Goal: Task Accomplishment & Management: Manage account settings

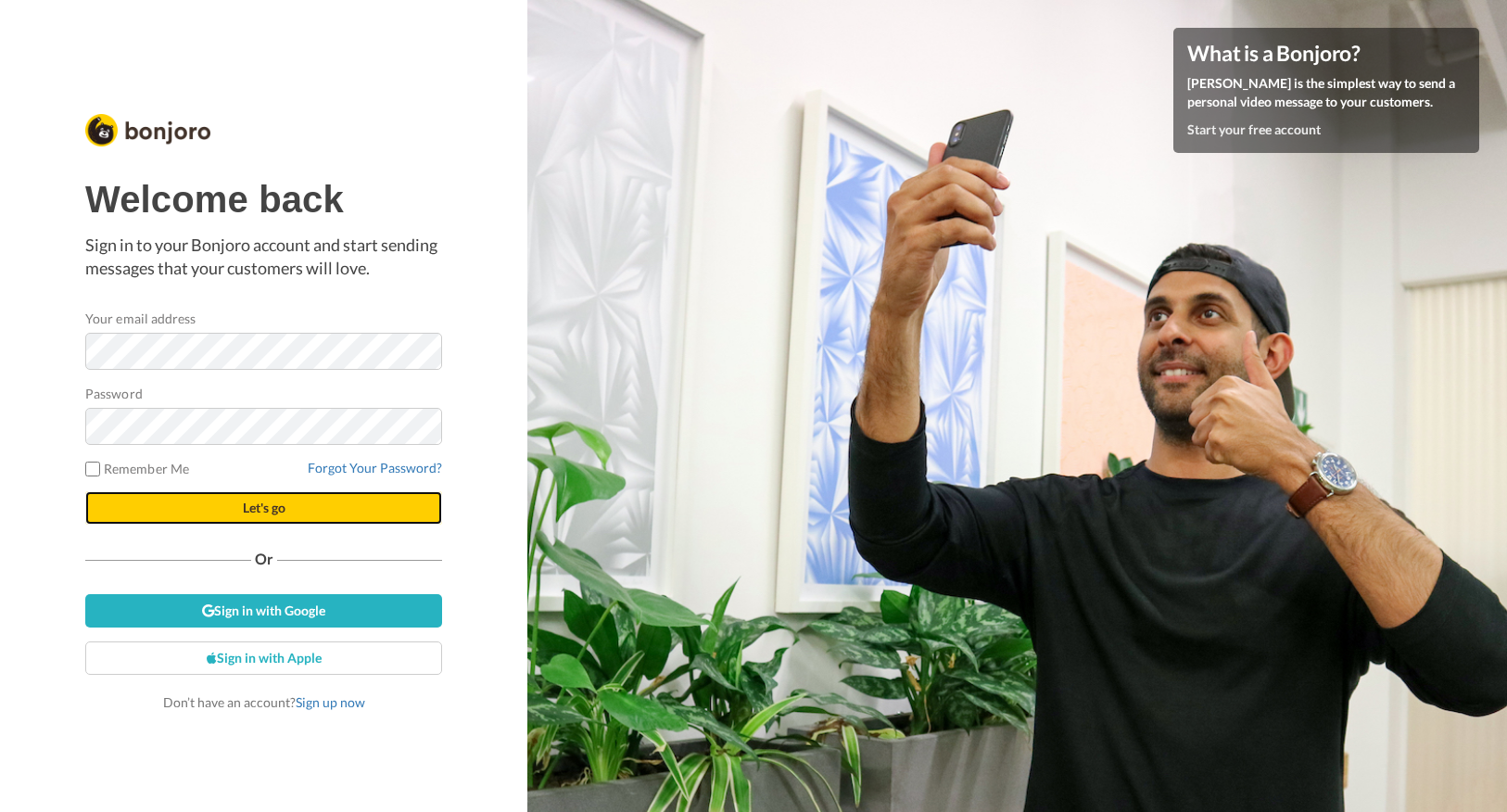
click at [243, 514] on span "Let's go" at bounding box center [264, 507] width 43 height 16
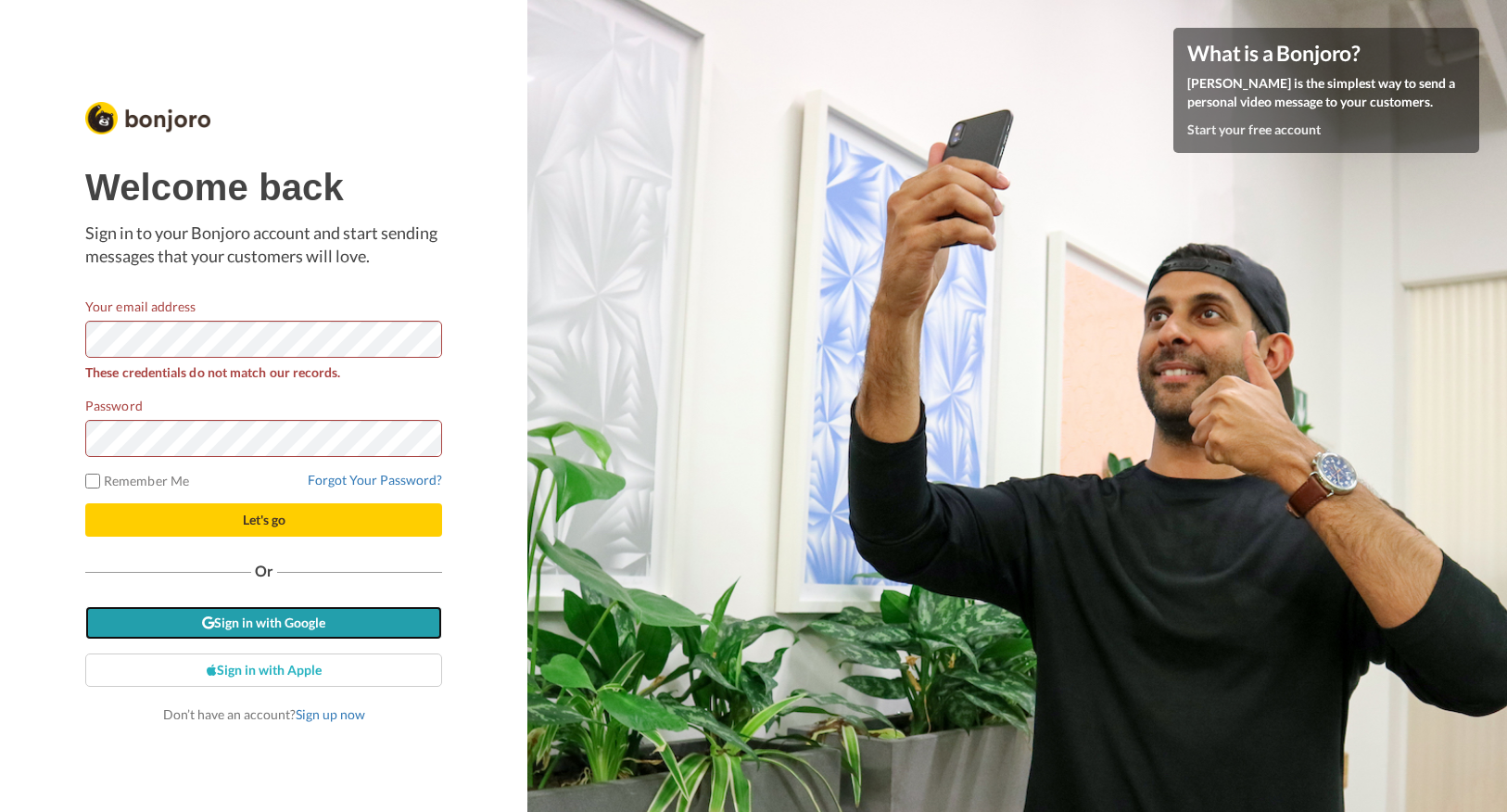
click at [249, 619] on link "Sign in with Google" at bounding box center [264, 622] width 357 height 33
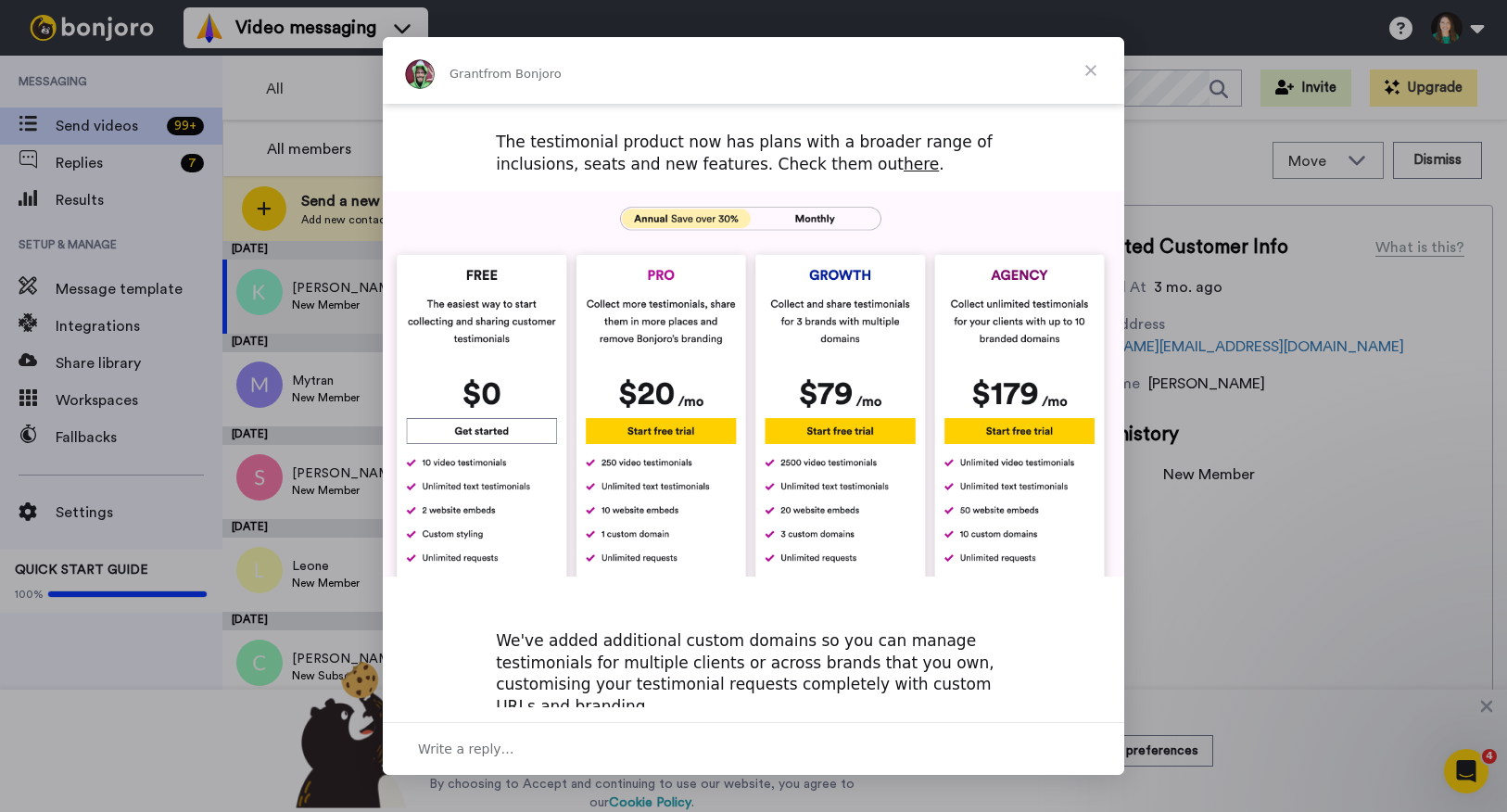
scroll to position [673, 0]
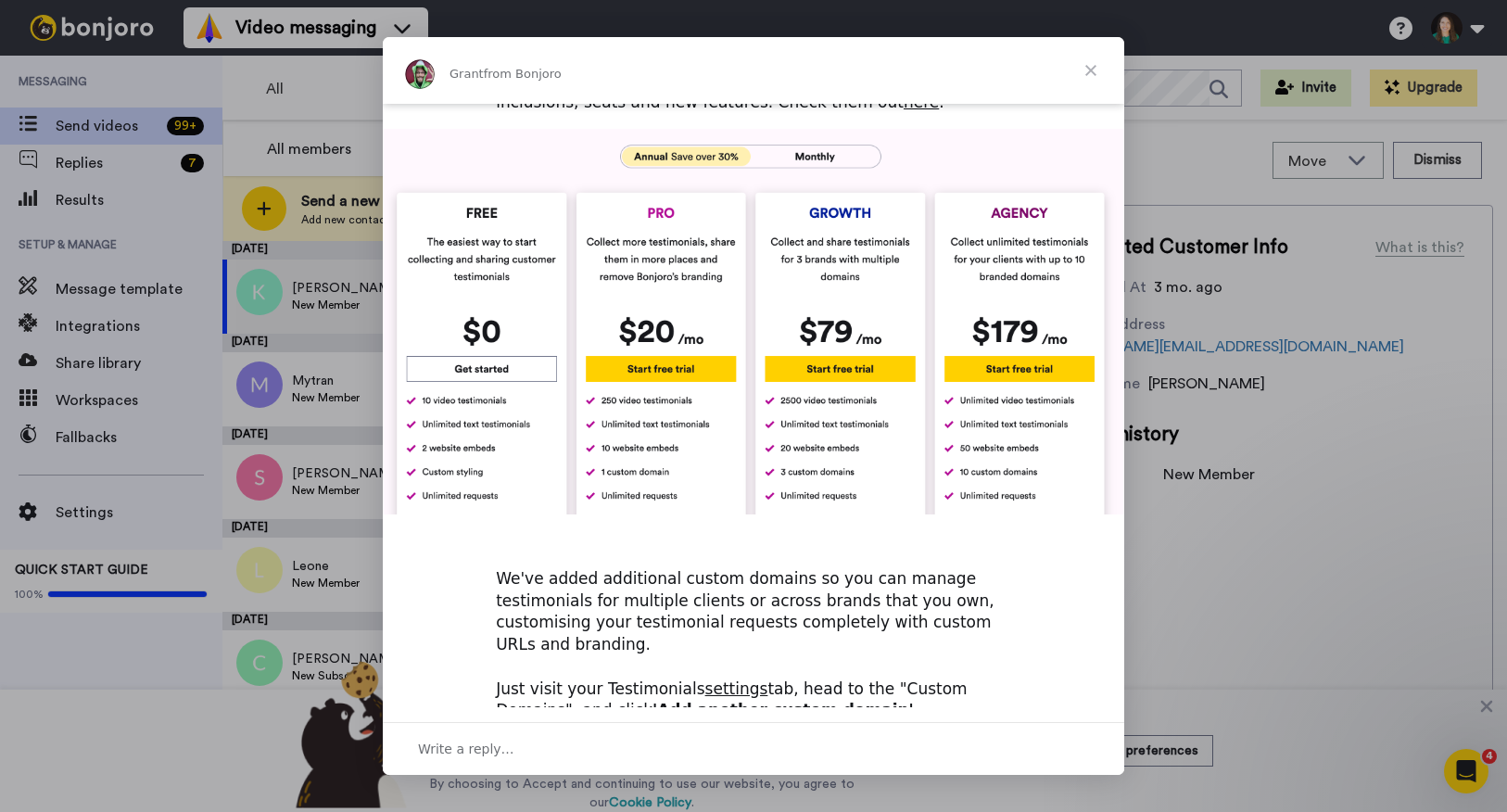
click at [1092, 73] on span "Close" at bounding box center [1091, 70] width 67 height 66
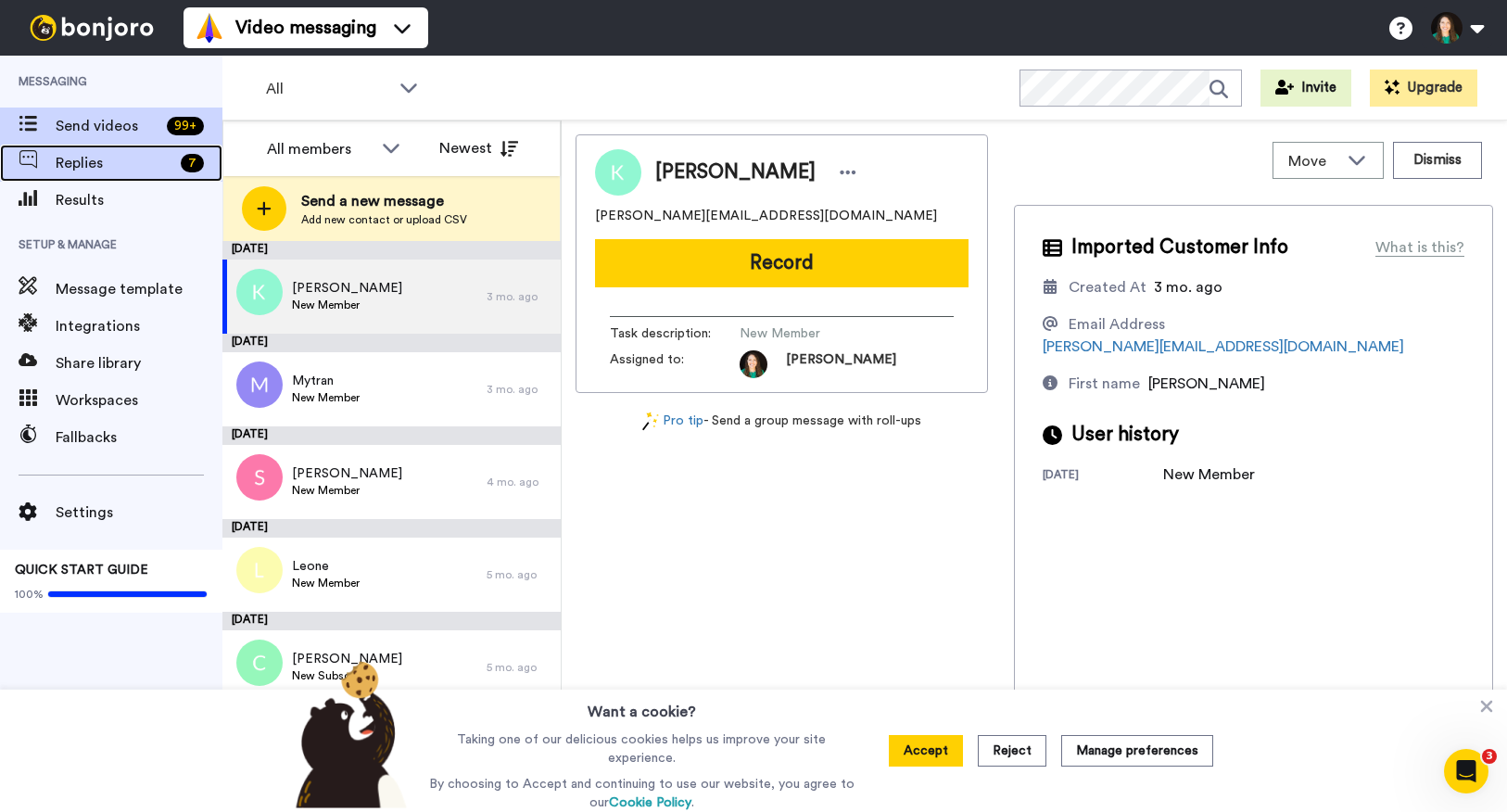
click at [111, 176] on div "Replies 7" at bounding box center [111, 162] width 222 height 37
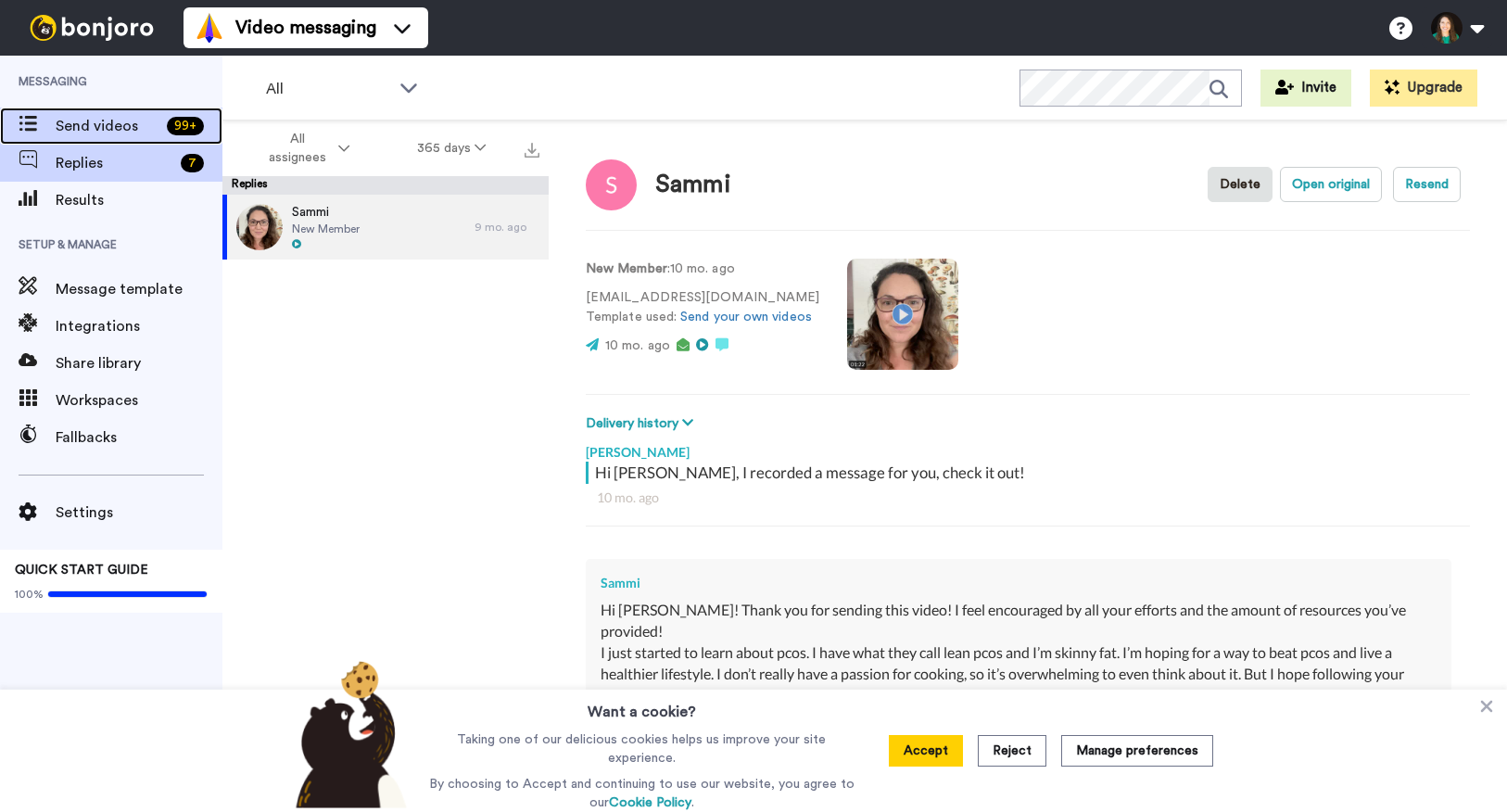
click at [56, 128] on span "Send videos" at bounding box center [107, 125] width 104 height 22
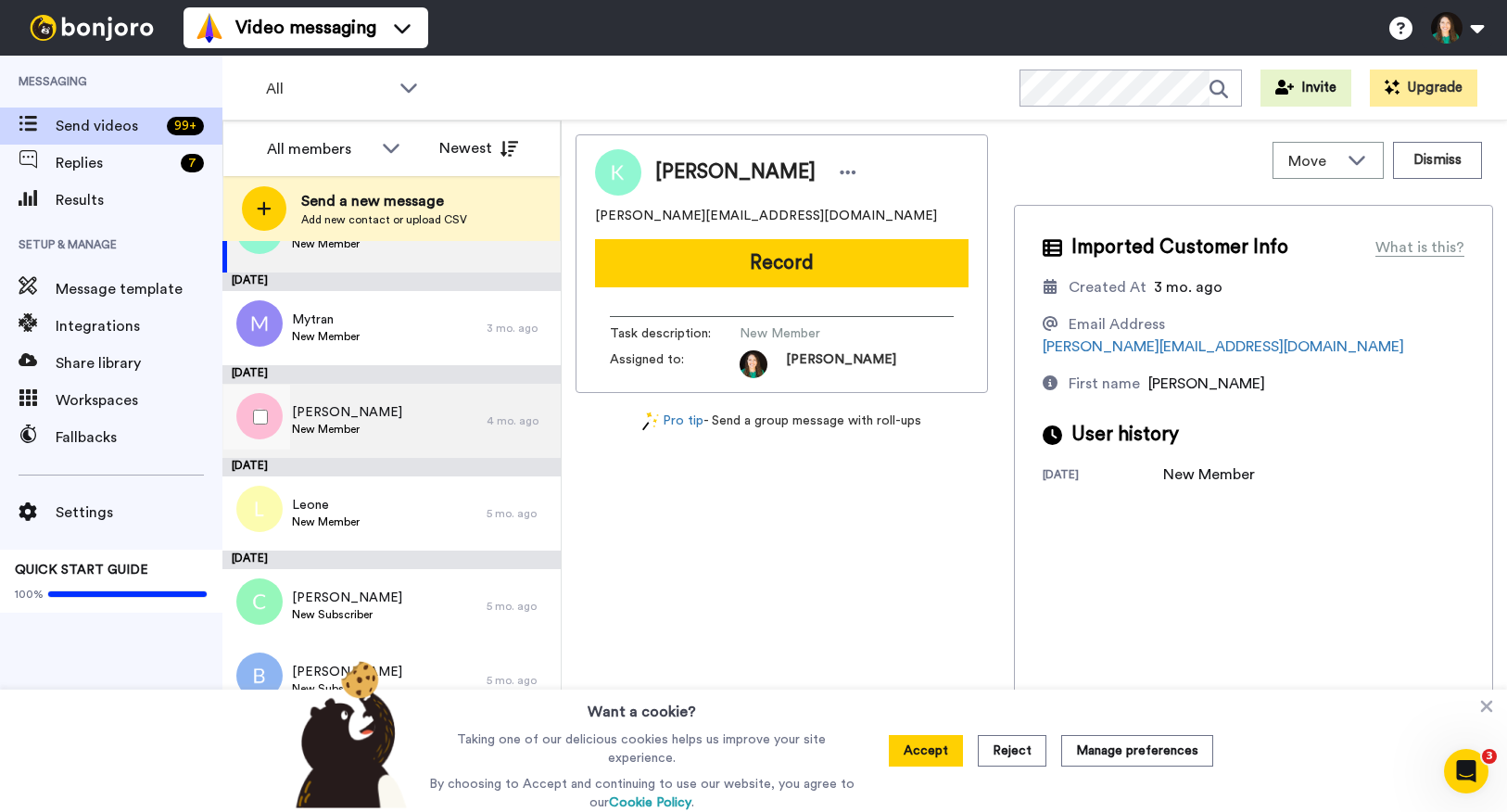
scroll to position [77, 0]
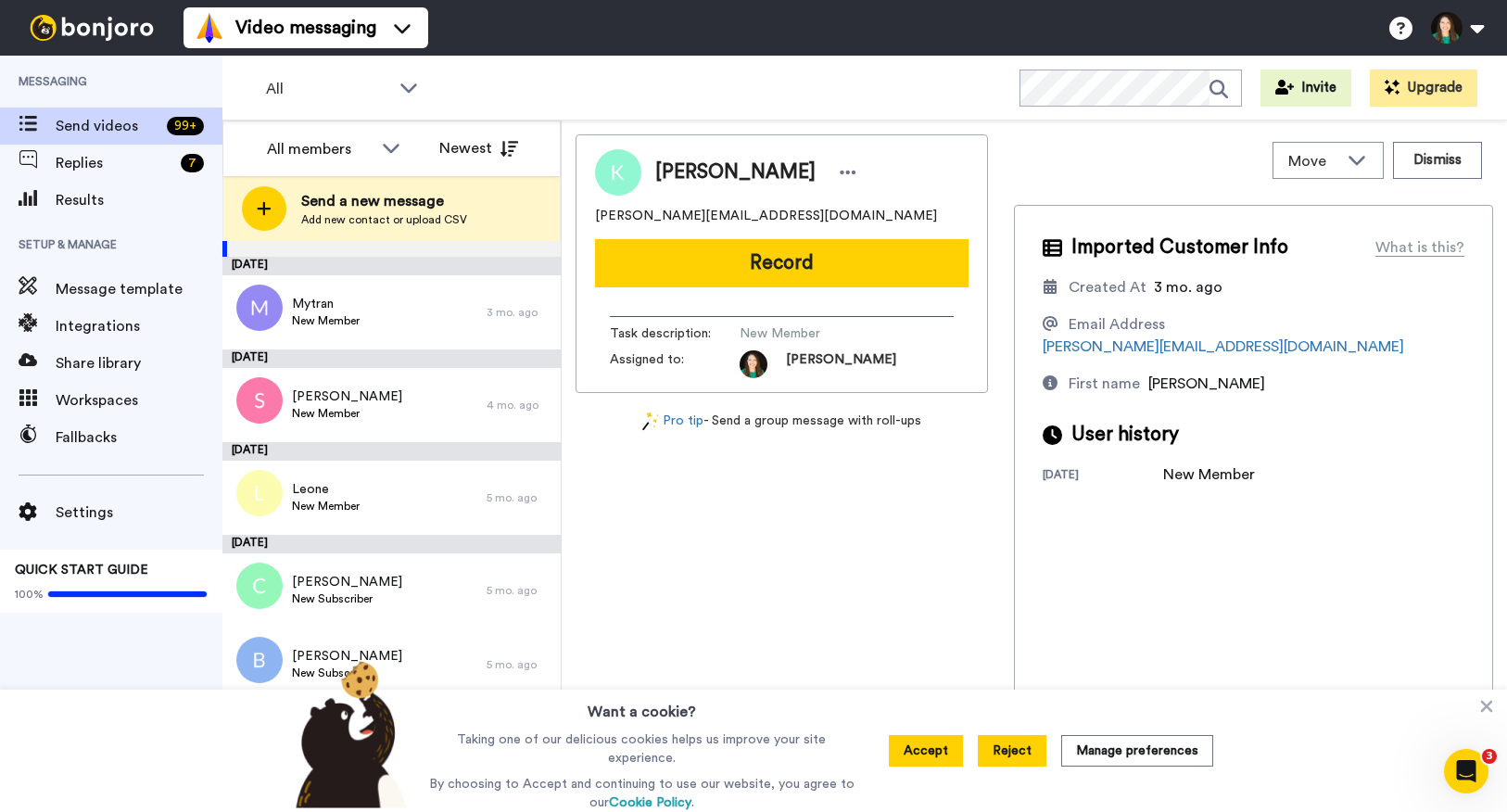
click at [1016, 757] on button "Reject" at bounding box center [1012, 750] width 68 height 31
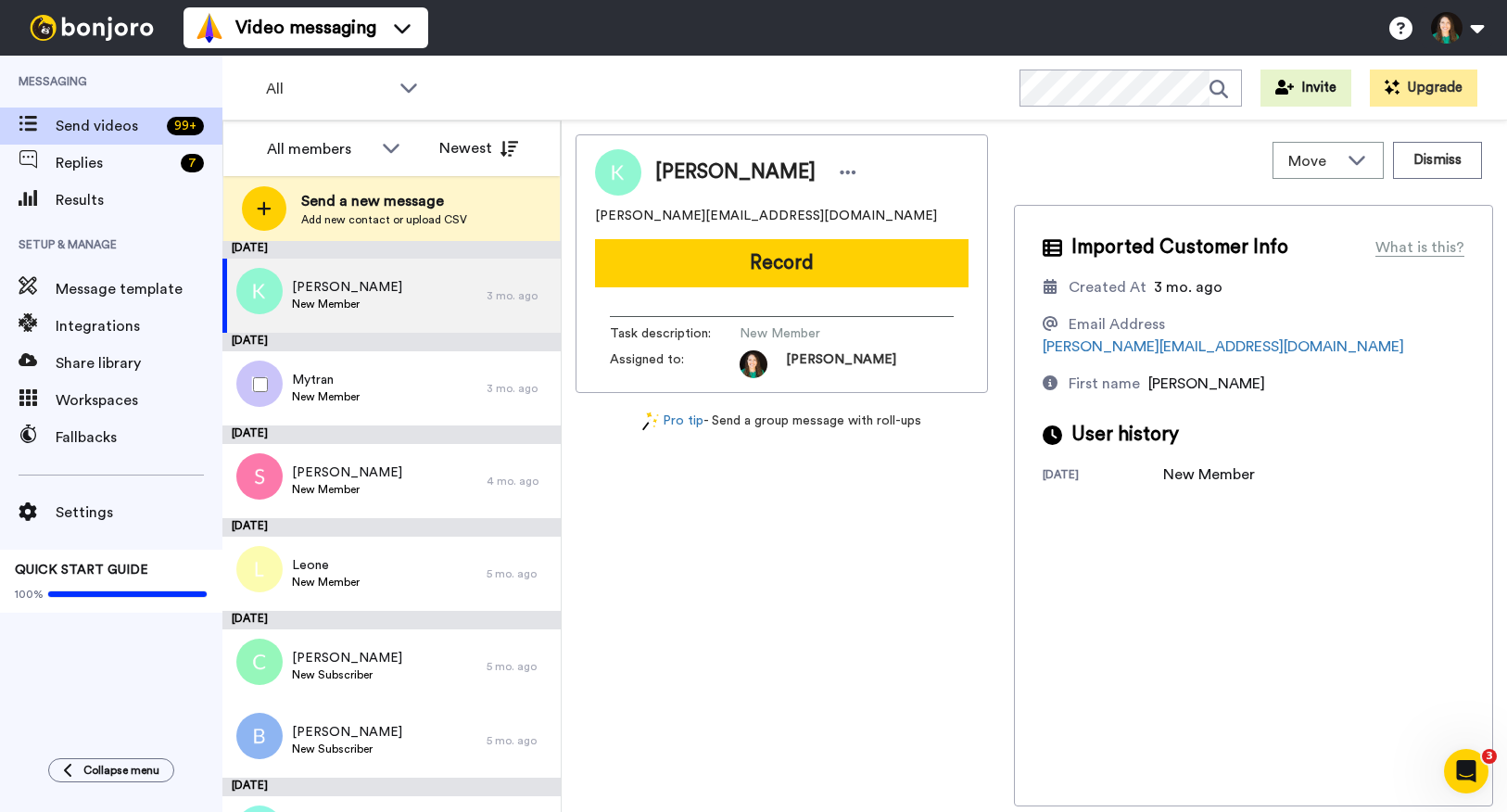
scroll to position [0, 0]
click at [400, 142] on icon at bounding box center [391, 147] width 22 height 19
click at [303, 195] on span "All members" at bounding box center [298, 189] width 95 height 19
click at [334, 161] on div "All members" at bounding box center [334, 149] width 165 height 37
click at [325, 216] on span "[PERSON_NAME]" at bounding box center [317, 218] width 133 height 19
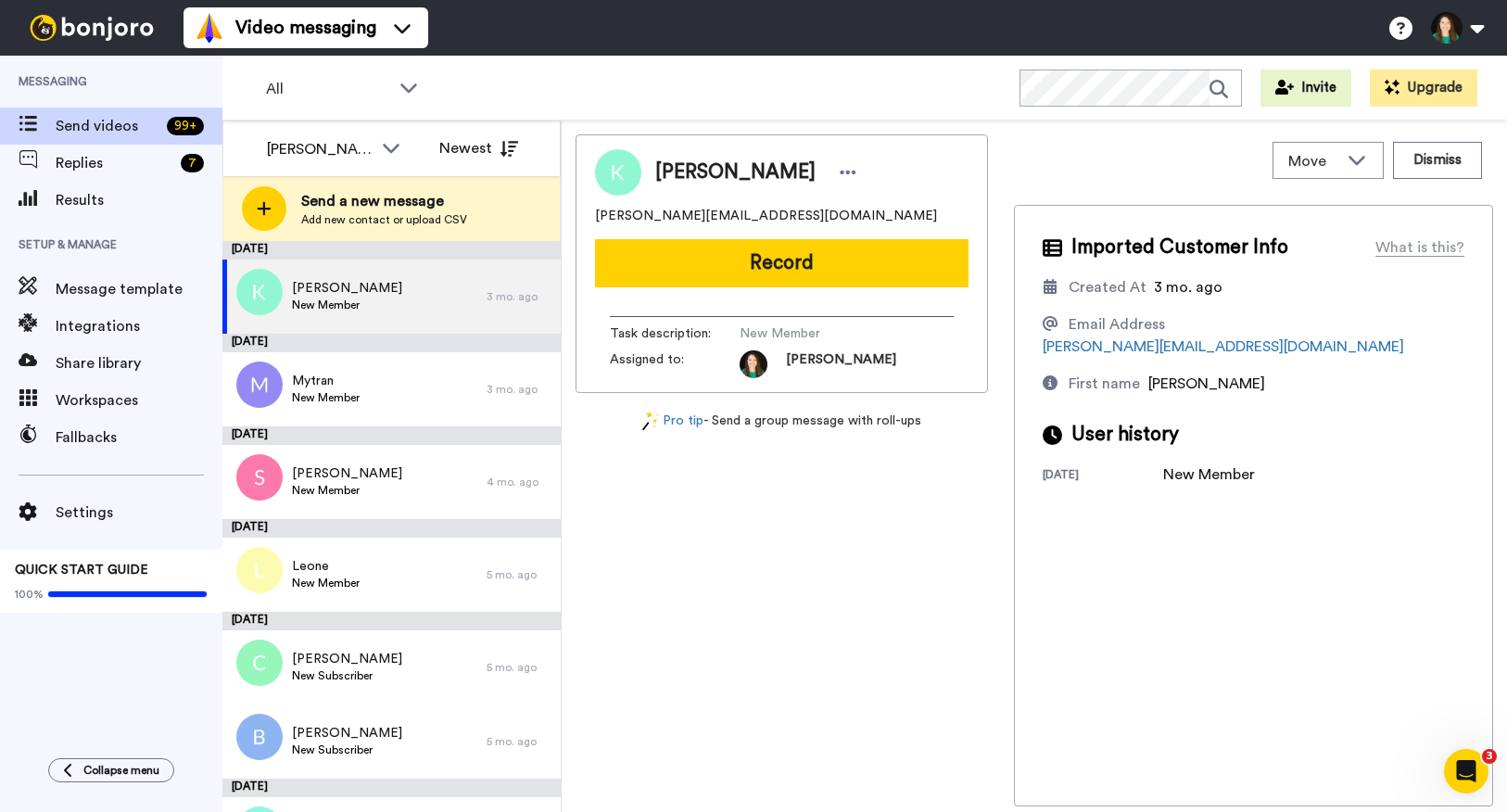
click at [356, 153] on div "[PERSON_NAME]" at bounding box center [319, 148] width 105 height 22
click at [345, 185] on span "All members" at bounding box center [298, 189] width 95 height 19
click at [84, 125] on span "Send videos" at bounding box center [107, 125] width 104 height 22
click at [409, 89] on icon at bounding box center [409, 87] width 22 height 19
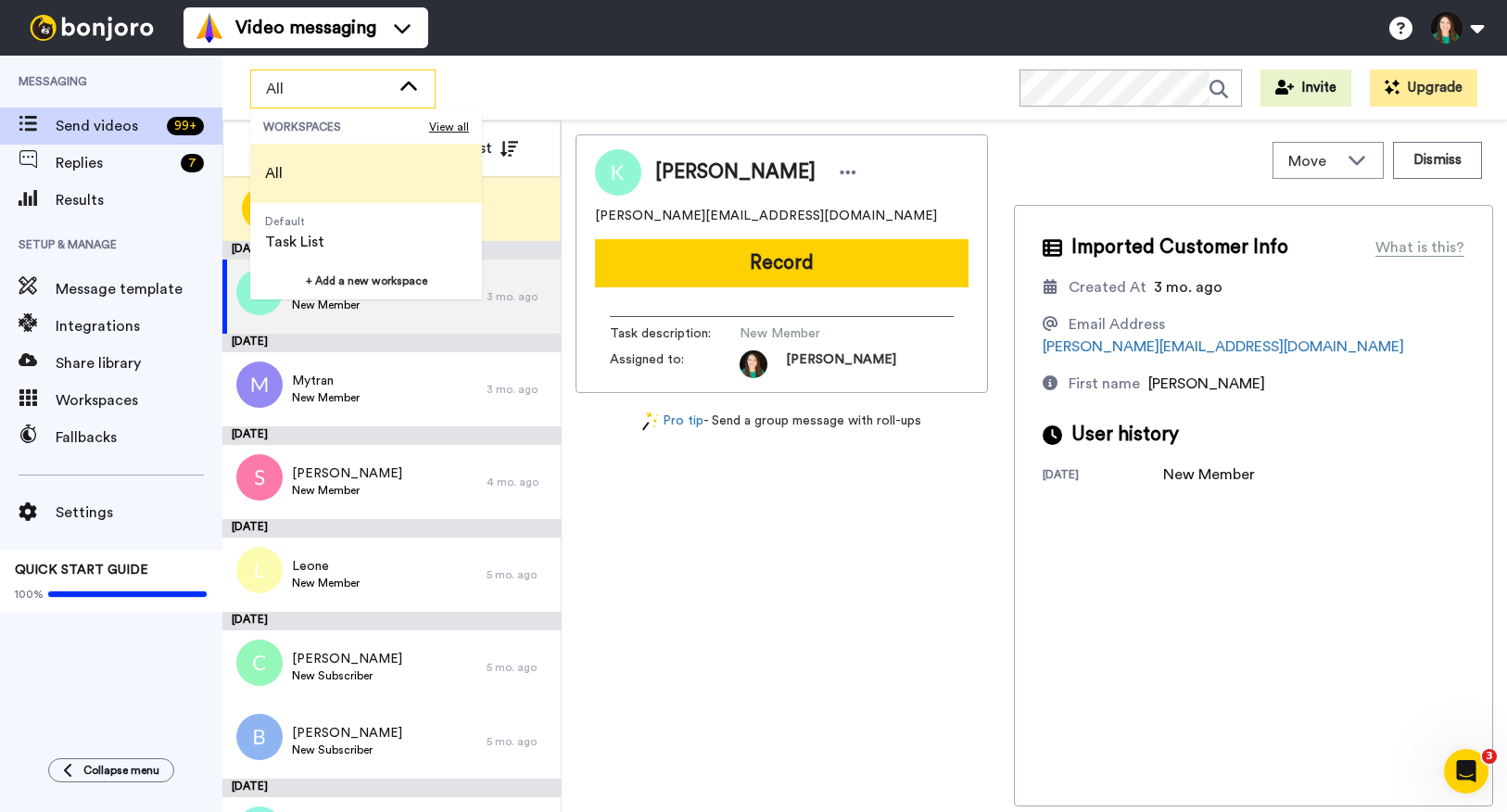
click at [337, 168] on li "All" at bounding box center [366, 173] width 232 height 59
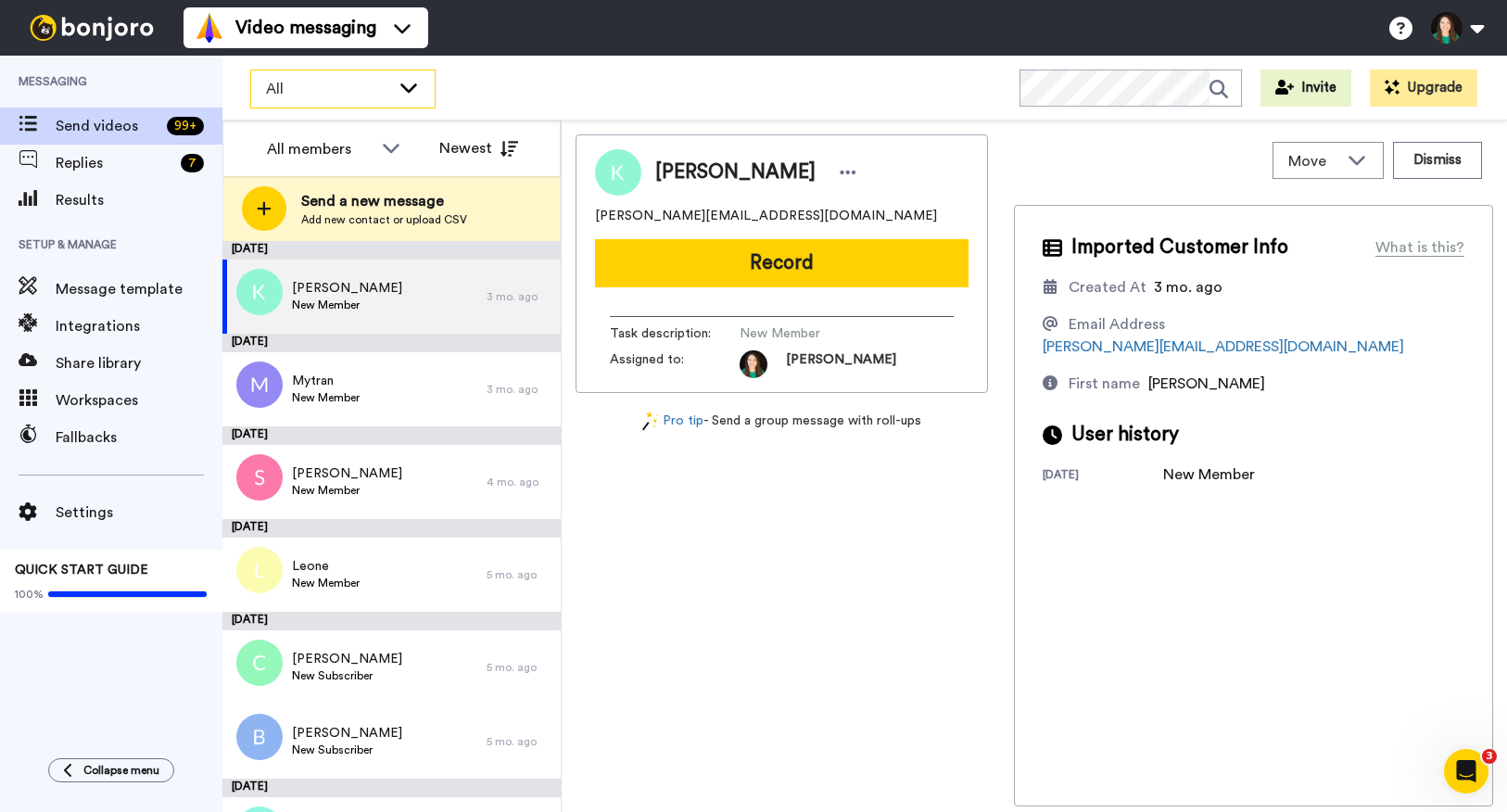
click at [405, 94] on icon at bounding box center [409, 87] width 22 height 19
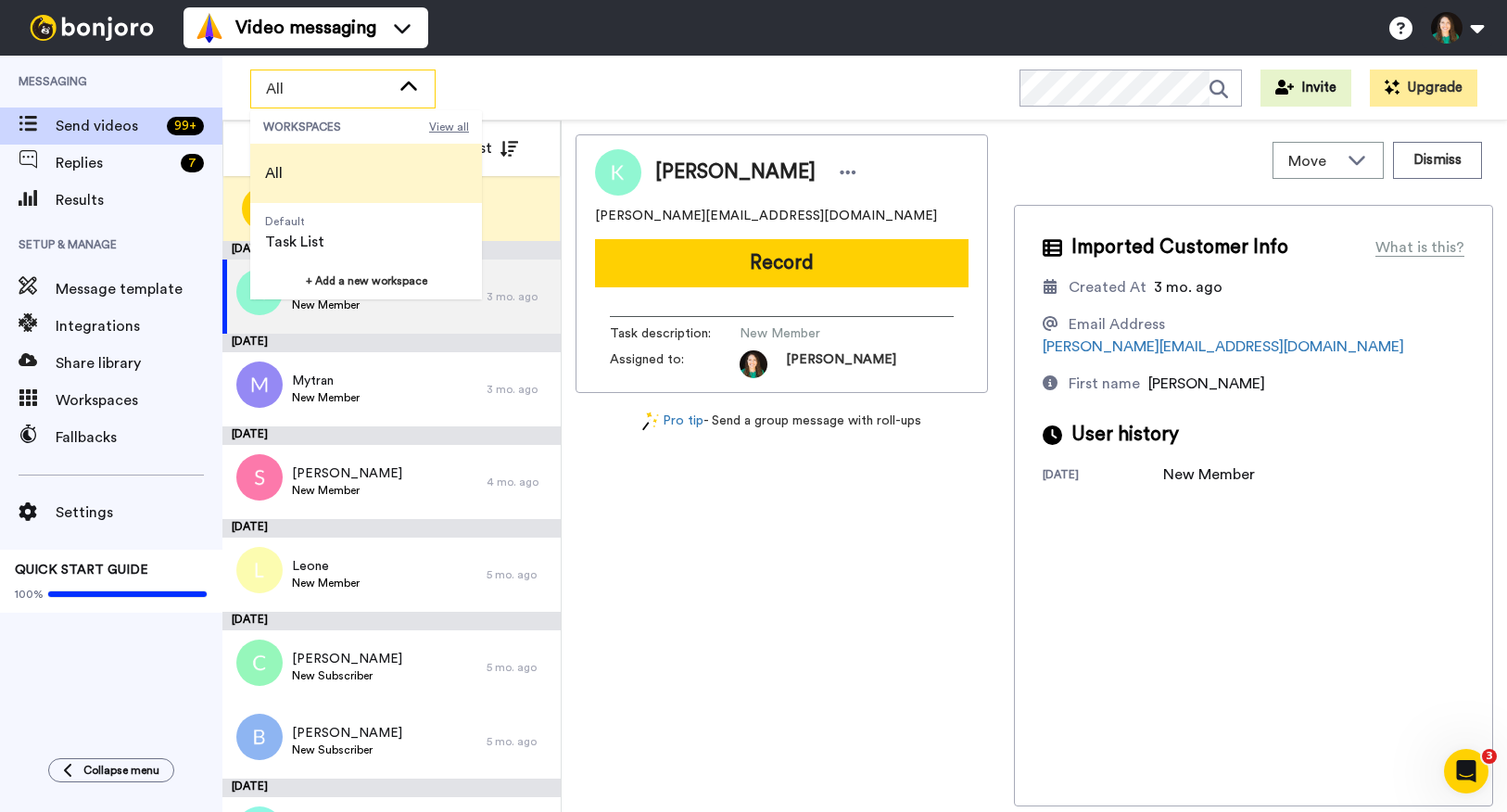
click at [440, 126] on span "View all" at bounding box center [449, 127] width 40 height 15
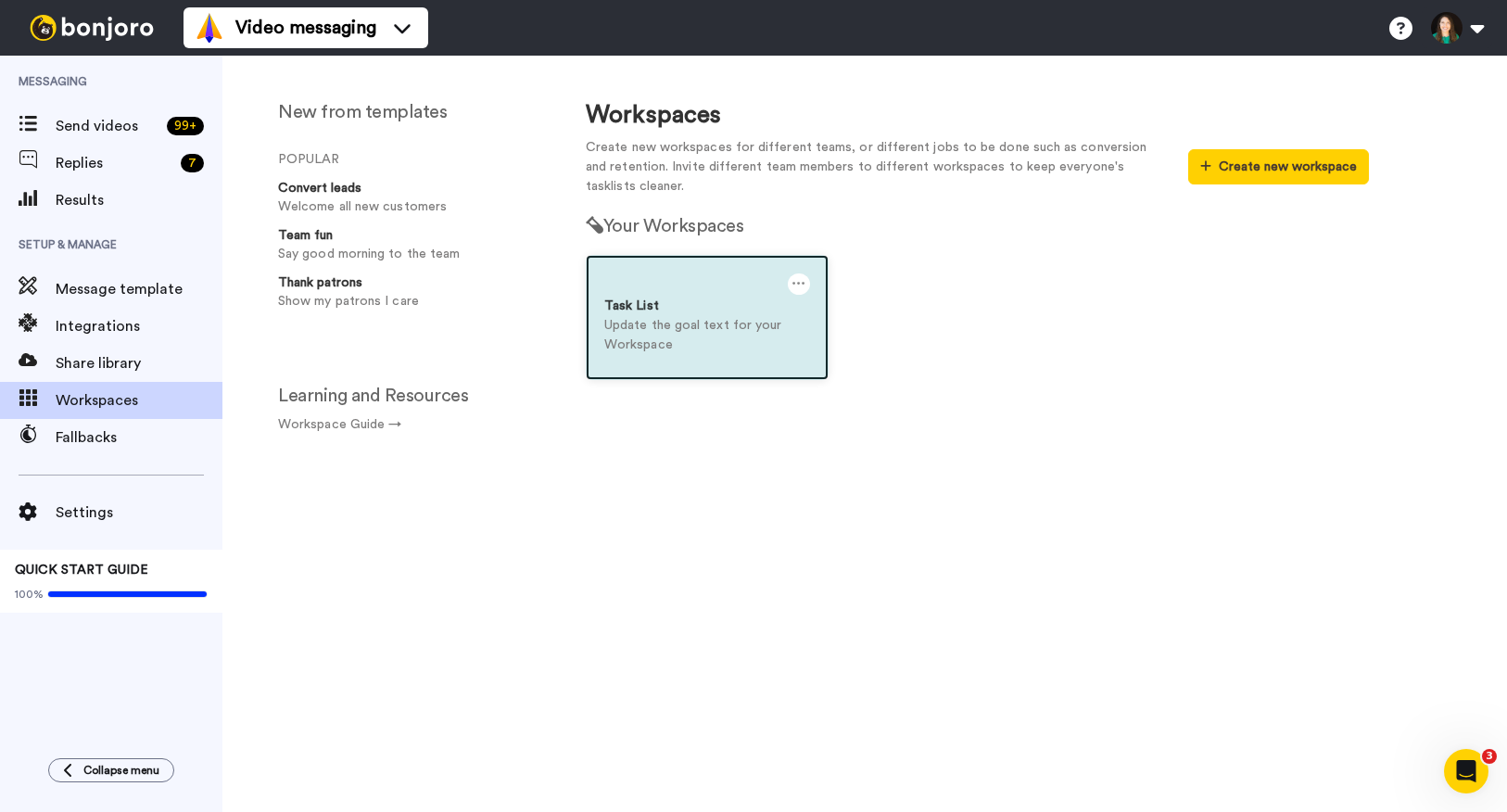
click at [646, 319] on p "Update the goal text for your Workspace" at bounding box center [707, 335] width 206 height 39
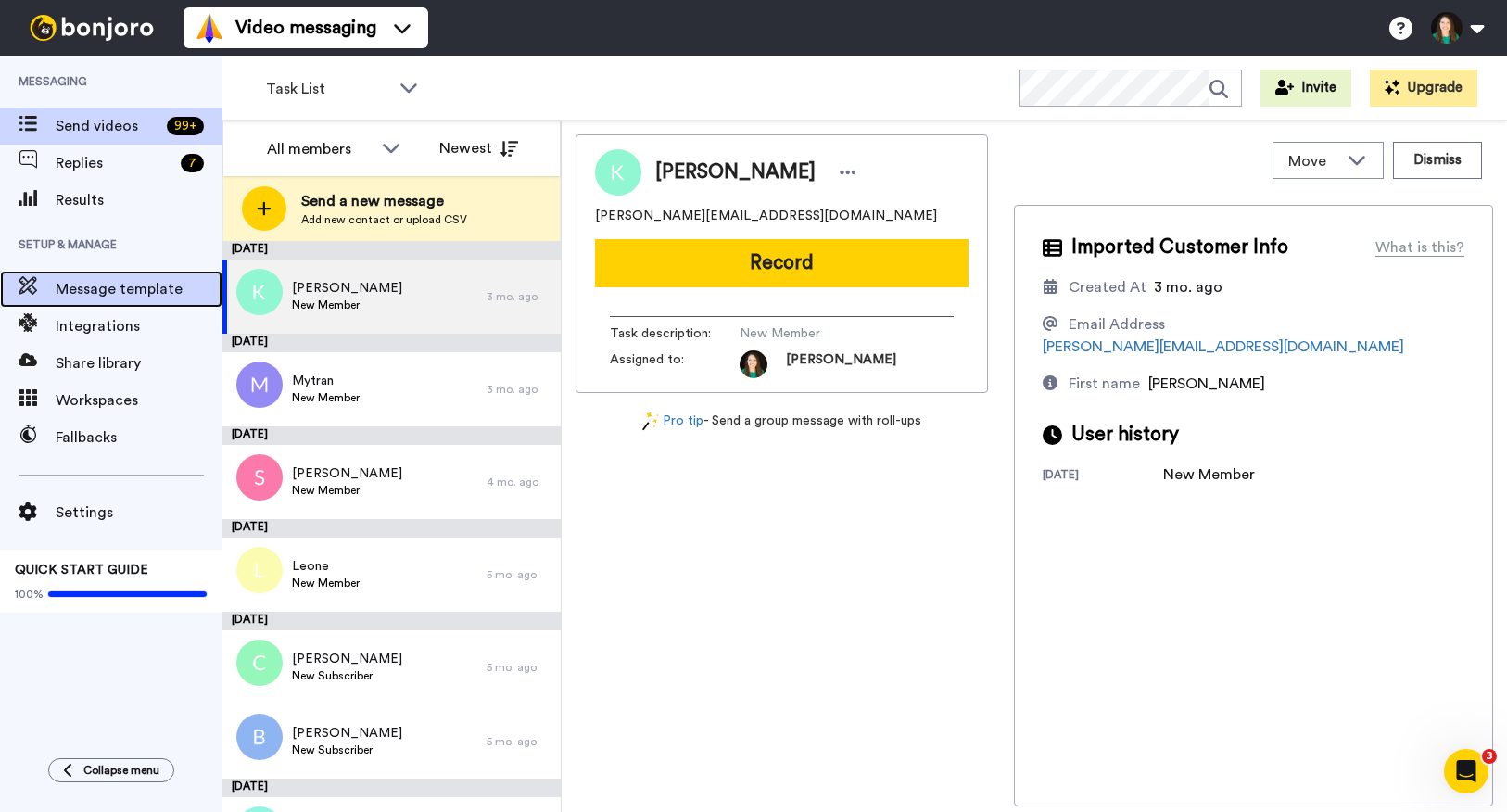
click at [159, 293] on span "Message template" at bounding box center [140, 289] width 167 height 22
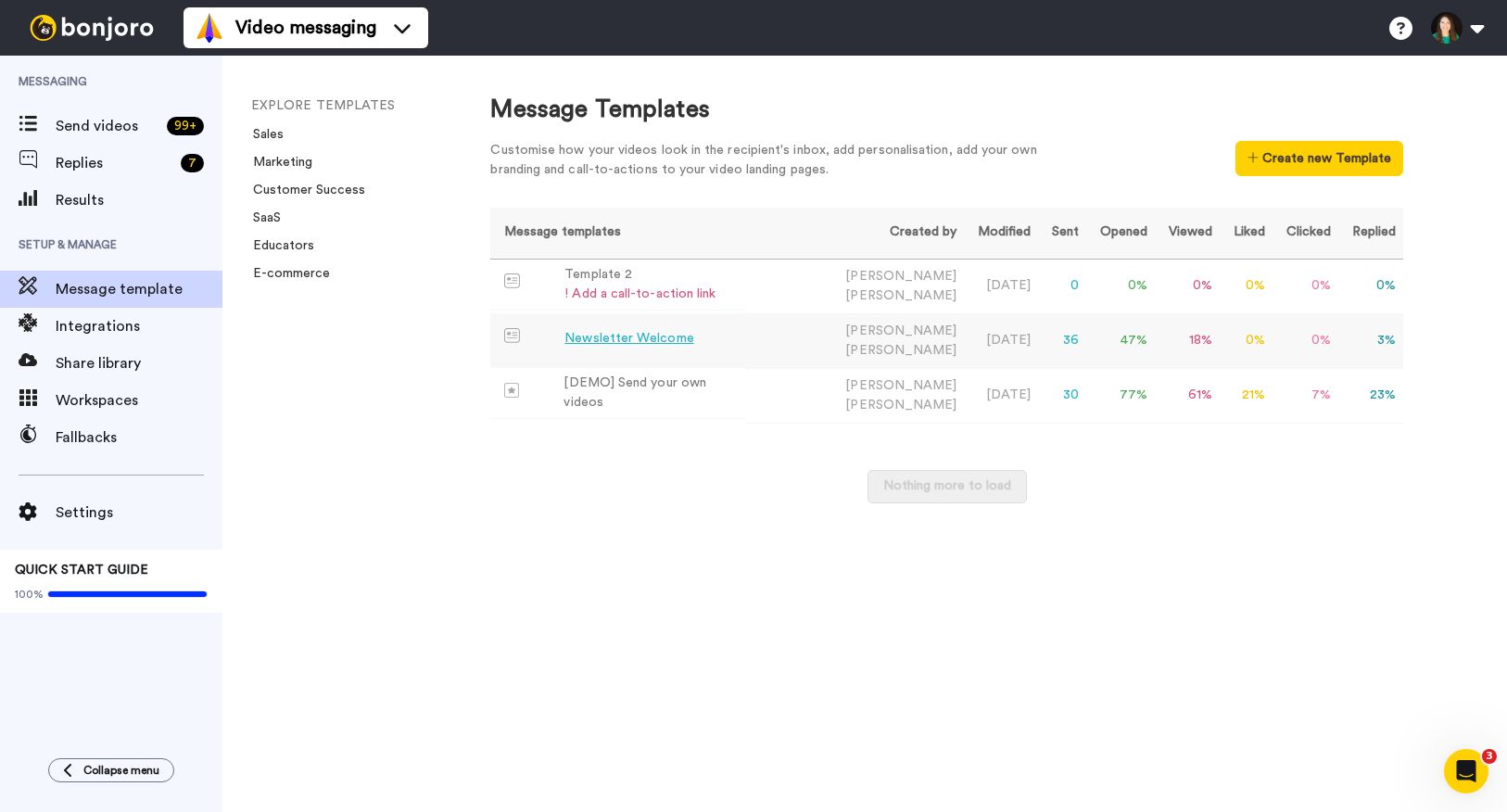
click at [680, 343] on div "Newsletter Welcome" at bounding box center [629, 338] width 129 height 19
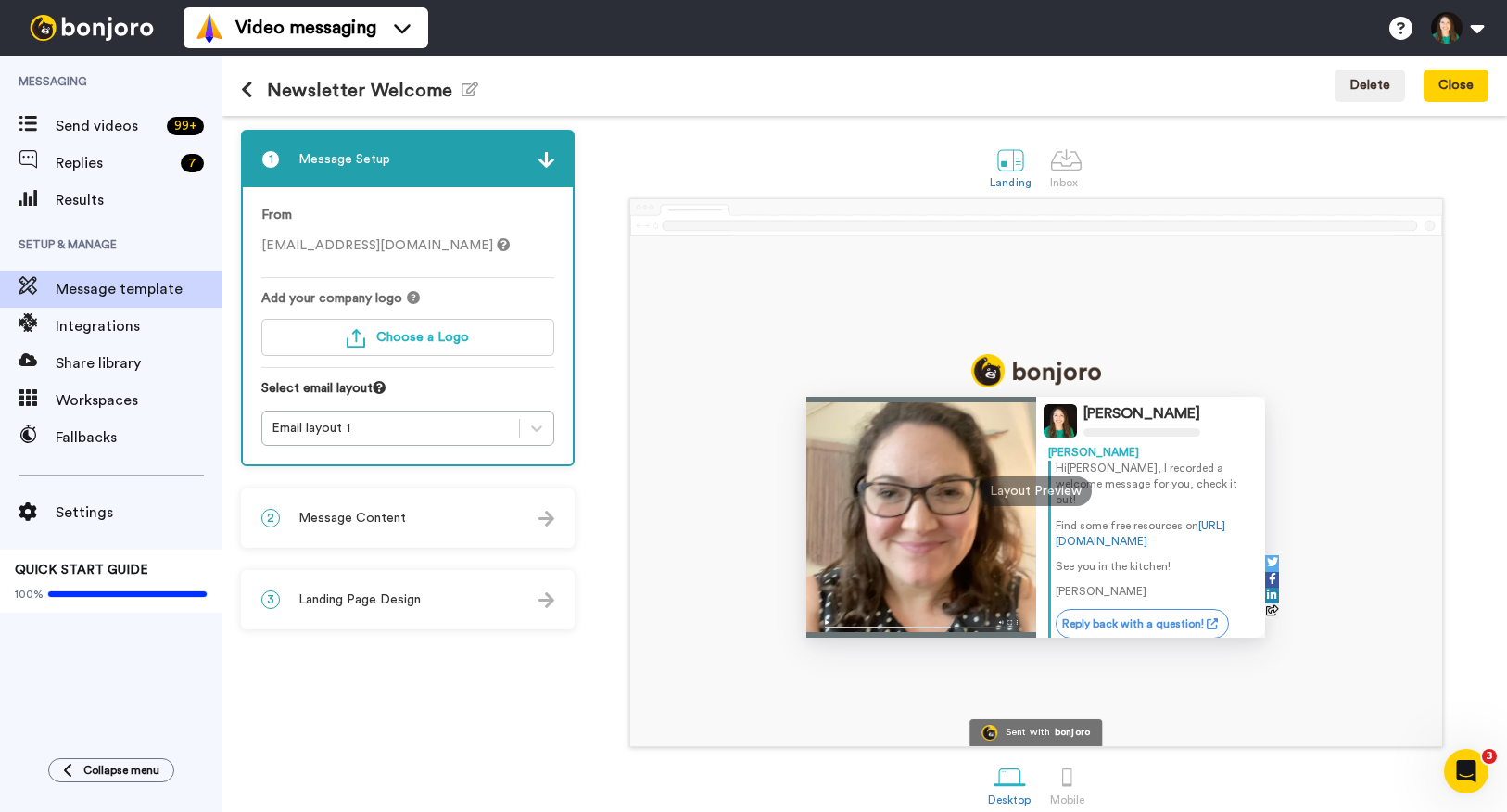
scroll to position [19, 0]
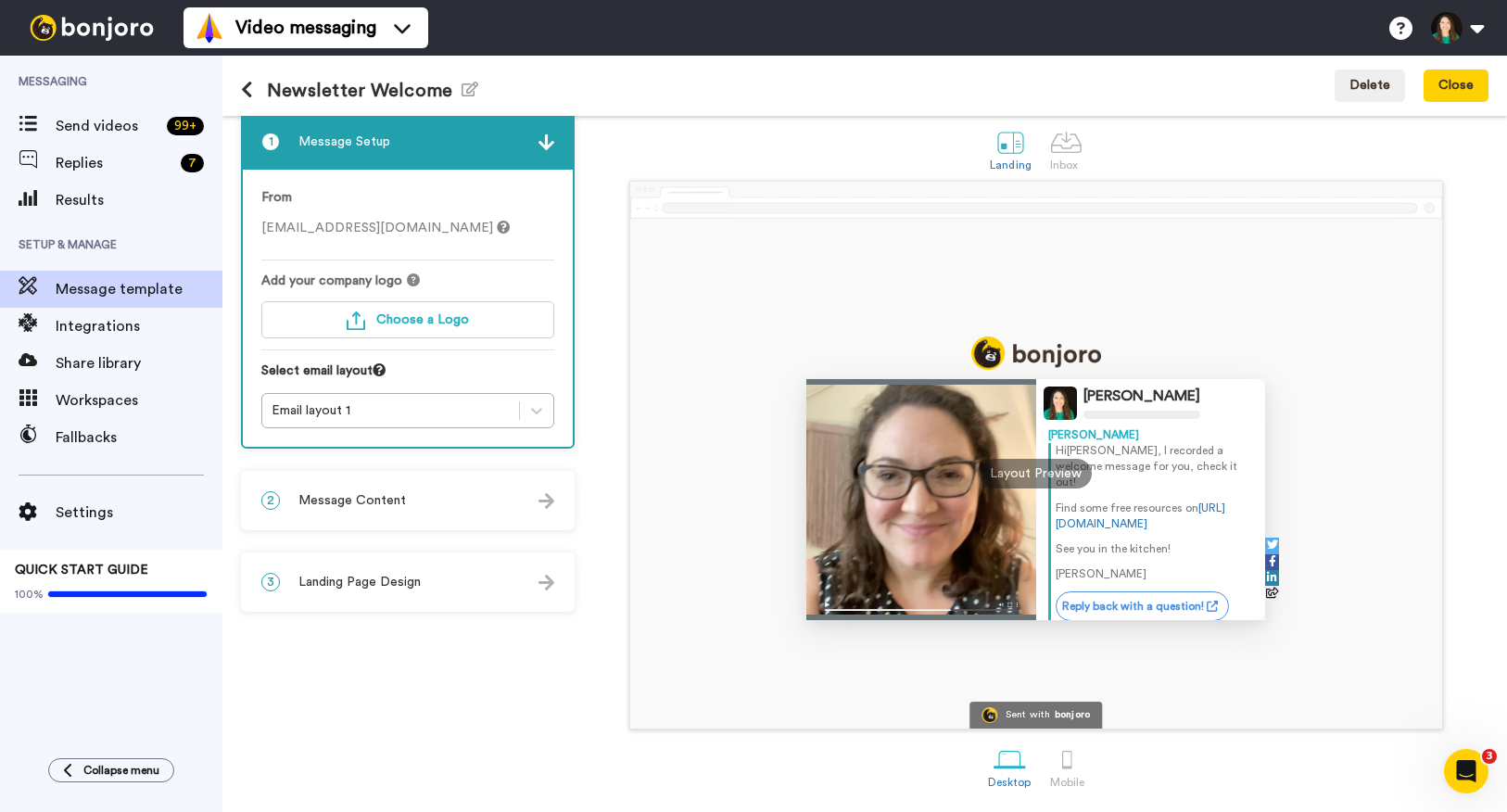
click at [956, 498] on div at bounding box center [922, 500] width 230 height 241
click at [1078, 760] on div at bounding box center [1067, 759] width 32 height 32
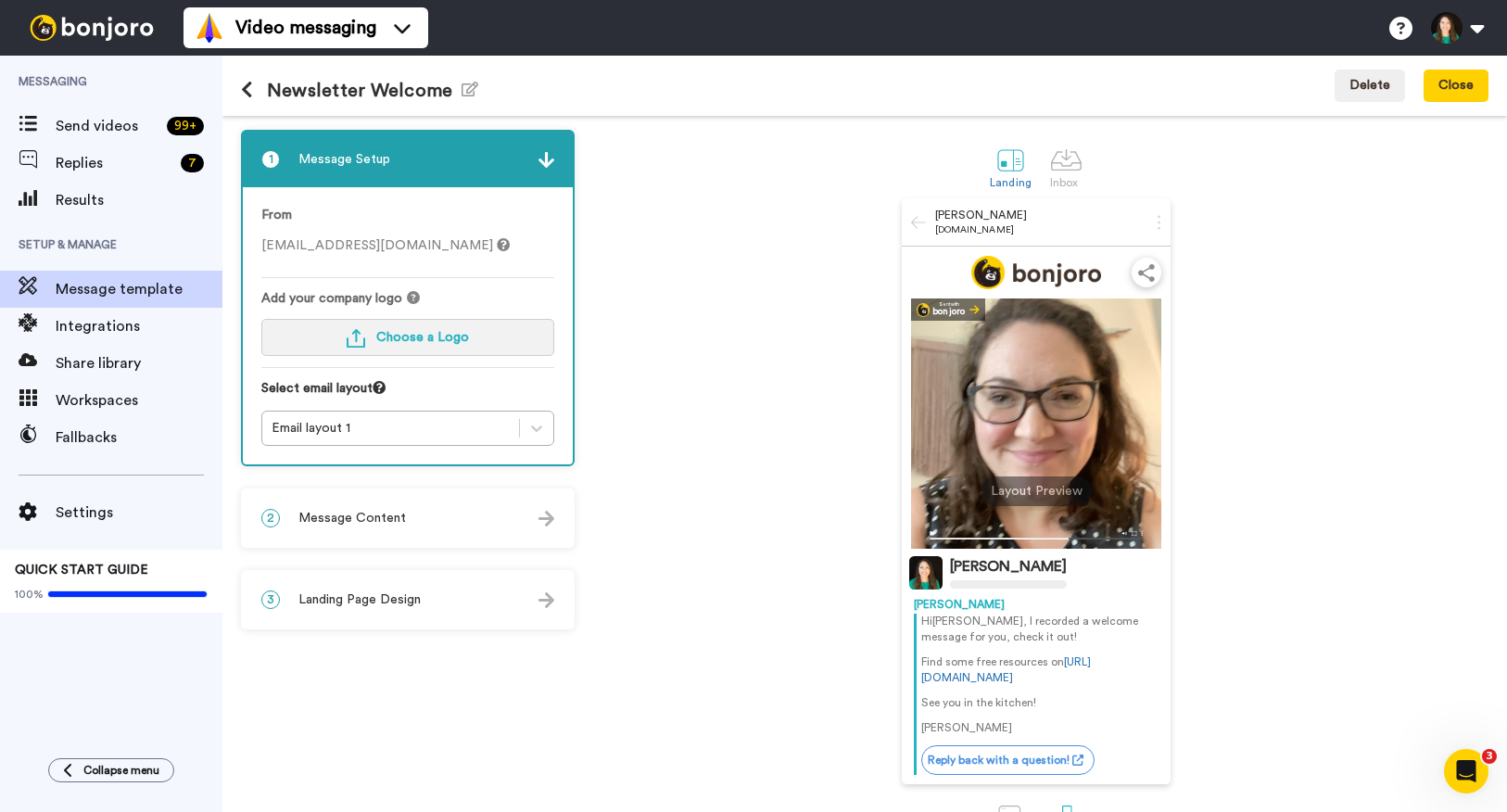
click at [404, 343] on span "Choose a Logo" at bounding box center [423, 337] width 93 height 13
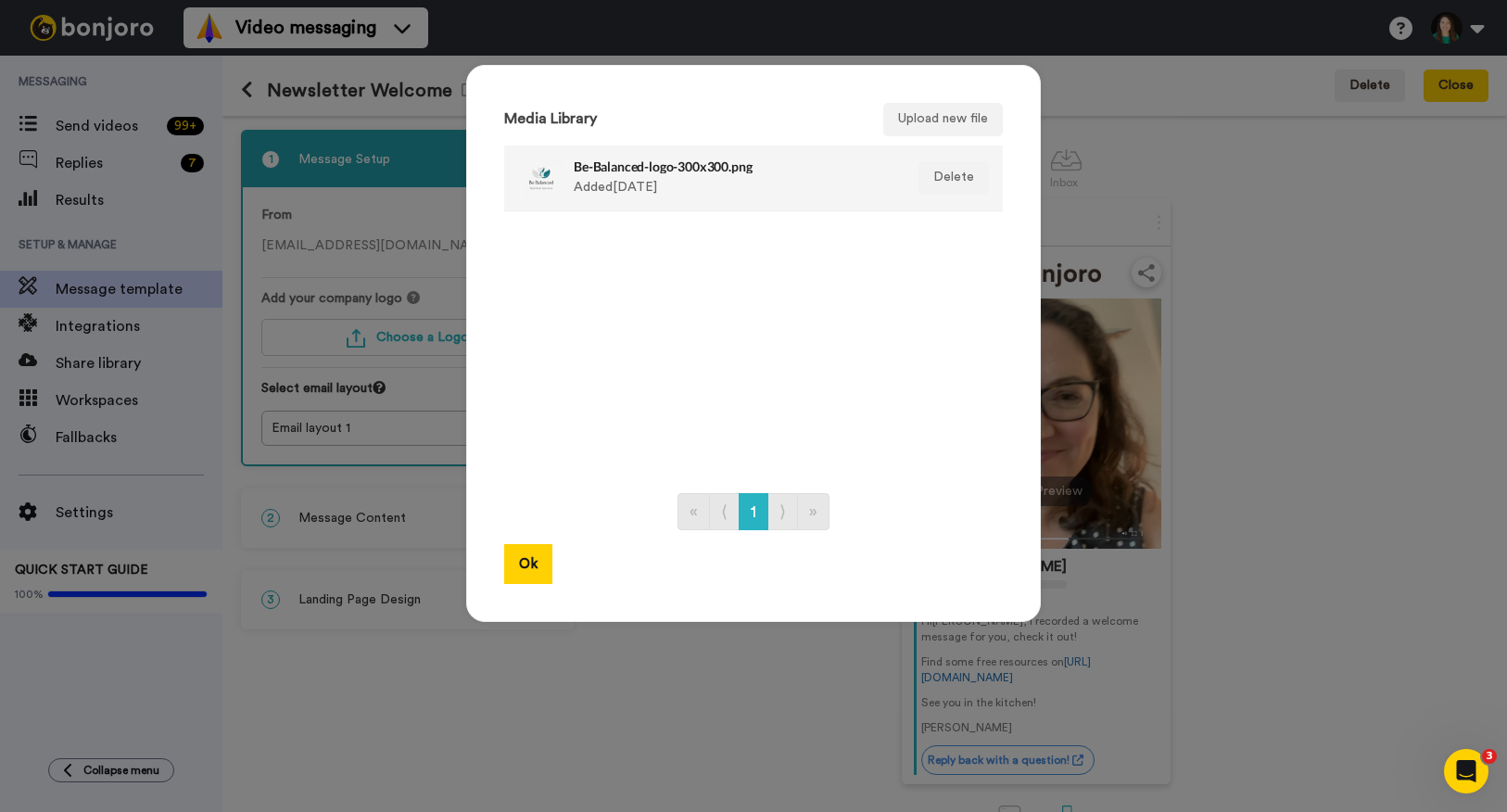
click at [794, 177] on div "Be-Balanced-logo-300x300.png Added 1 yr. ago" at bounding box center [734, 178] width 320 height 47
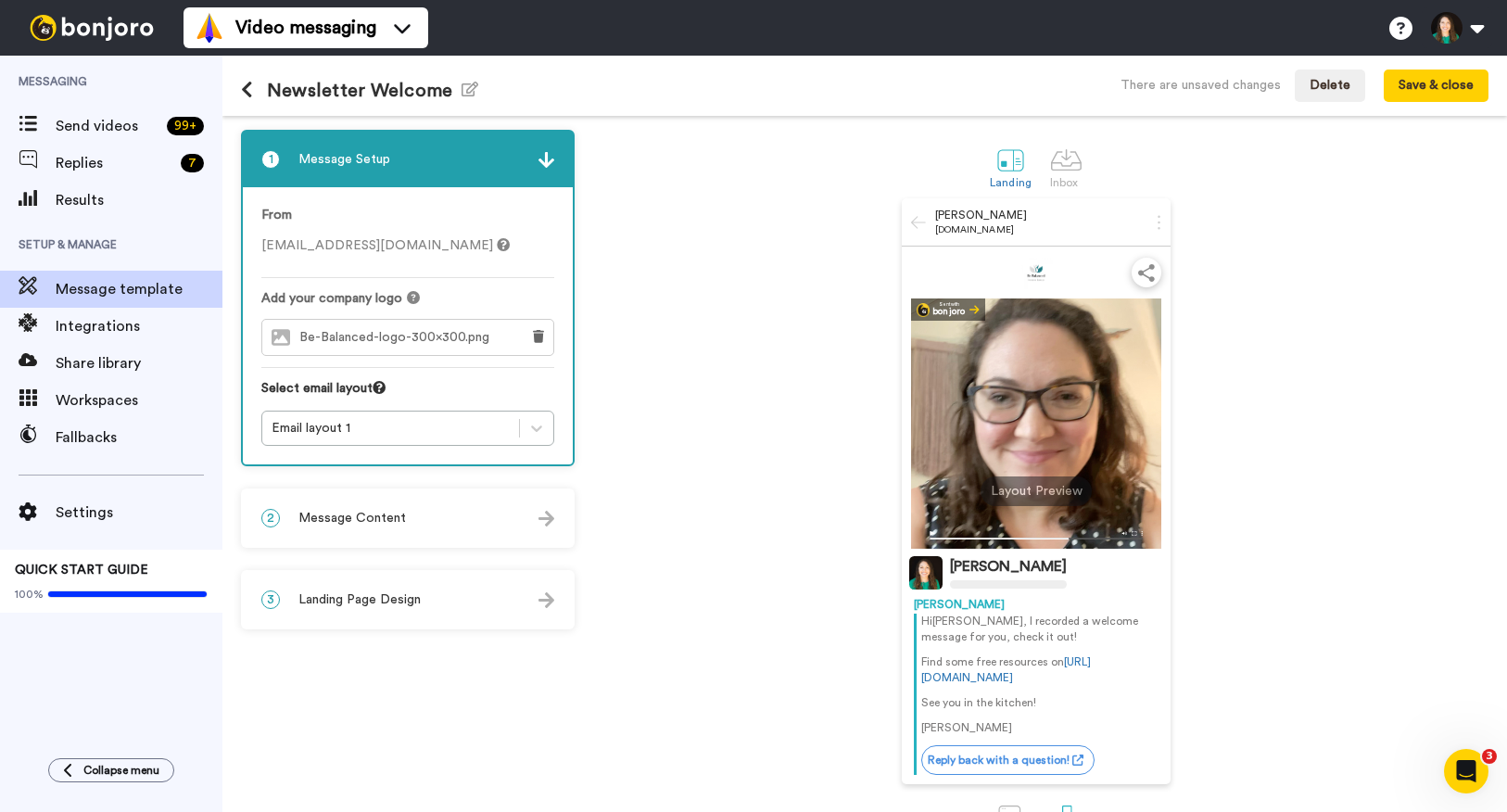
click at [449, 333] on span "Be-Balanced-logo-300x300.png" at bounding box center [399, 337] width 200 height 16
click at [370, 338] on span "Be-Balanced-logo-300x300.png" at bounding box center [399, 337] width 200 height 16
click at [541, 335] on icon at bounding box center [539, 336] width 11 height 13
click at [406, 338] on span "Choose a Logo" at bounding box center [423, 337] width 93 height 13
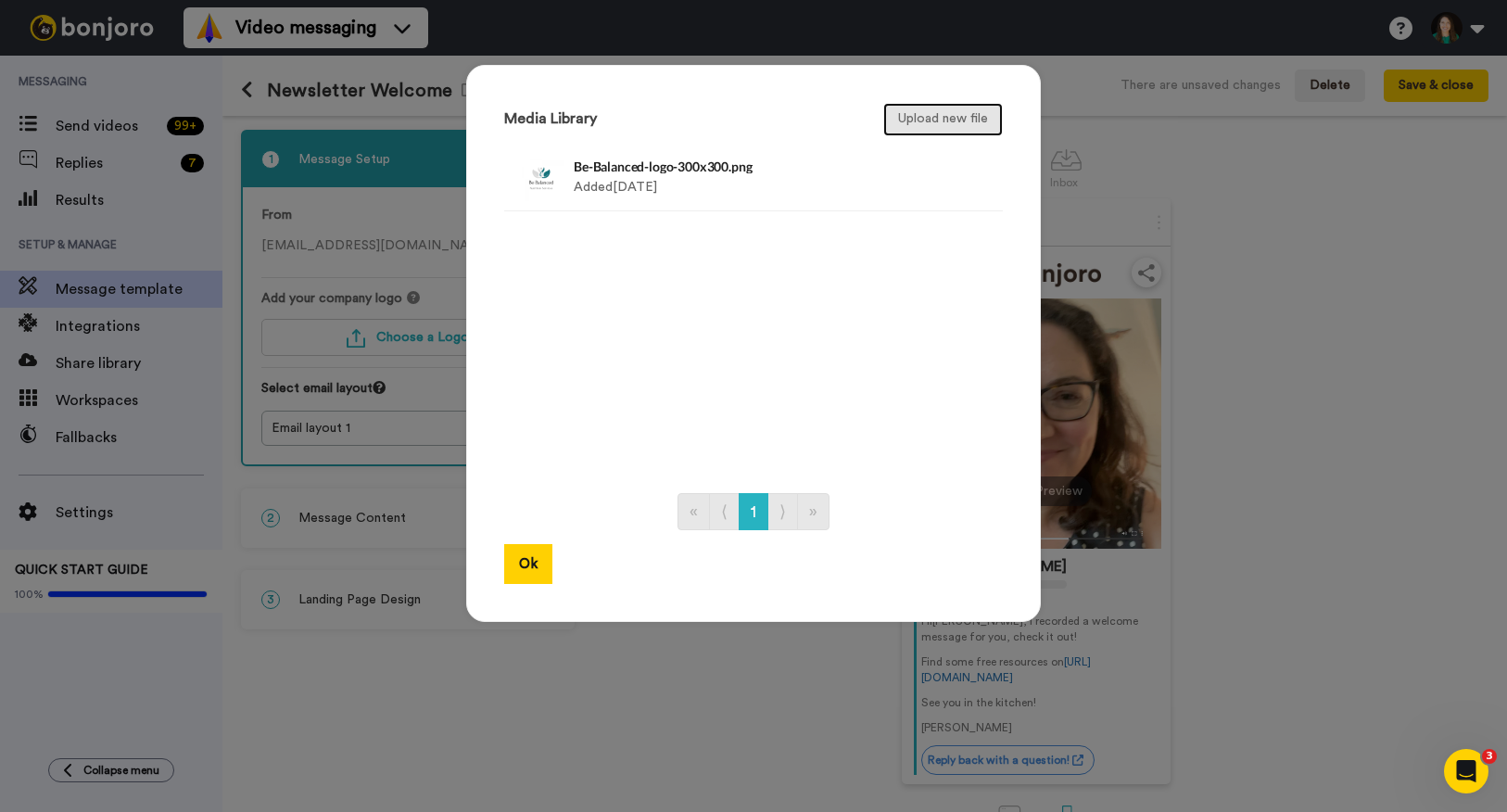
click at [940, 123] on button "Upload new file" at bounding box center [944, 119] width 120 height 33
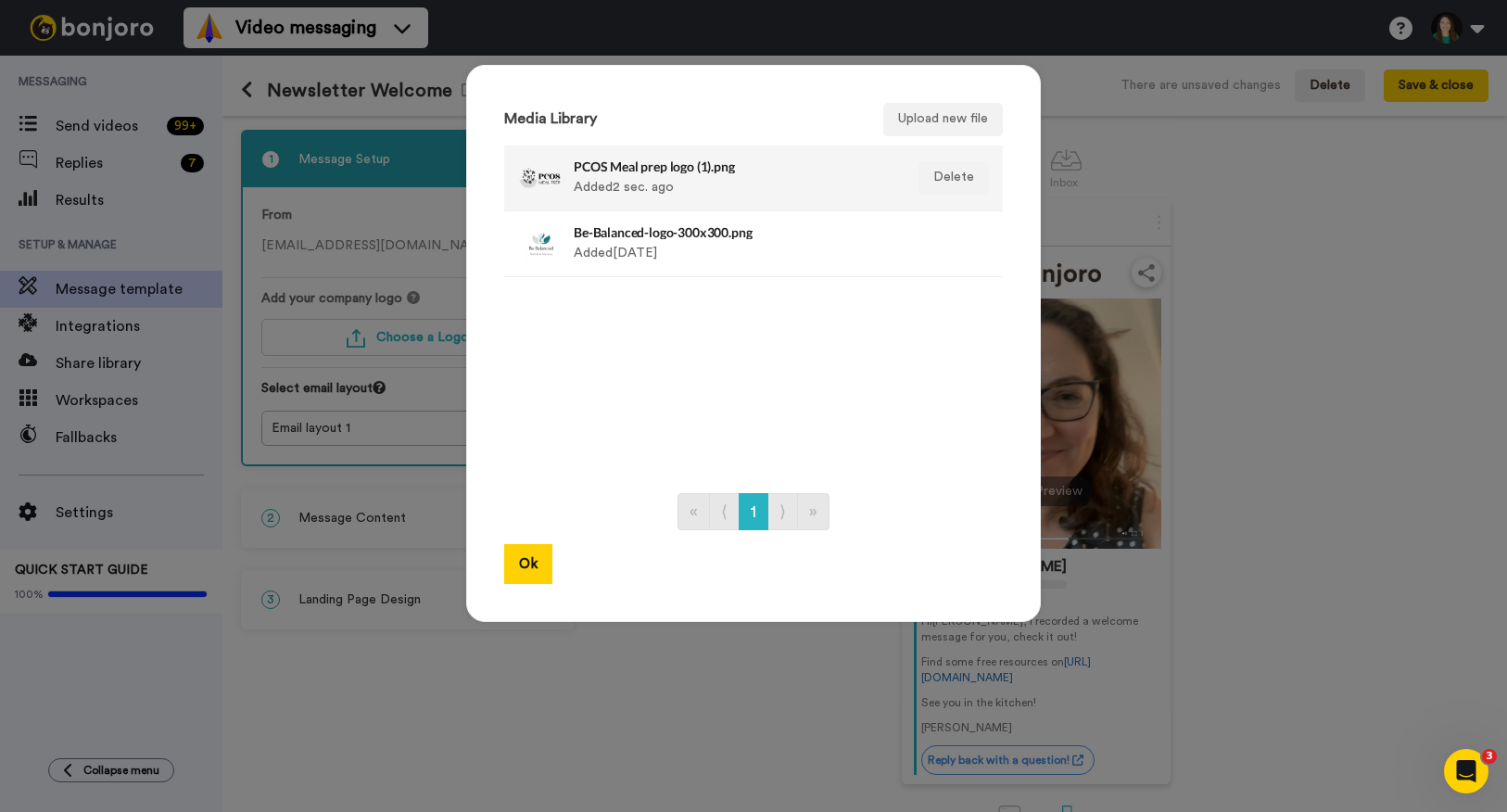
click at [680, 161] on h4 "PCOS Meal prep logo (1).png" at bounding box center [734, 166] width 320 height 14
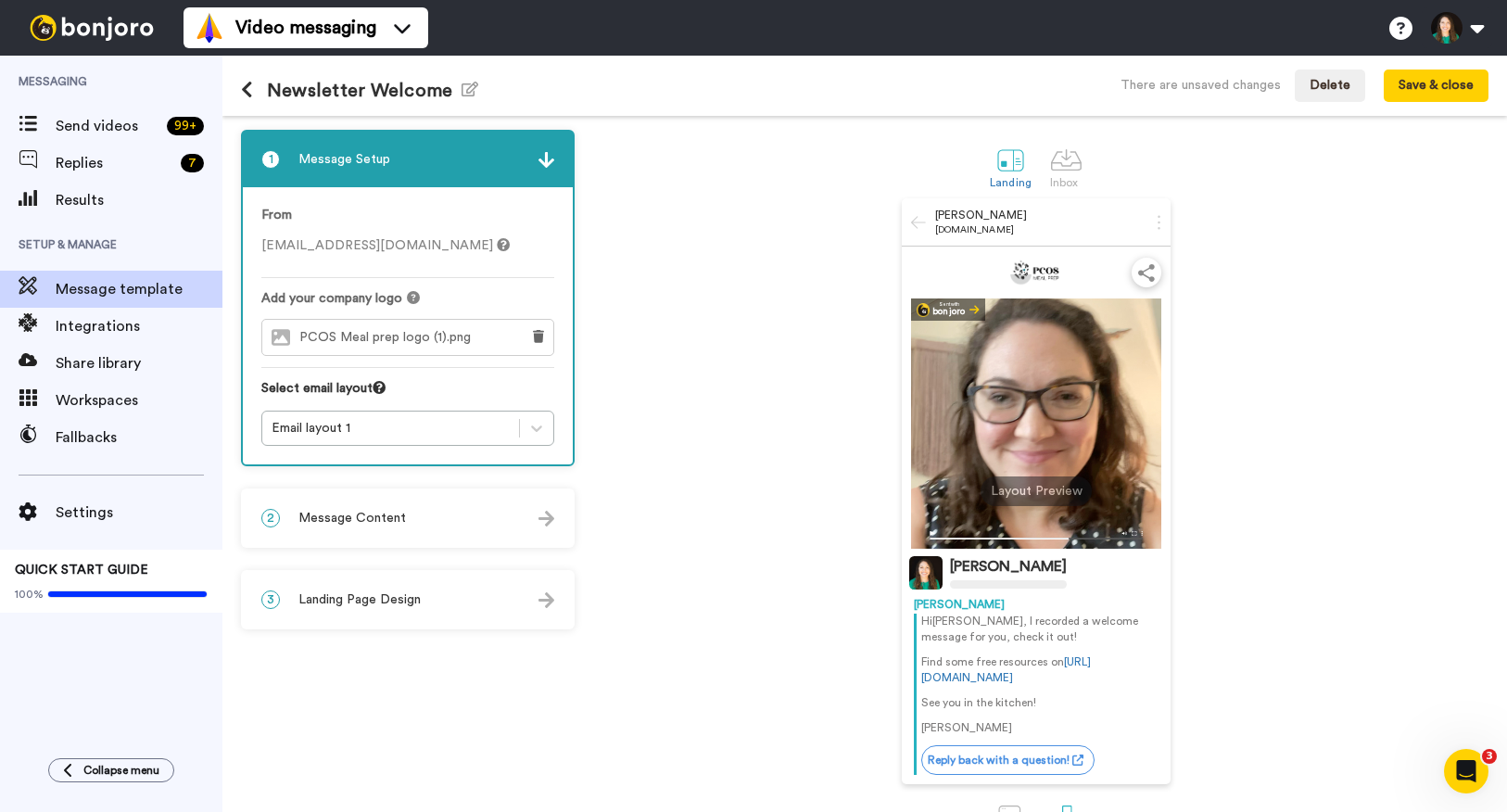
click at [528, 518] on div "2 Message Content" at bounding box center [408, 518] width 330 height 56
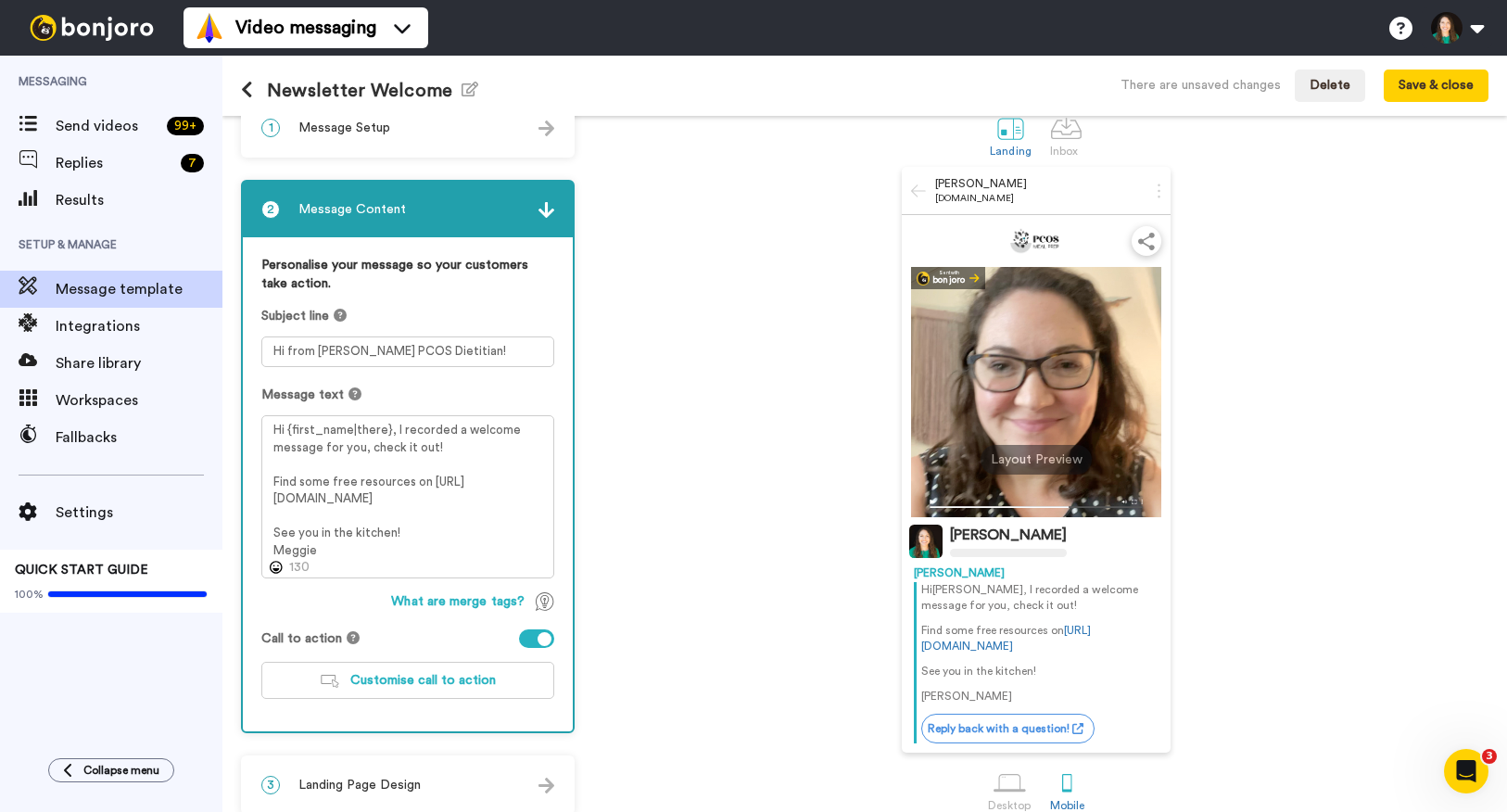
scroll to position [57, 0]
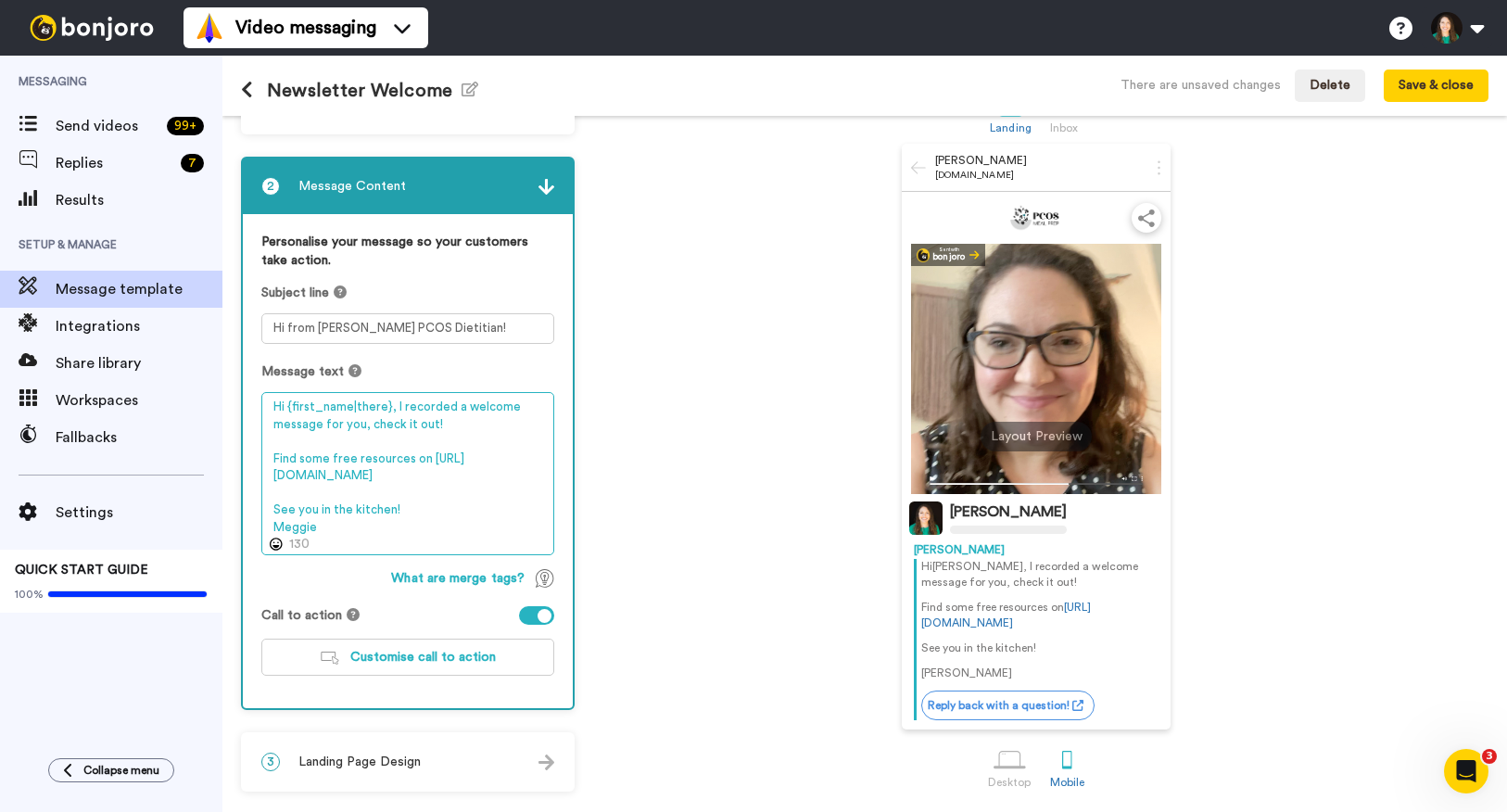
click at [510, 400] on textarea "Hi {first_name|there}, I recorded a welcome message for you, check it out! Find…" at bounding box center [408, 474] width 293 height 163
click at [401, 408] on textarea "Hi {first_name|there}, I recorded a welcome message for you, check it out! Find…" at bounding box center [408, 474] width 293 height 163
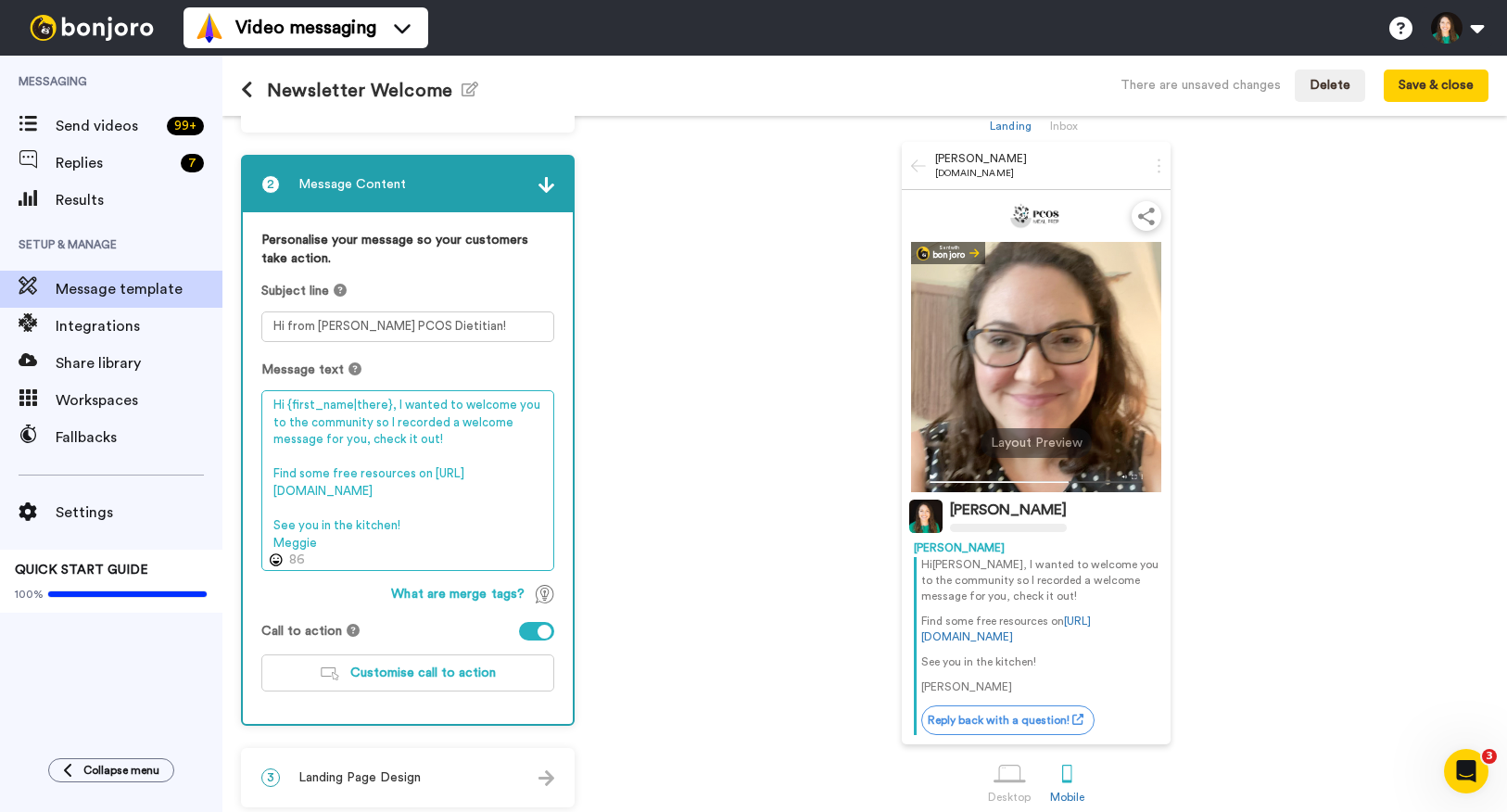
click at [358, 446] on textarea "Hi {first_name|there}, I wanted to welcome you to the community so I recorded a…" at bounding box center [408, 481] width 293 height 180
click at [303, 478] on textarea "Hi {first_name|there}, I wanted to welcome you to the community so I recorded t…" at bounding box center [408, 481] width 293 height 180
click at [294, 476] on textarea "Hi {first_name|there}, I wanted to welcome you to the community so I recorded t…" at bounding box center [408, 481] width 293 height 180
click at [446, 480] on textarea "Hi {first_name|there}, I wanted to welcome you to the community so I recorded t…" at bounding box center [408, 481] width 293 height 180
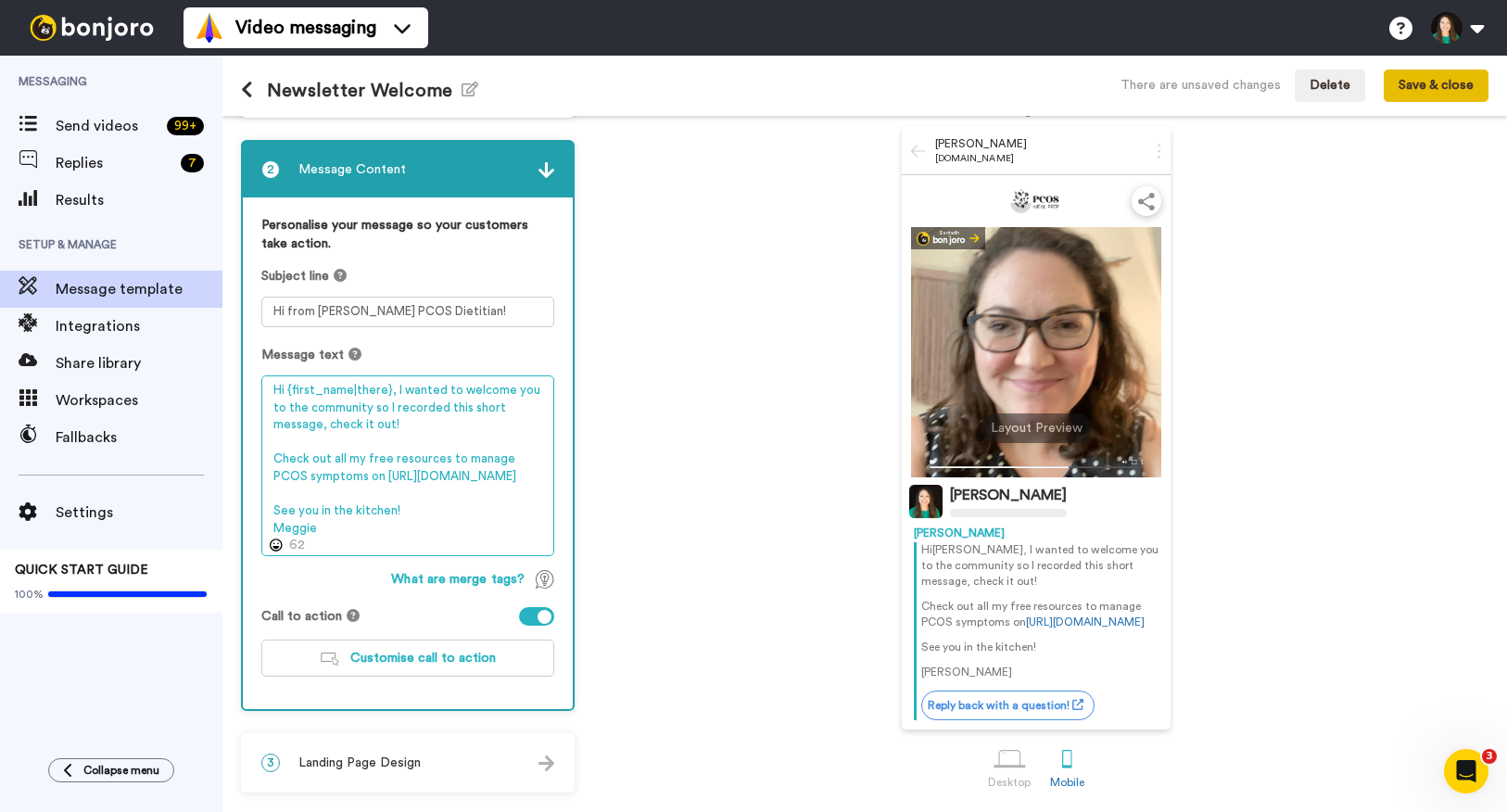
type textarea "Hi {first_name|there}, I wanted to welcome you to the community so I recorded t…"
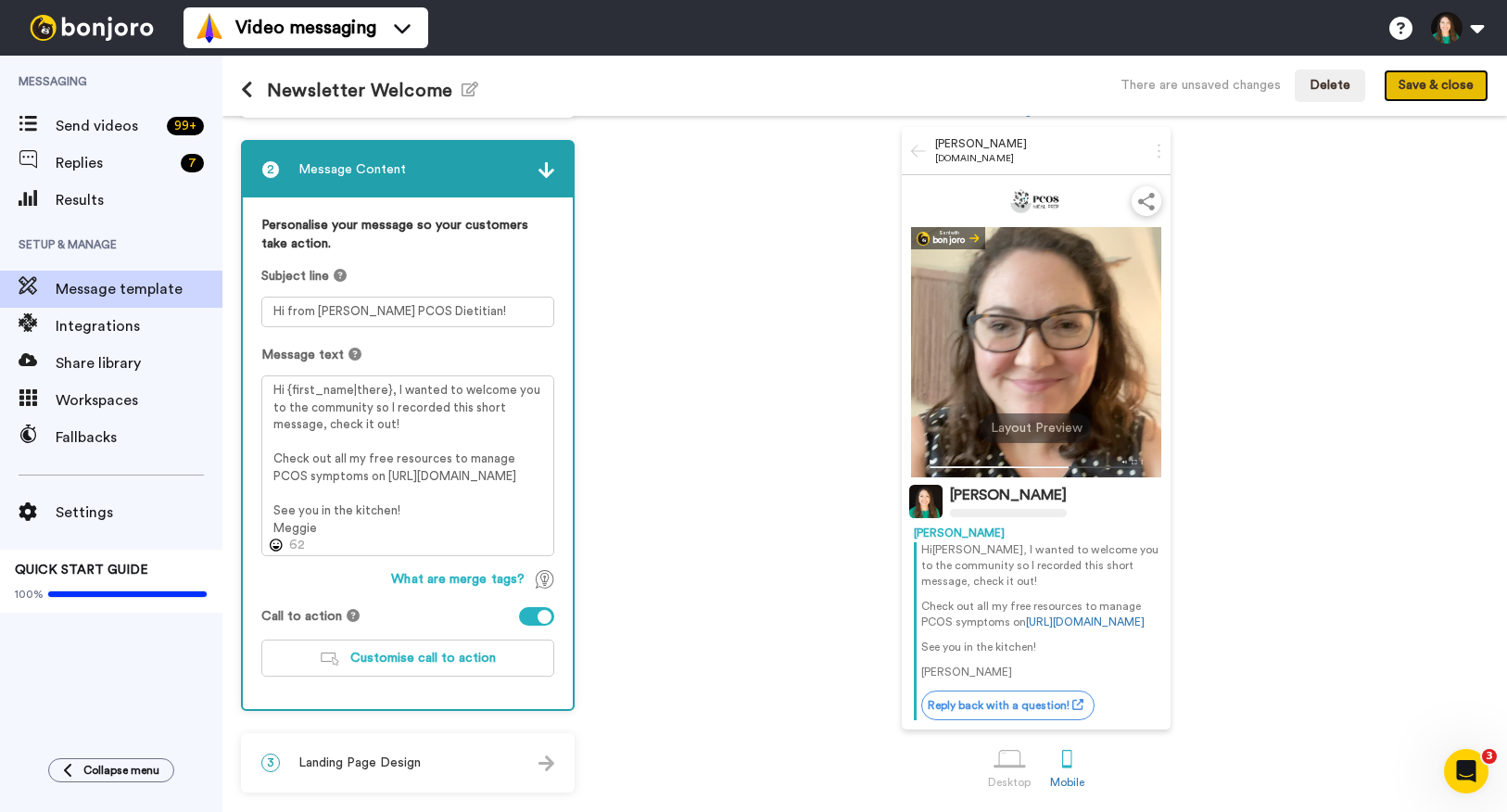
click at [1429, 88] on button "Save & close" at bounding box center [1437, 85] width 105 height 33
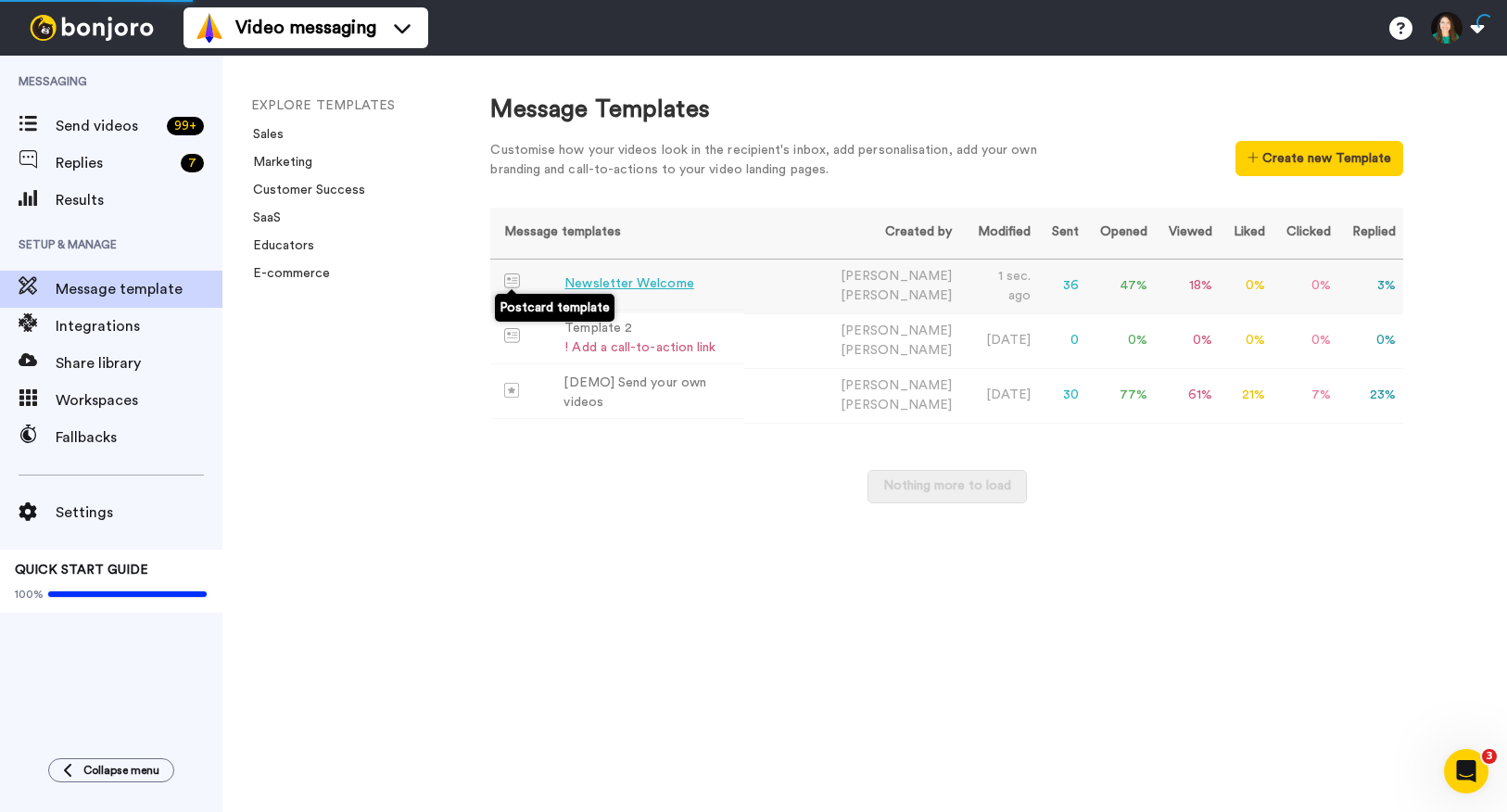
click at [516, 283] on img at bounding box center [512, 281] width 16 height 15
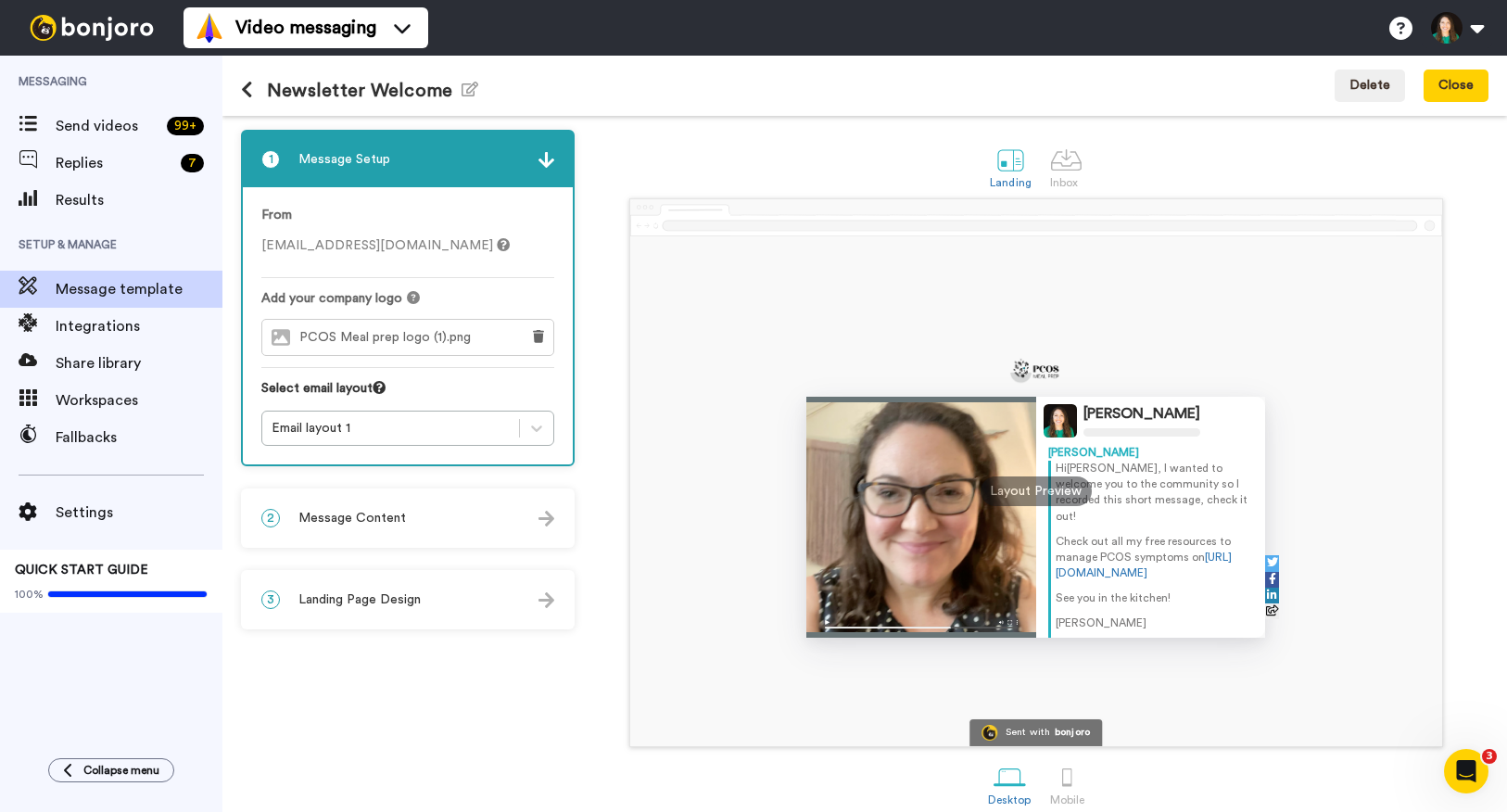
scroll to position [19, 0]
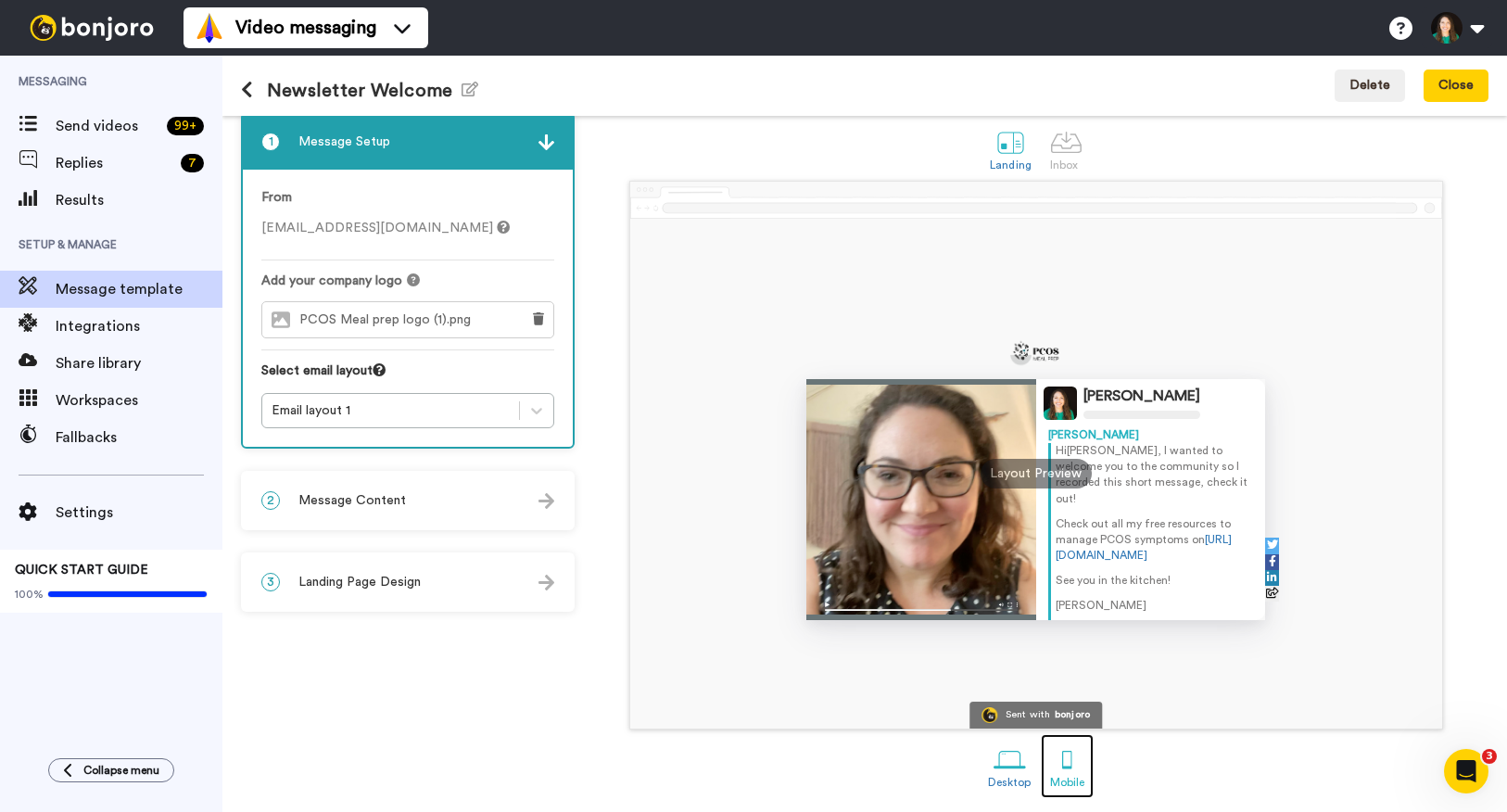
click at [1070, 746] on div at bounding box center [1067, 759] width 32 height 32
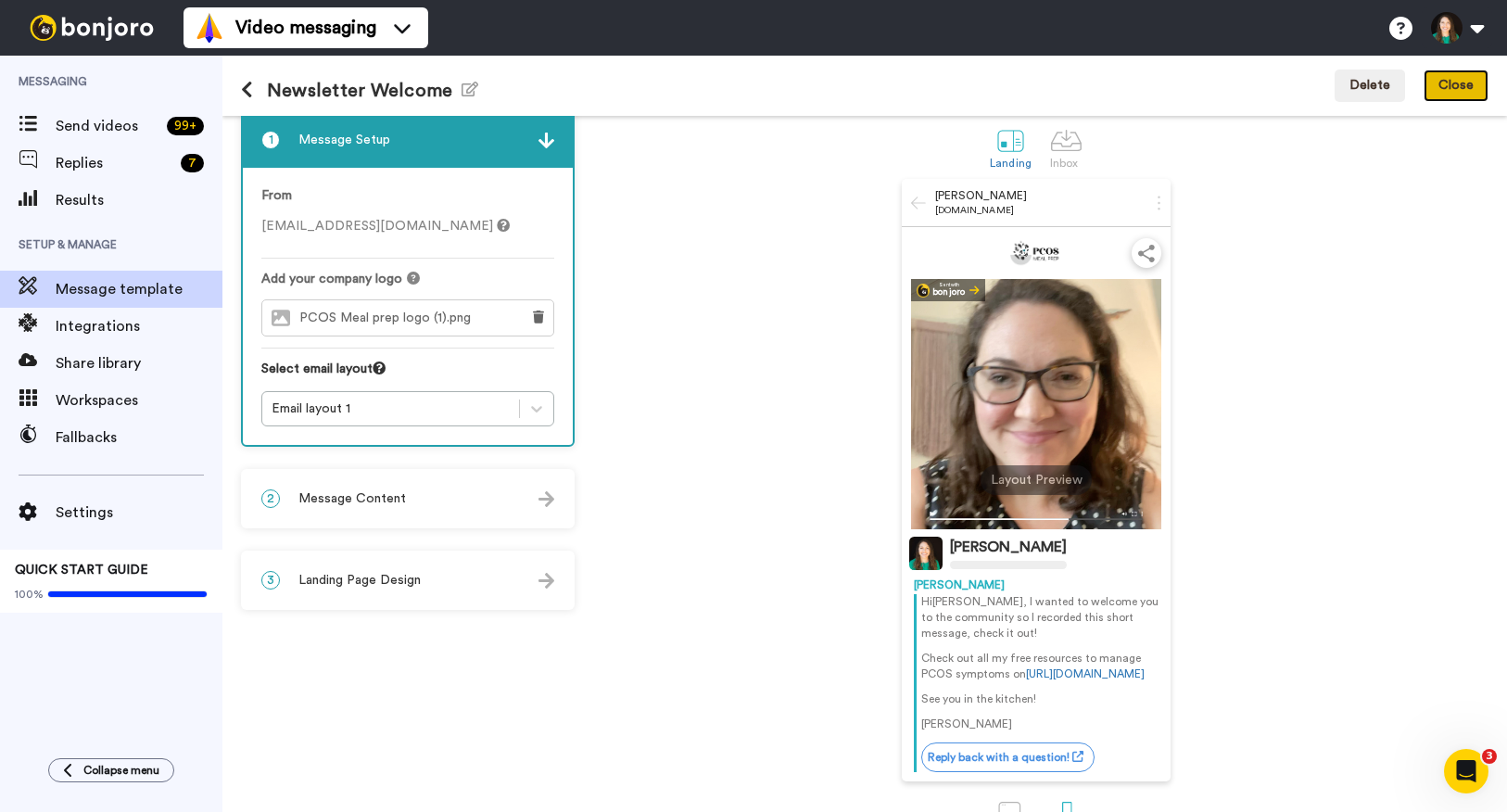
click at [1466, 88] on button "Close" at bounding box center [1457, 85] width 65 height 33
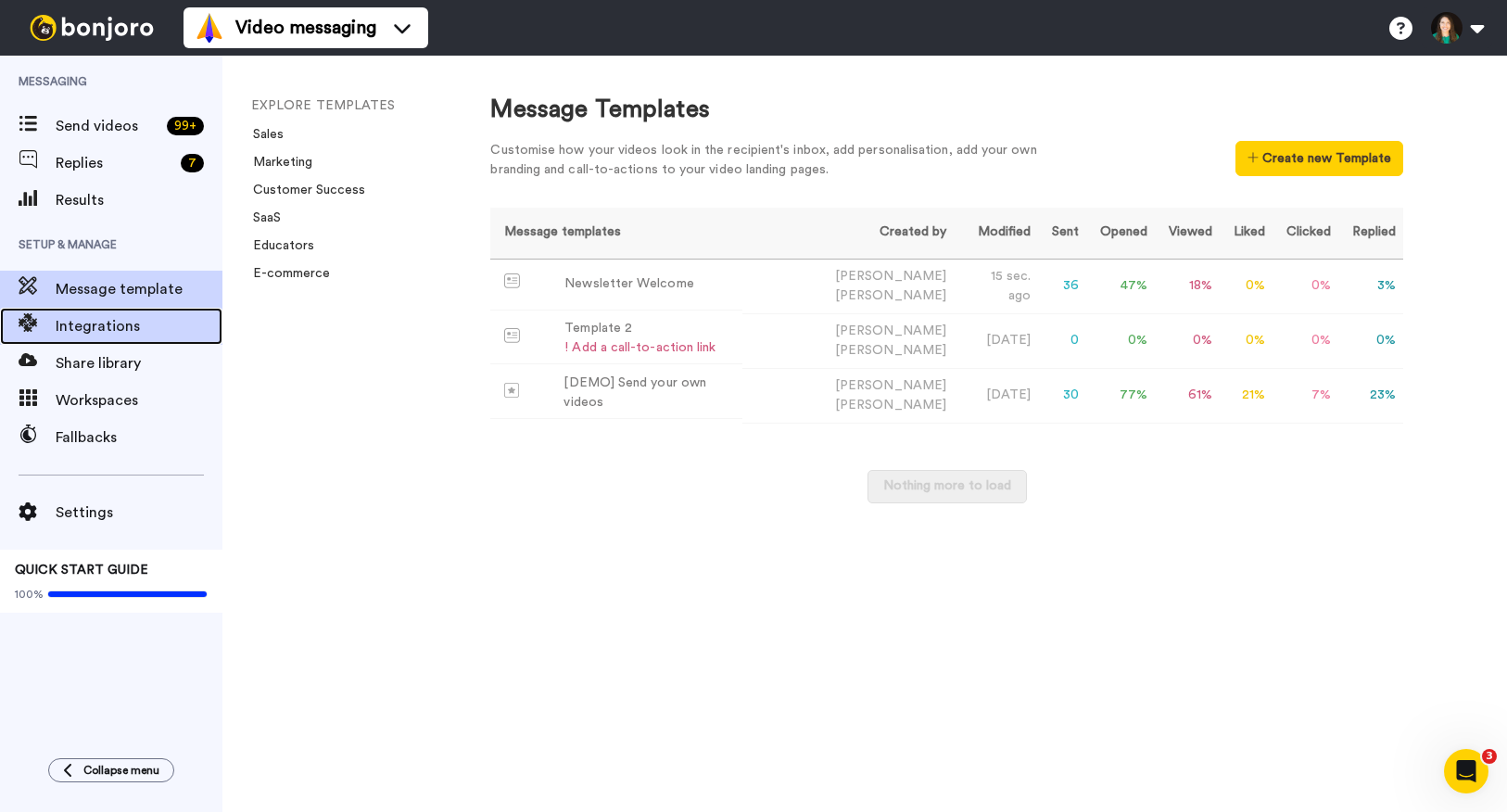
click at [119, 343] on div "Integrations" at bounding box center [111, 326] width 222 height 37
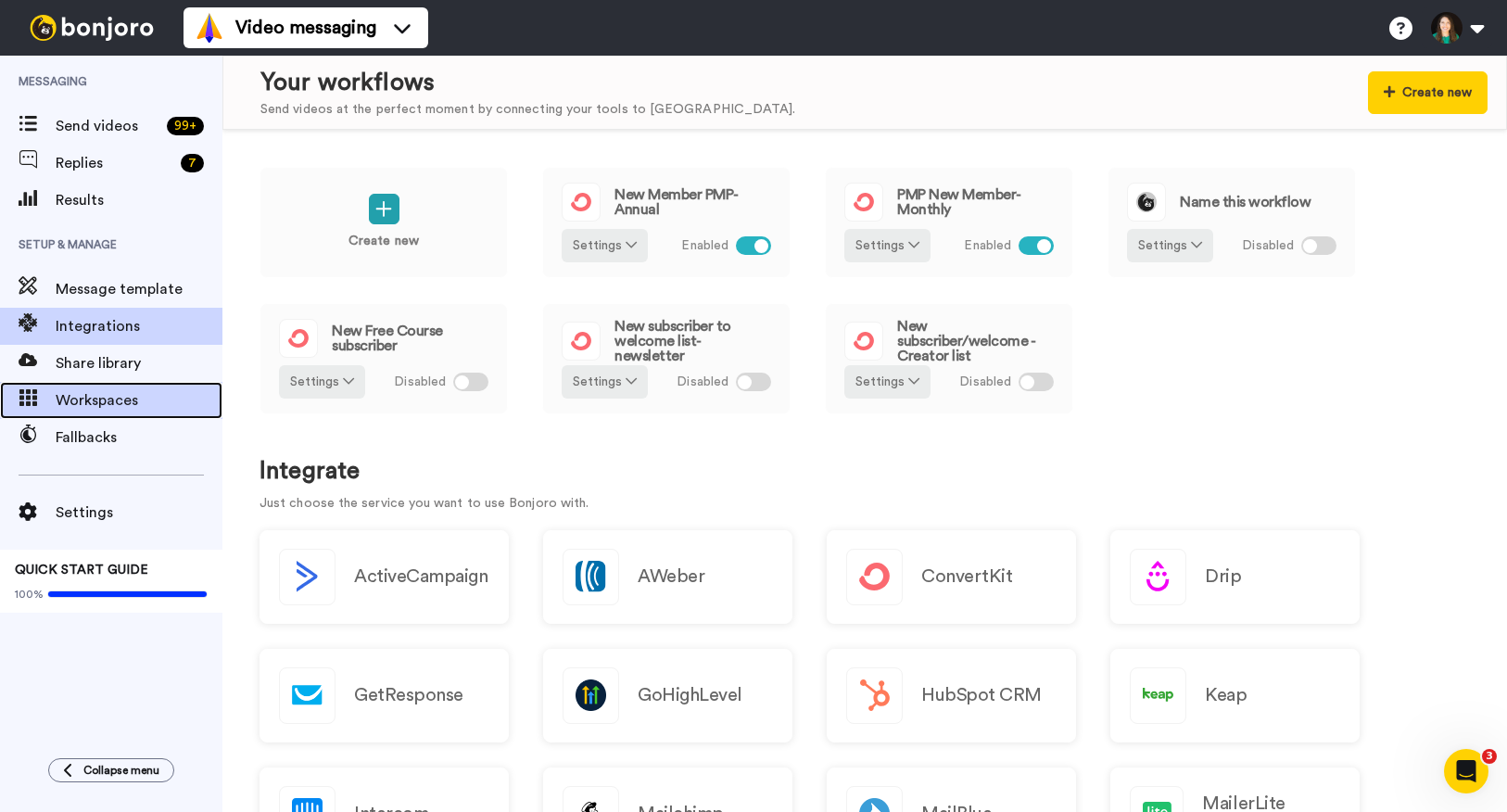
click at [140, 401] on span "Workspaces" at bounding box center [140, 400] width 167 height 22
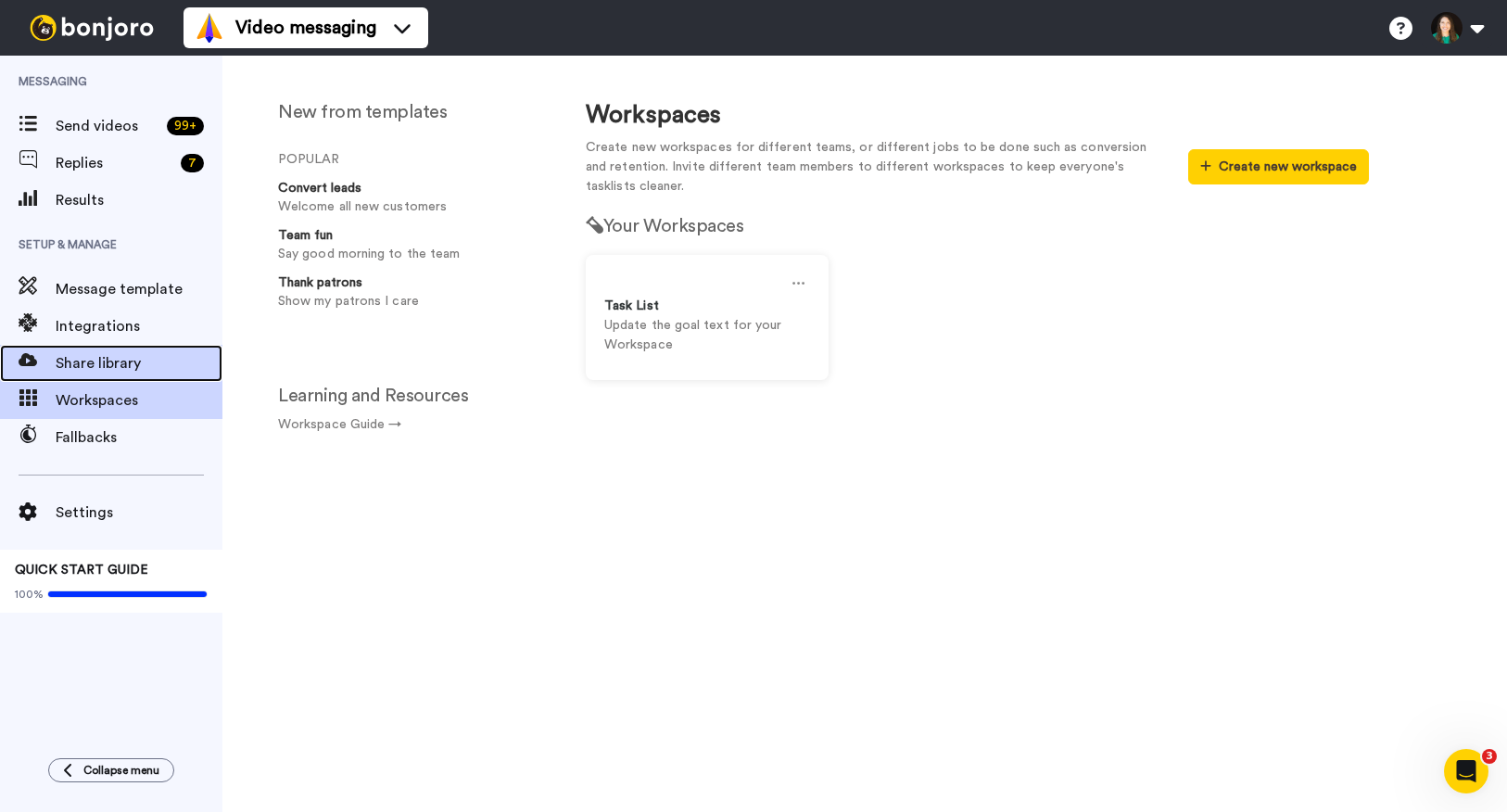
click at [148, 373] on span "Share library" at bounding box center [140, 363] width 167 height 22
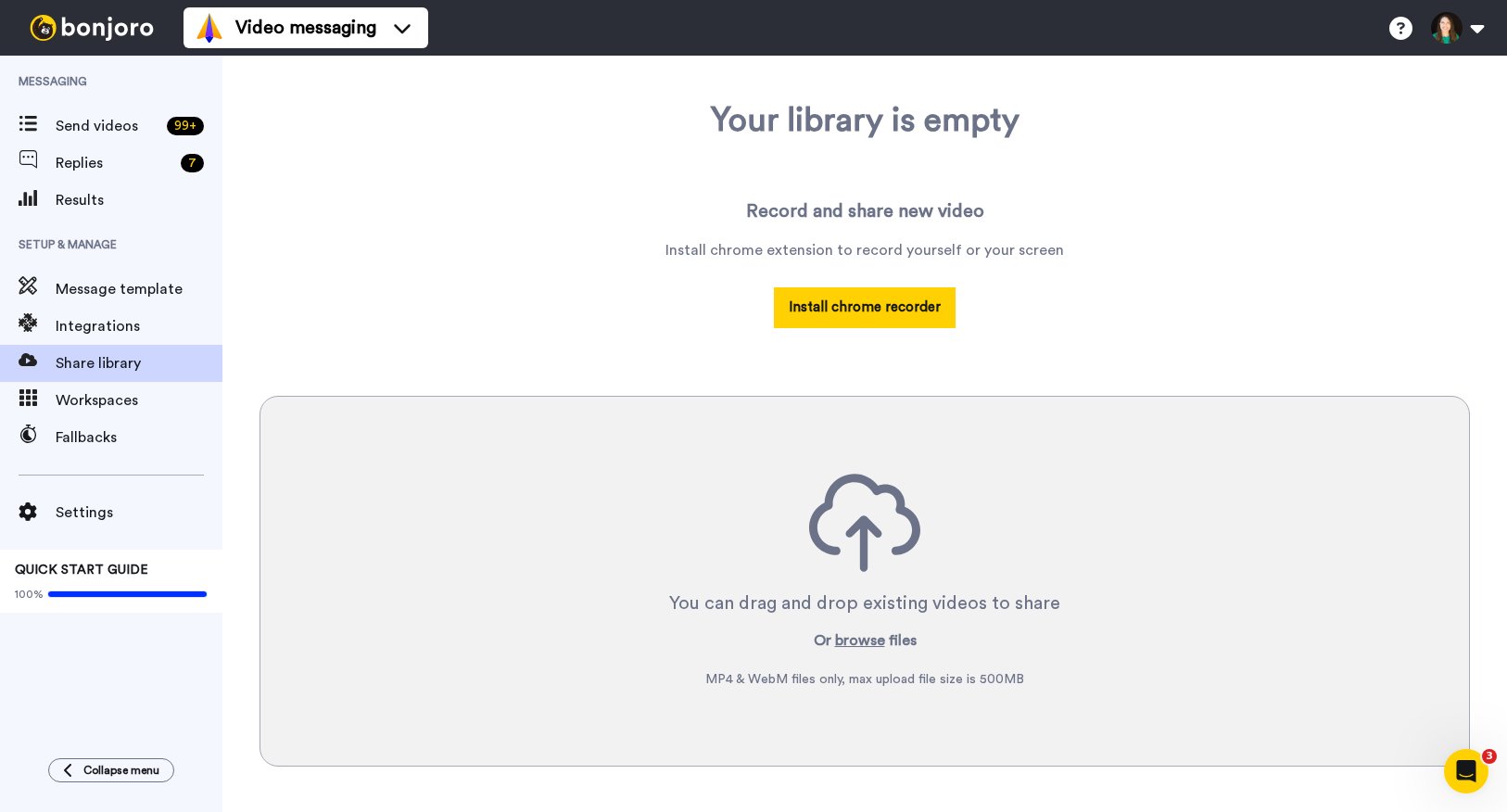
scroll to position [128, 0]
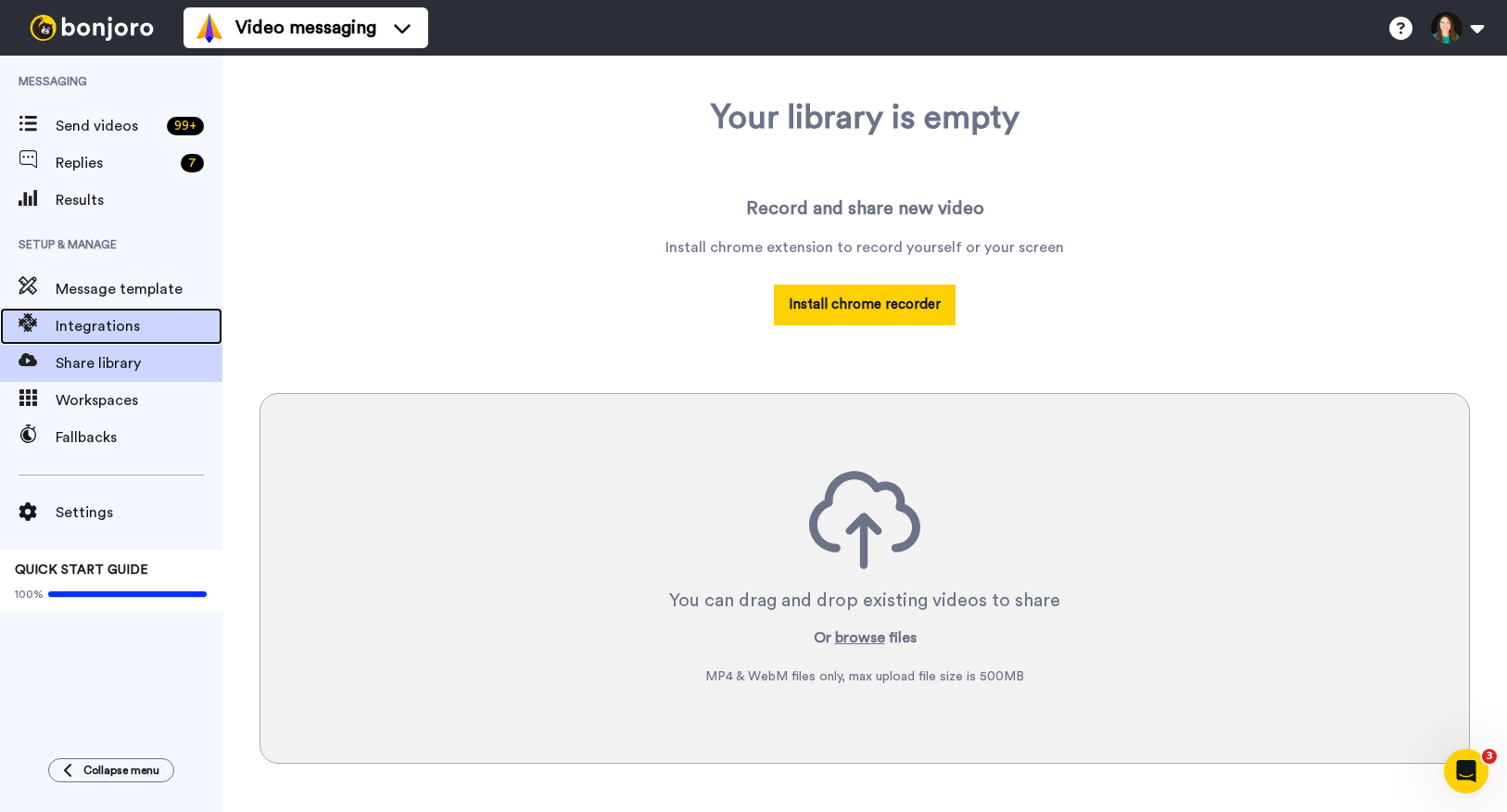
click at [133, 330] on span "Integrations" at bounding box center [140, 326] width 167 height 22
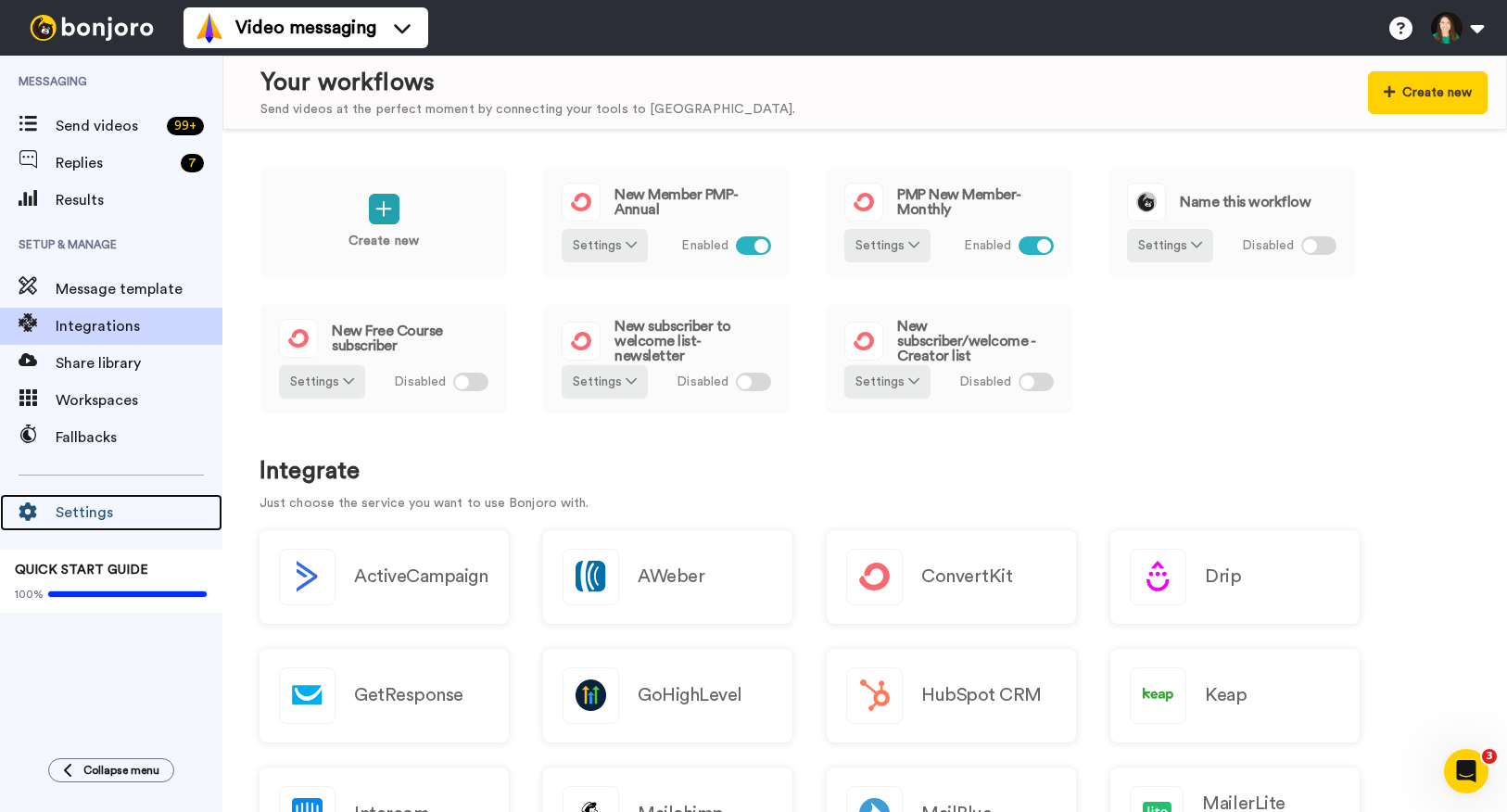
click at [96, 519] on span "Settings" at bounding box center [140, 512] width 167 height 22
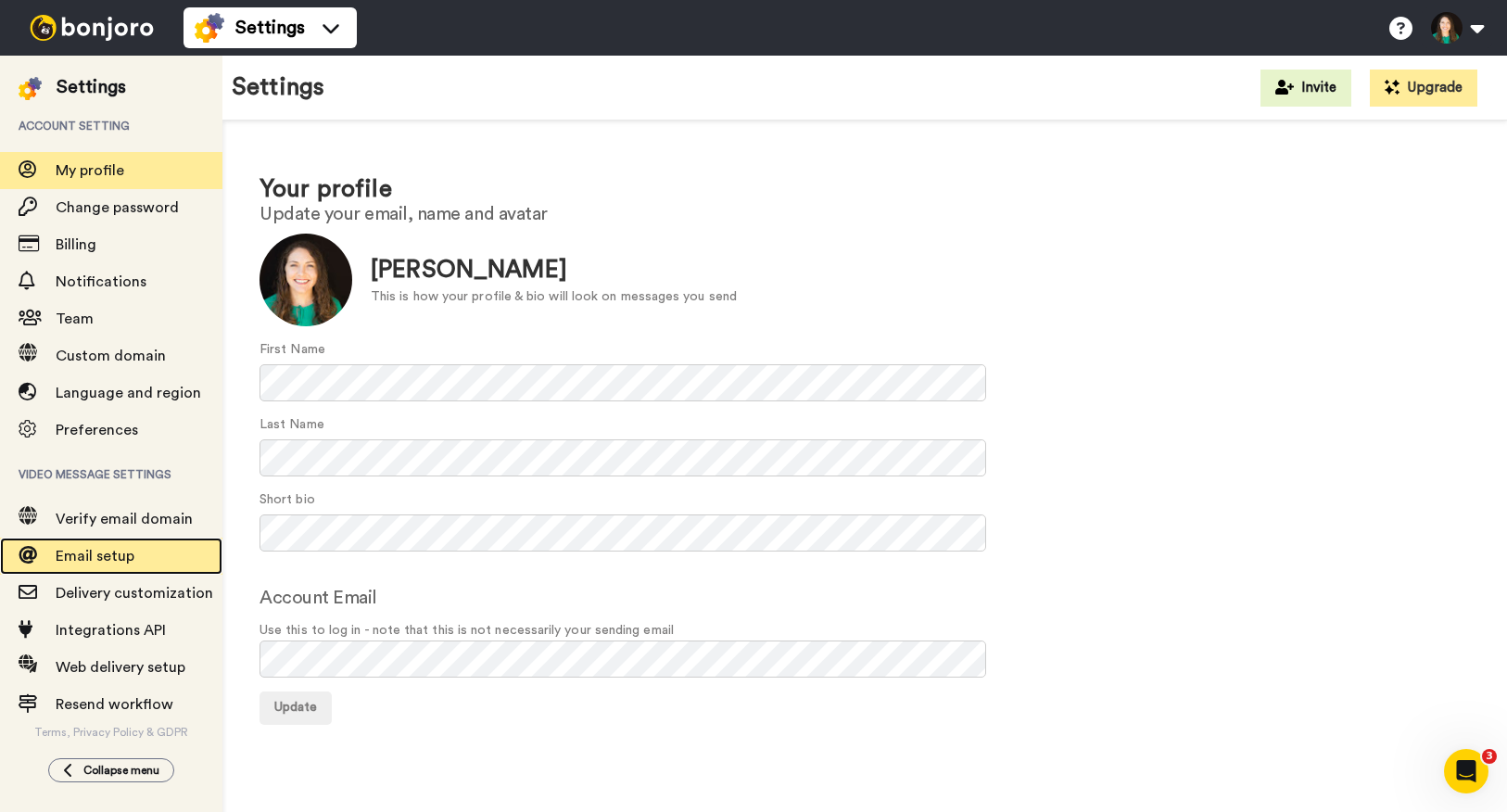
click at [137, 550] on span "Email setup" at bounding box center [140, 556] width 167 height 22
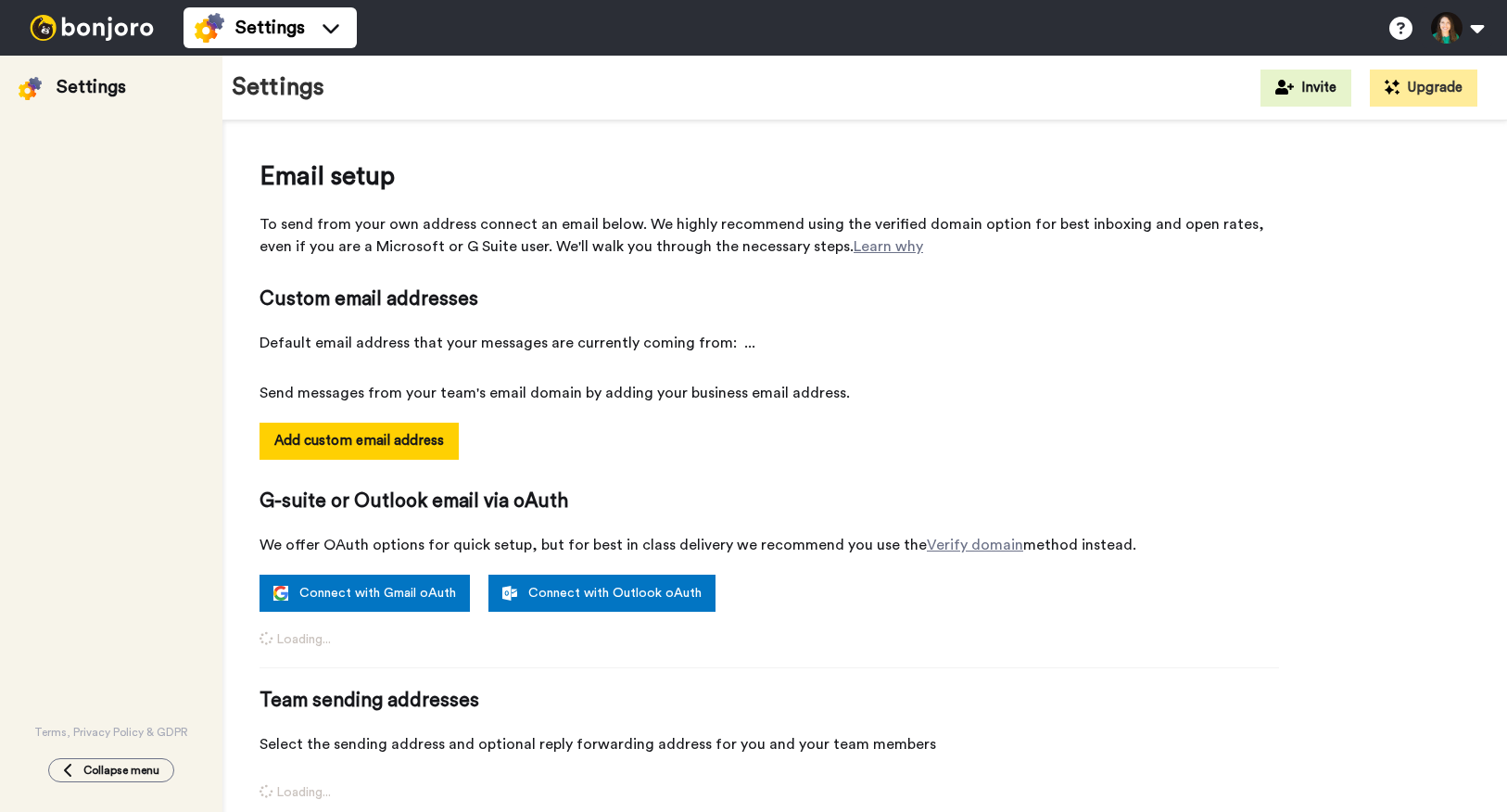
select select "142887"
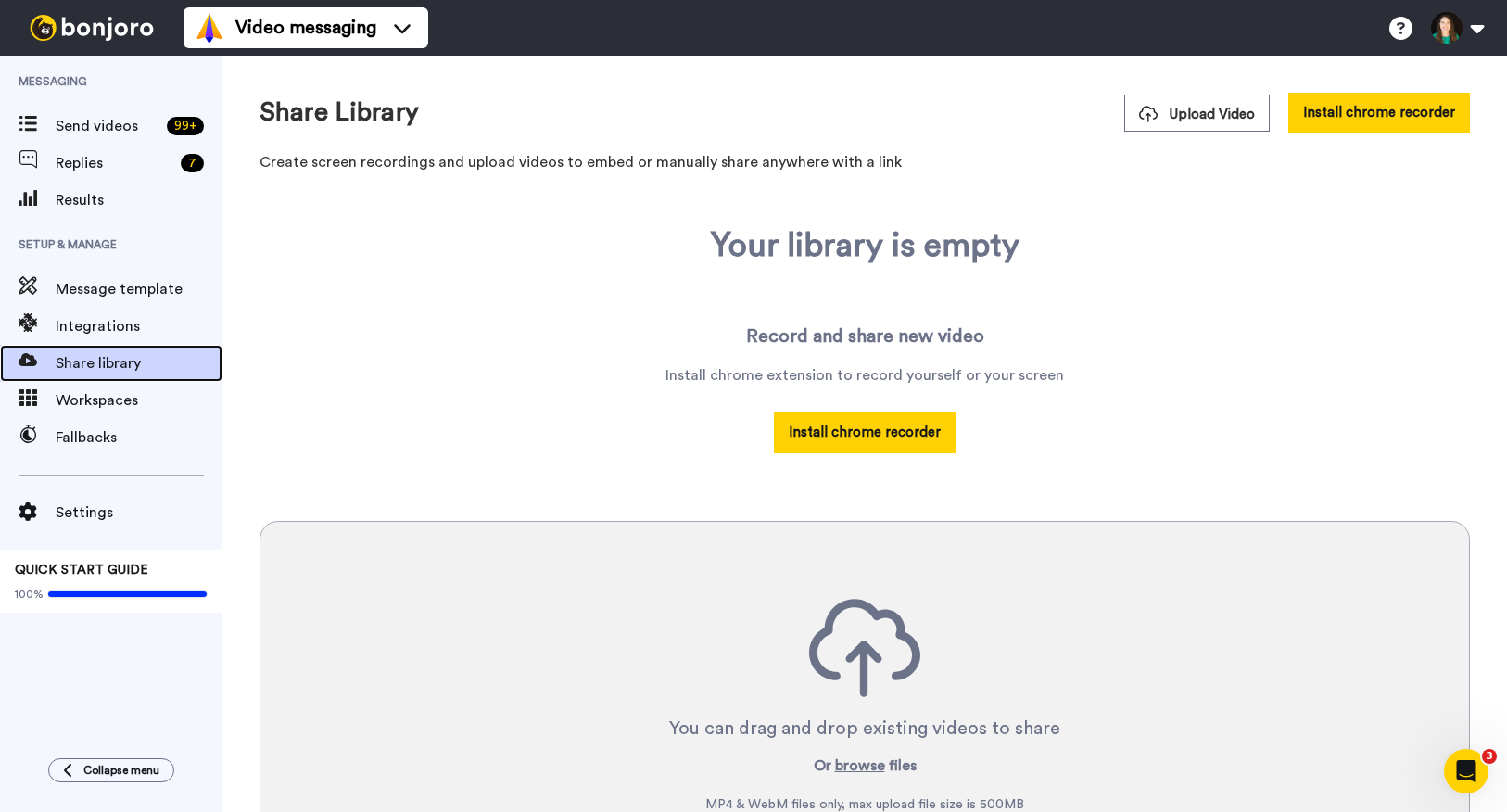
click at [73, 372] on span "Share library" at bounding box center [140, 363] width 167 height 22
click at [166, 324] on span "Integrations" at bounding box center [140, 326] width 167 height 22
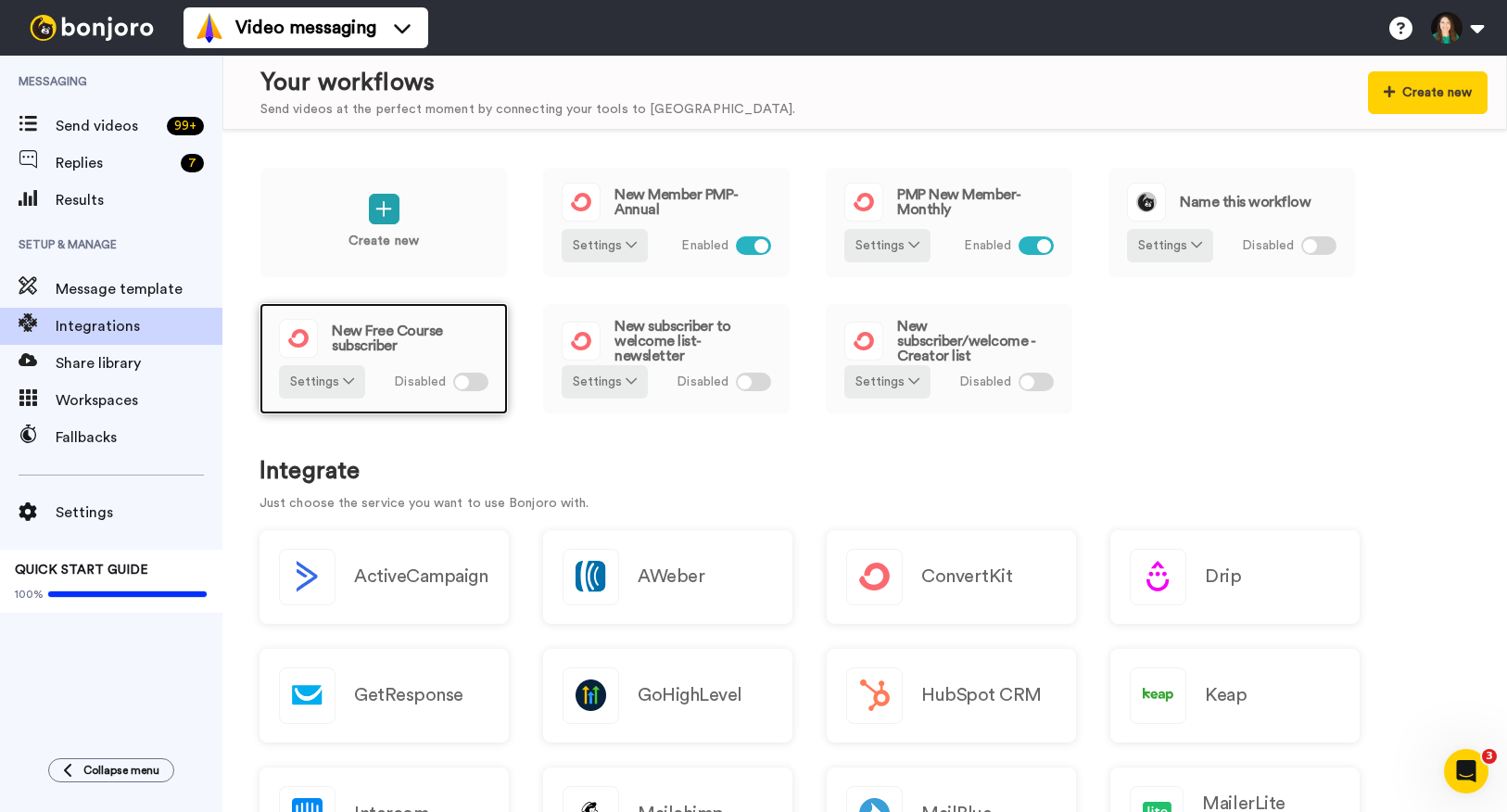
click at [480, 381] on div at bounding box center [470, 382] width 35 height 19
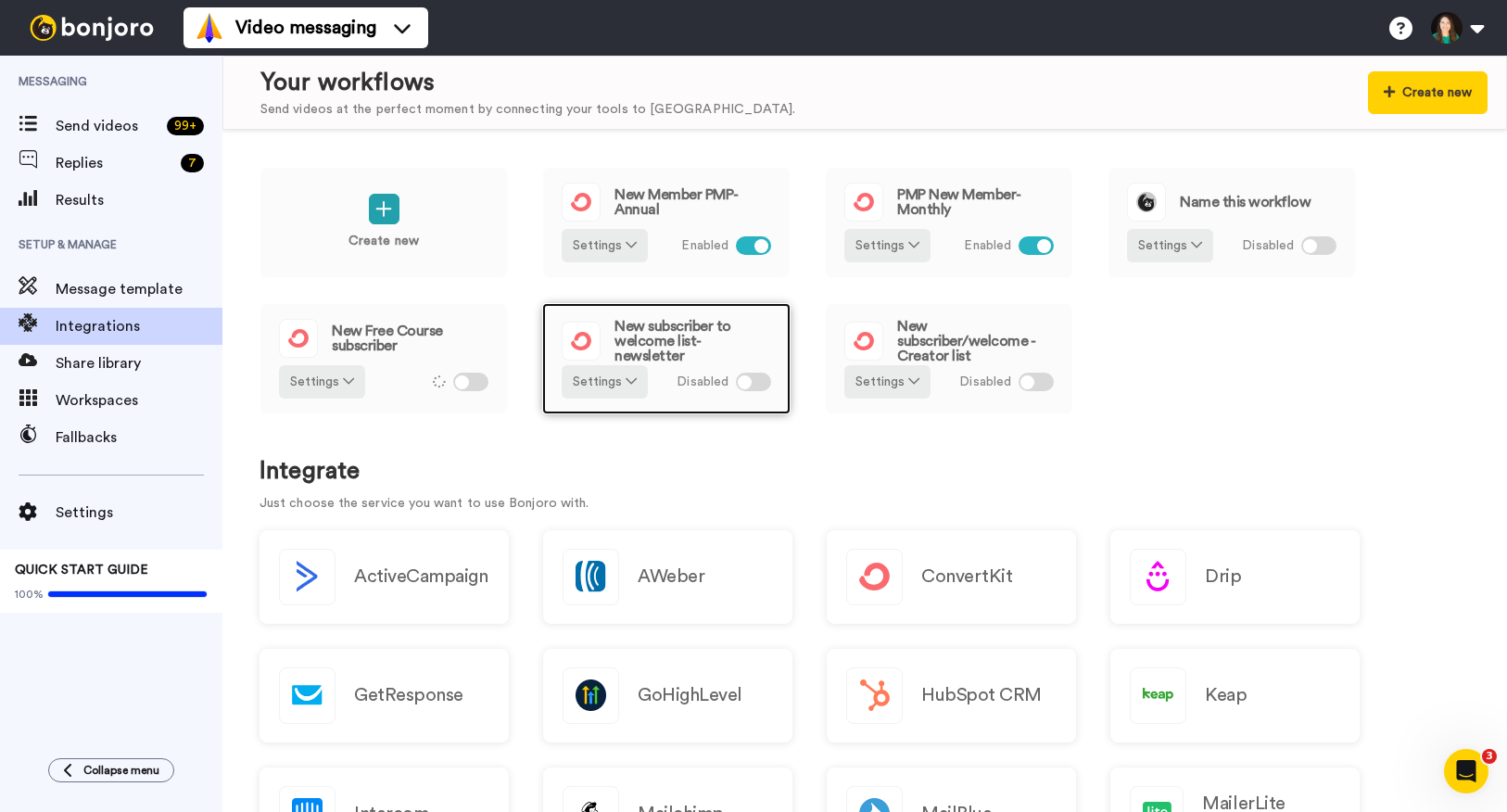
click at [762, 380] on div at bounding box center [754, 382] width 35 height 19
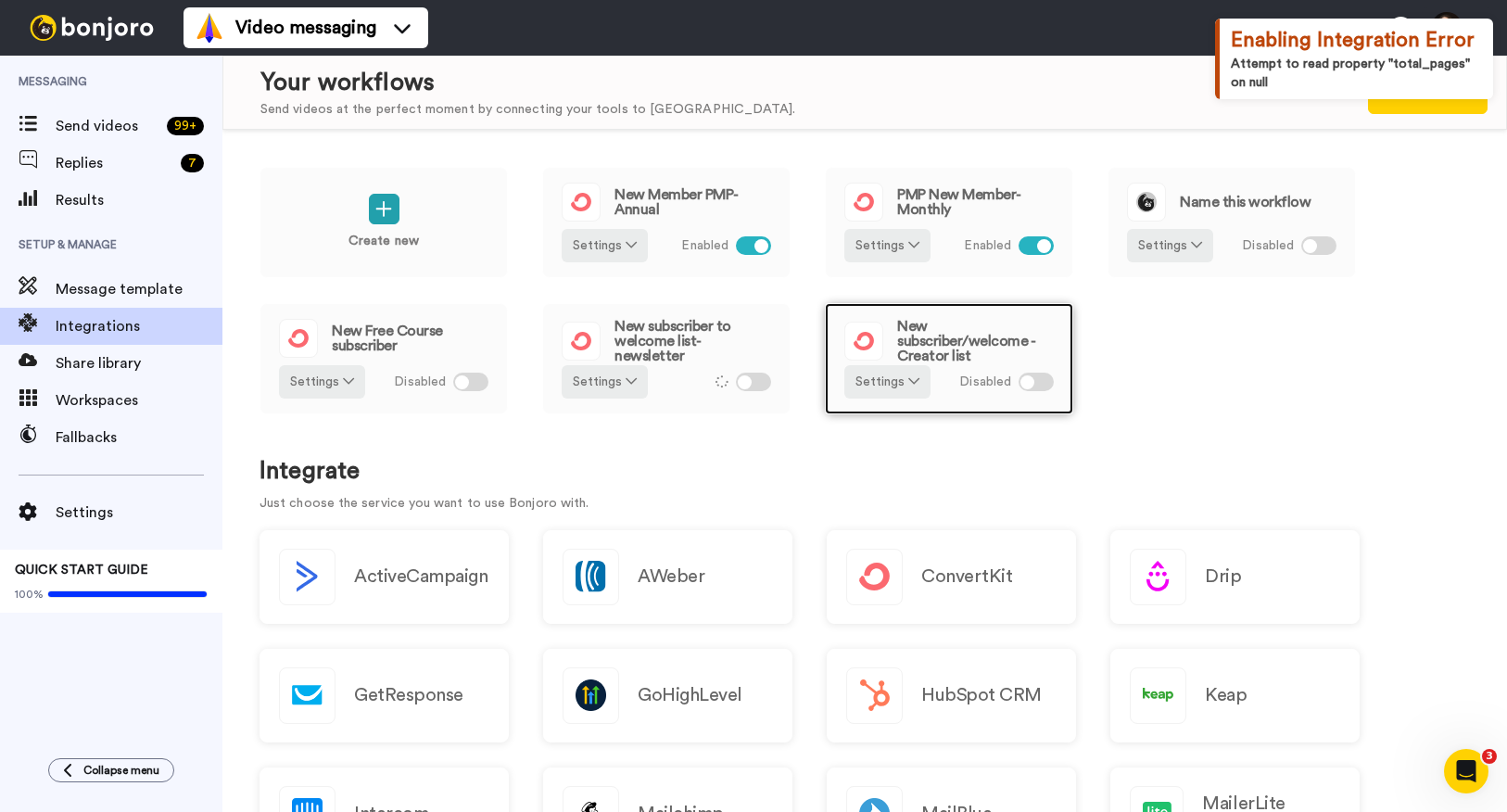
click at [1041, 382] on div at bounding box center [1036, 382] width 35 height 19
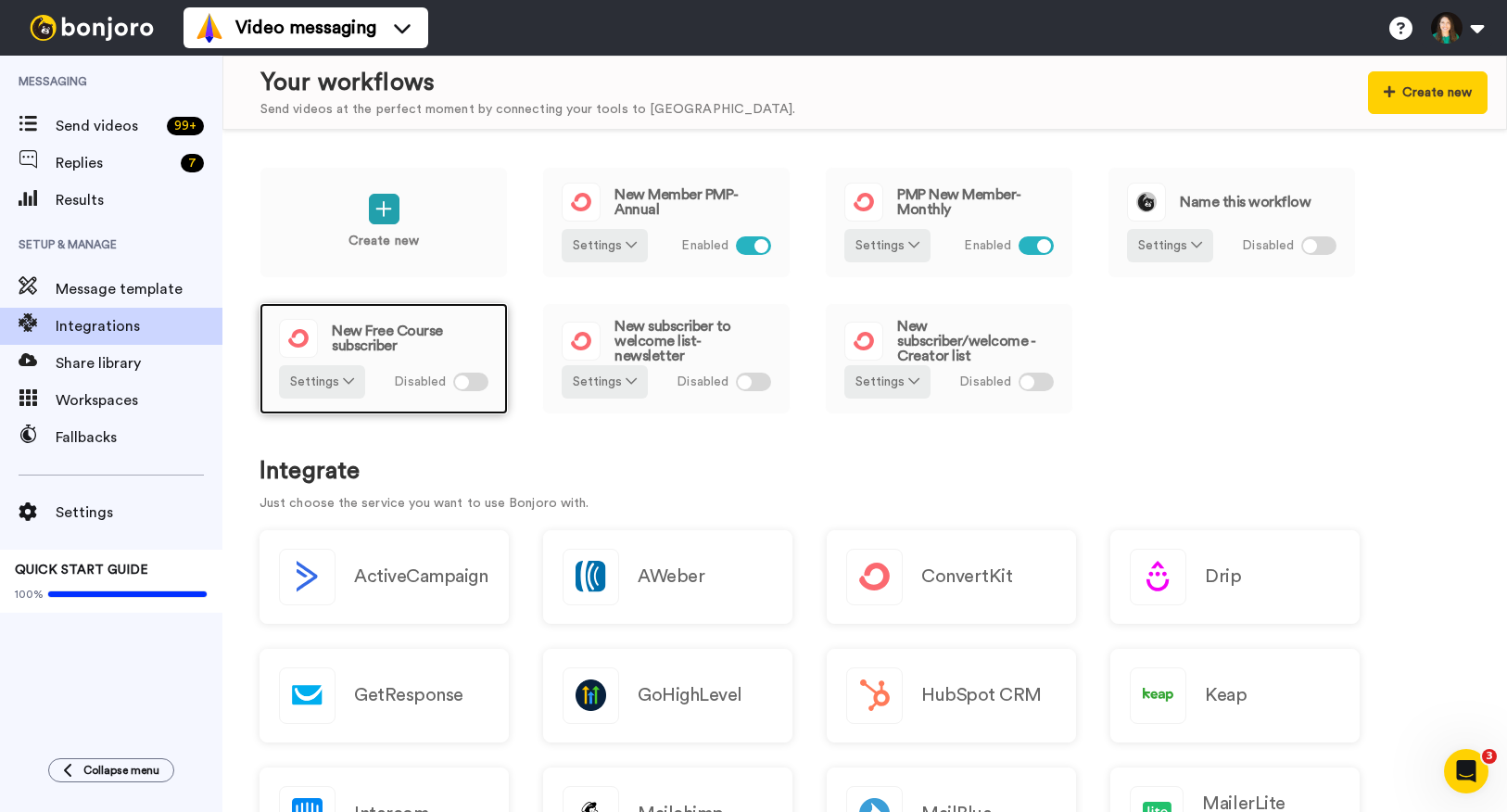
click at [402, 368] on div "Disabled" at bounding box center [442, 381] width 95 height 33
click at [356, 376] on button "Settings" at bounding box center [322, 381] width 86 height 33
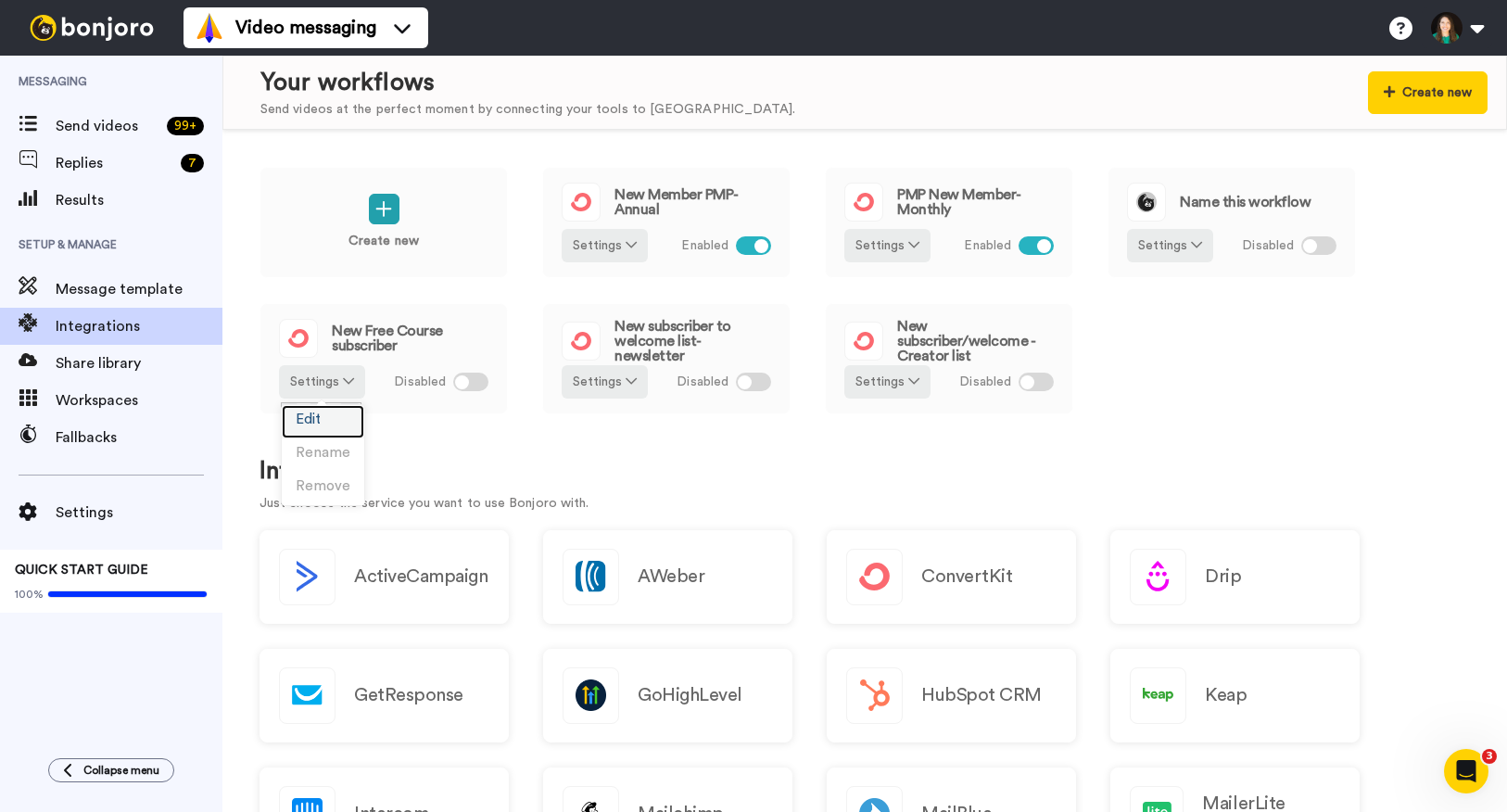
click at [328, 419] on link "Edit" at bounding box center [323, 421] width 83 height 33
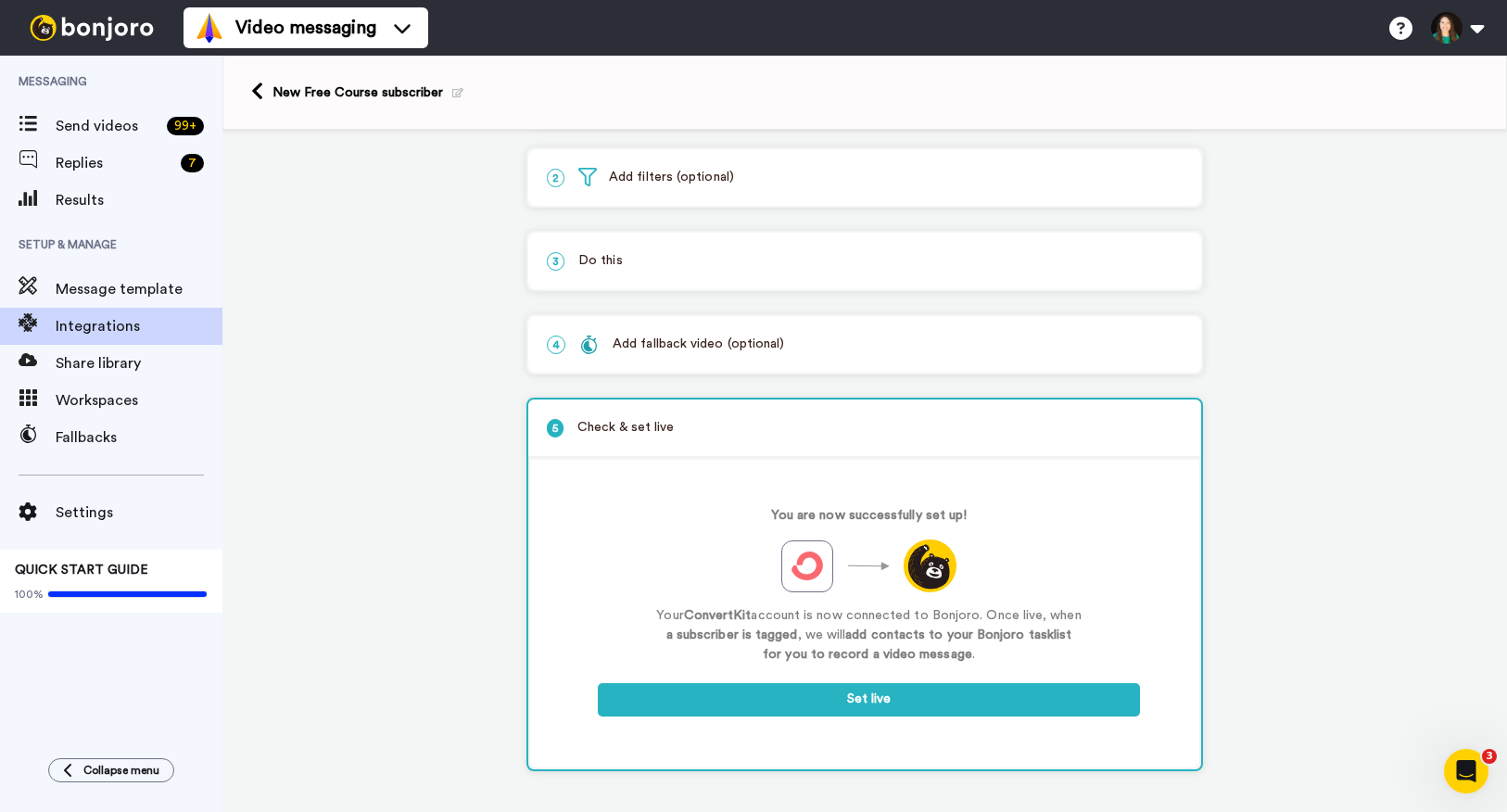
scroll to position [99, 0]
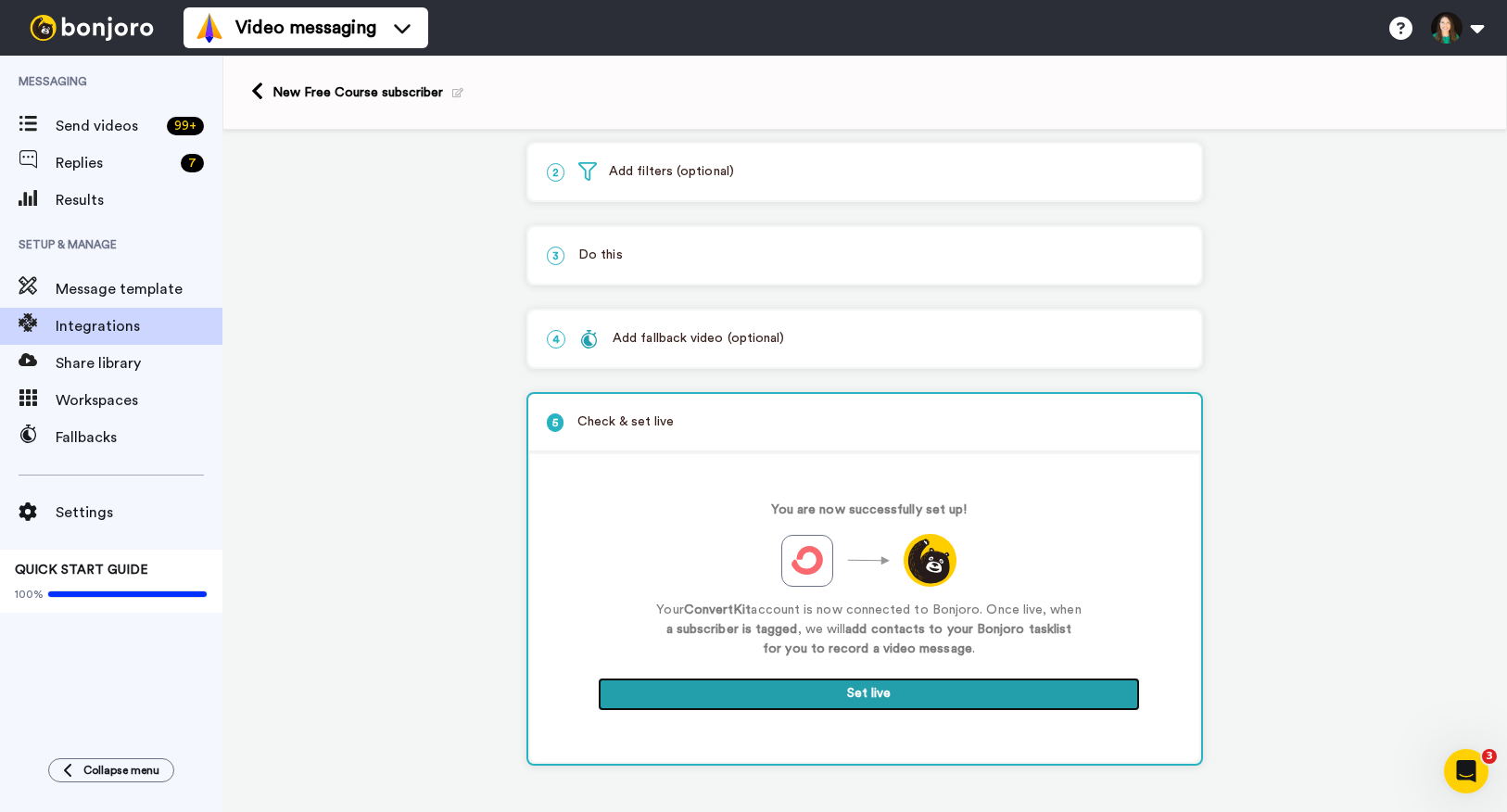
click at [878, 696] on button "Set live" at bounding box center [868, 693] width 543 height 33
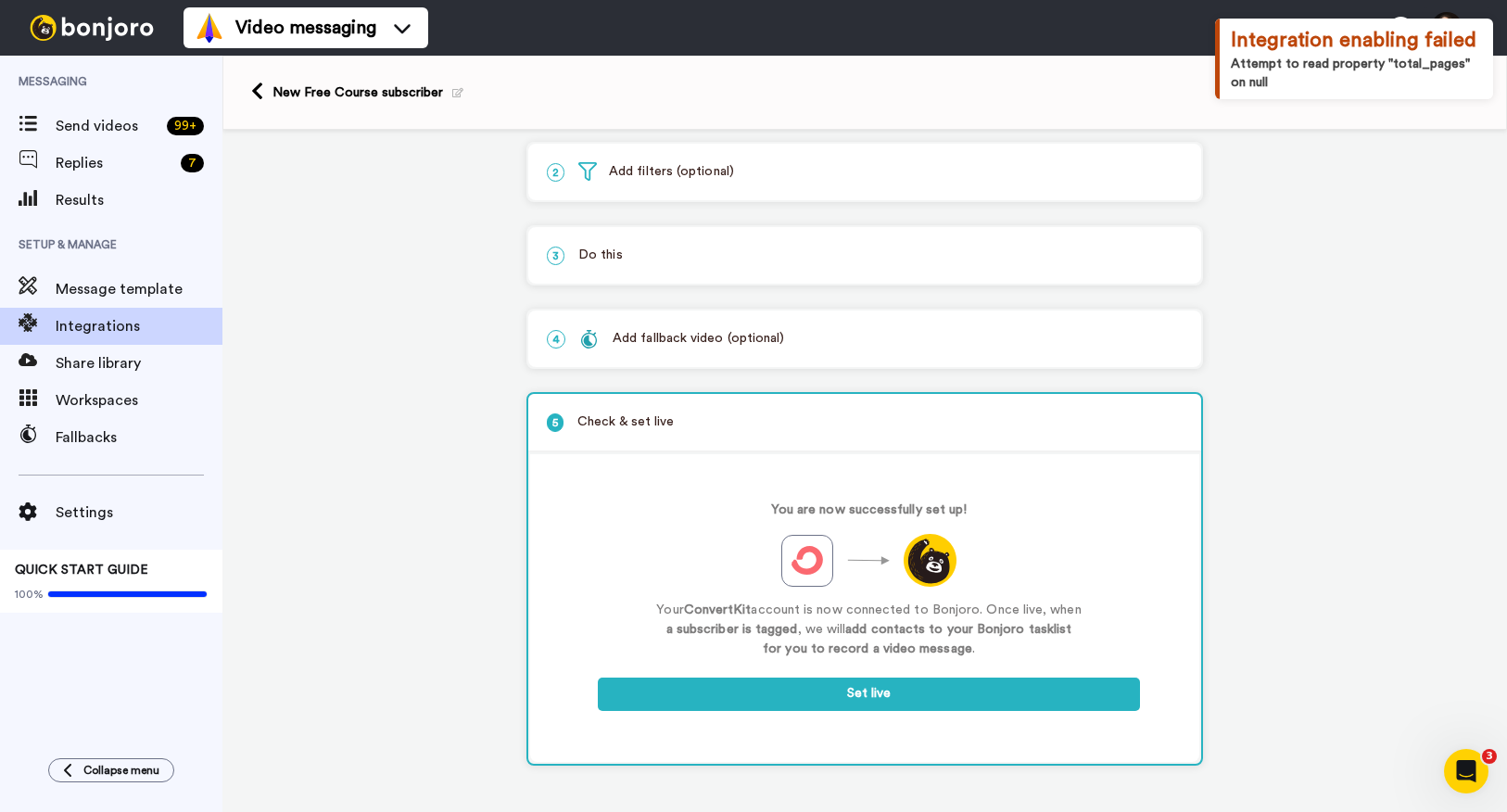
scroll to position [0, 0]
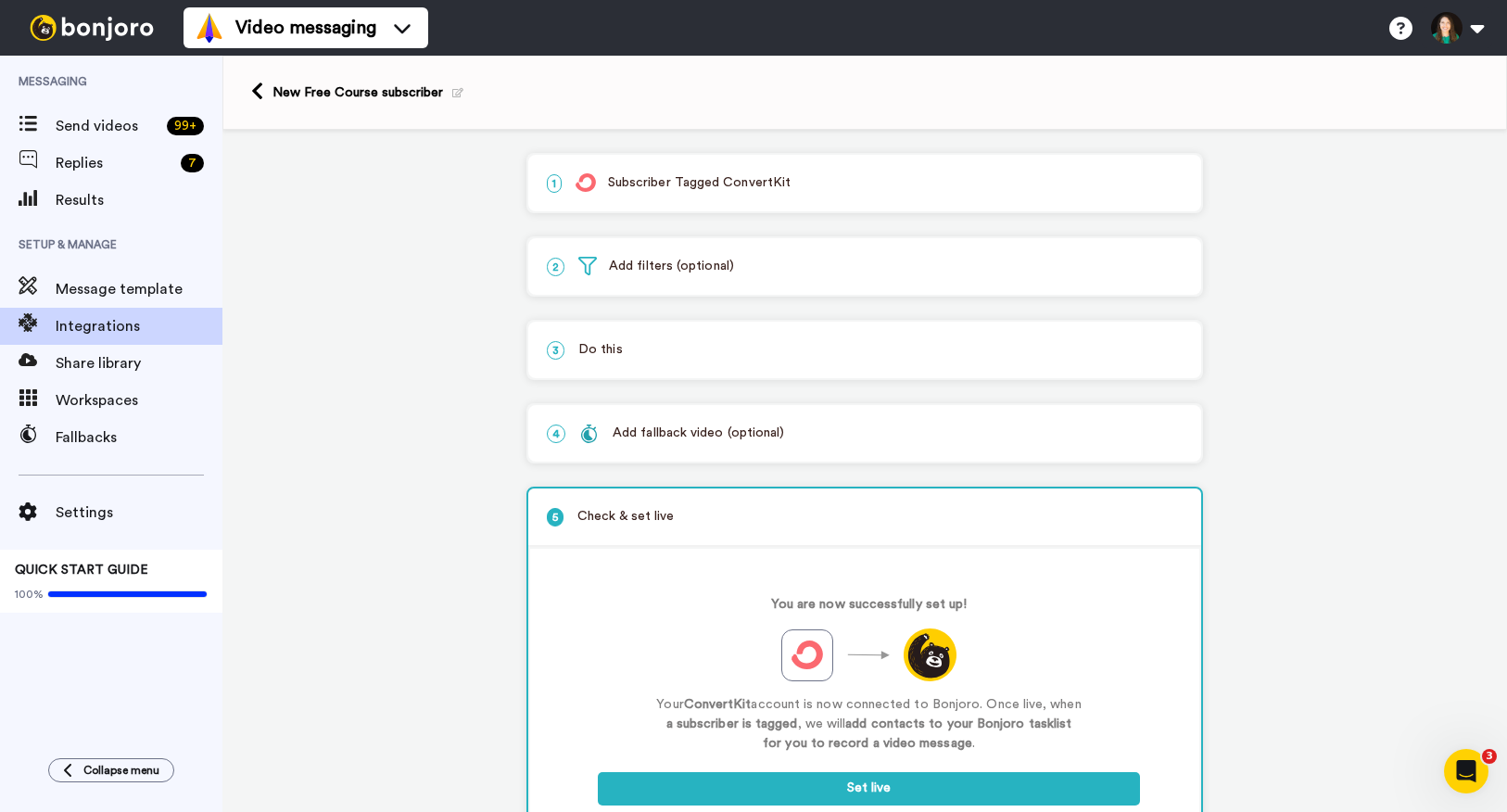
click at [850, 194] on div "1 Subscriber Tagged ConvertKit" at bounding box center [865, 183] width 673 height 57
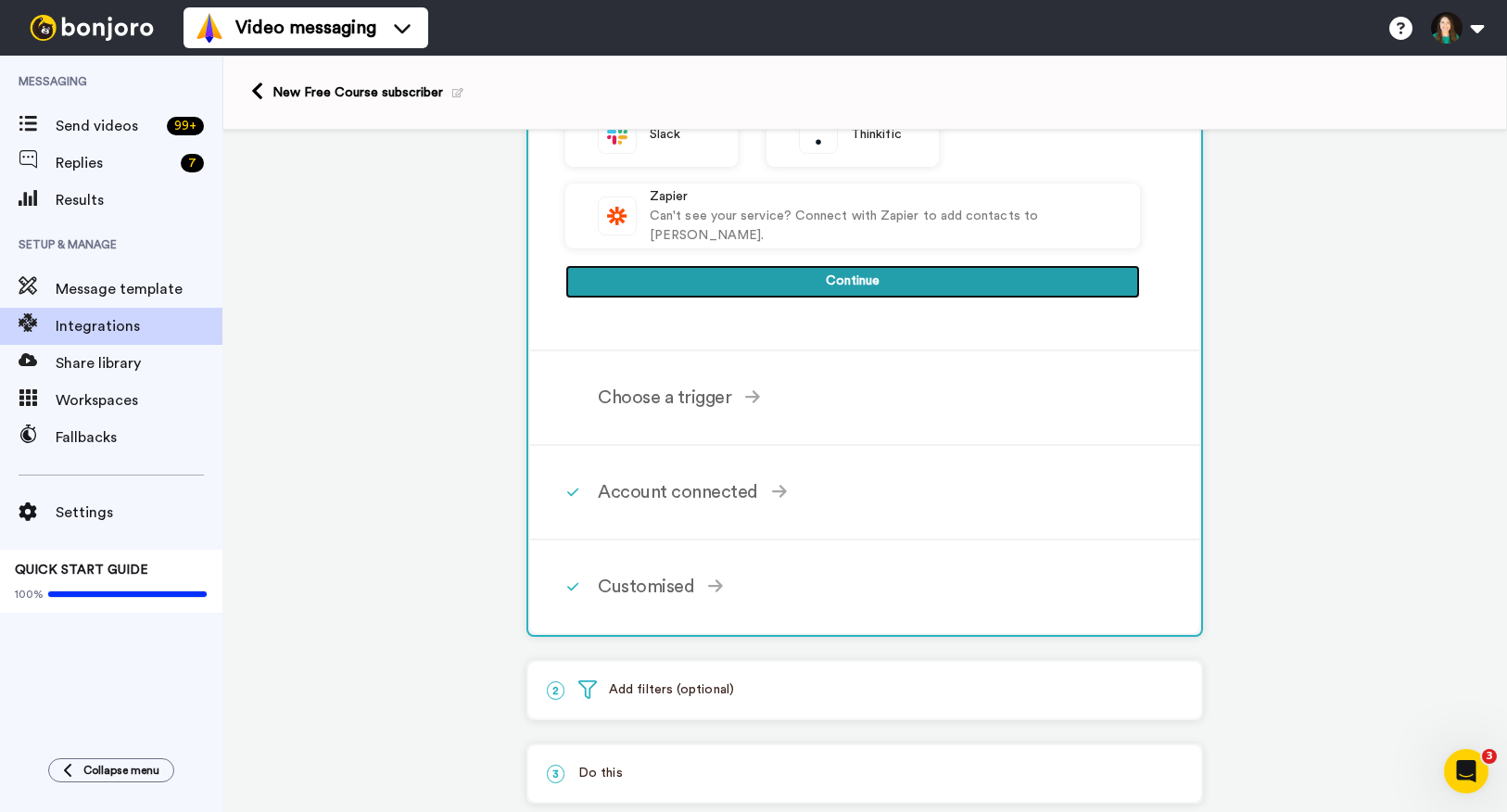
click at [829, 289] on button "Continue" at bounding box center [852, 281] width 575 height 33
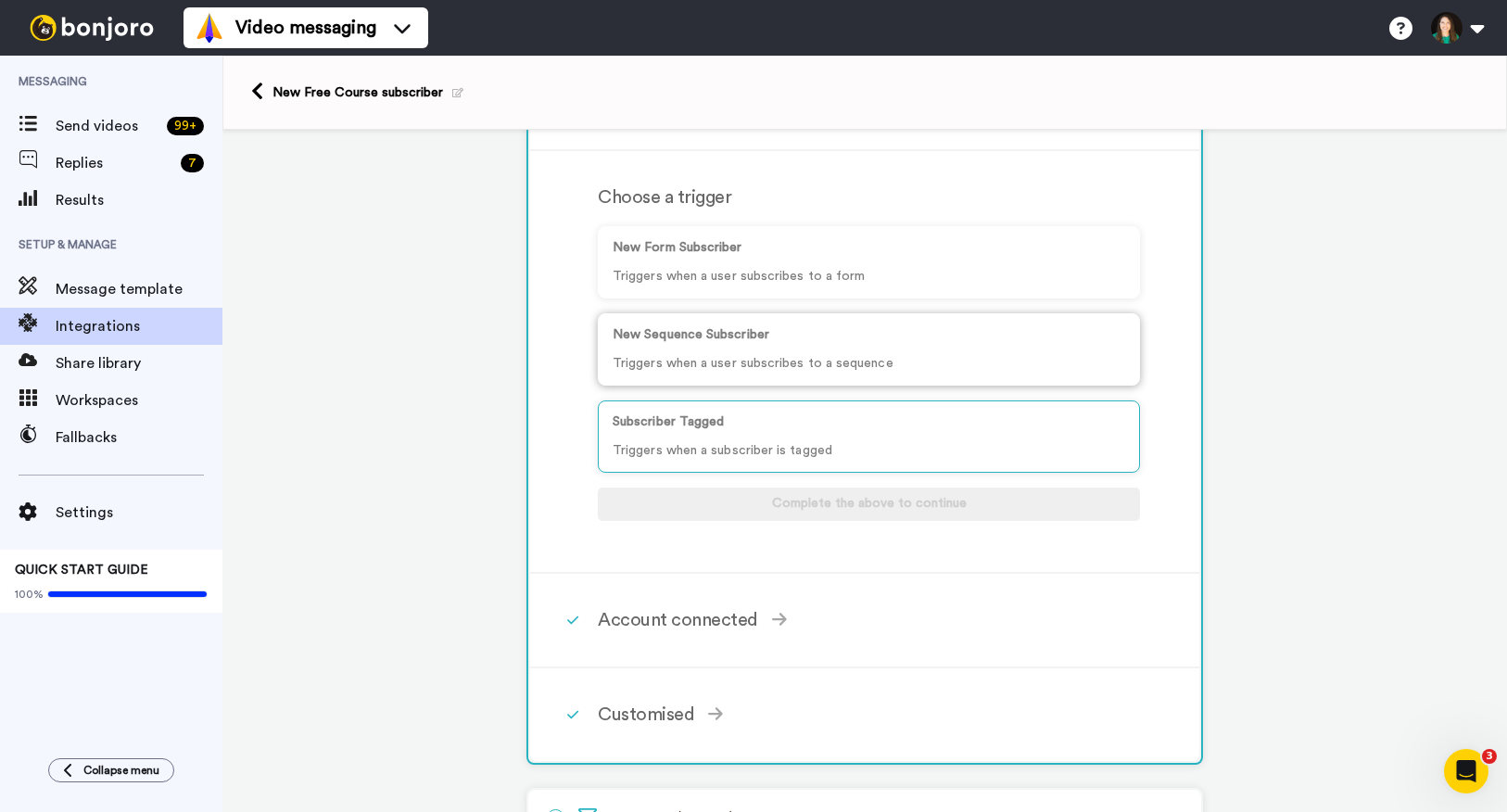
scroll to position [163, 0]
click at [873, 437] on p "Triggers when a subscriber is tagged" at bounding box center [869, 446] width 513 height 19
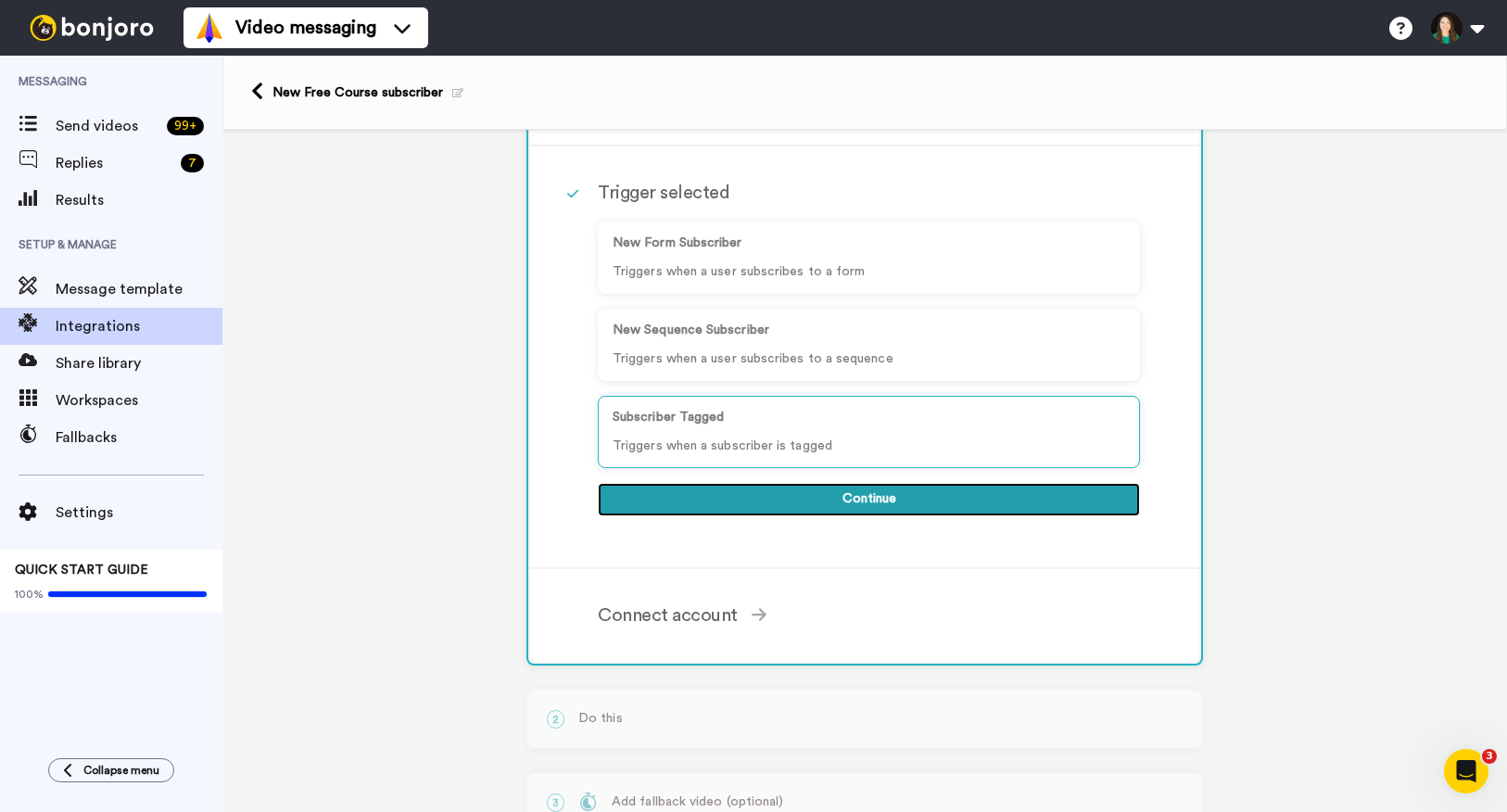
click at [868, 499] on button "Continue" at bounding box center [868, 499] width 543 height 33
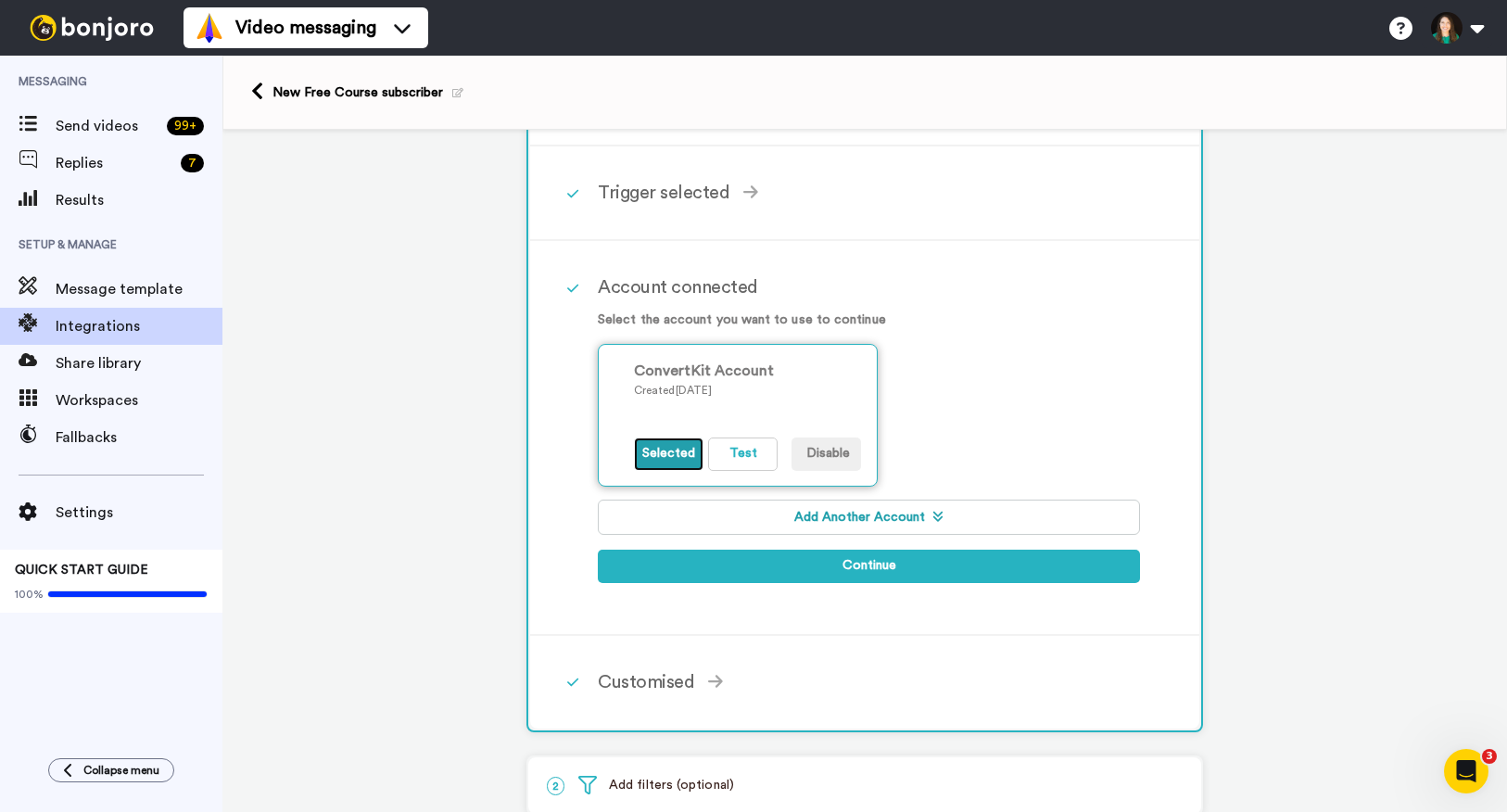
click at [666, 453] on button "Selected" at bounding box center [668, 454] width 69 height 33
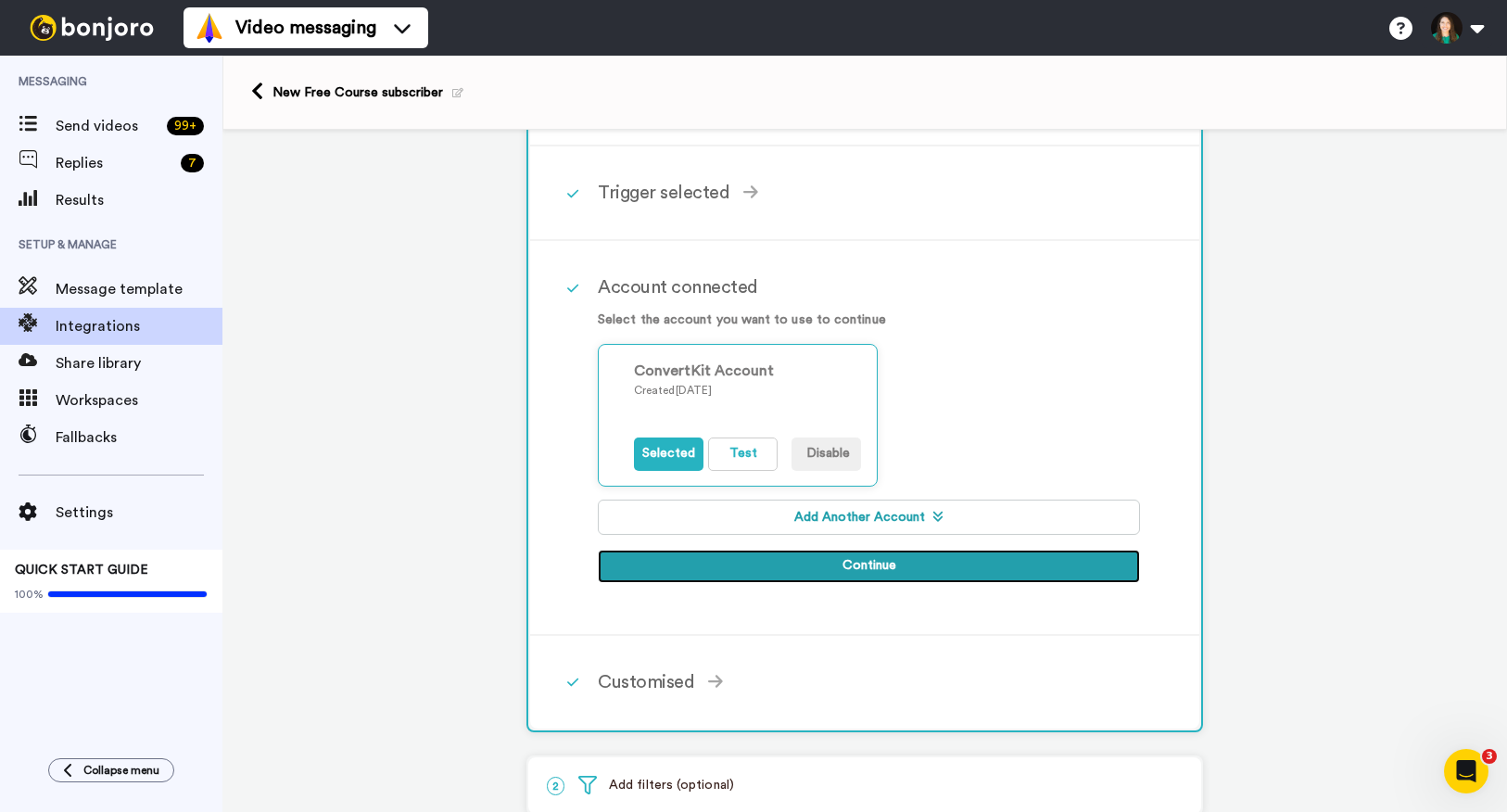
click at [795, 554] on button "Continue" at bounding box center [868, 566] width 543 height 33
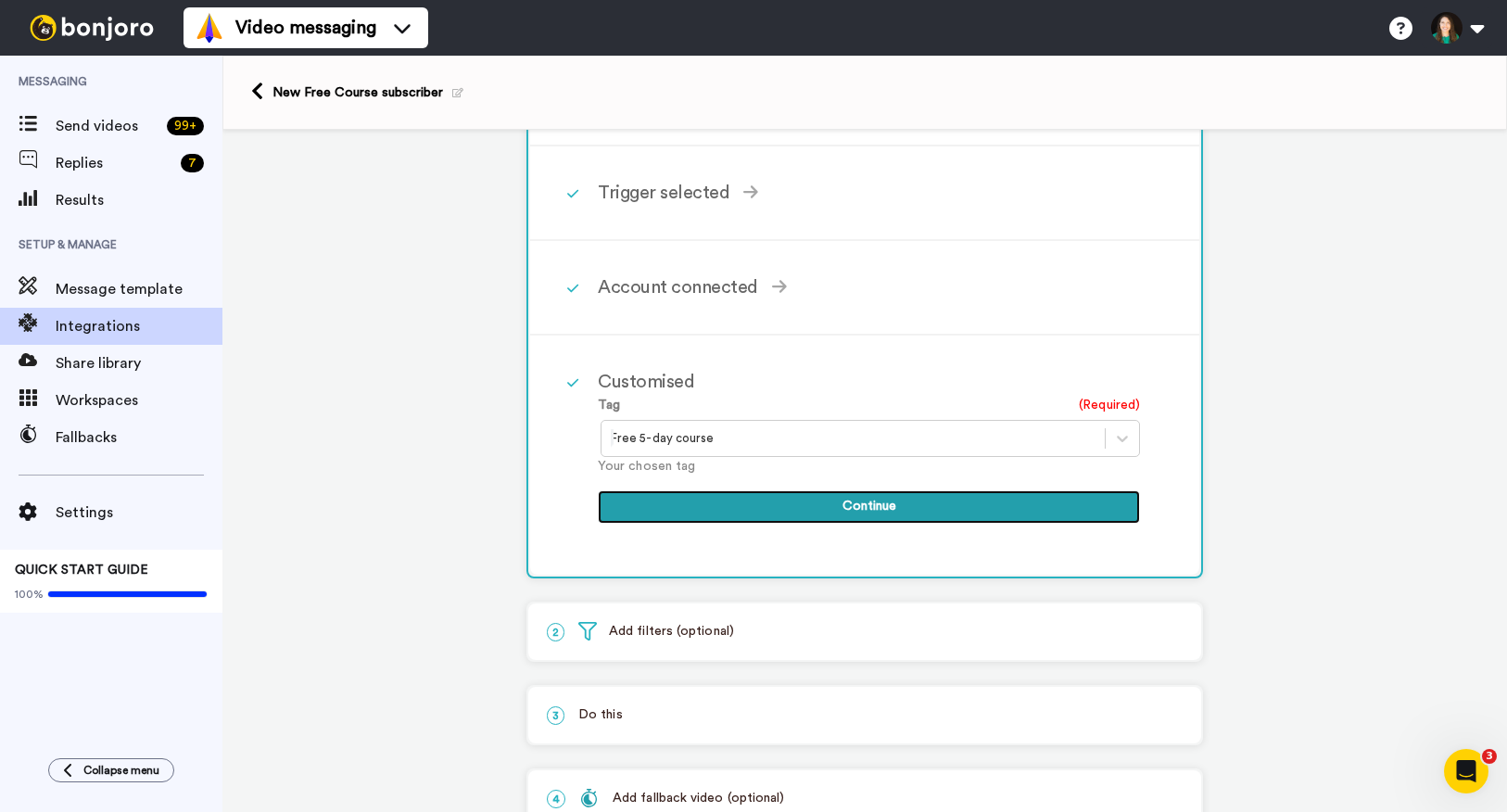
click at [798, 511] on button "Continue" at bounding box center [868, 506] width 543 height 33
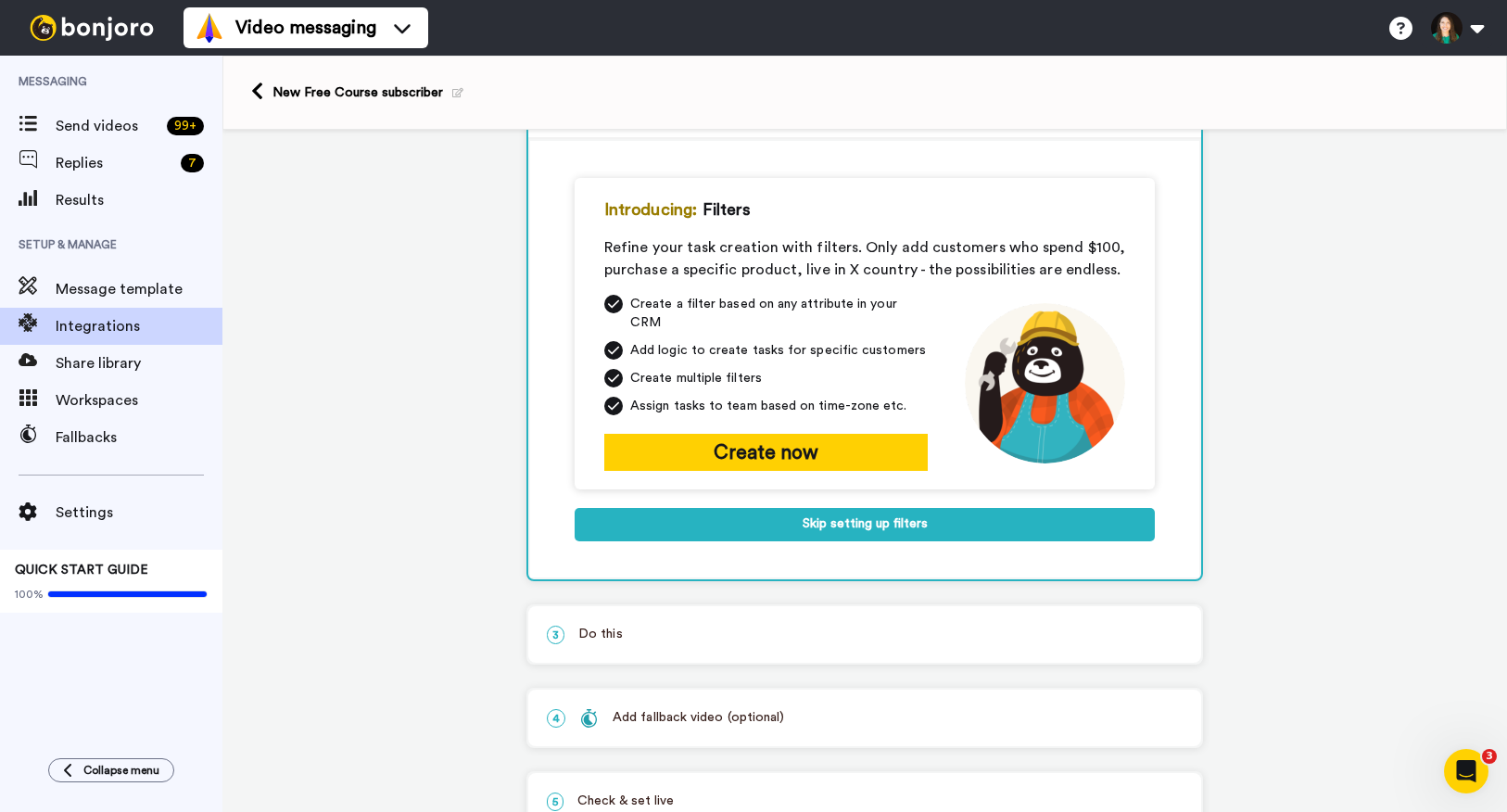
scroll to position [157, 0]
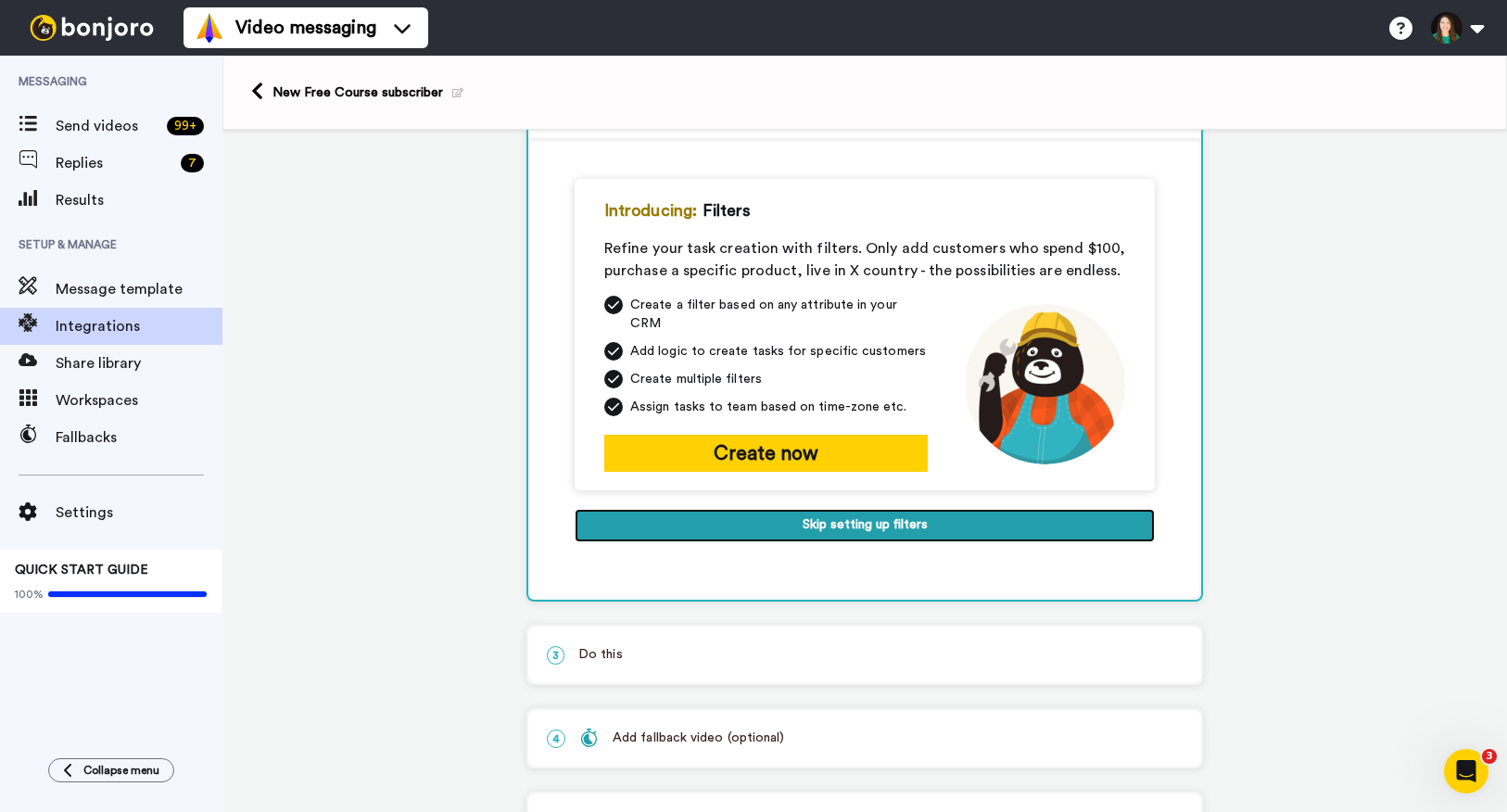
click at [788, 520] on button "Skip setting up filters" at bounding box center [865, 525] width 581 height 33
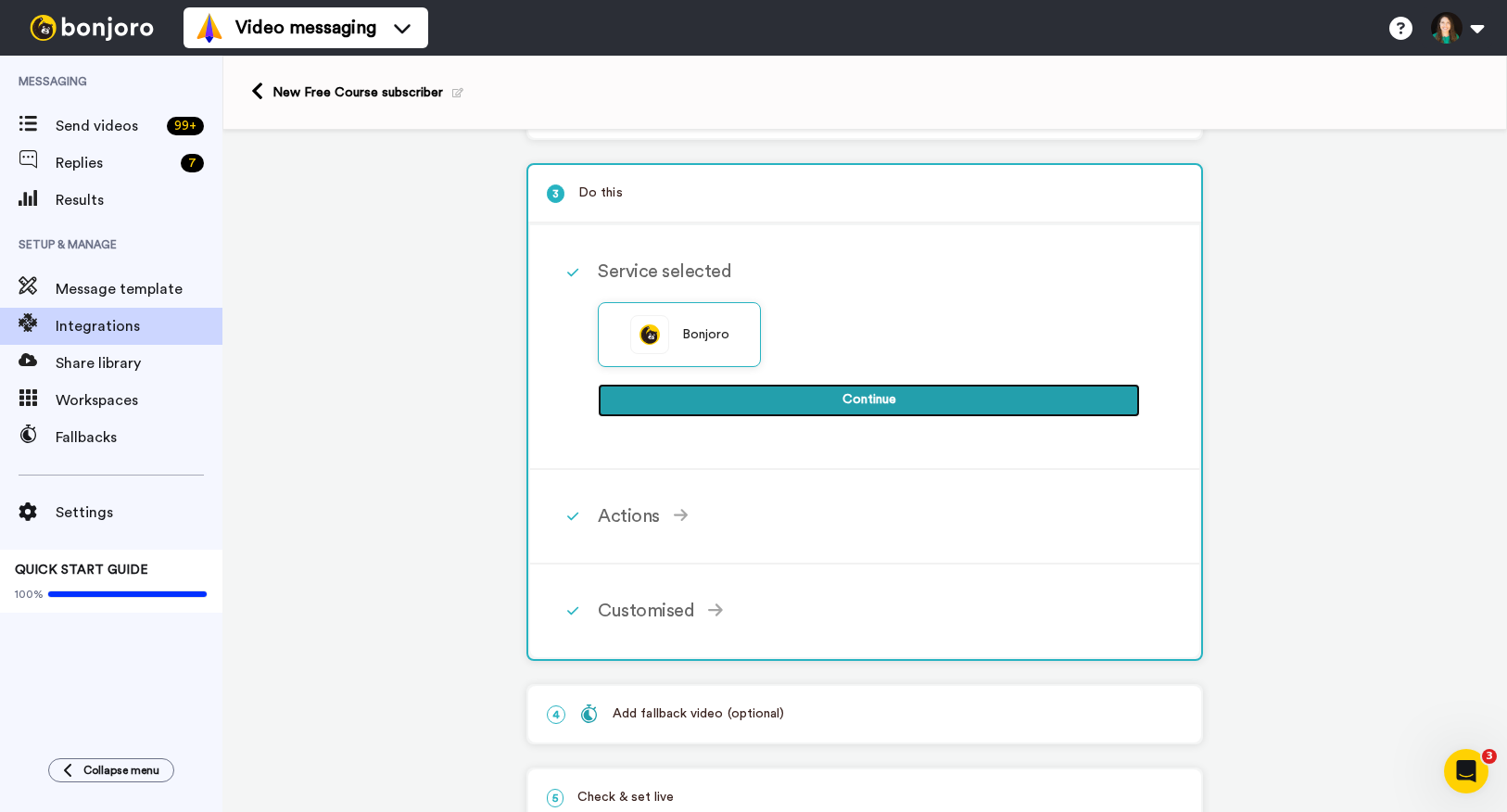
click at [822, 405] on button "Continue" at bounding box center [868, 400] width 543 height 33
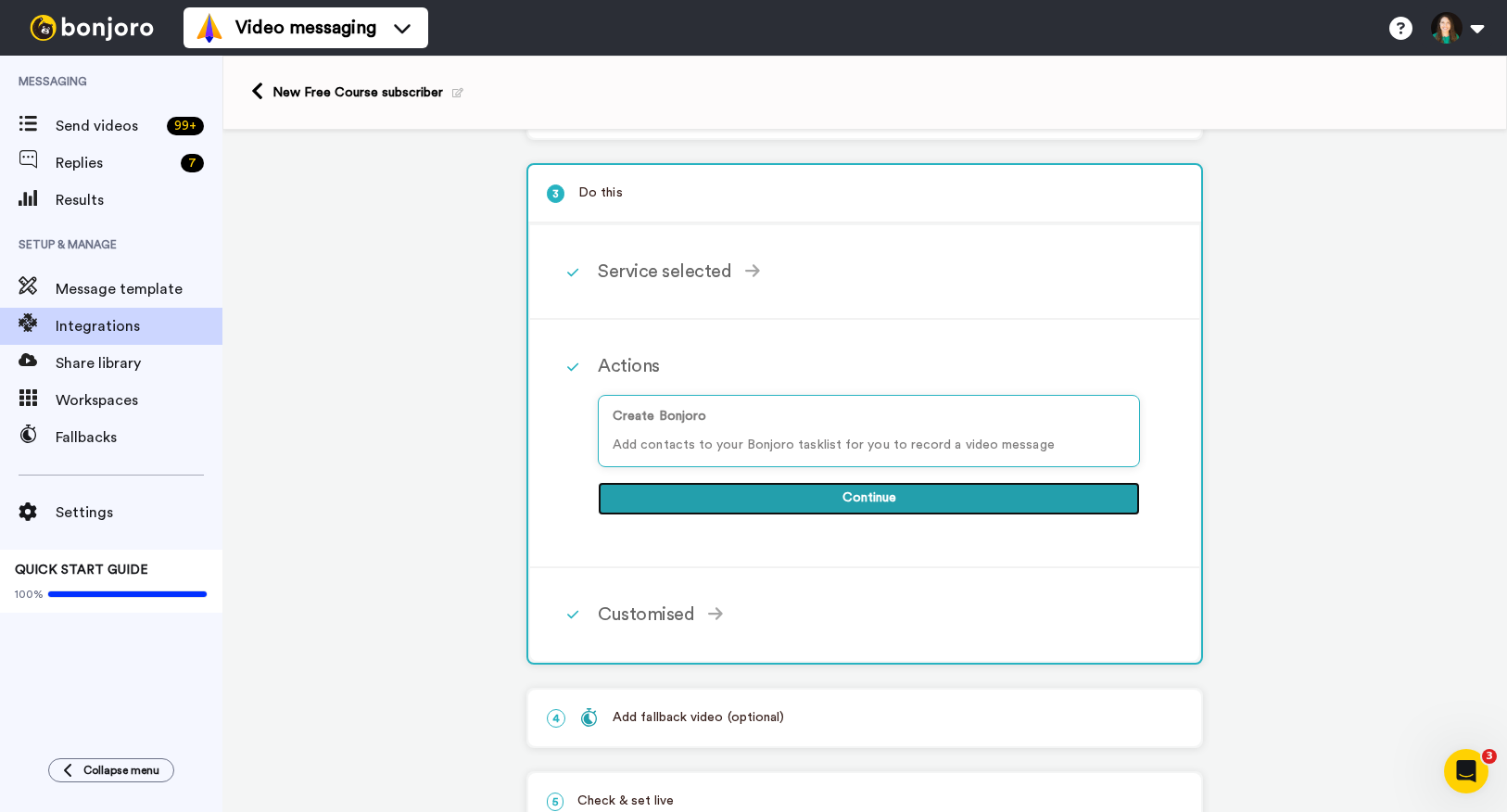
click at [809, 505] on button "Continue" at bounding box center [868, 498] width 543 height 33
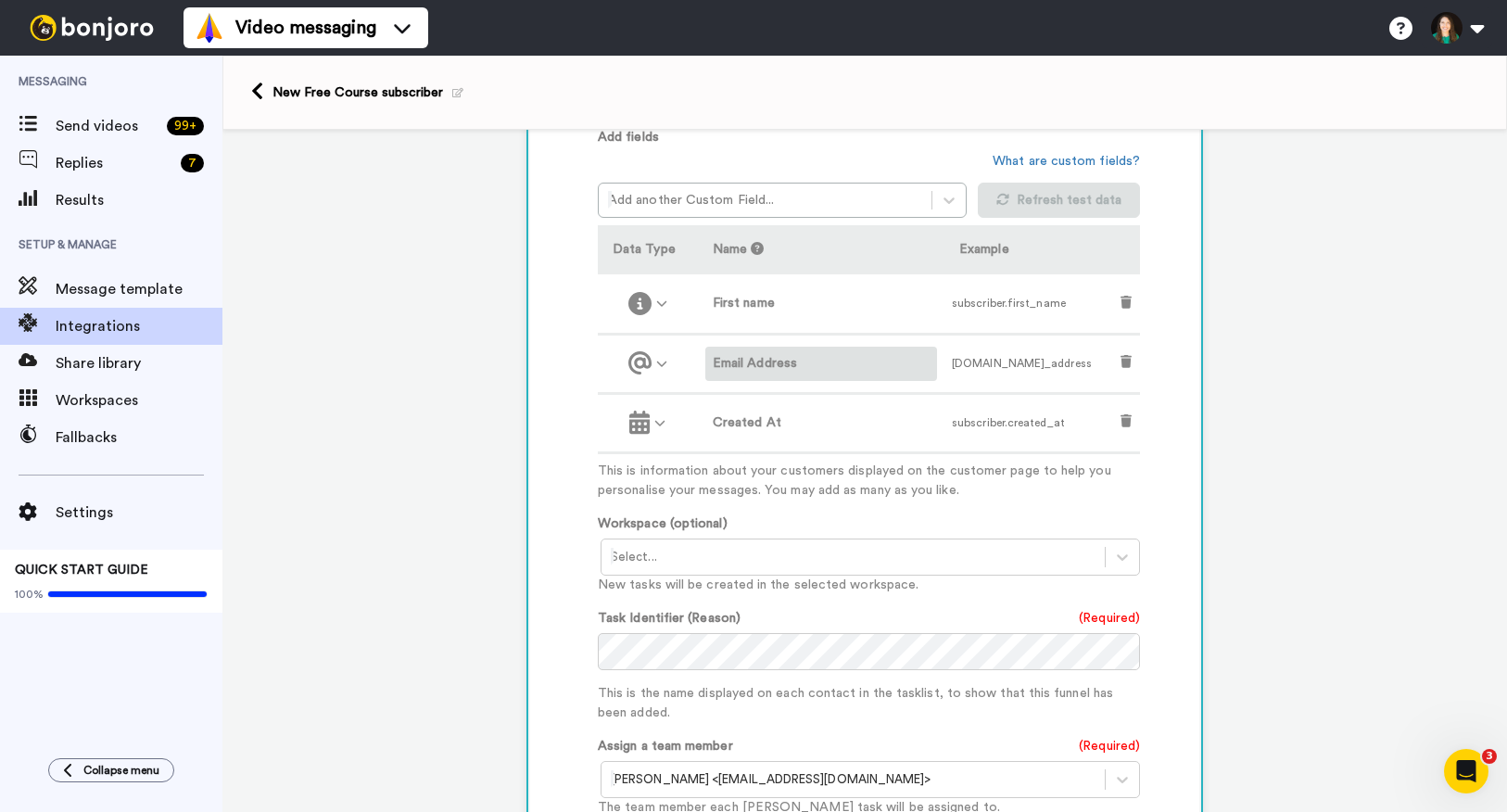
scroll to position [519, 0]
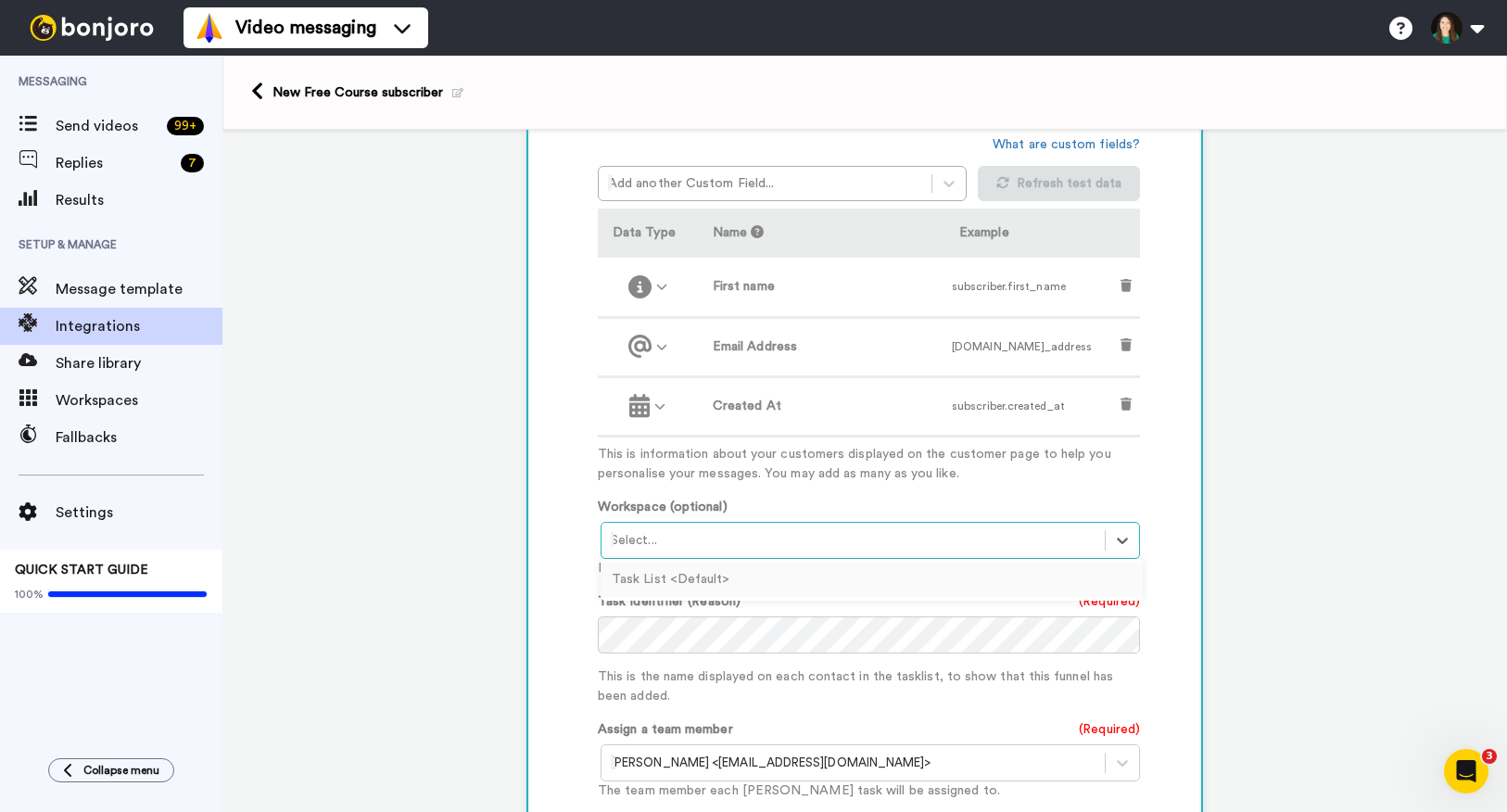
click at [851, 539] on div at bounding box center [853, 539] width 485 height 22
click at [864, 504] on div "Workspace (optional) option Task List <Default> focused, 1 of 1. 1 result avail…" at bounding box center [868, 538] width 543 height 81
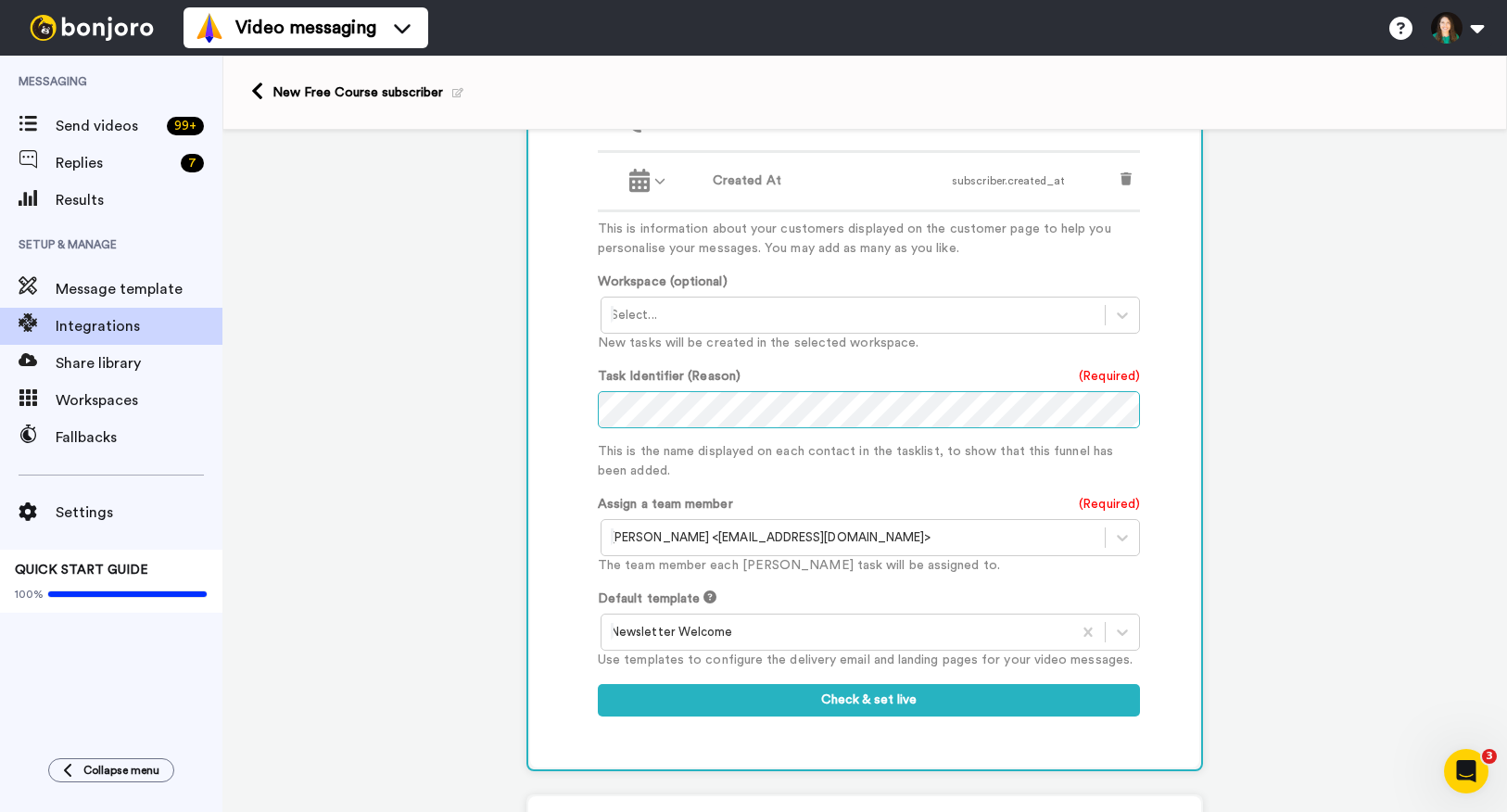
scroll to position [732, 0]
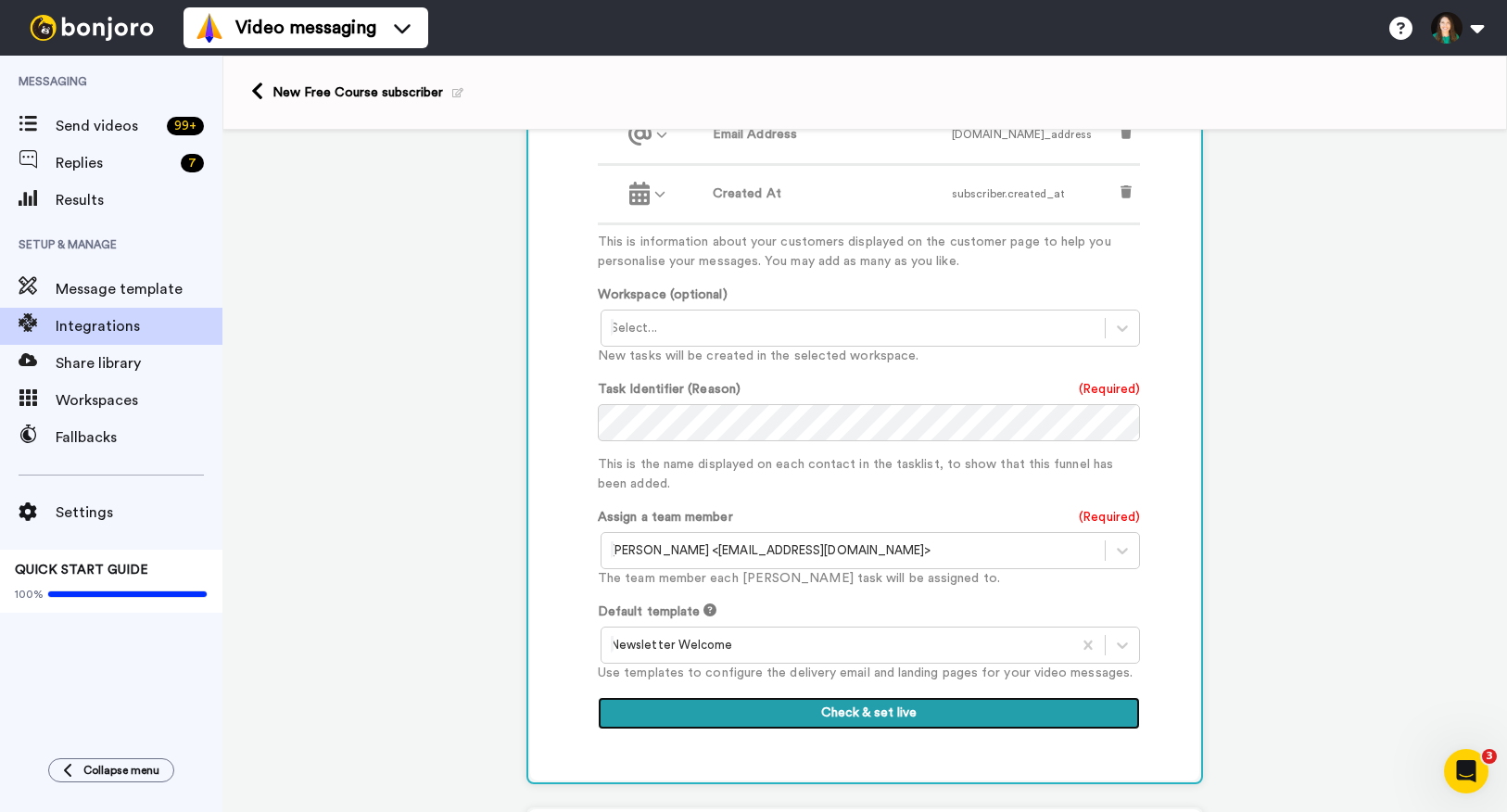
click at [833, 713] on button "Check & set live" at bounding box center [868, 713] width 543 height 33
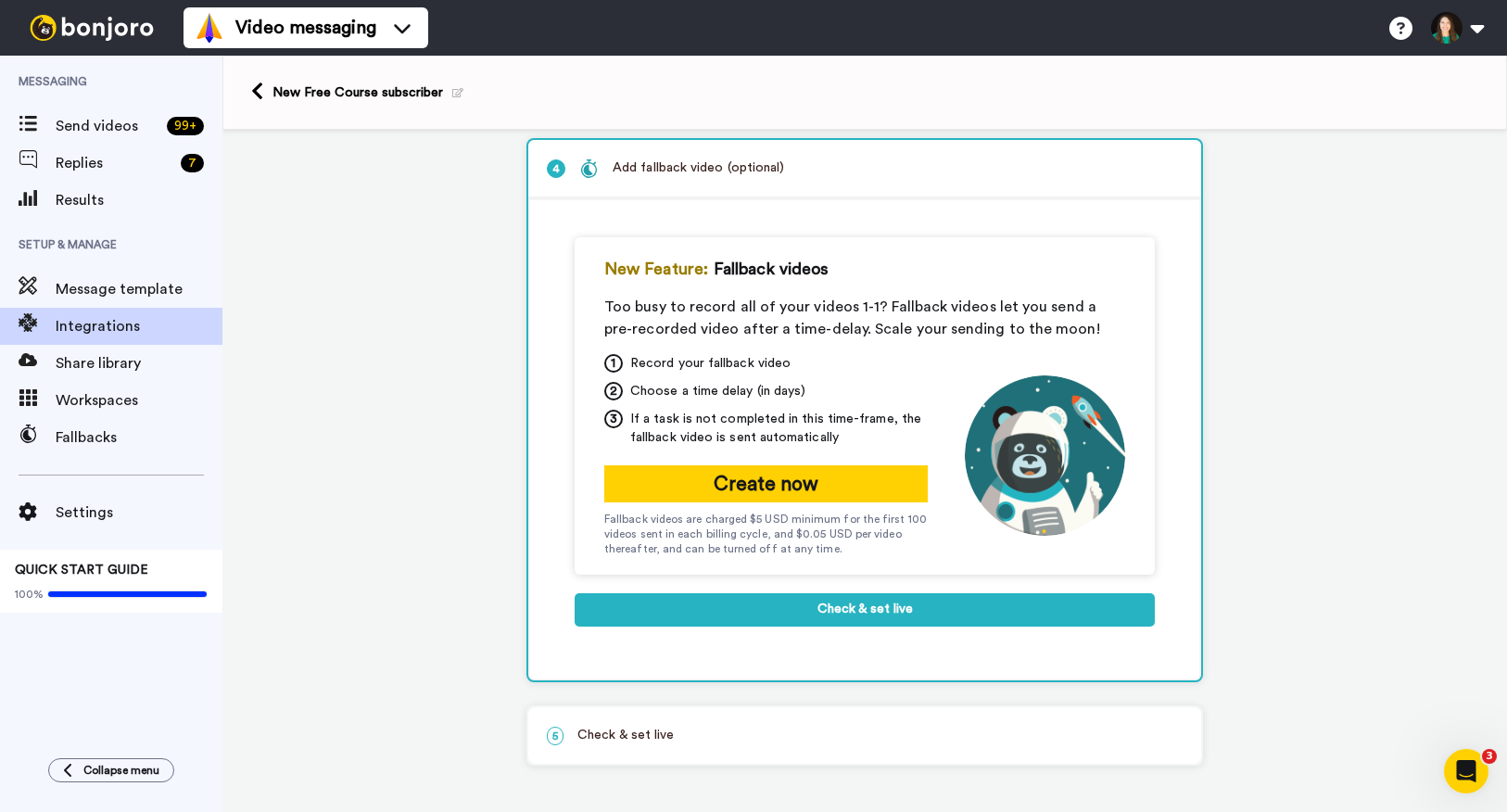
scroll to position [274, 0]
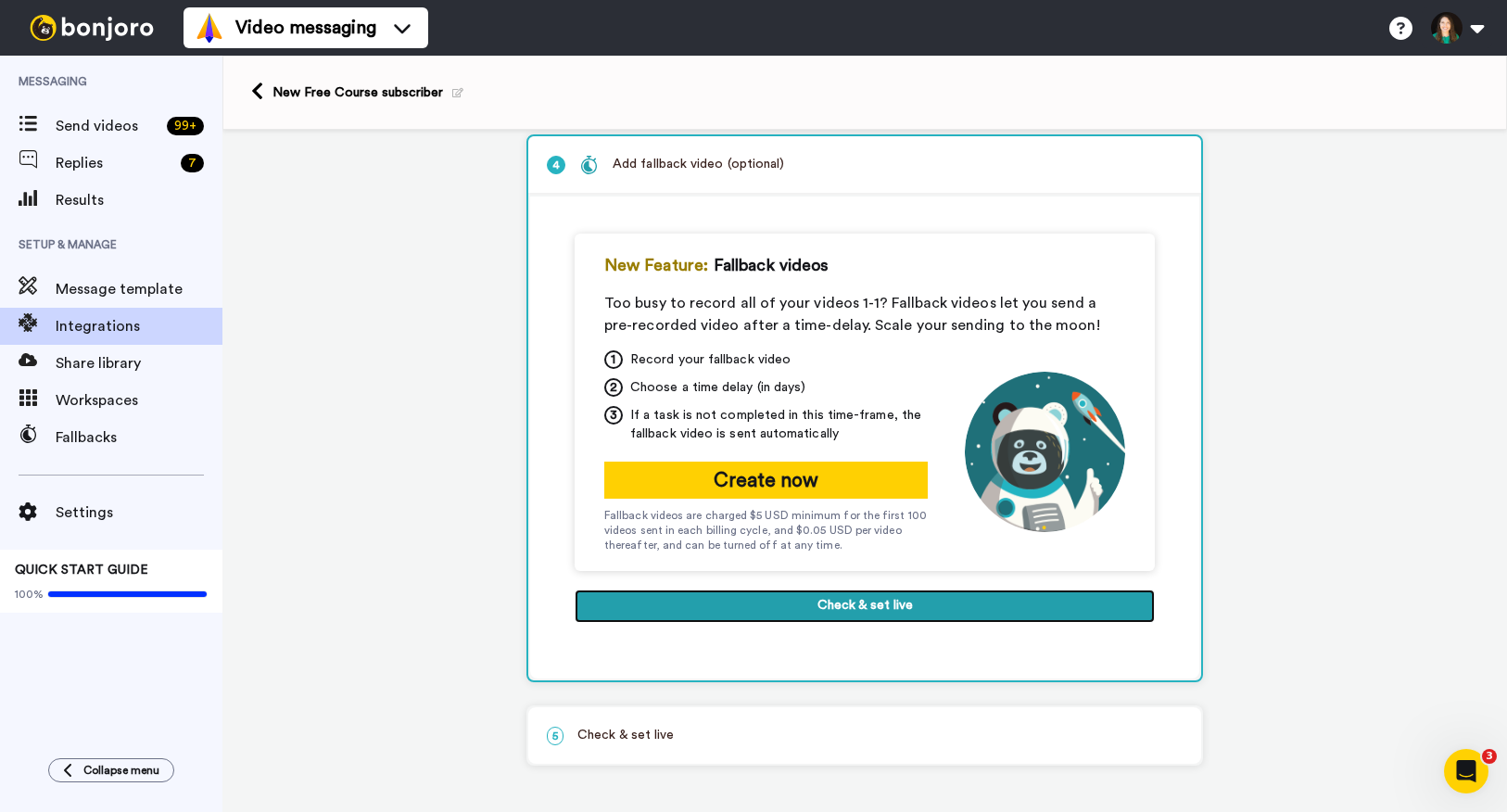
click at [842, 605] on button "Check & set live" at bounding box center [865, 606] width 581 height 33
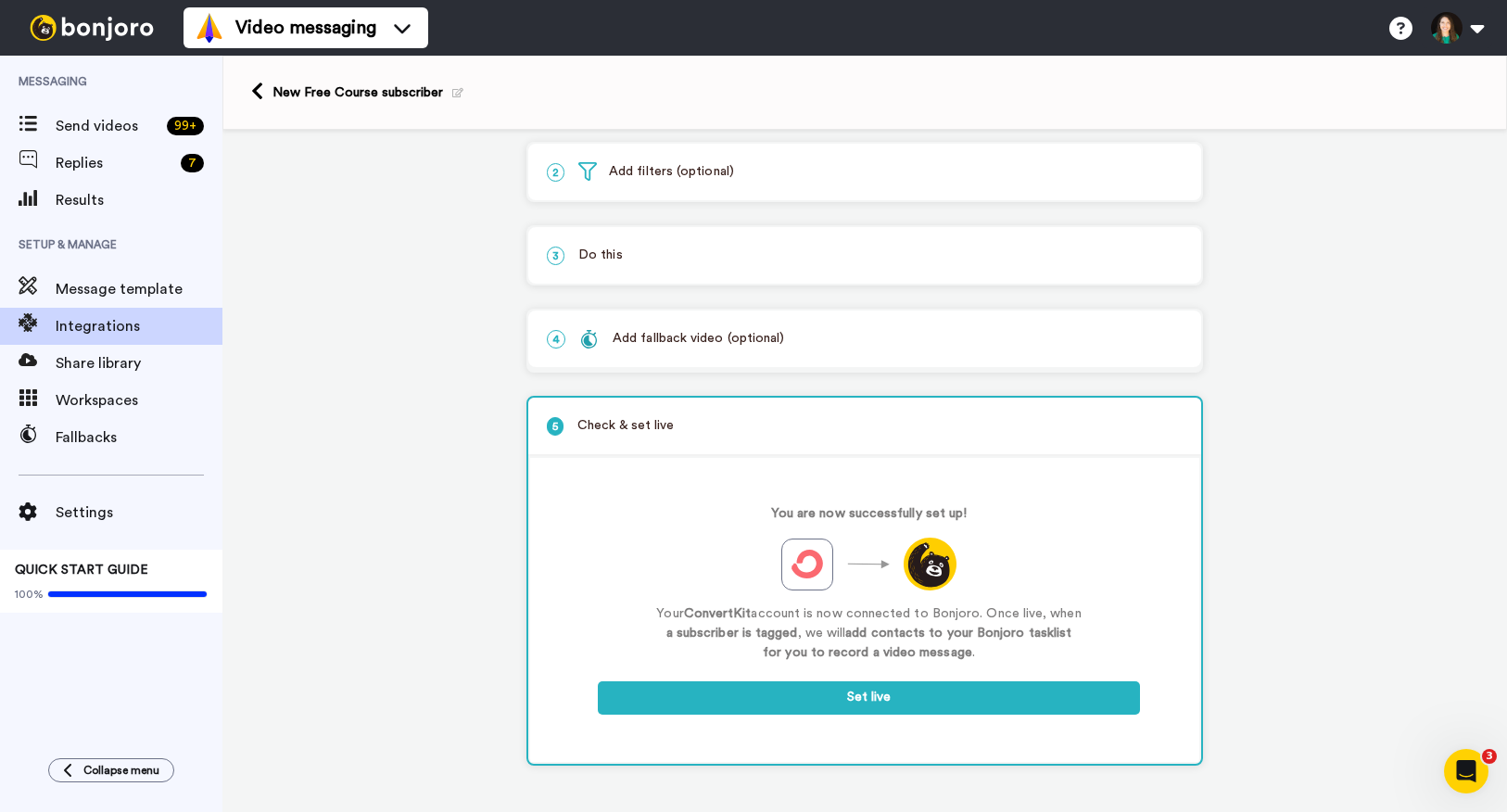
scroll to position [99, 0]
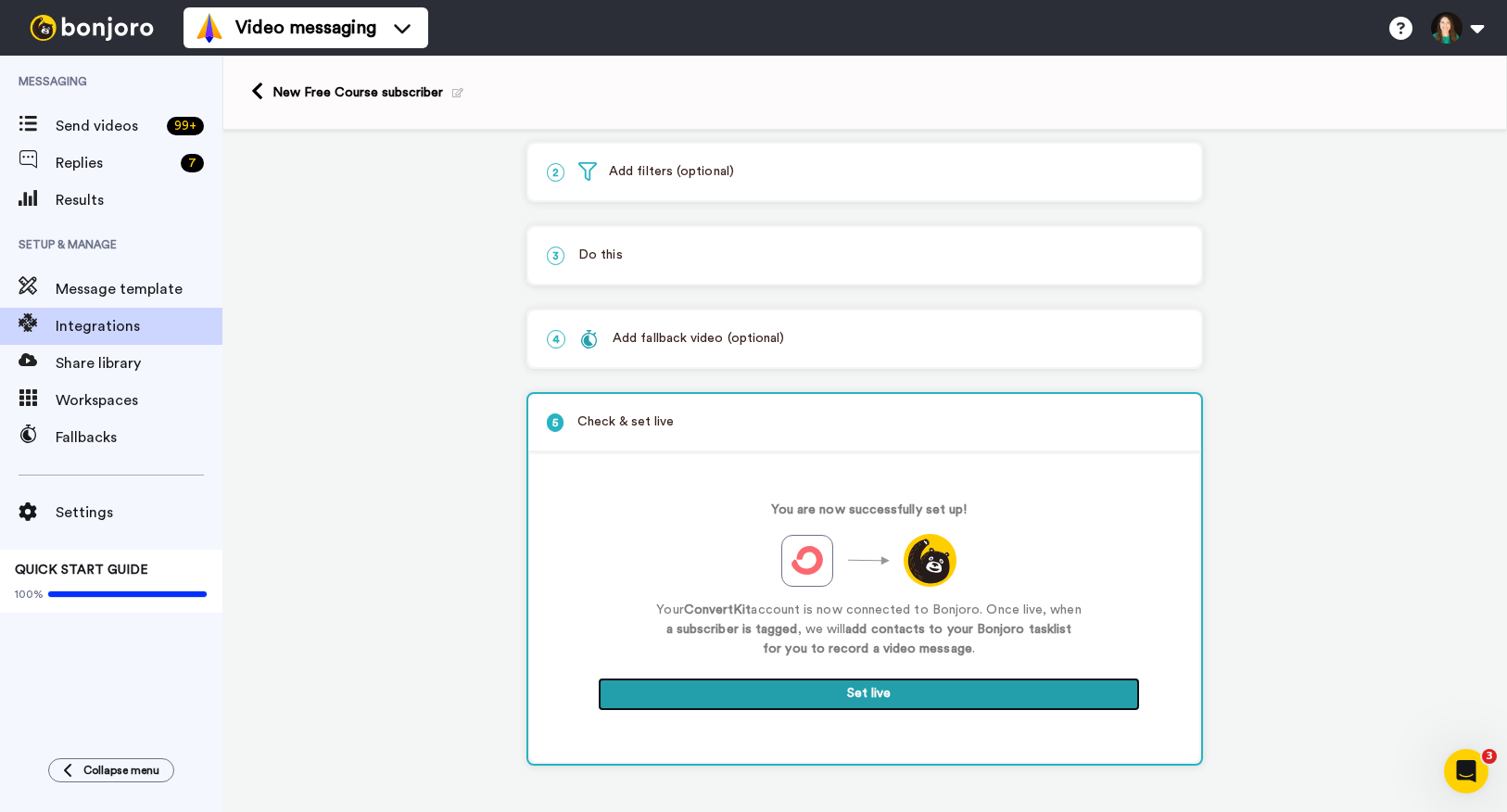
click at [851, 696] on button "Set live" at bounding box center [868, 693] width 543 height 33
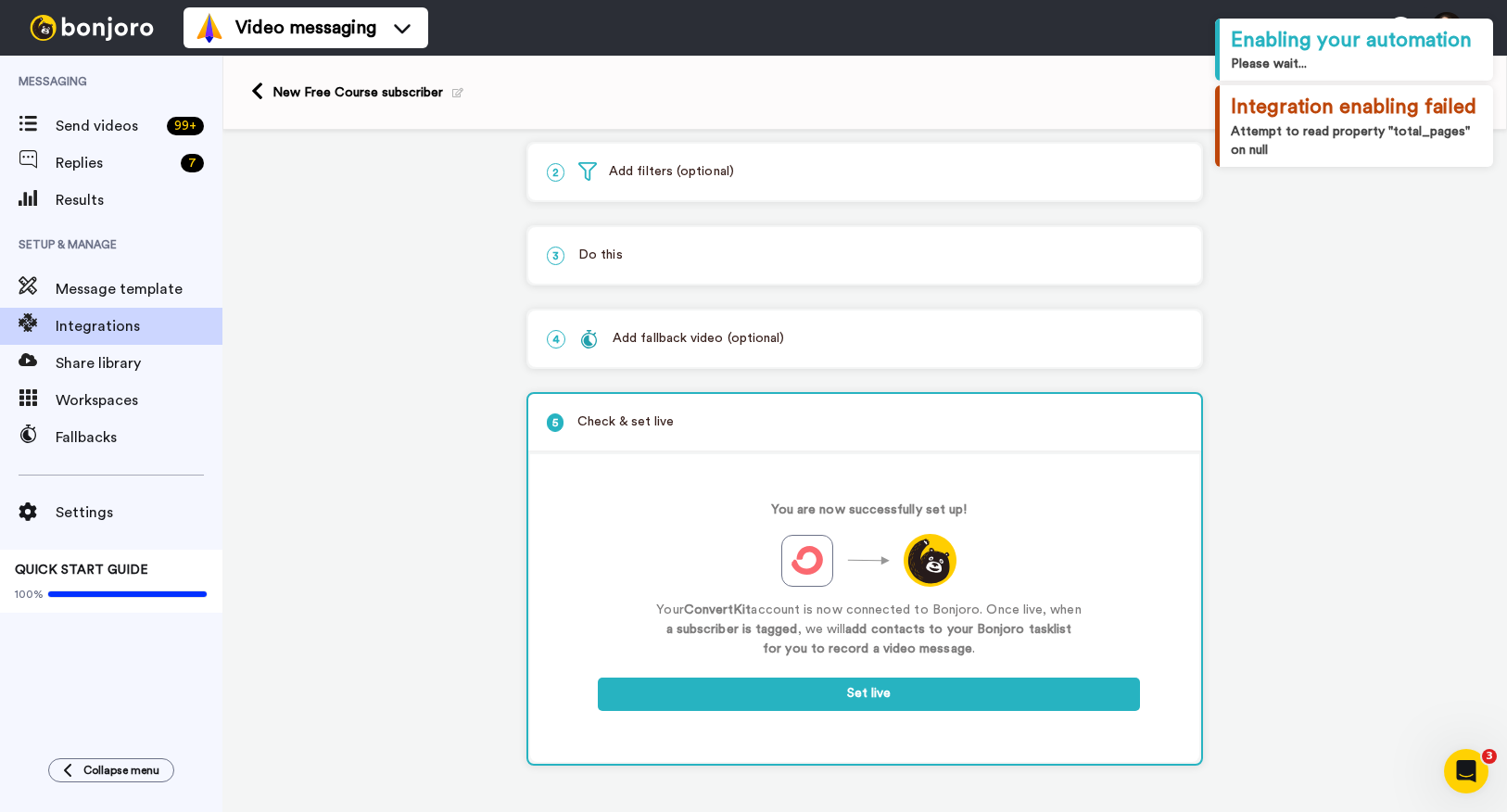
click at [1306, 156] on div "Attempt to read property "total_pages" on null" at bounding box center [1357, 141] width 251 height 37
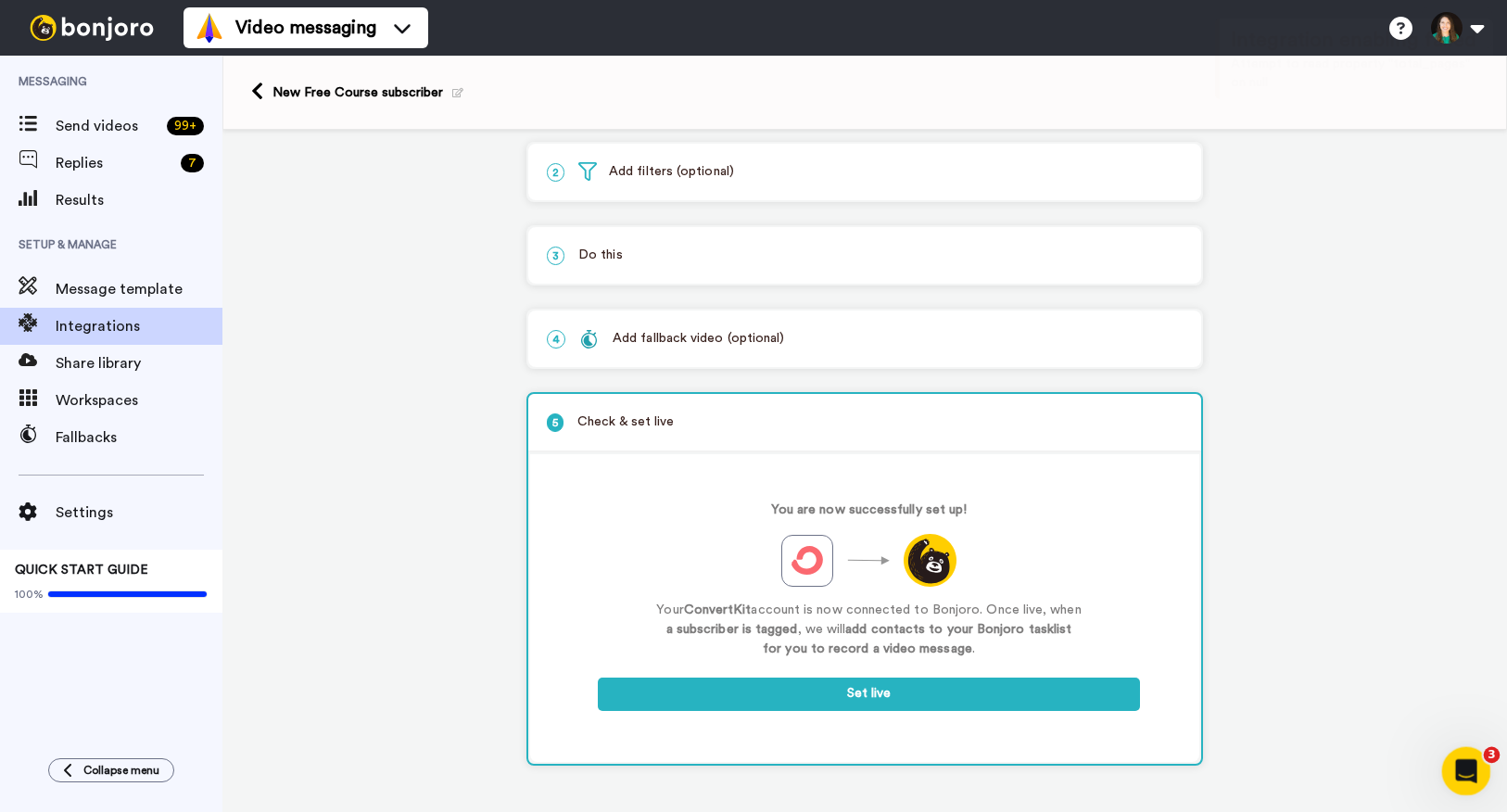
click at [1456, 771] on icon "Open Intercom Messenger" at bounding box center [1464, 768] width 30 height 30
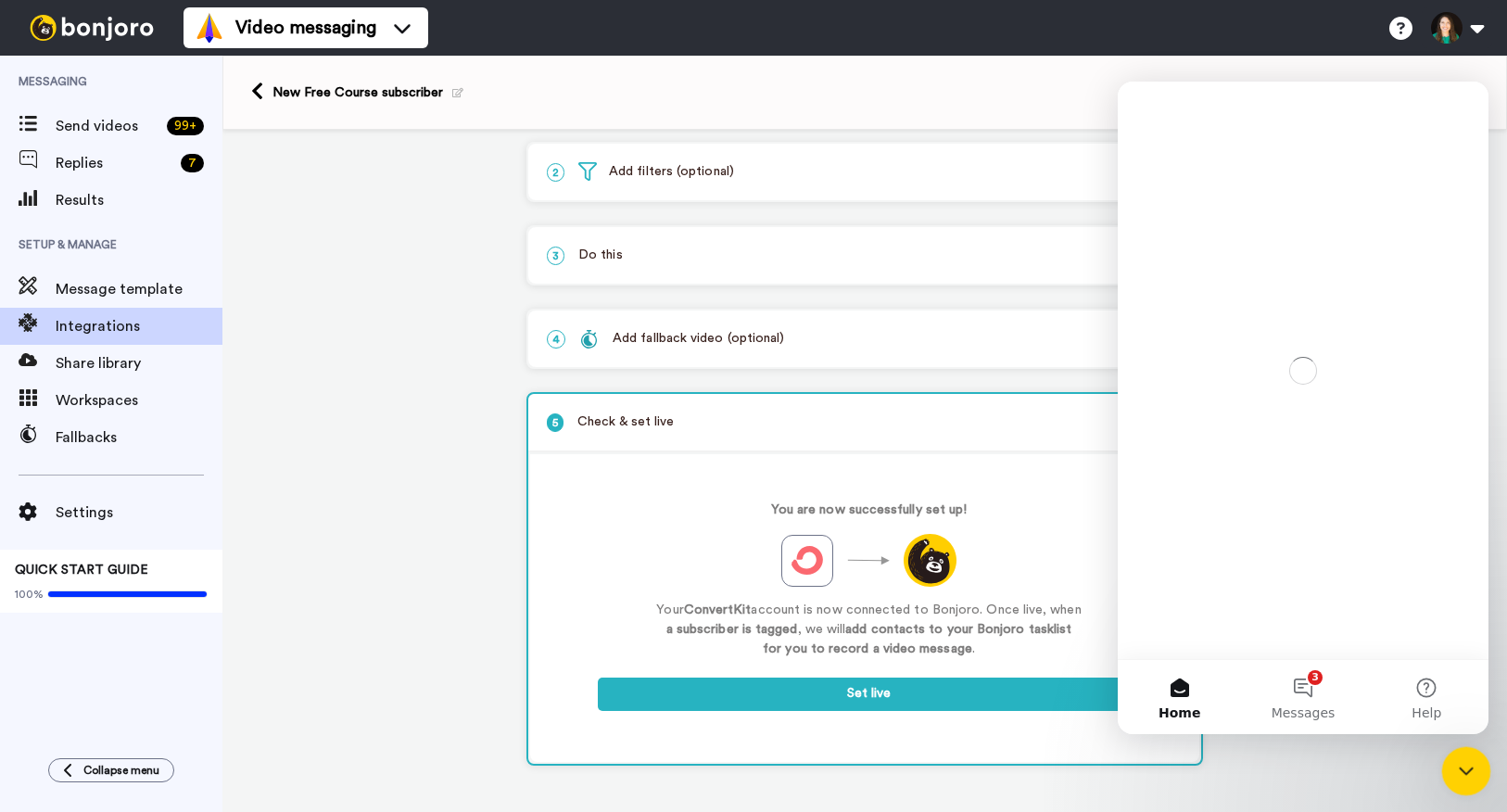
scroll to position [0, 0]
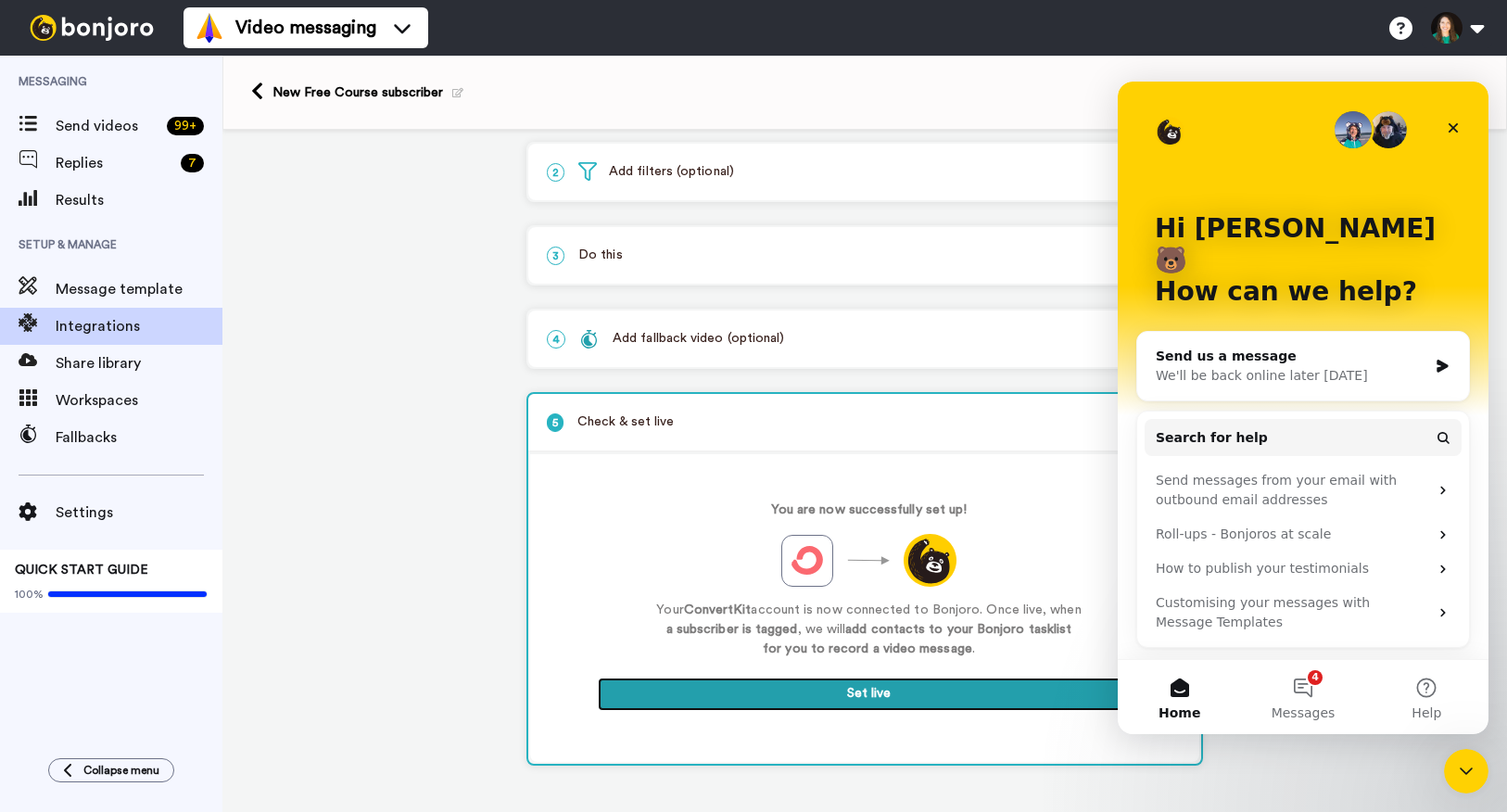
click at [721, 707] on button "Set live" at bounding box center [868, 693] width 543 height 33
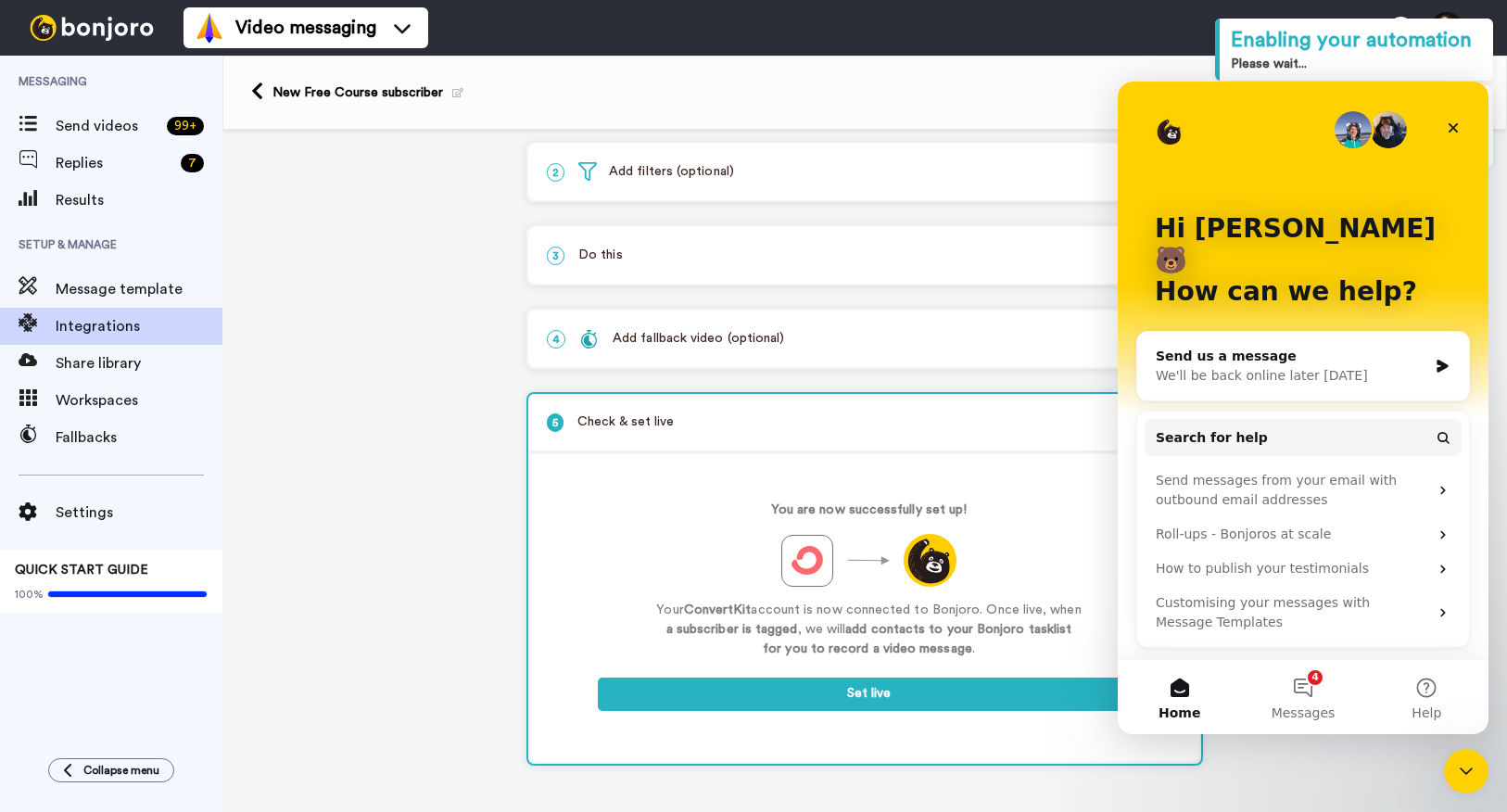
click at [1335, 68] on div "Please wait..." at bounding box center [1357, 65] width 251 height 19
click at [1453, 129] on icon "Close" at bounding box center [1454, 128] width 10 height 10
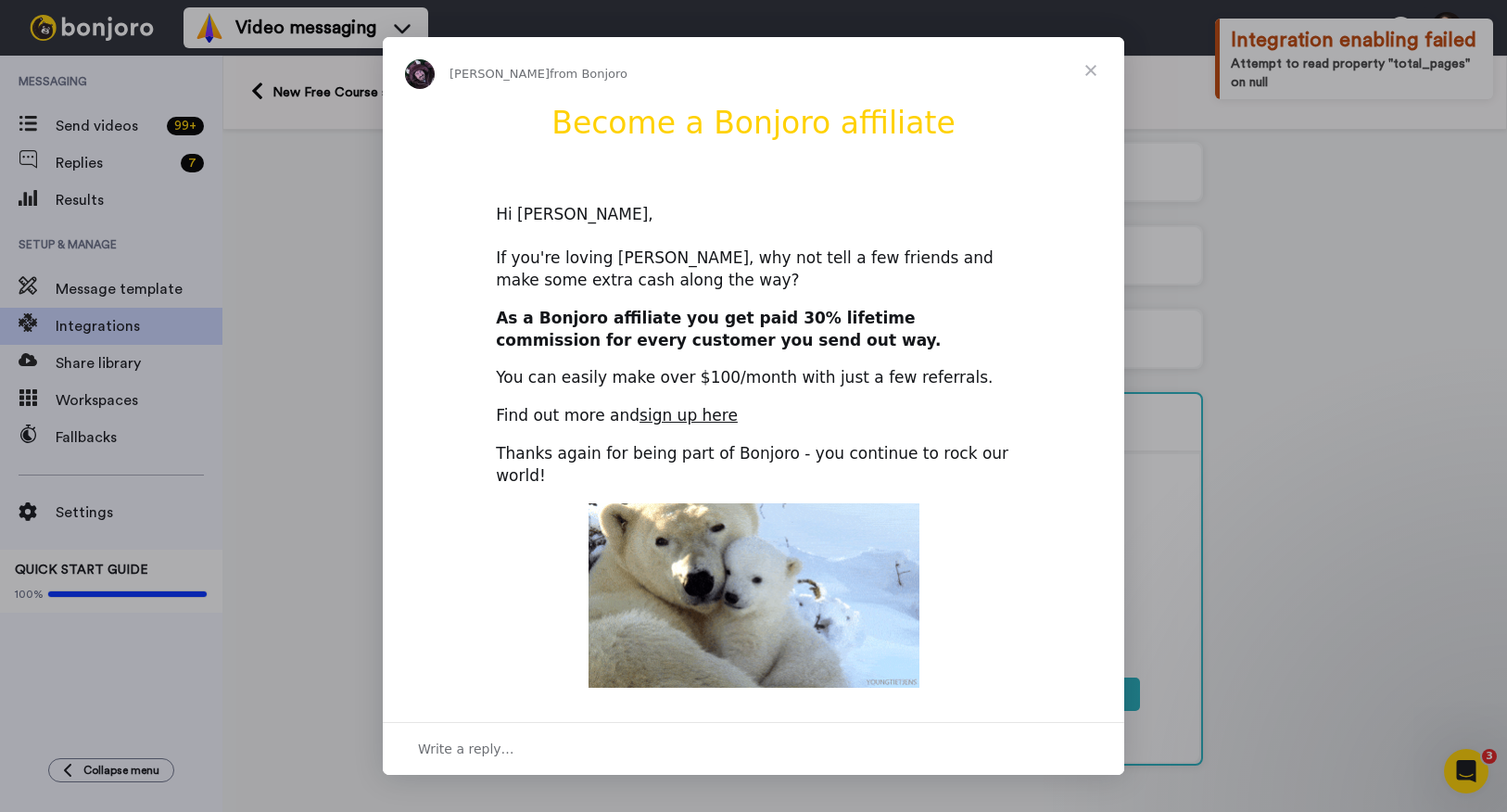
click at [1096, 66] on span "Close" at bounding box center [1091, 70] width 67 height 66
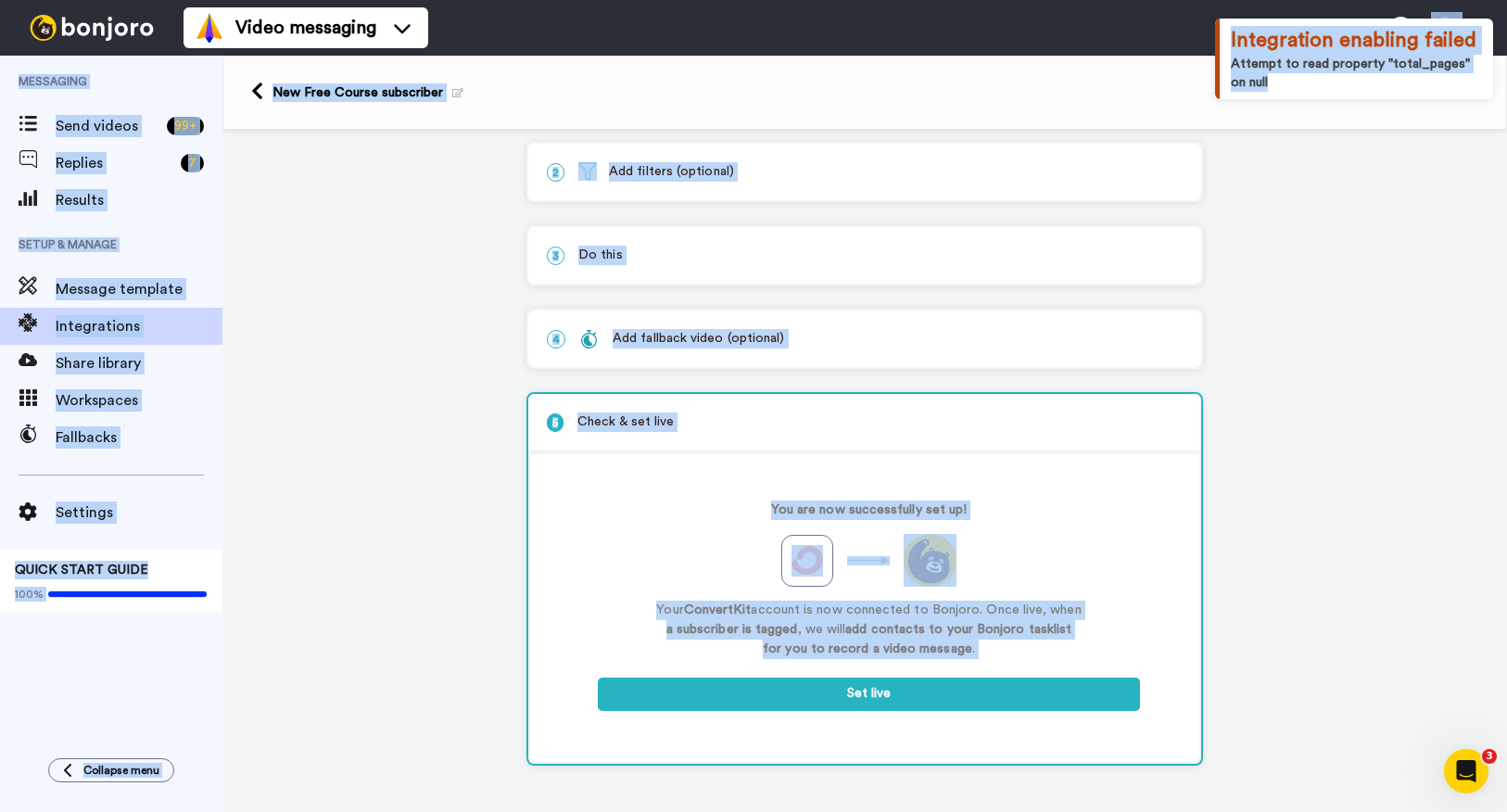
drag, startPoint x: 1271, startPoint y: 86, endPoint x: 1211, endPoint y: 53, distance: 68.5
click at [1211, 53] on body "Video messaging Help docs Settings Messaging Send videos 99 + Replies 7 Results…" at bounding box center [754, 406] width 1507 height 812
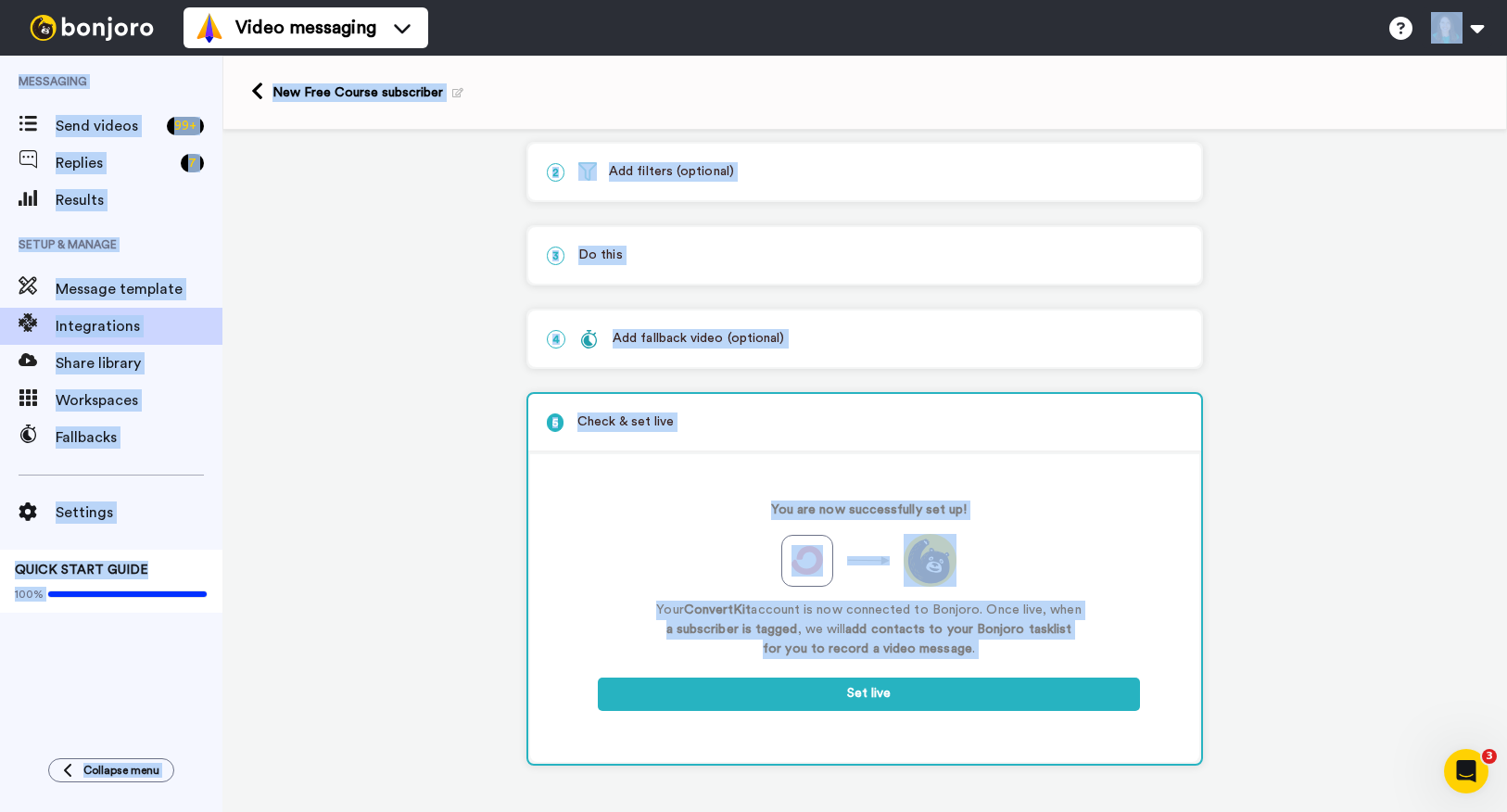
click at [1260, 74] on div "New Free Course subscriber" at bounding box center [865, 93] width 1285 height 74
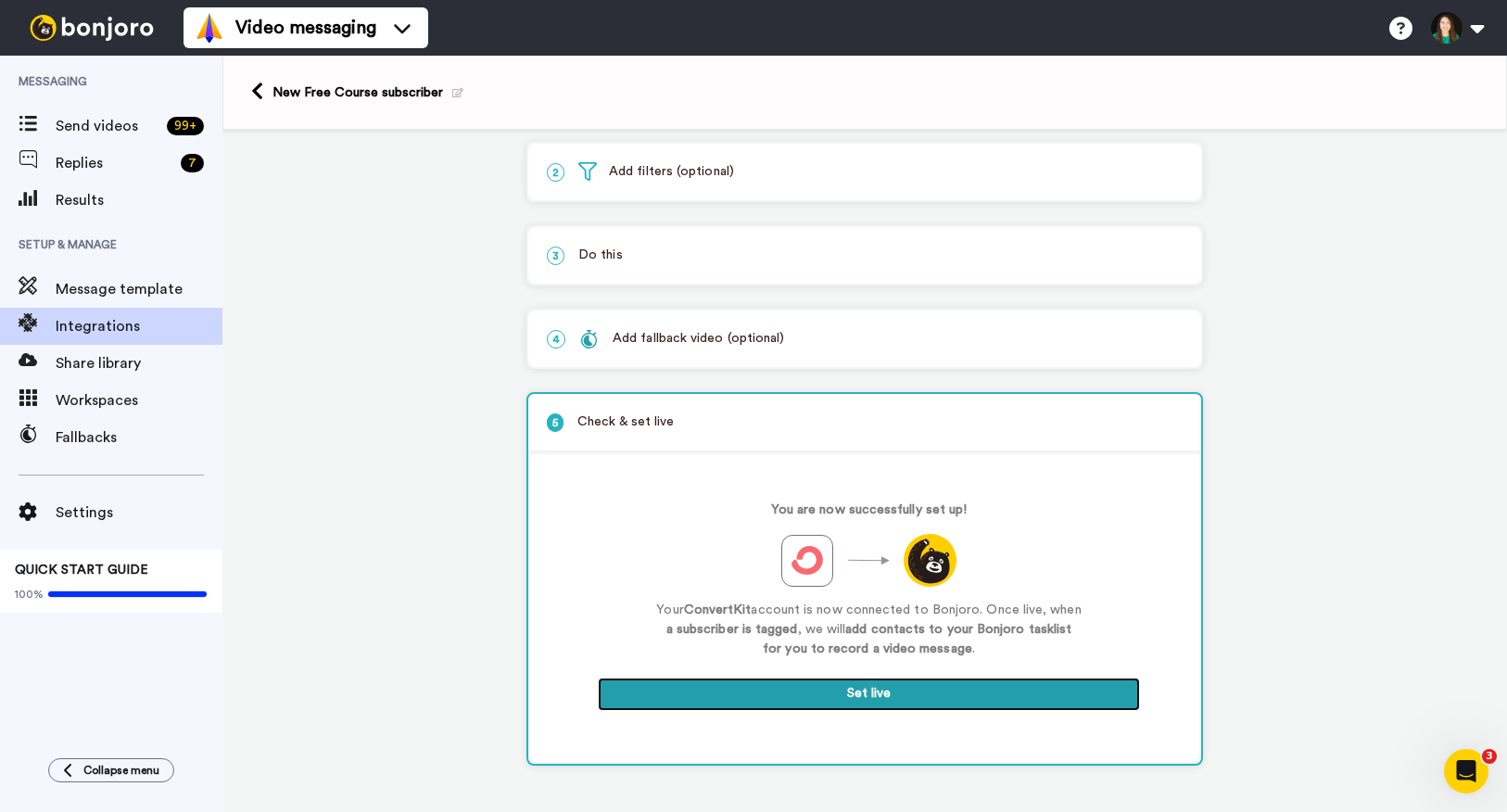
click at [806, 691] on button "Set live" at bounding box center [868, 693] width 543 height 33
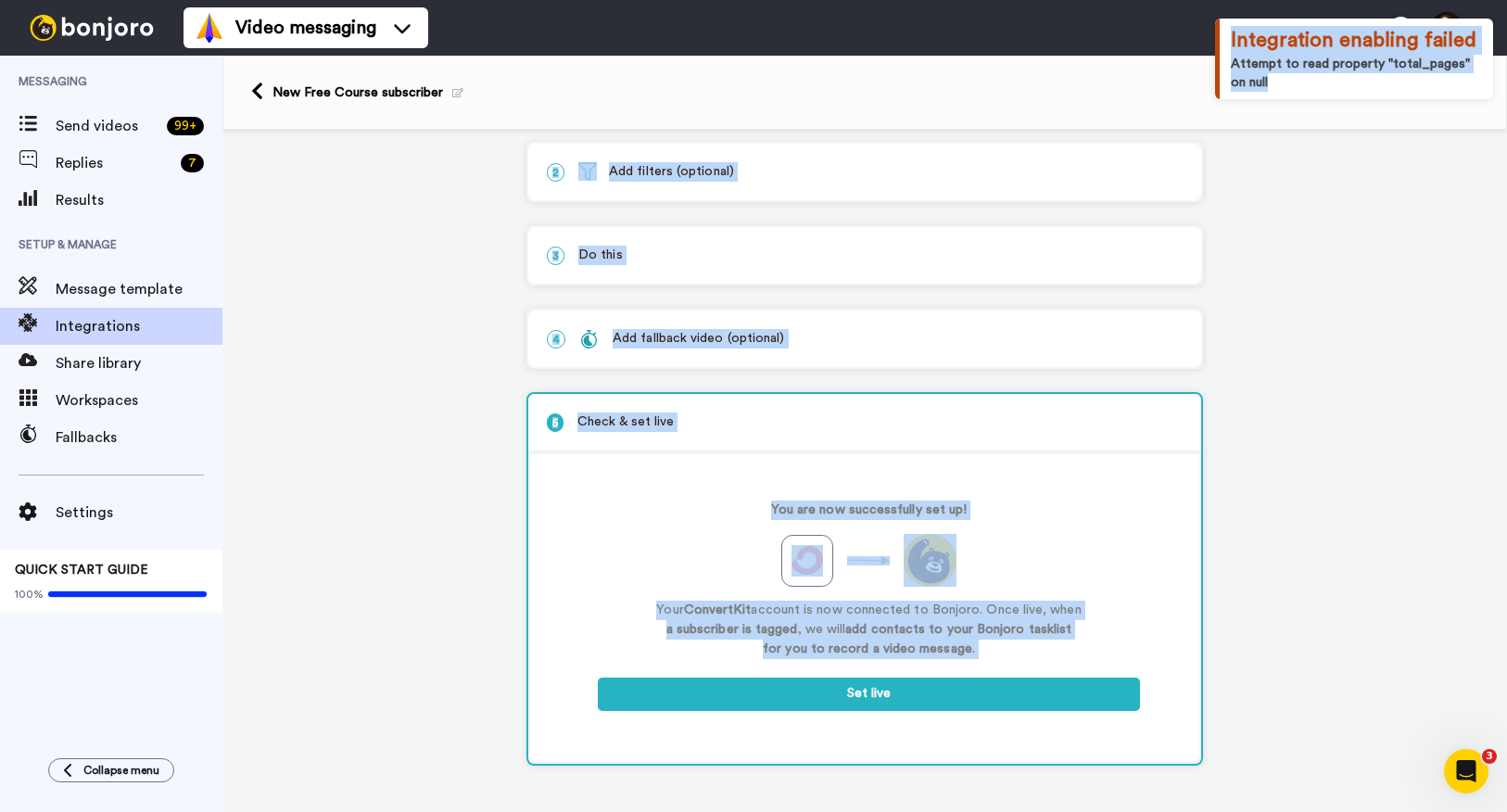
drag, startPoint x: 1260, startPoint y: 164, endPoint x: 1234, endPoint y: 109, distance: 60.8
click at [1234, 109] on body "Video messaging Help docs Settings Messaging Send videos 99 + Replies 7 Results…" at bounding box center [754, 406] width 1507 height 812
copy body "1 Subscriber Tagged ConvertKit Service selected ActiveCampaign AWeber Bonjoro C…"
click at [1190, 607] on div "You are now successfully set up! Your ConvertKit account is now connected to Bo…" at bounding box center [865, 608] width 669 height 308
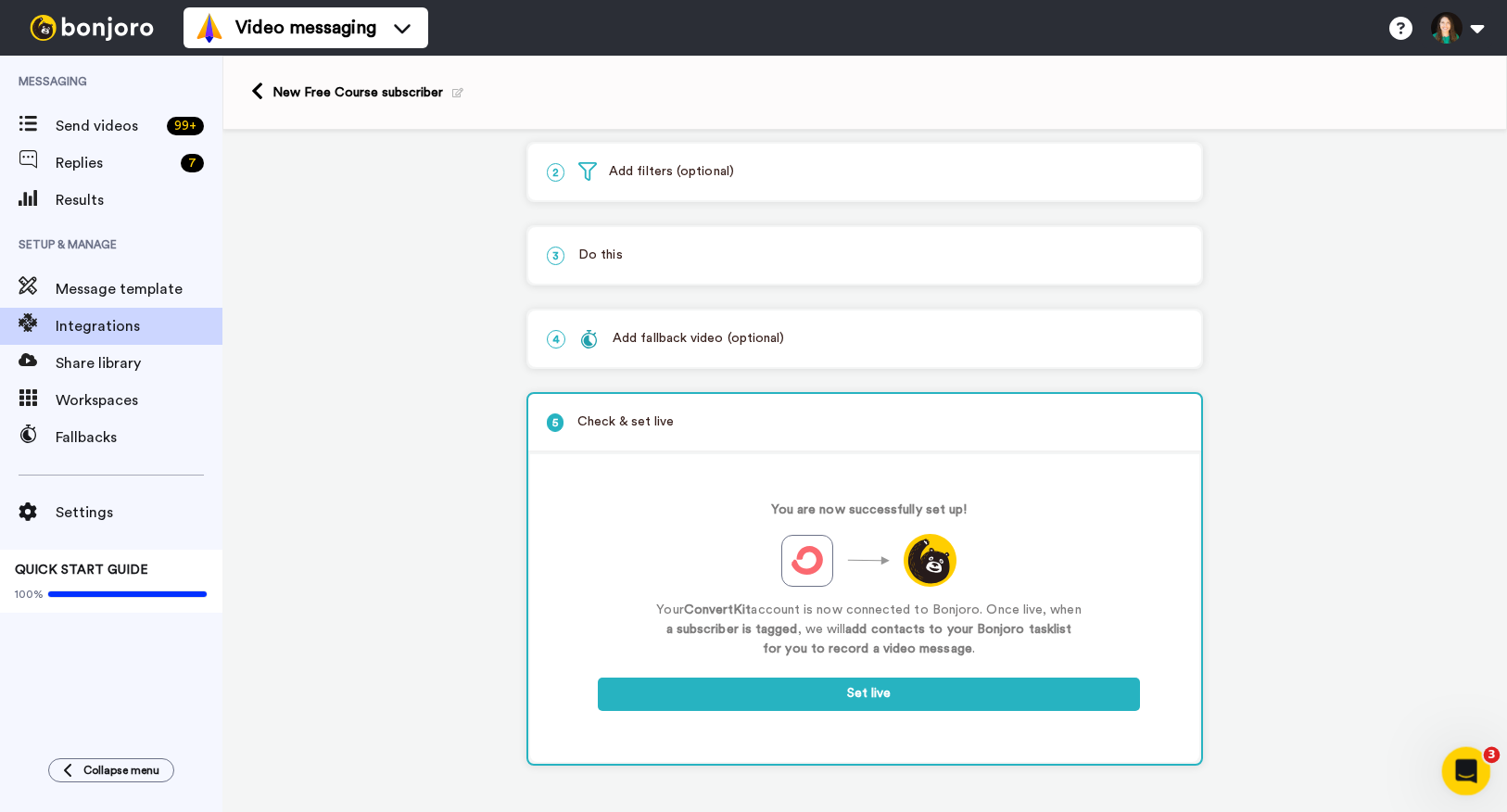
click at [1460, 765] on icon "Open Intercom Messenger" at bounding box center [1464, 768] width 30 height 30
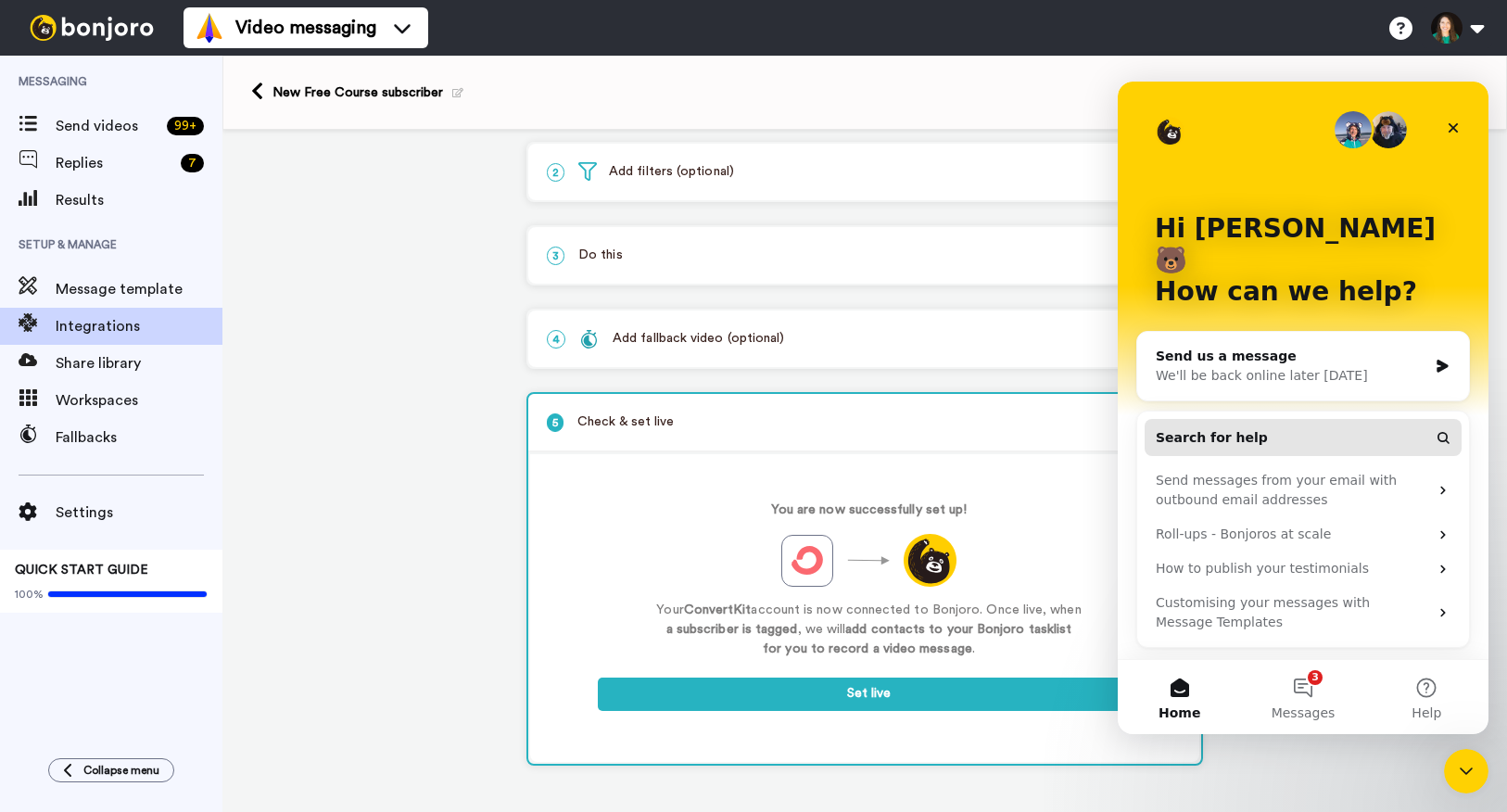
click at [1227, 428] on span "Search for help" at bounding box center [1212, 438] width 112 height 19
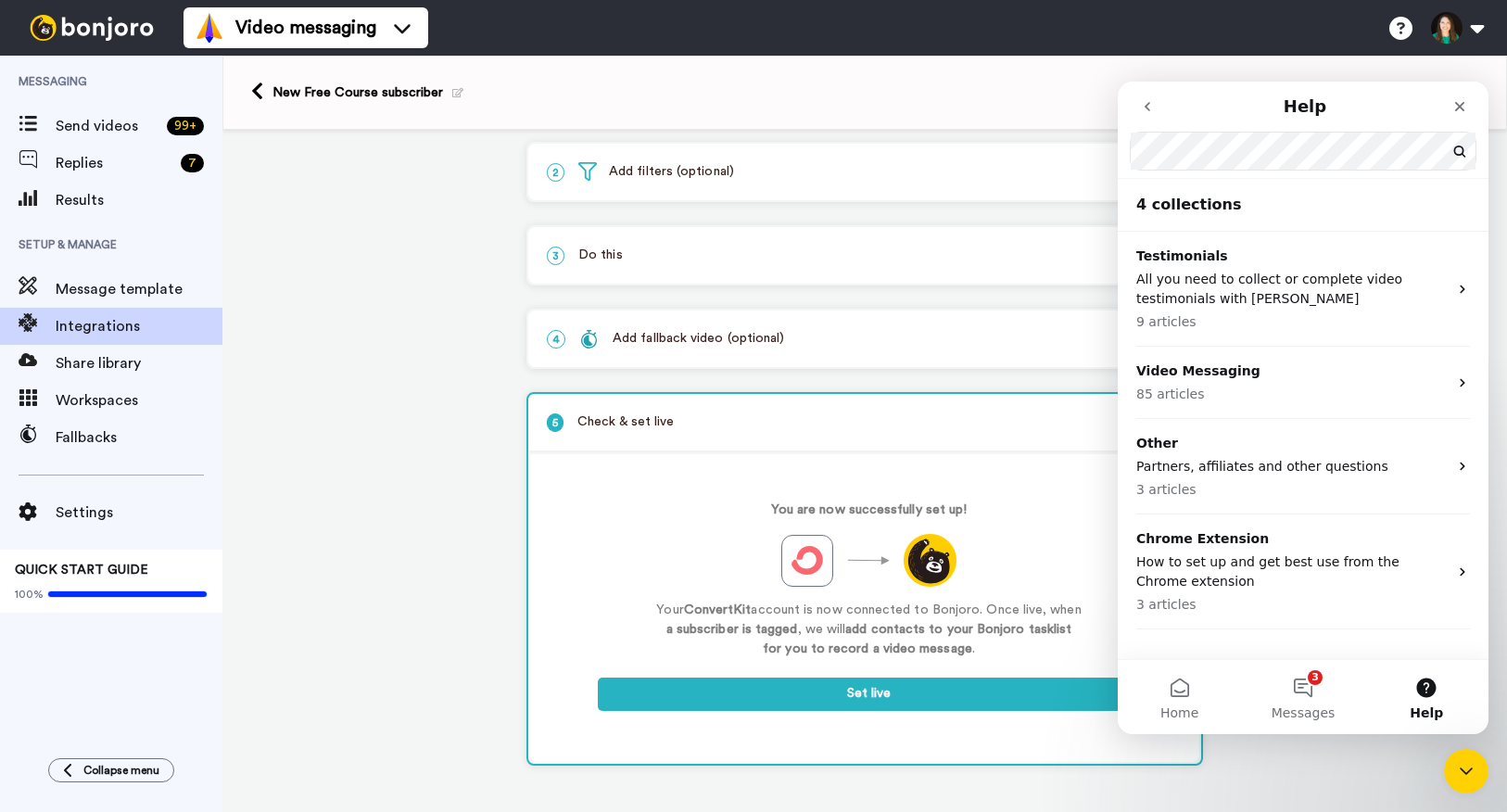
scroll to position [0, 2066]
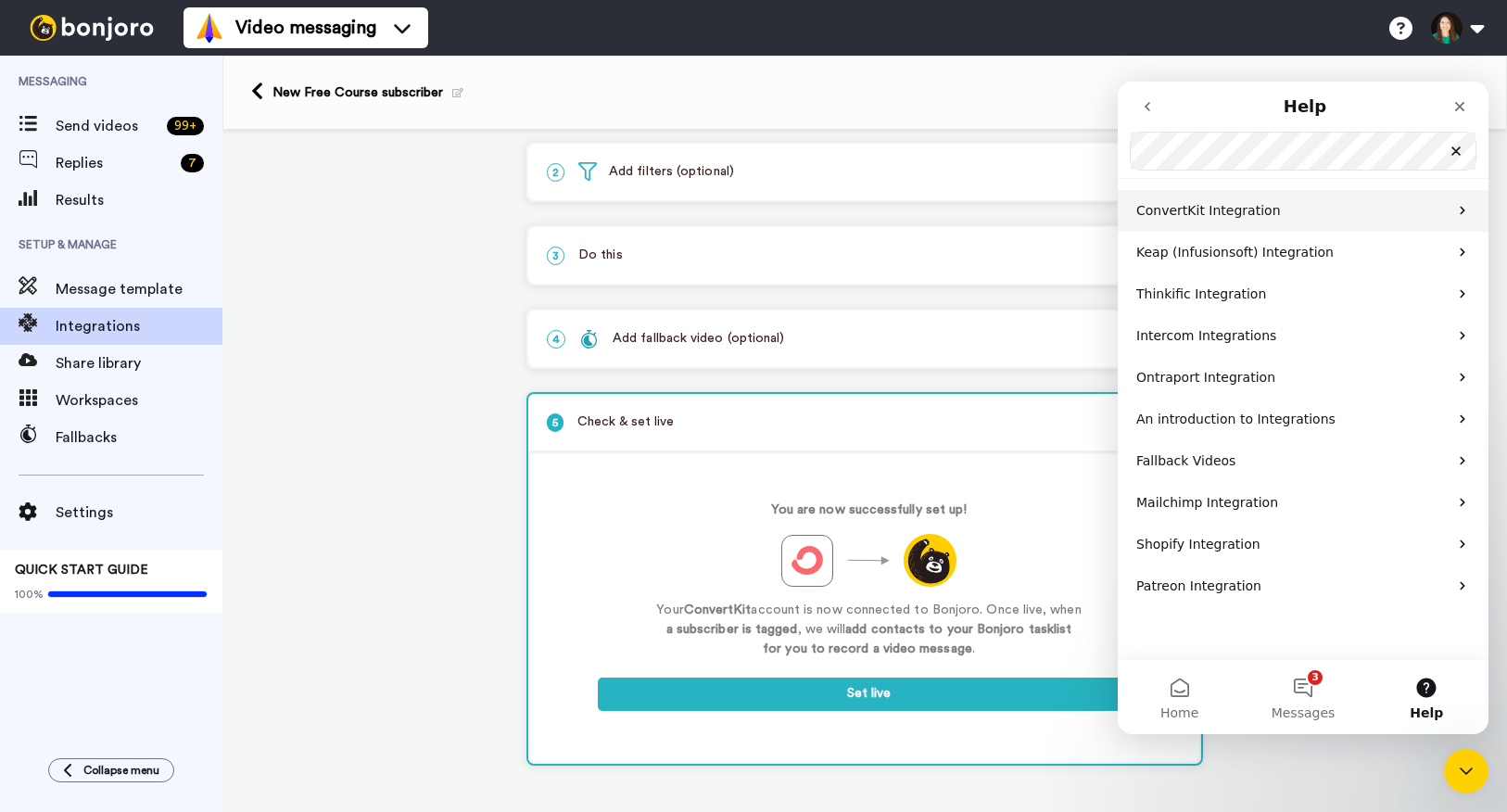
click at [1327, 202] on p "ConvertKit Integration" at bounding box center [1292, 211] width 312 height 19
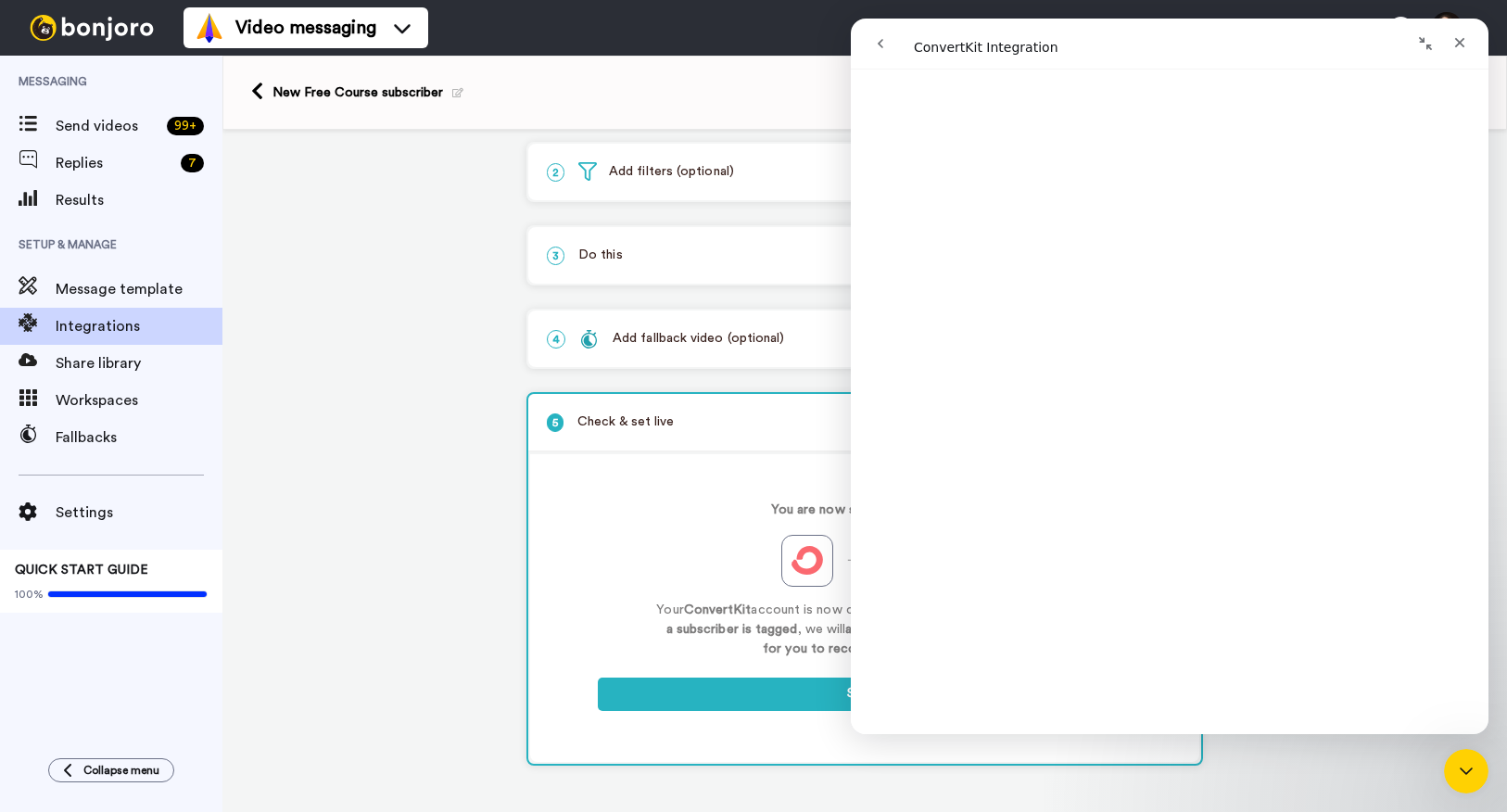
scroll to position [5393, 0]
click at [1459, 41] on icon "Close" at bounding box center [1460, 43] width 10 height 10
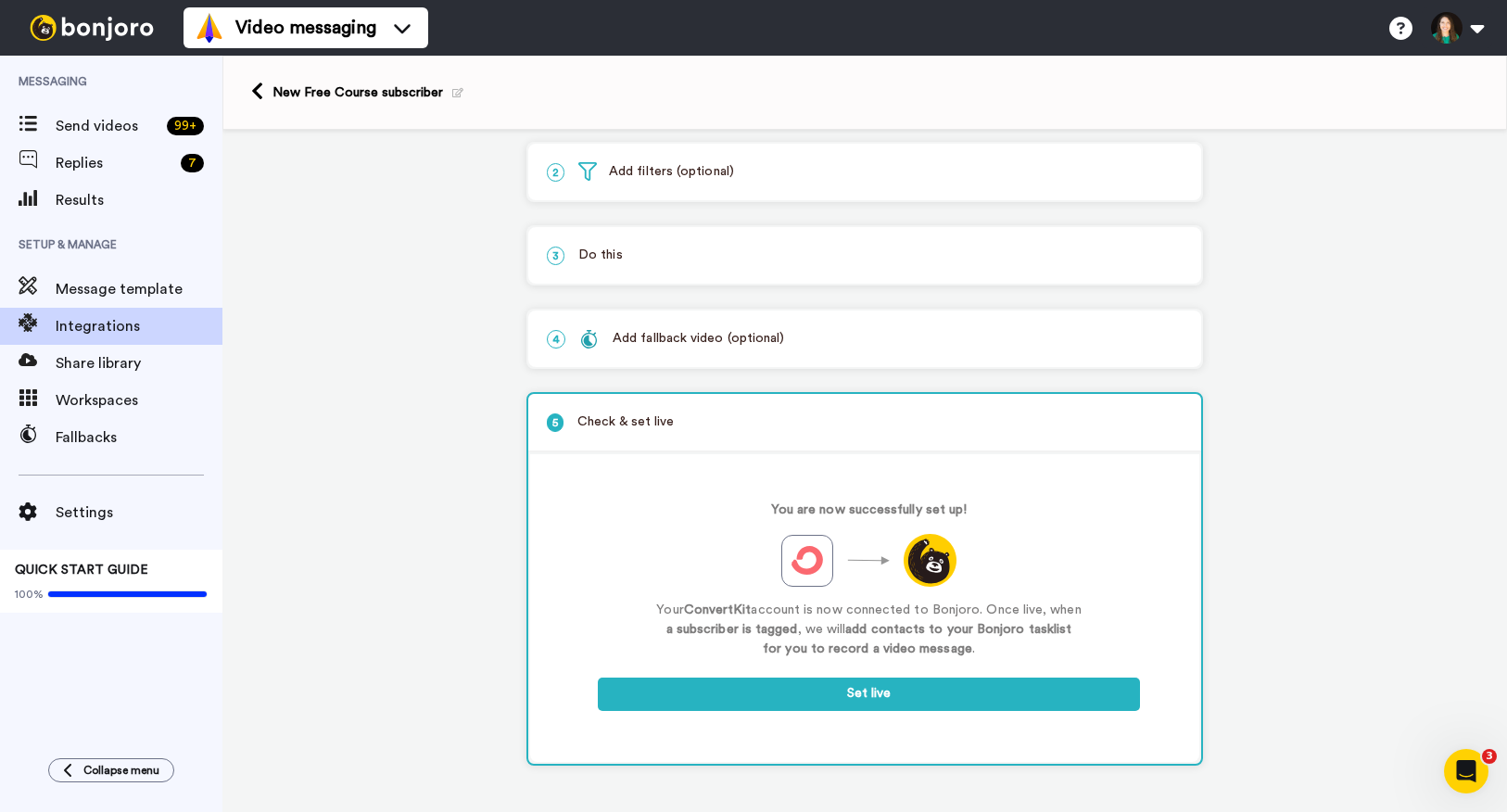
scroll to position [0, 0]
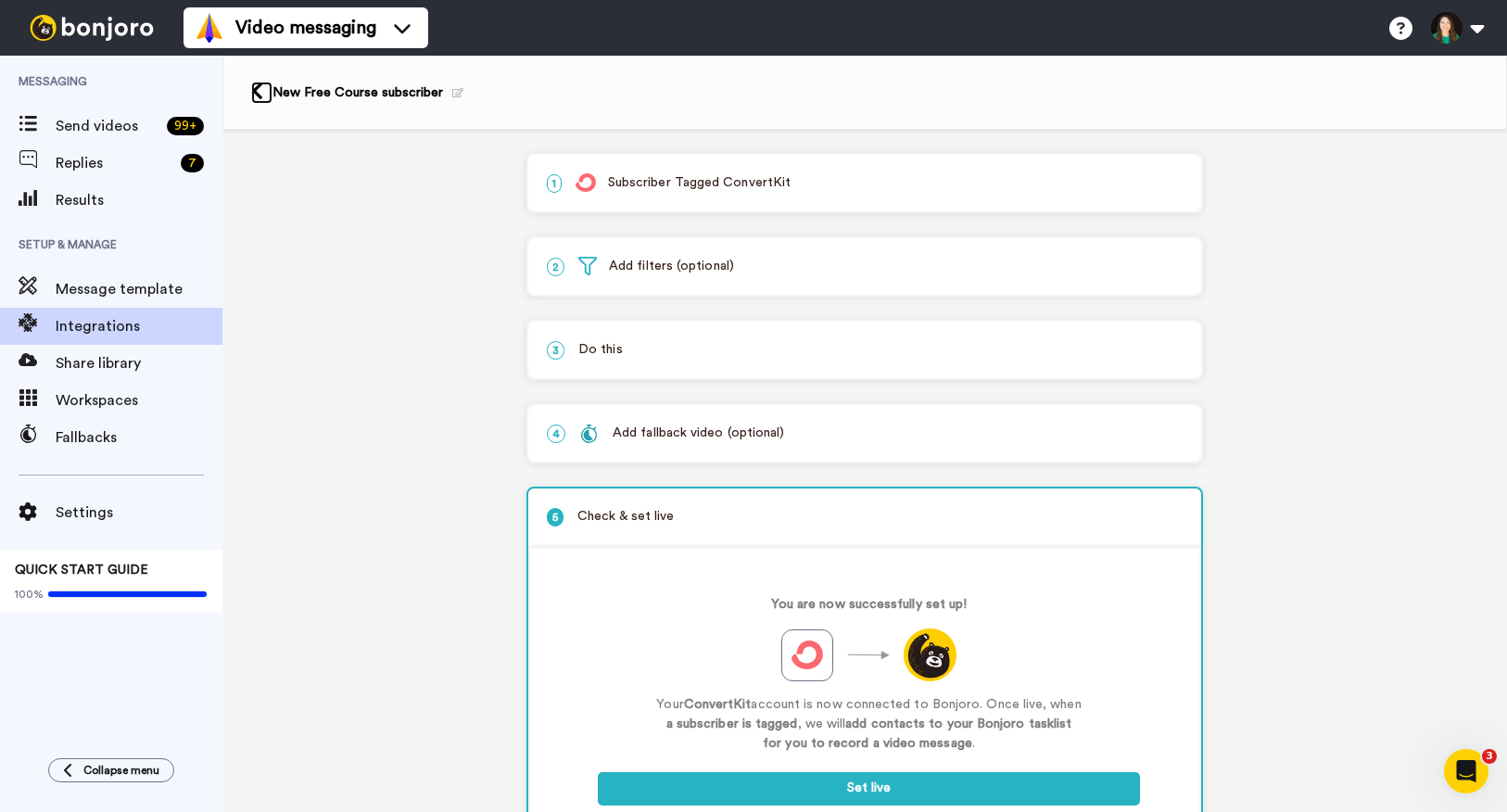
click at [260, 95] on icon at bounding box center [257, 91] width 12 height 19
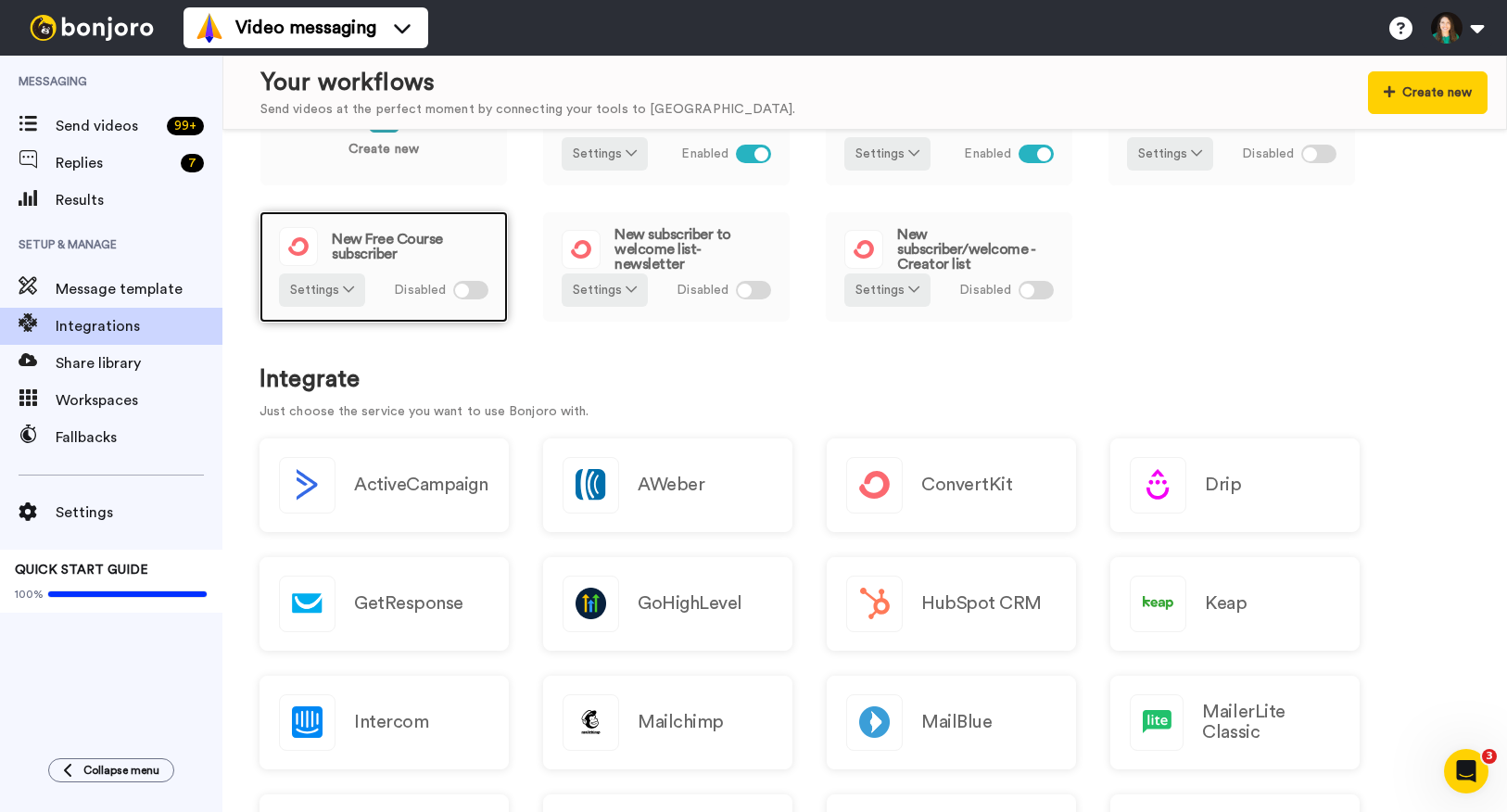
click at [482, 286] on div at bounding box center [470, 291] width 35 height 19
click at [404, 274] on div "Disabled" at bounding box center [442, 290] width 95 height 33
click at [343, 284] on icon at bounding box center [349, 290] width 11 height 13
click at [343, 334] on link "Edit" at bounding box center [323, 330] width 83 height 33
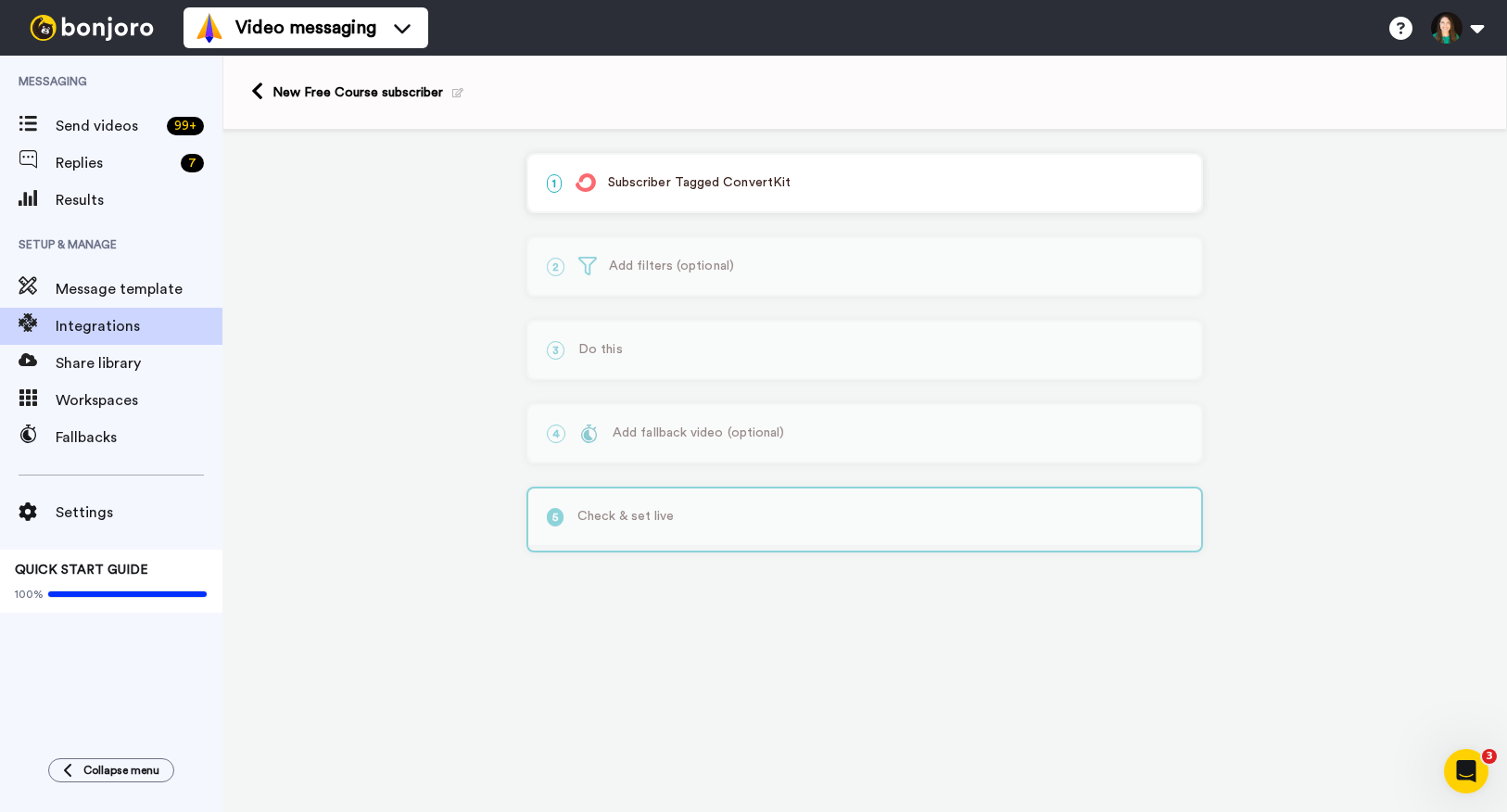
click at [651, 179] on p "1 Subscriber Tagged ConvertKit" at bounding box center [865, 182] width 636 height 19
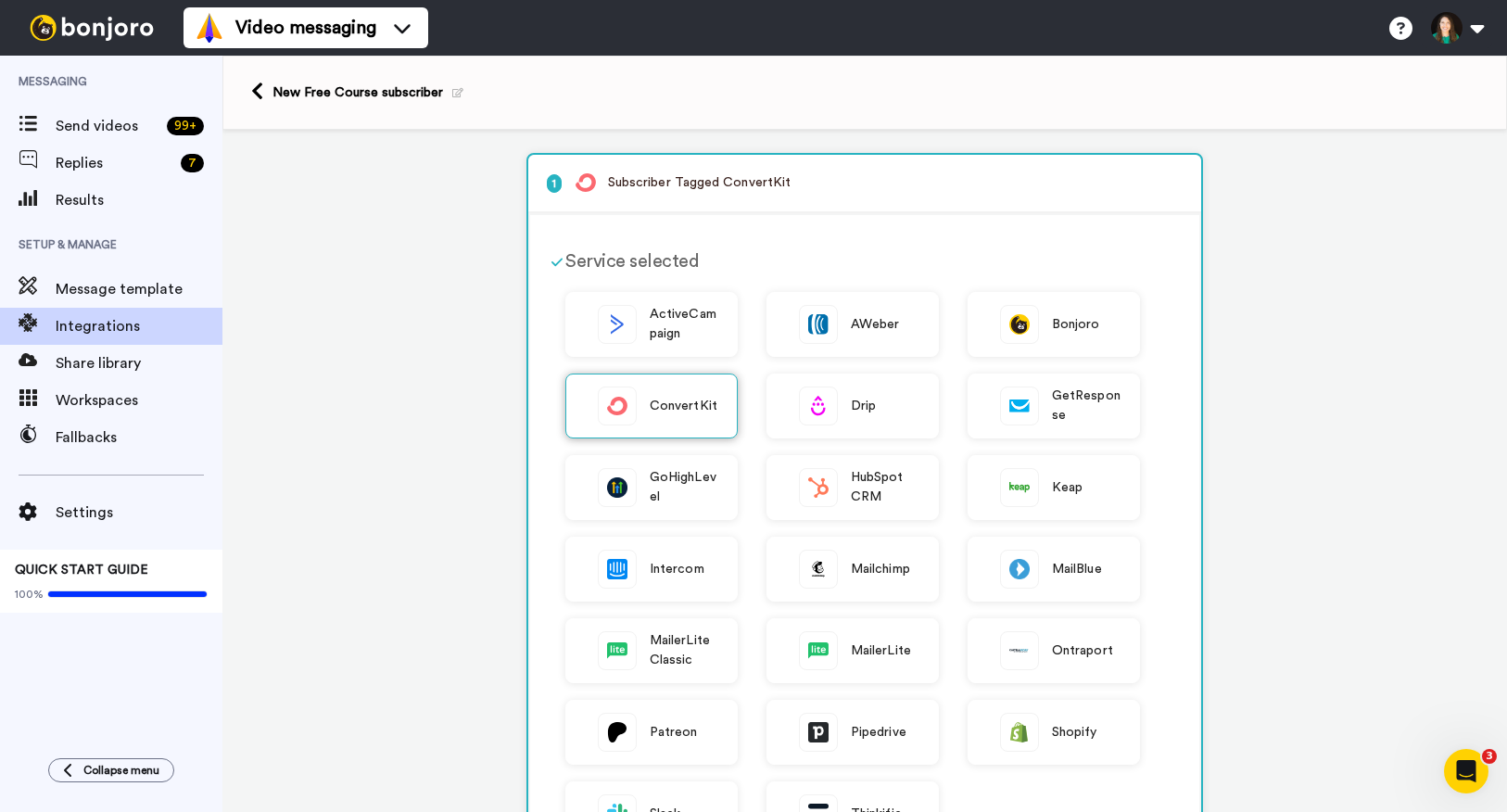
click at [650, 403] on span "ConvertKit" at bounding box center [683, 406] width 67 height 19
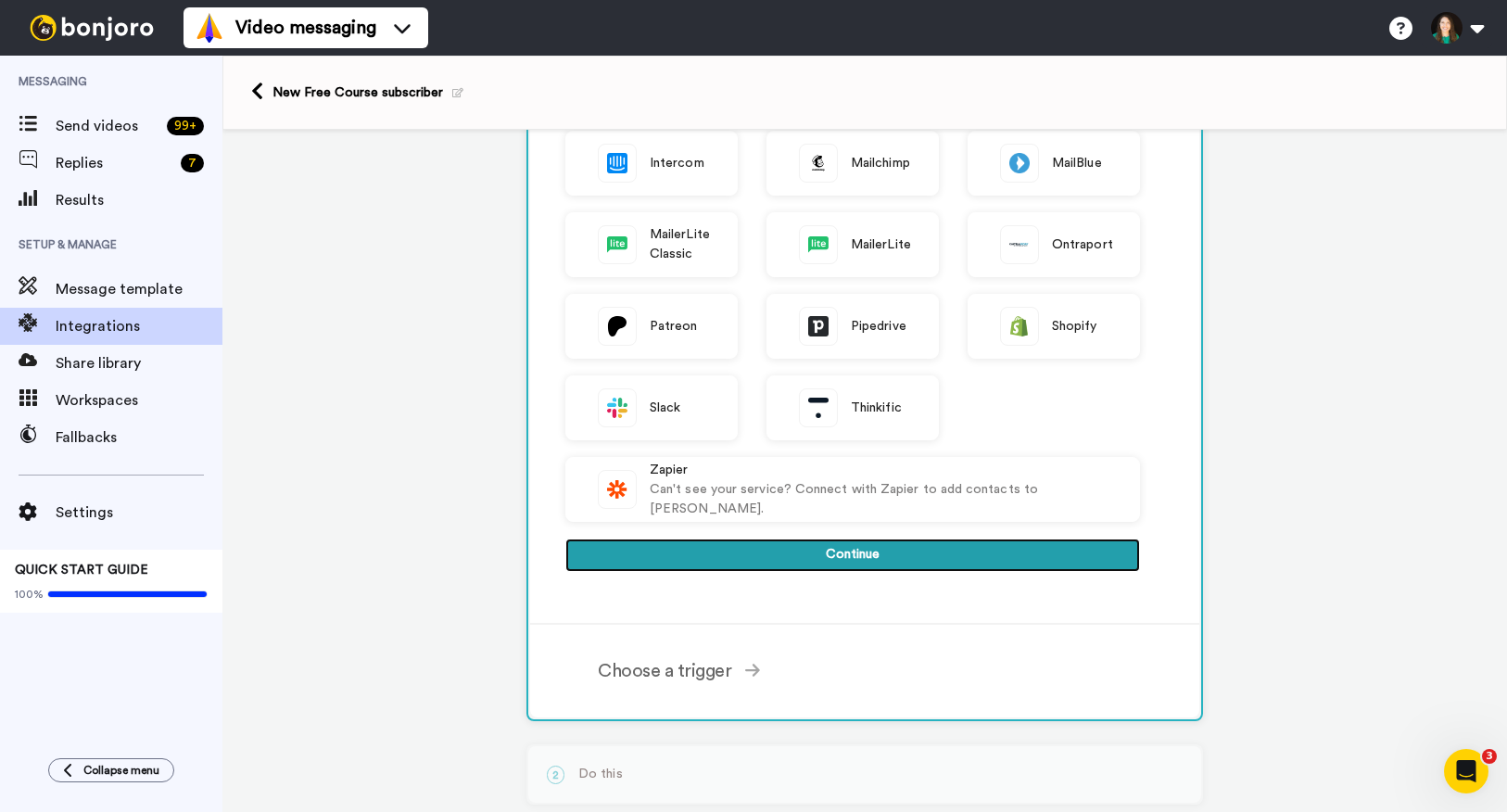
click at [695, 565] on button "Continue" at bounding box center [852, 555] width 575 height 33
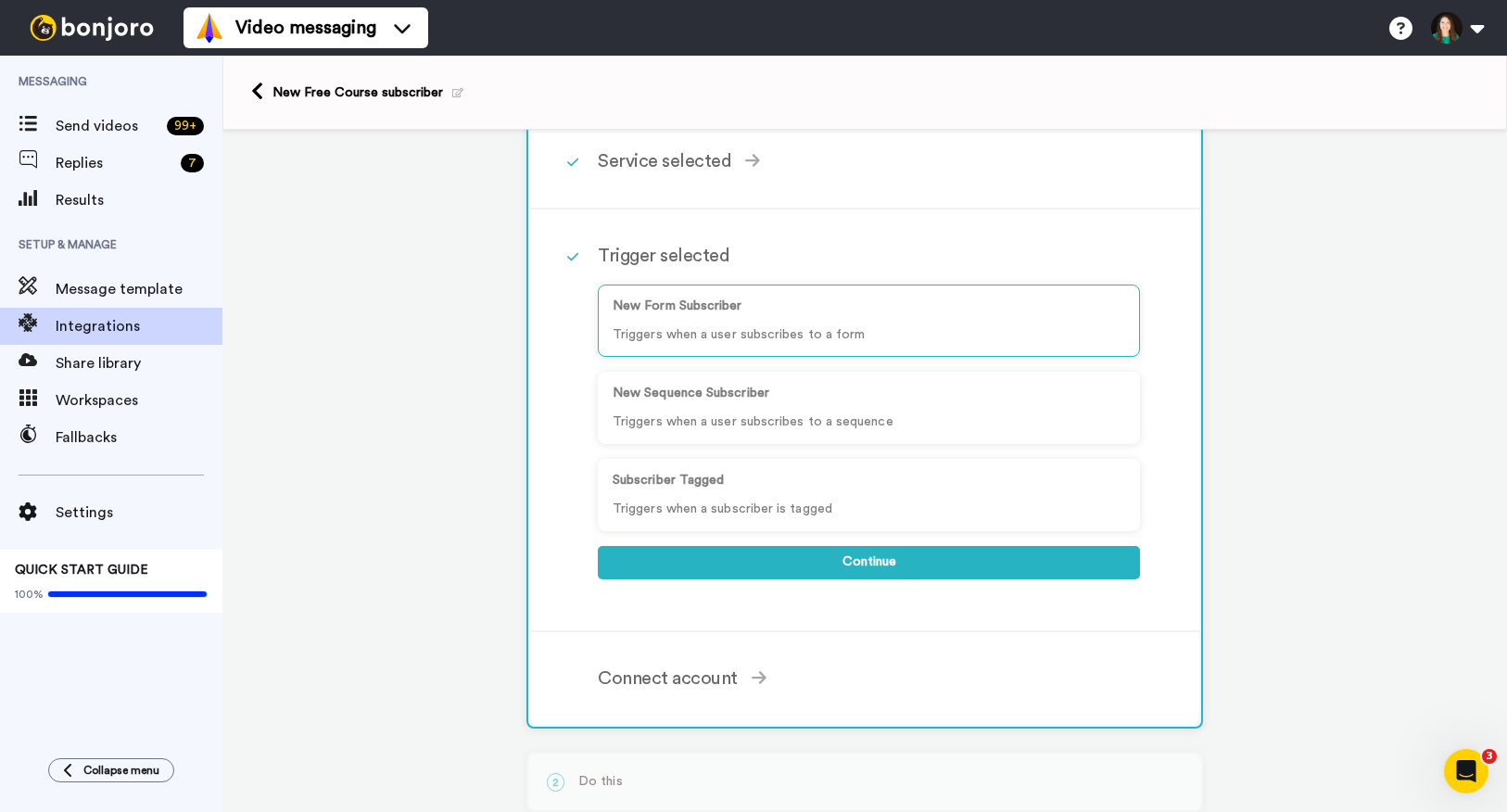
scroll to position [95, 0]
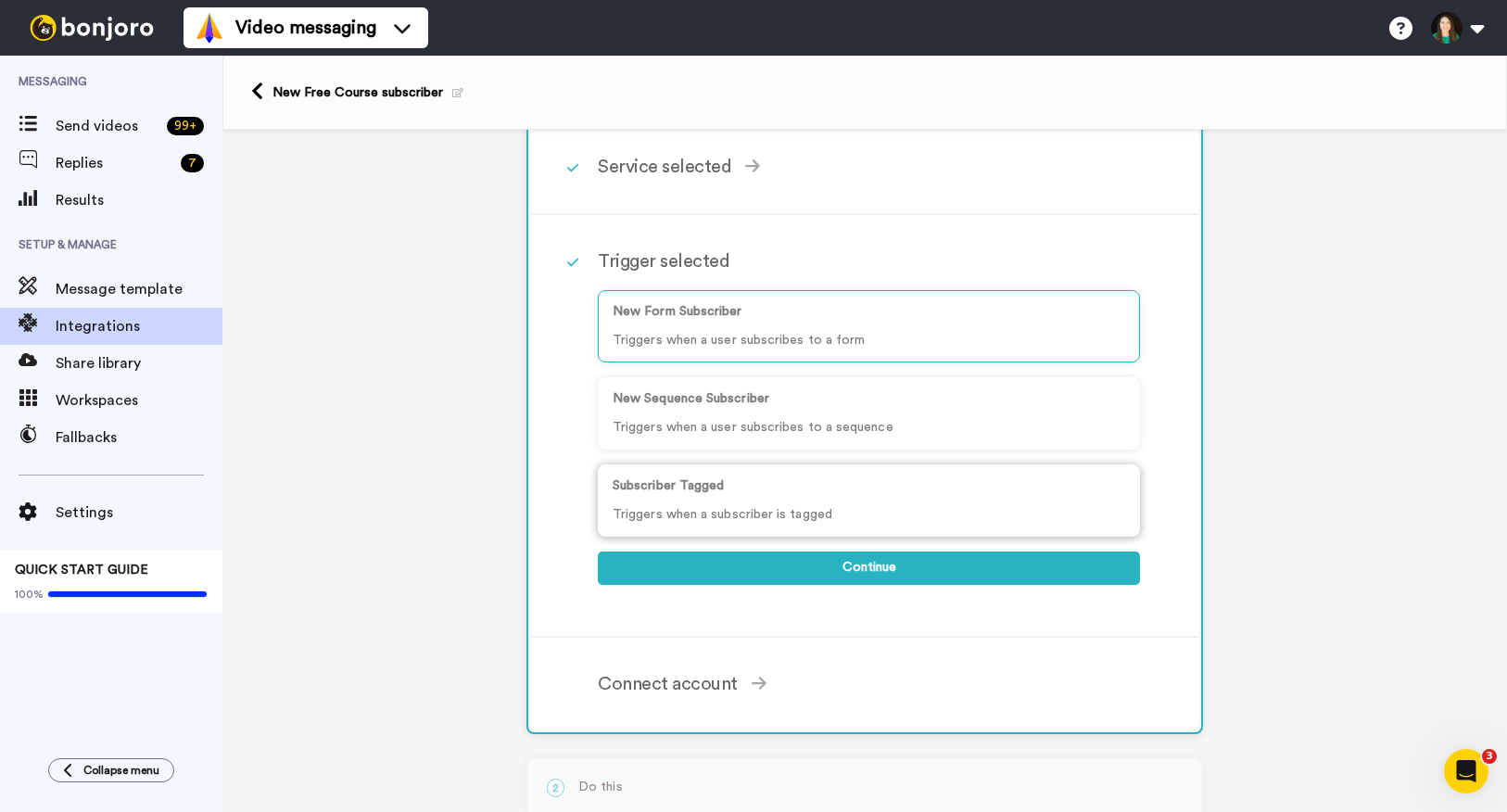
click at [712, 506] on p "Triggers when a subscriber is tagged" at bounding box center [869, 515] width 513 height 19
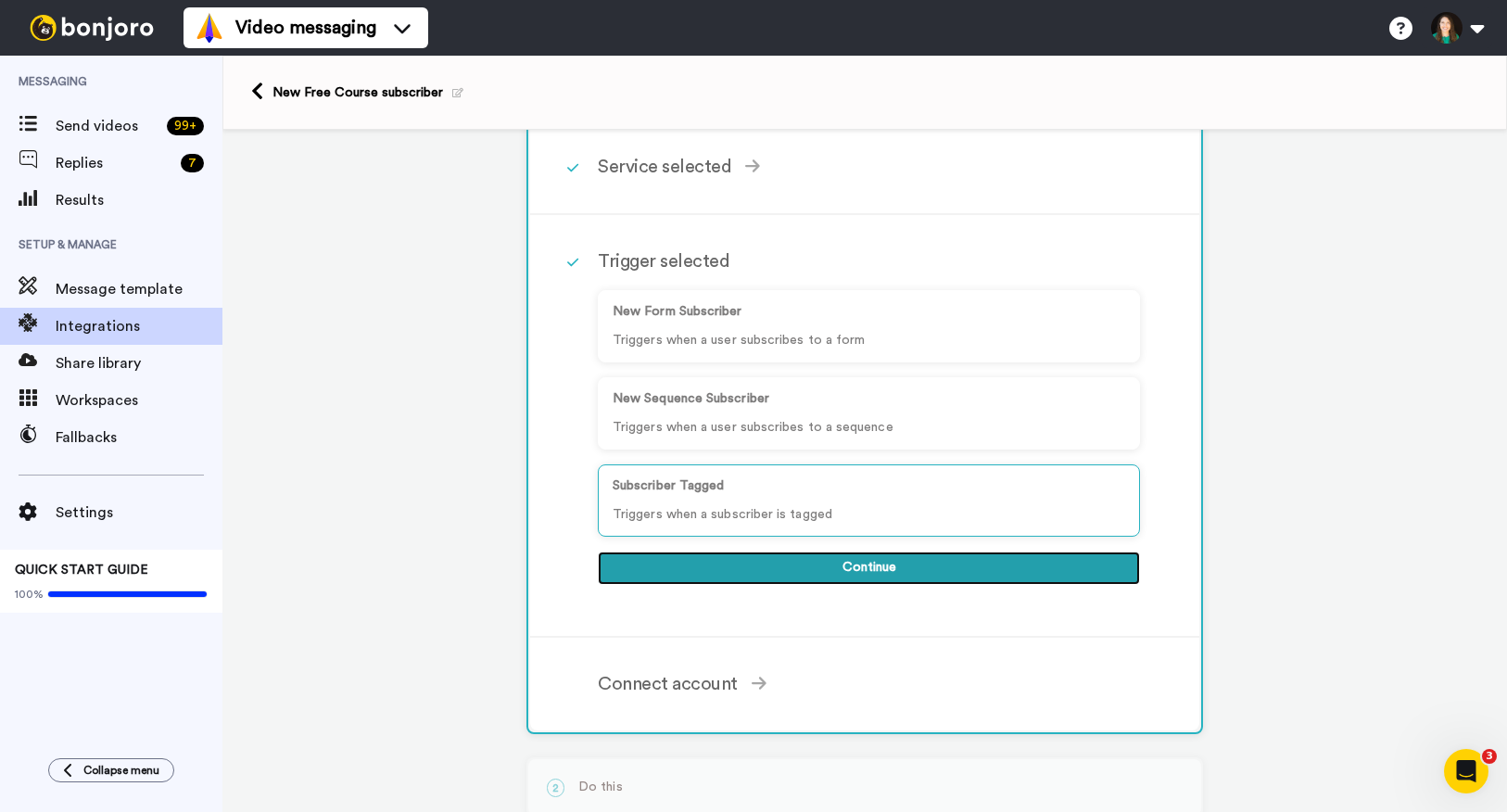
click at [749, 565] on button "Continue" at bounding box center [868, 568] width 543 height 33
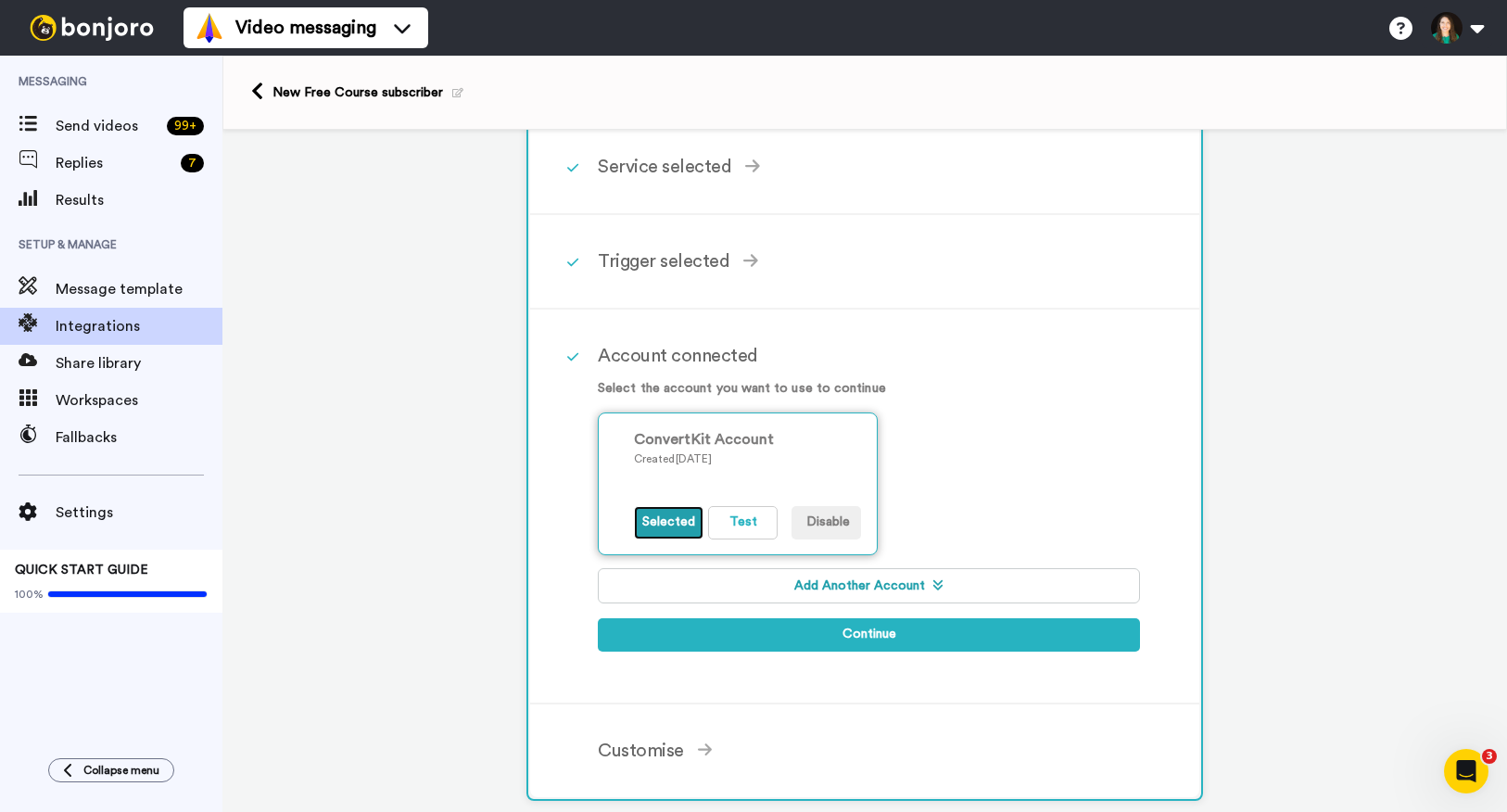
click at [670, 530] on button "Selected" at bounding box center [668, 522] width 69 height 33
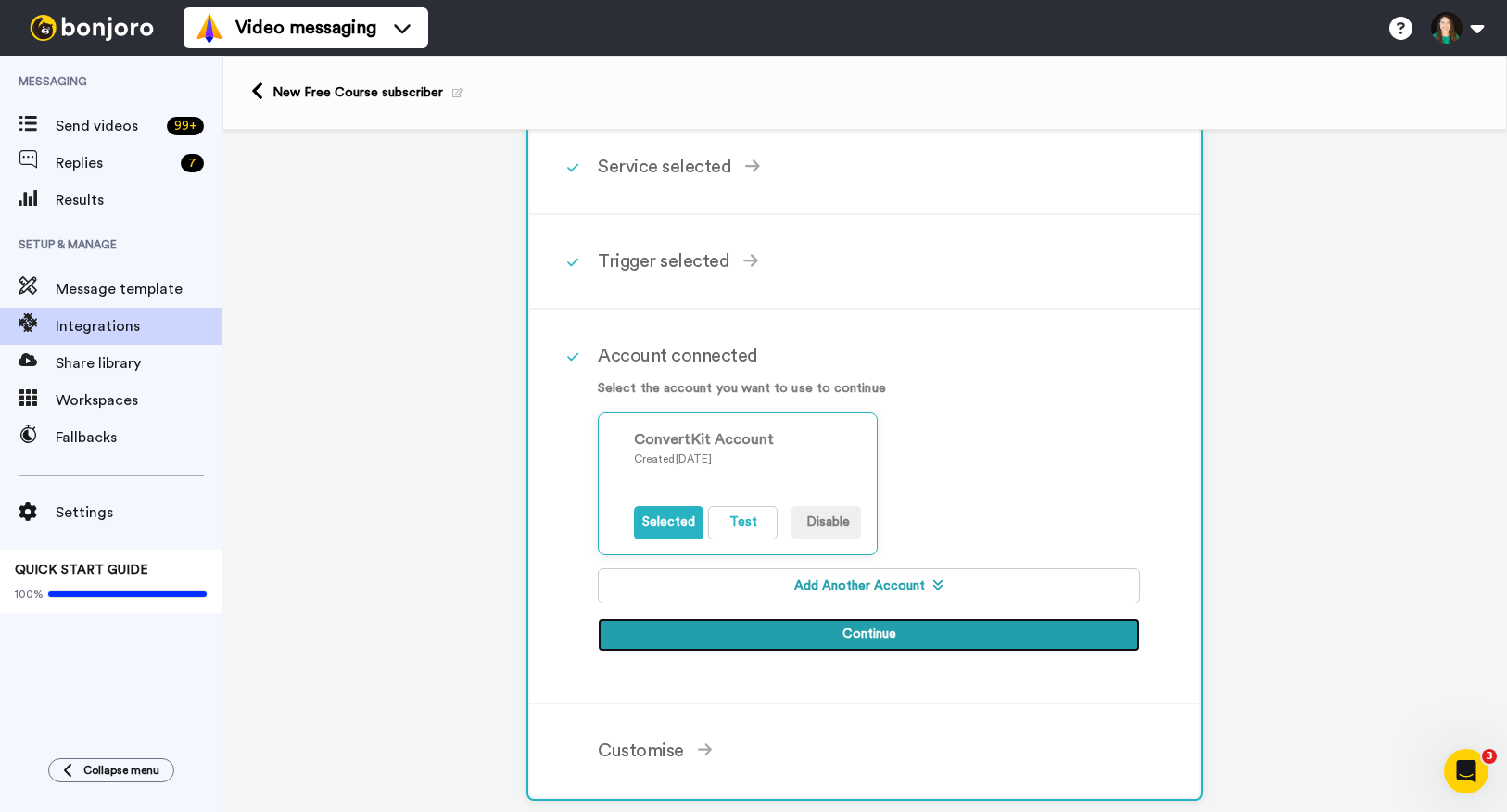
click at [691, 626] on button "Continue" at bounding box center [868, 634] width 543 height 33
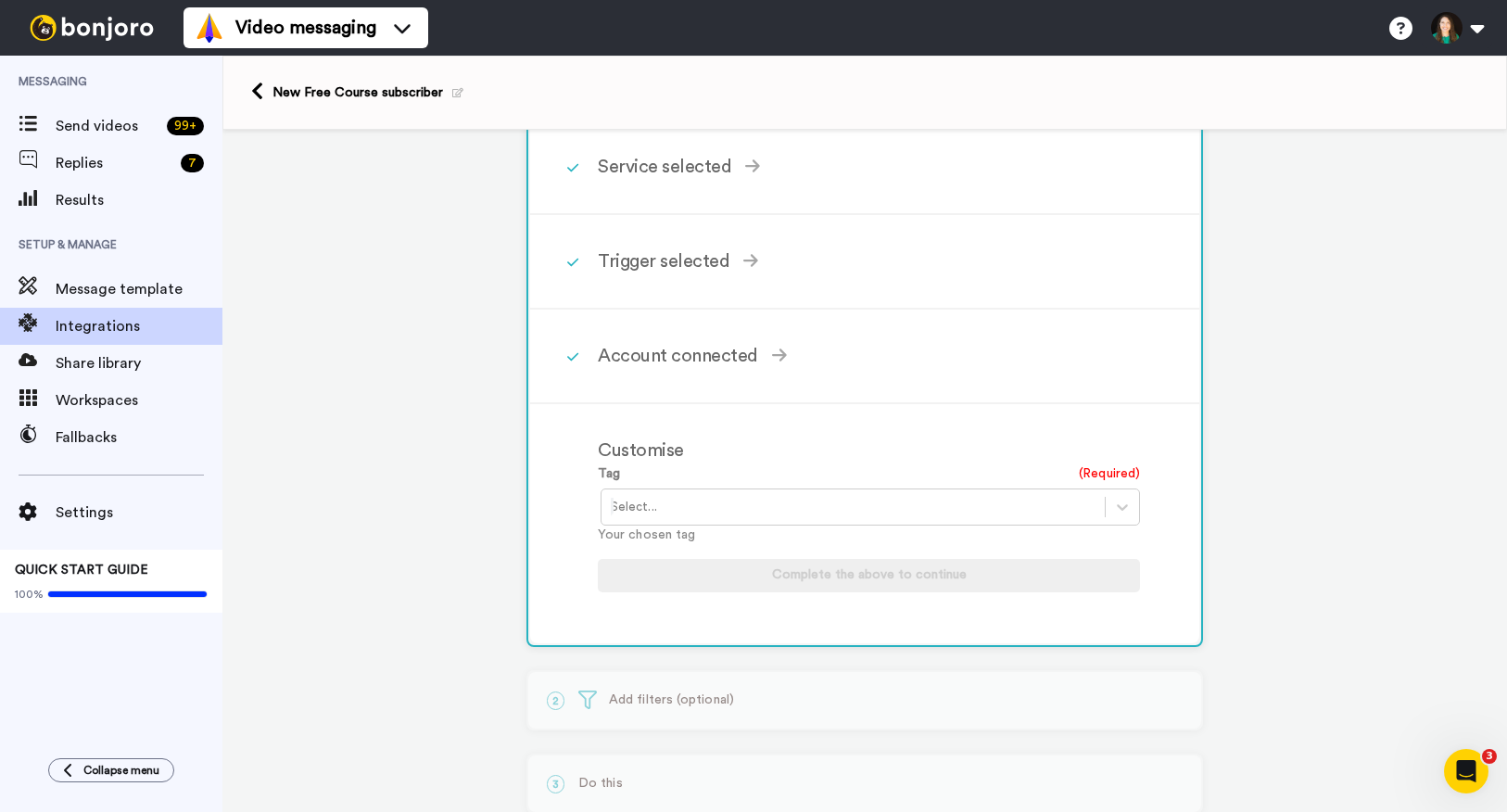
click at [704, 510] on div at bounding box center [853, 506] width 485 height 22
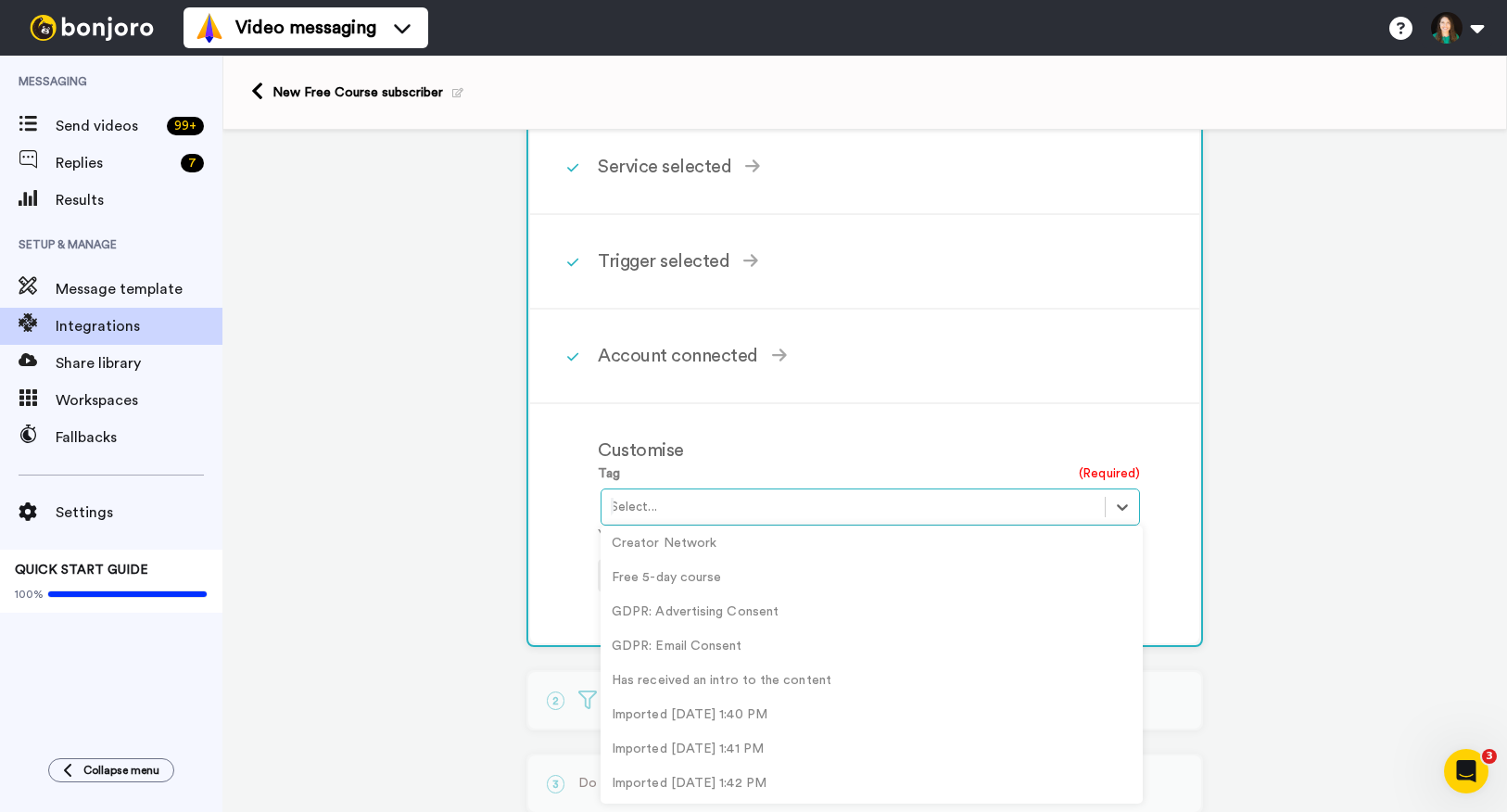
scroll to position [231, 0]
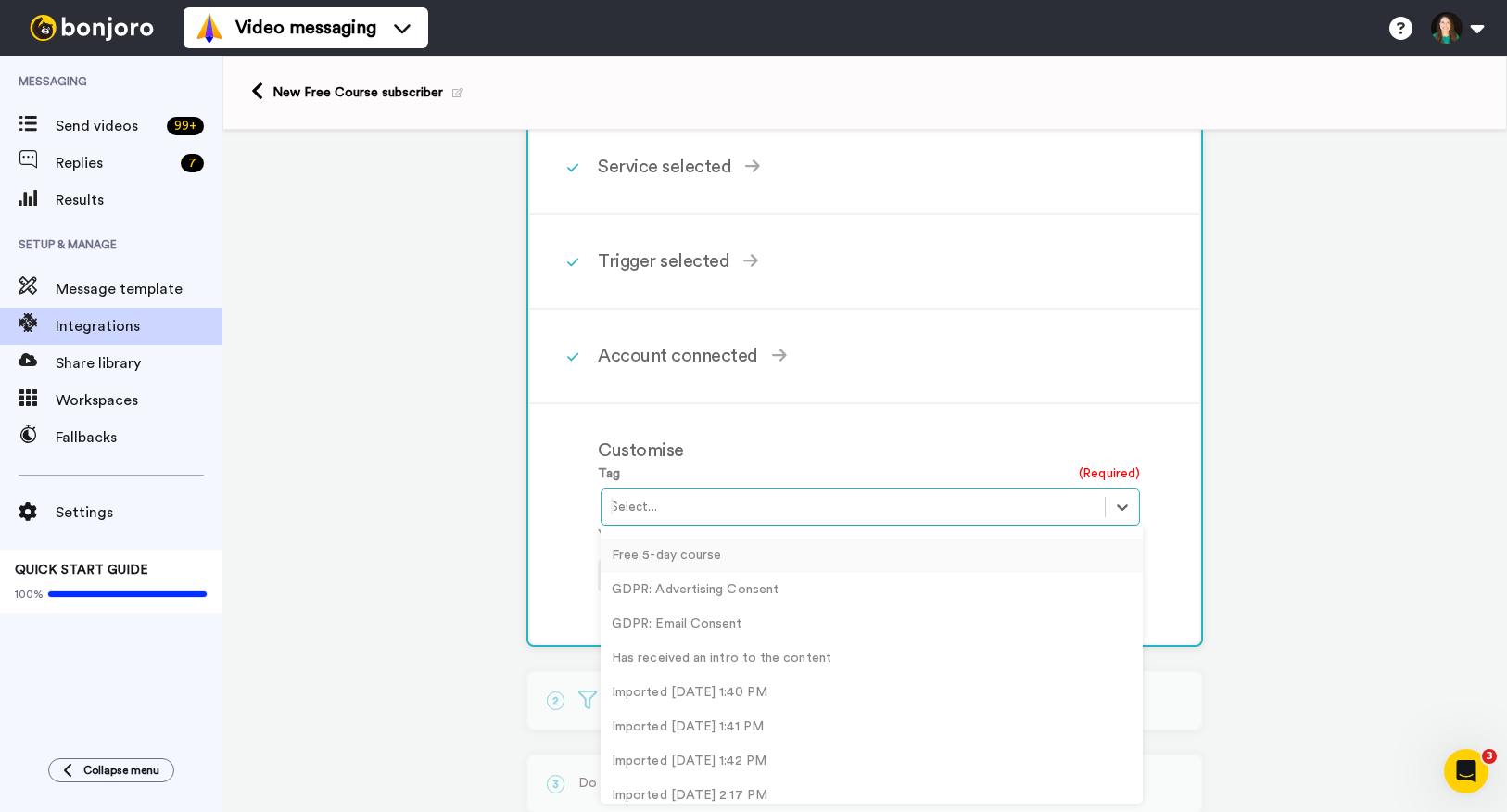
click at [709, 544] on div "Free 5-day course" at bounding box center [871, 556] width 543 height 34
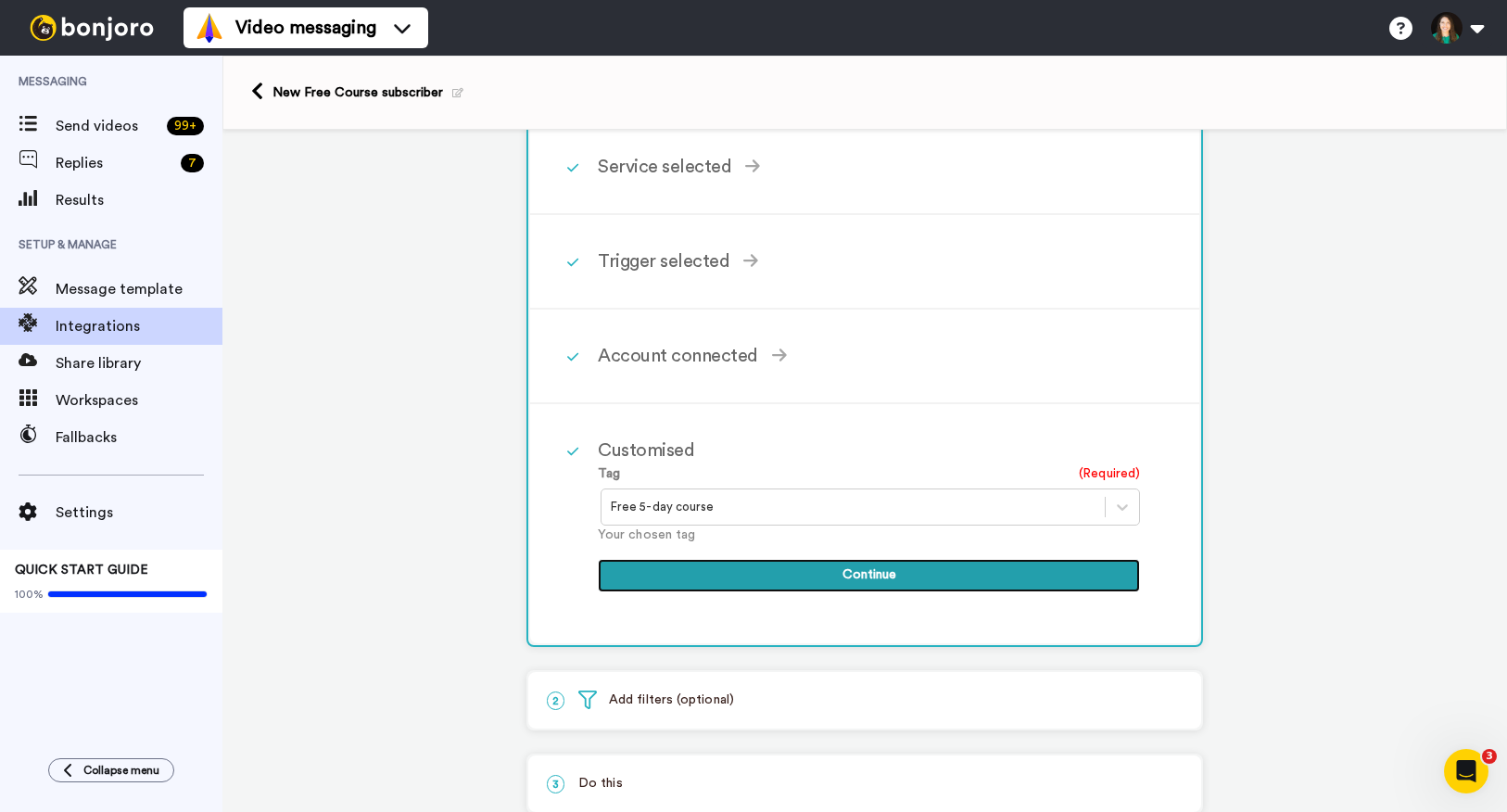
click at [735, 576] on button "Continue" at bounding box center [868, 575] width 543 height 33
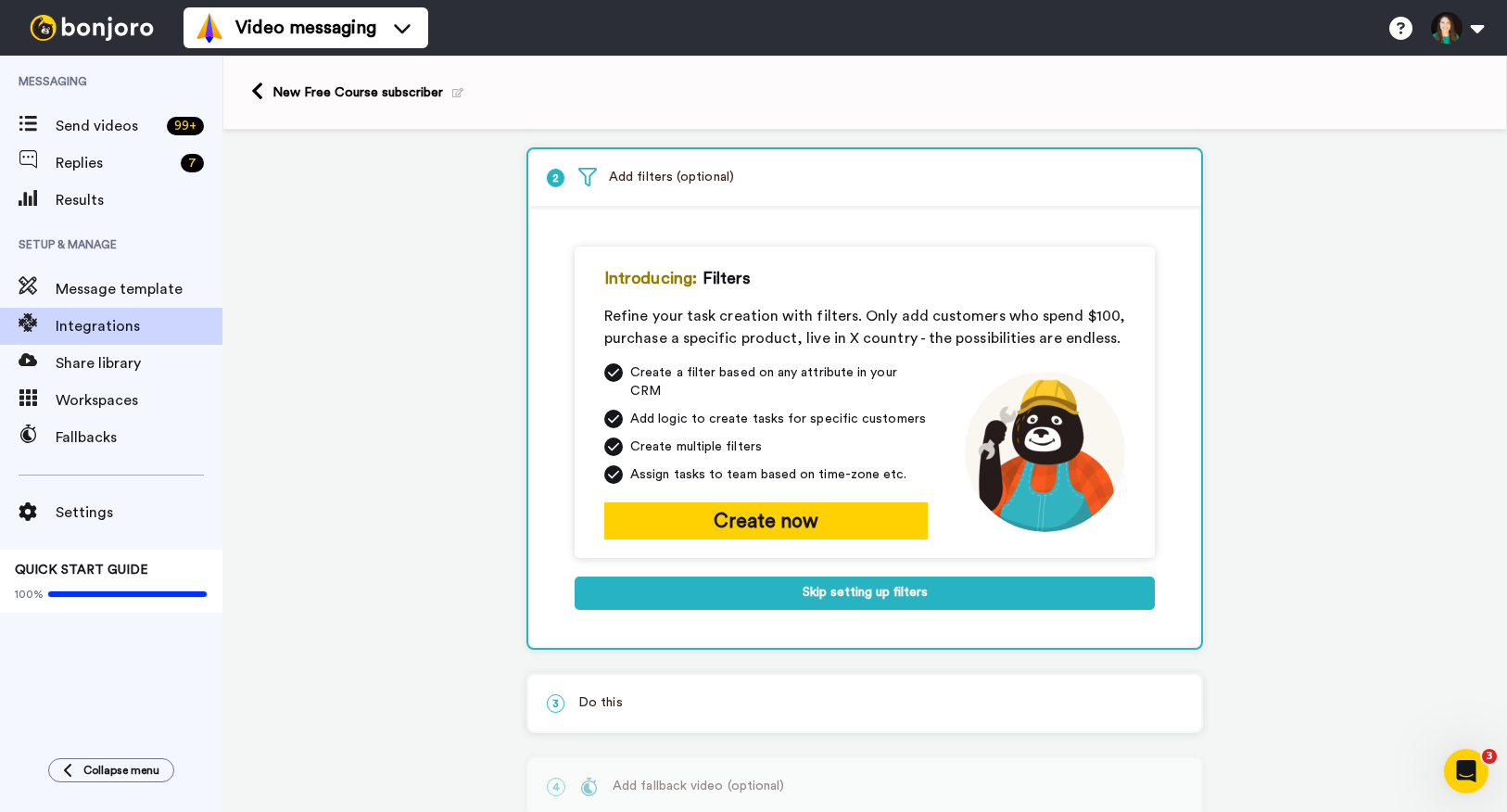
scroll to position [89, 0]
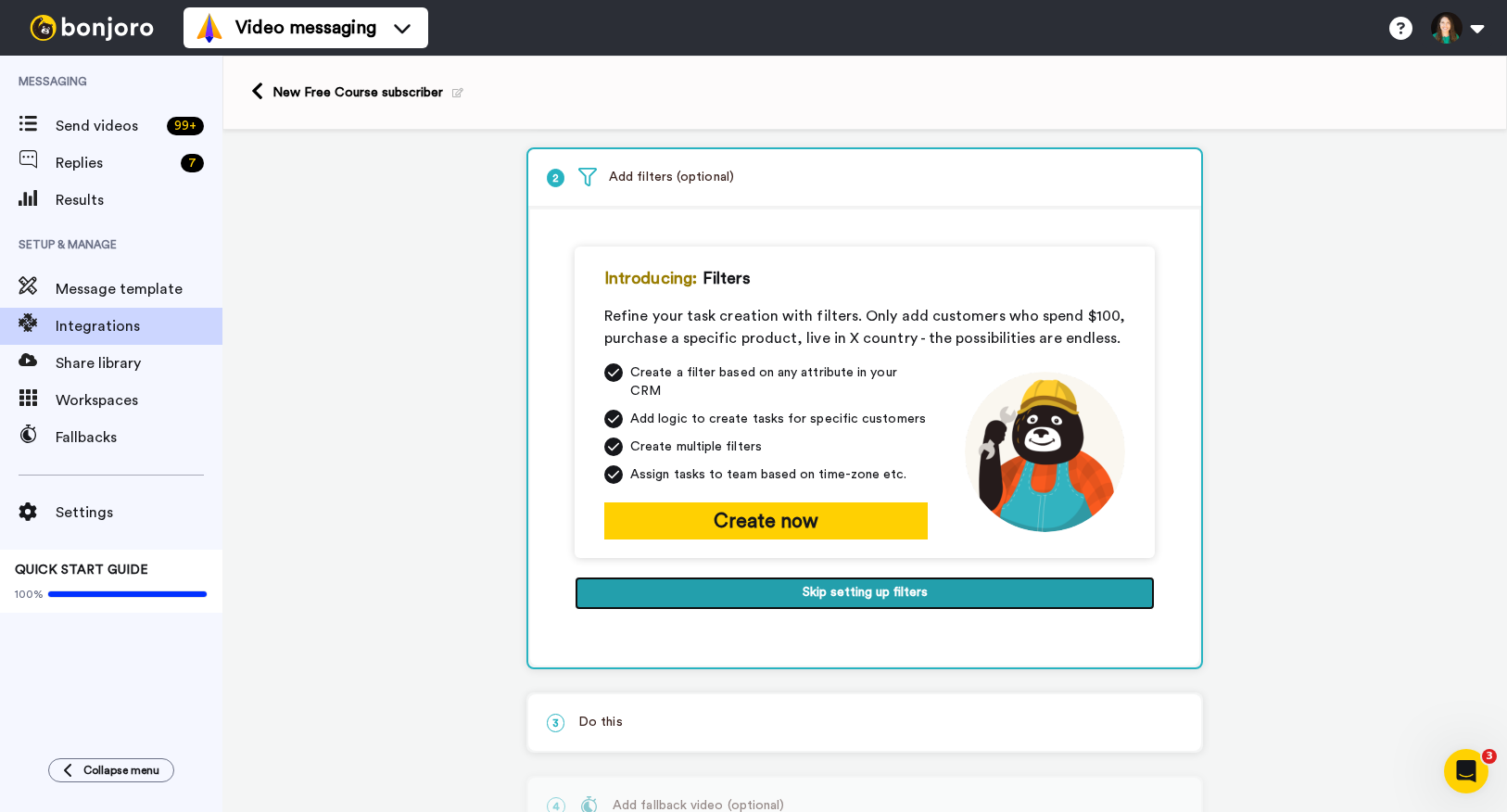
click at [754, 588] on button "Skip setting up filters" at bounding box center [865, 593] width 581 height 33
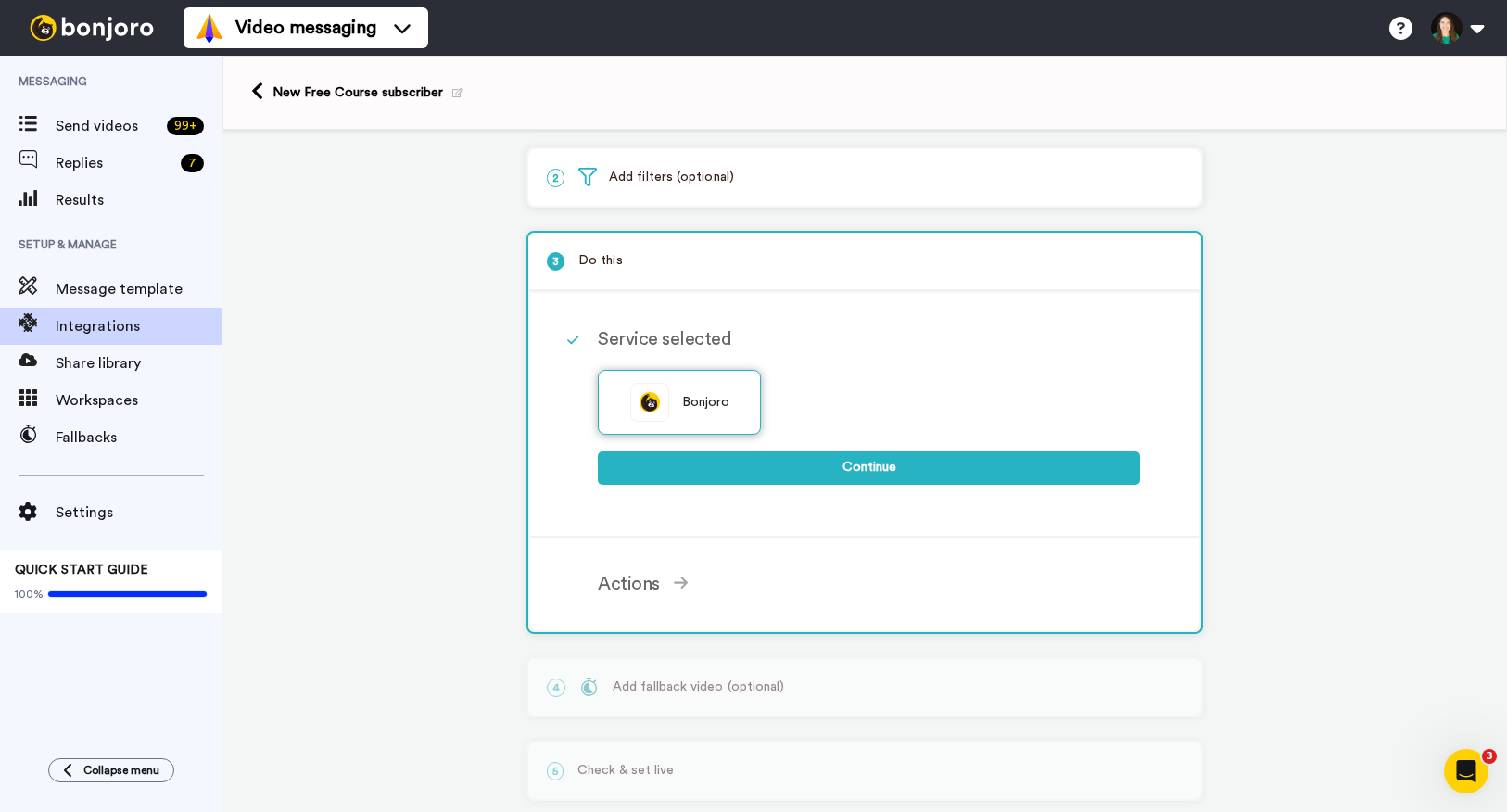
click at [705, 394] on div "Bonjoro" at bounding box center [679, 402] width 163 height 65
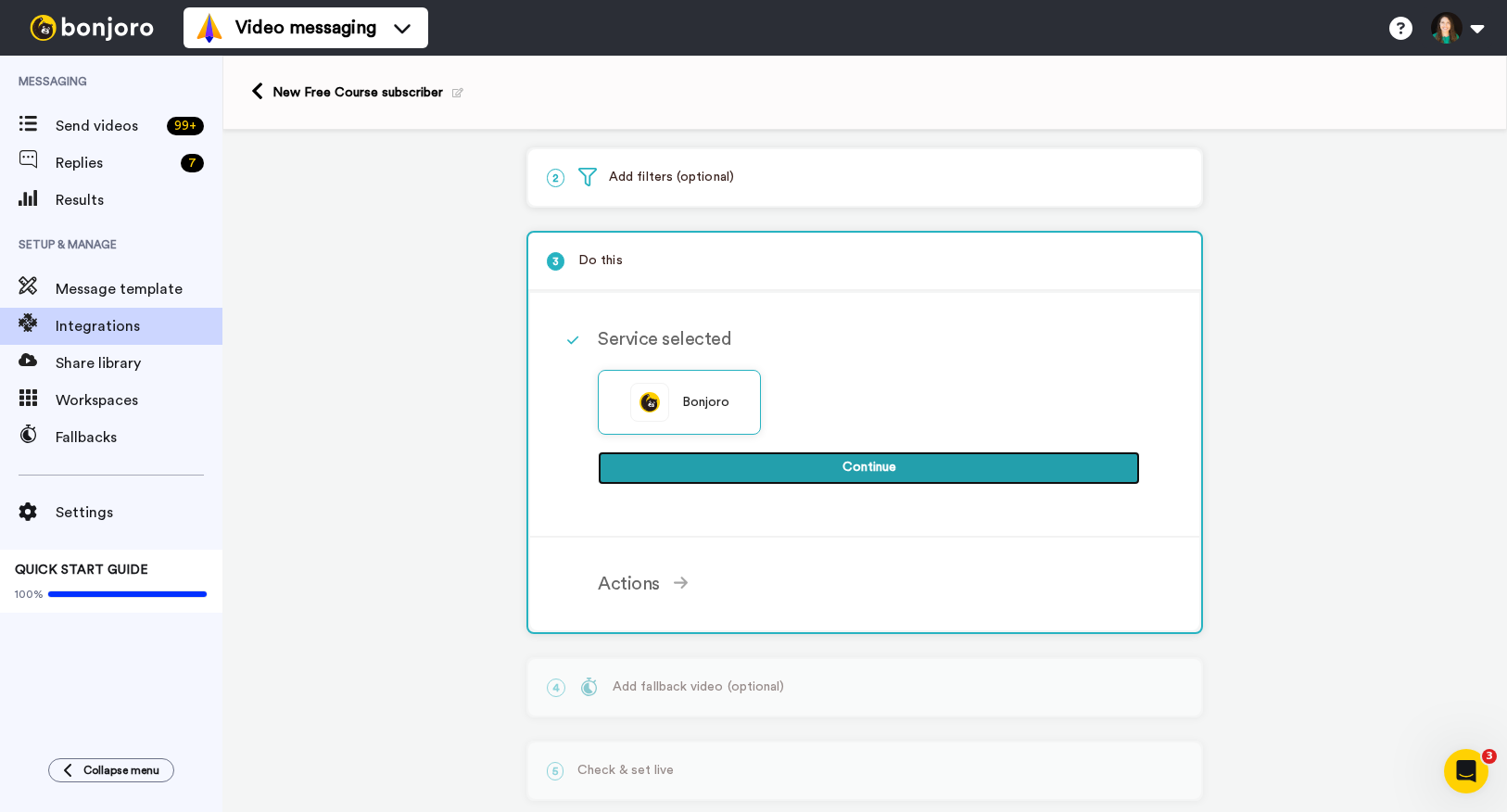
click at [781, 483] on button "Continue" at bounding box center [868, 467] width 543 height 33
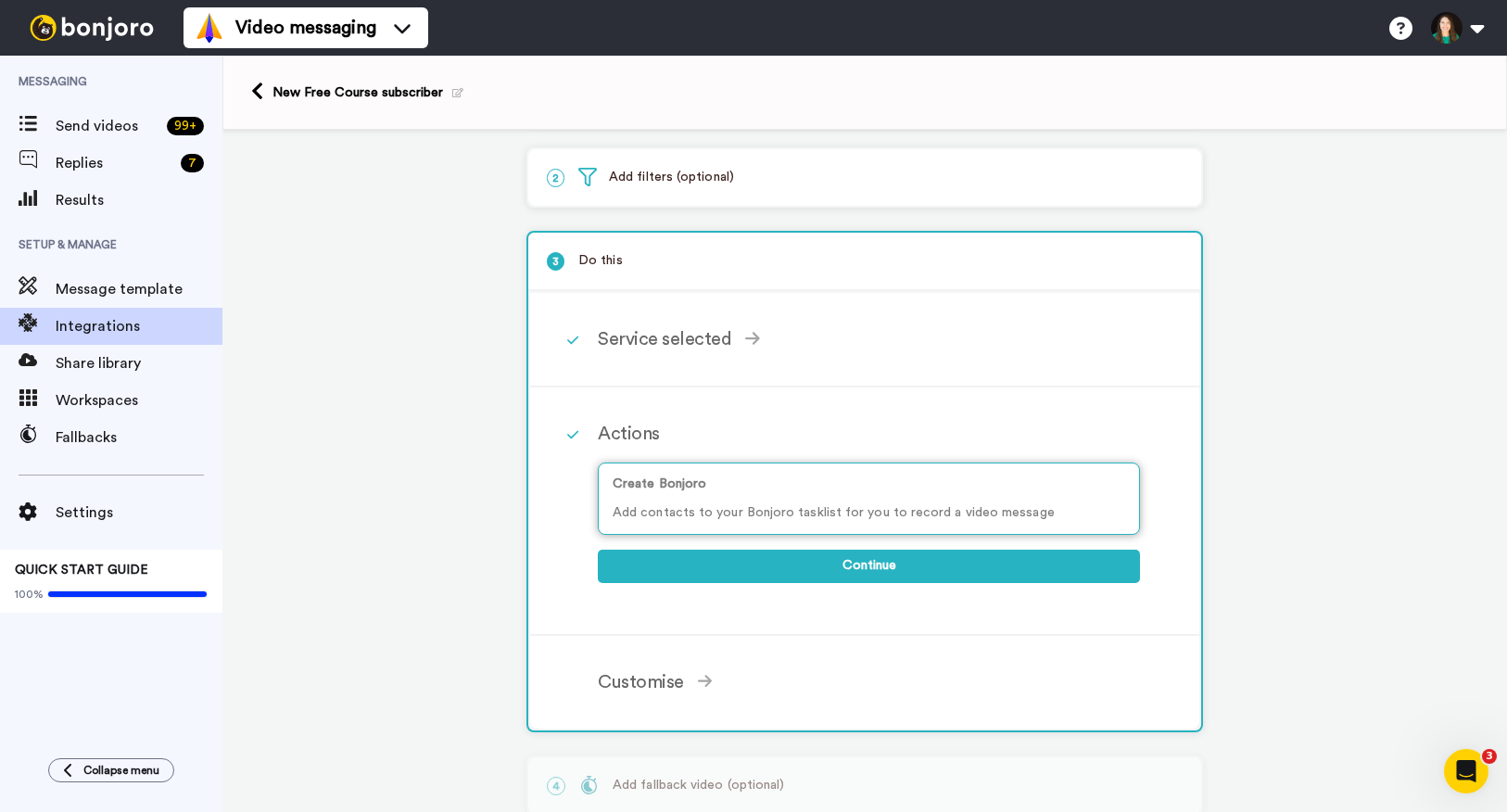
click at [770, 500] on div "Create Bonjoro Add contacts to your Bonjoro tasklist for you to record a video …" at bounding box center [868, 499] width 543 height 72
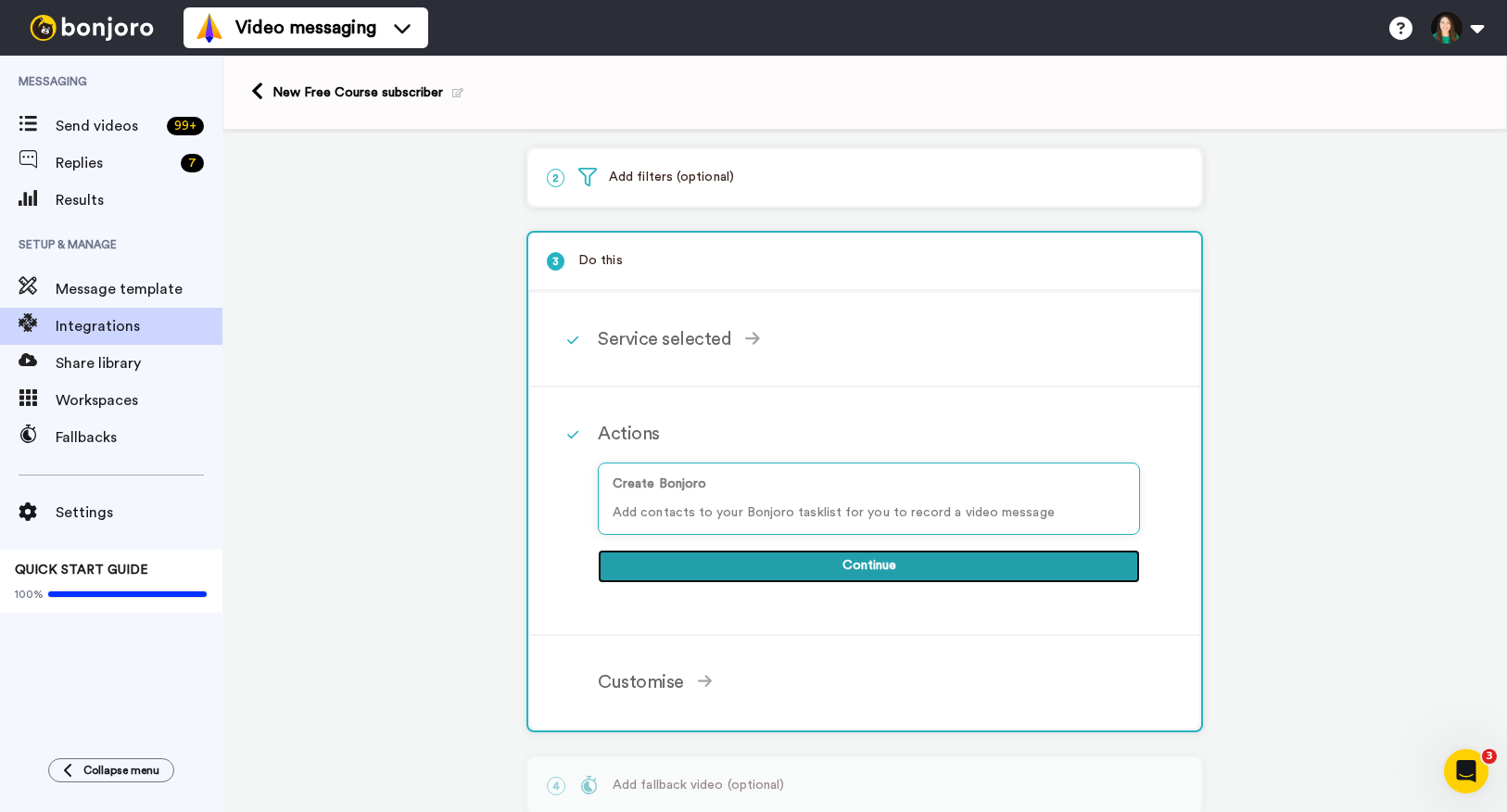
click at [840, 569] on button "Continue" at bounding box center [868, 566] width 543 height 33
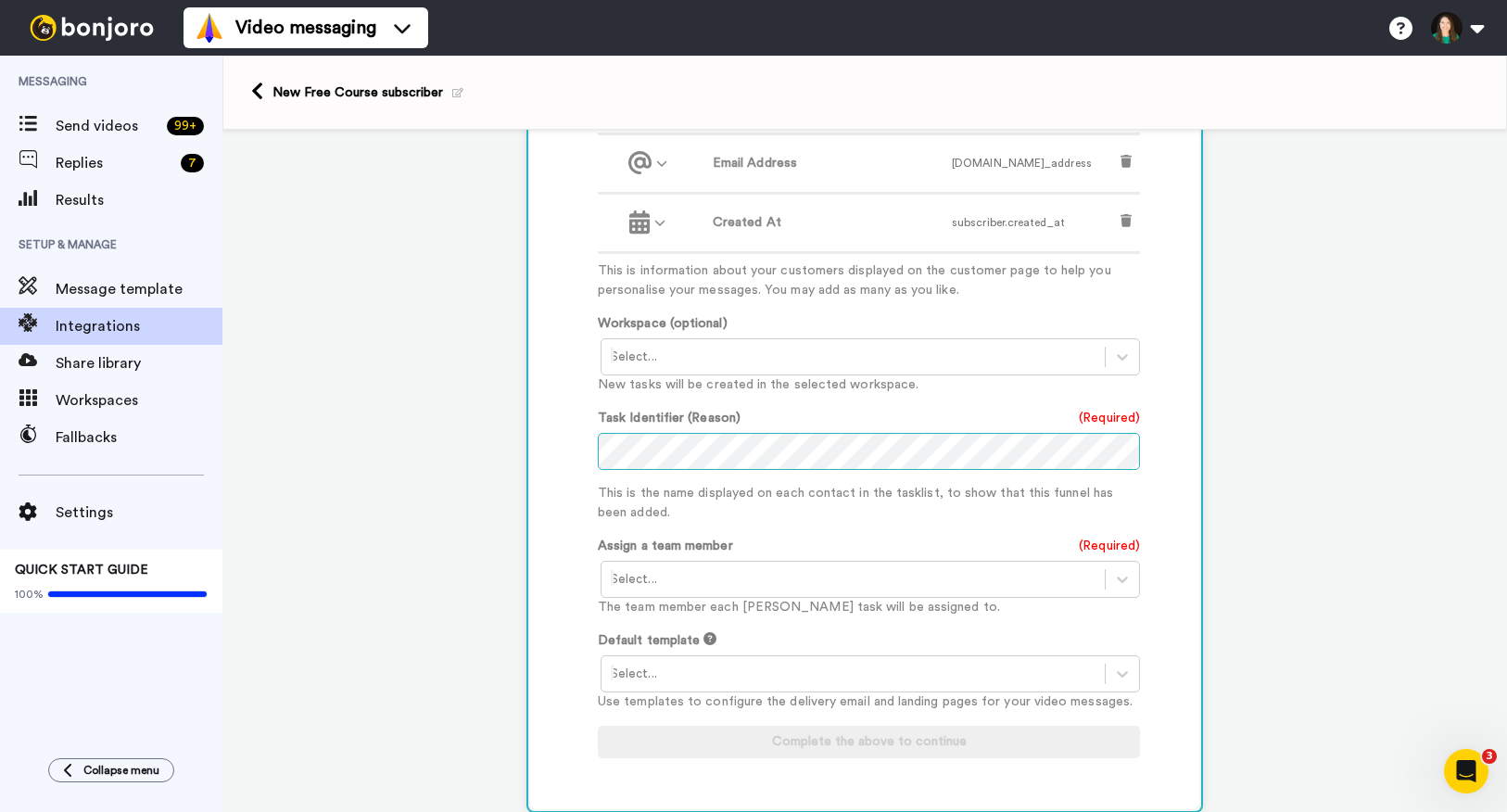
scroll to position [511, 0]
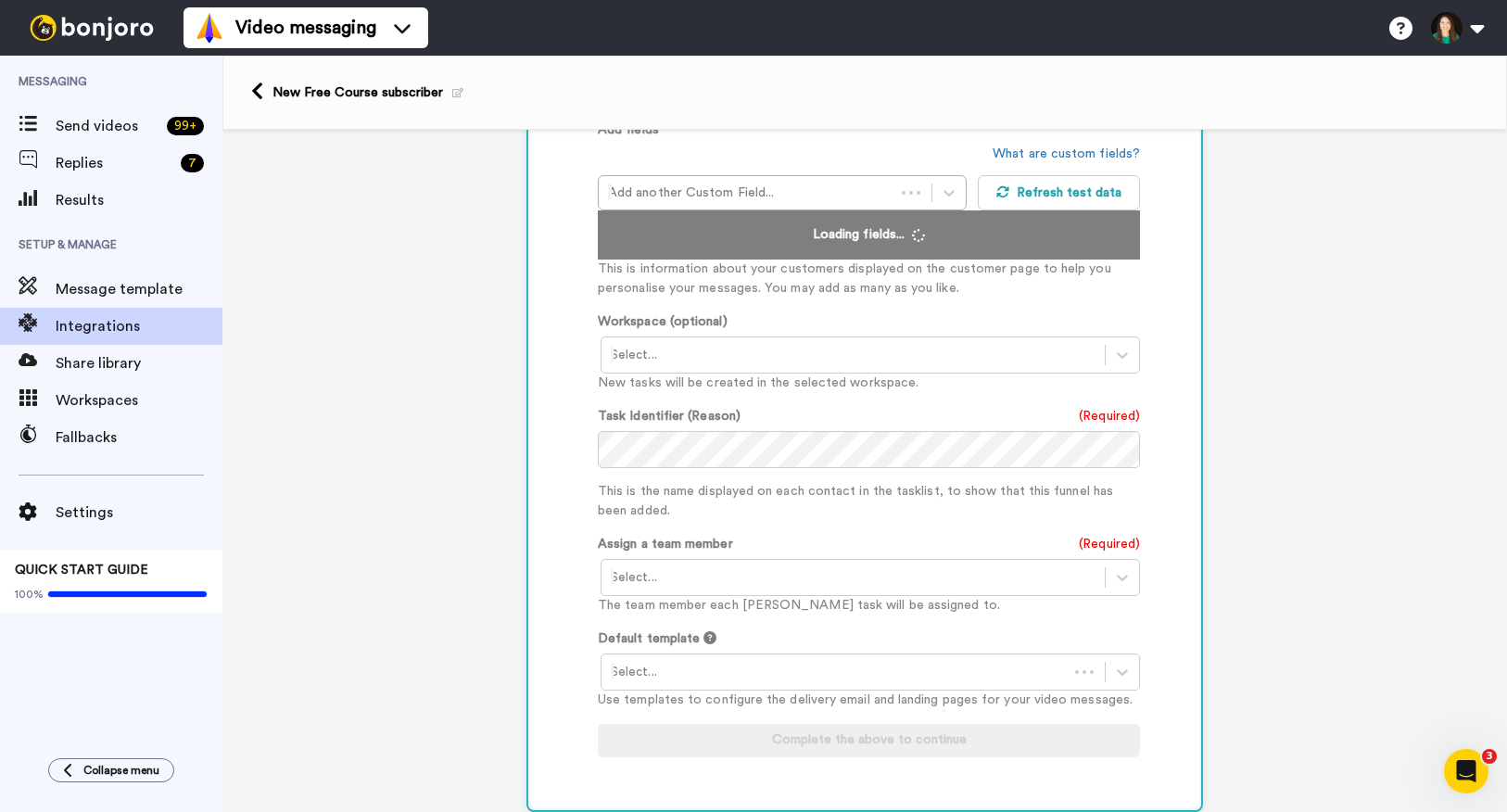
click at [792, 576] on div at bounding box center [853, 576] width 485 height 22
click at [780, 614] on div "[PERSON_NAME] <[EMAIL_ADDRESS][DOMAIN_NAME]>" at bounding box center [871, 616] width 543 height 34
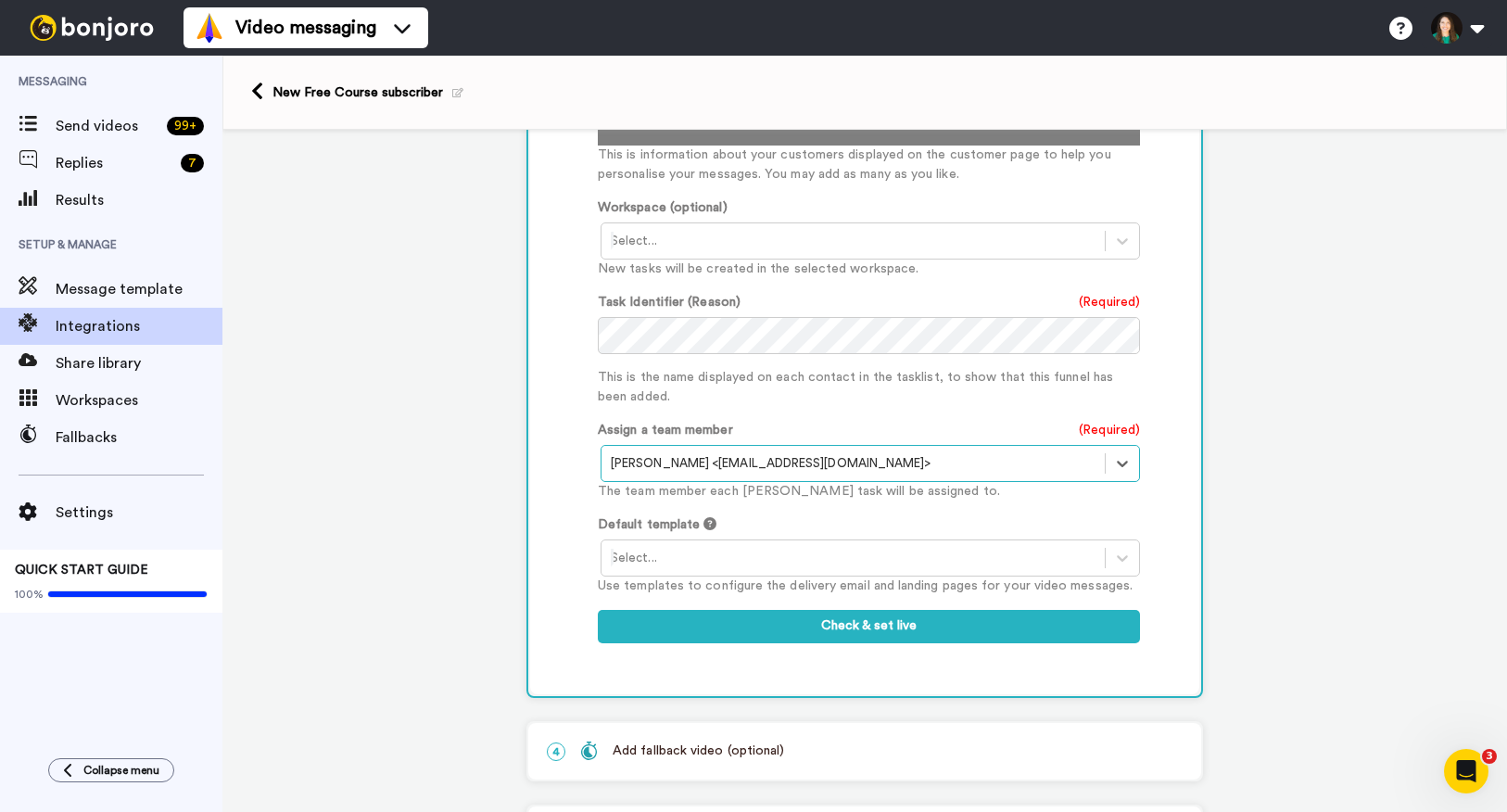
scroll to position [631, 0]
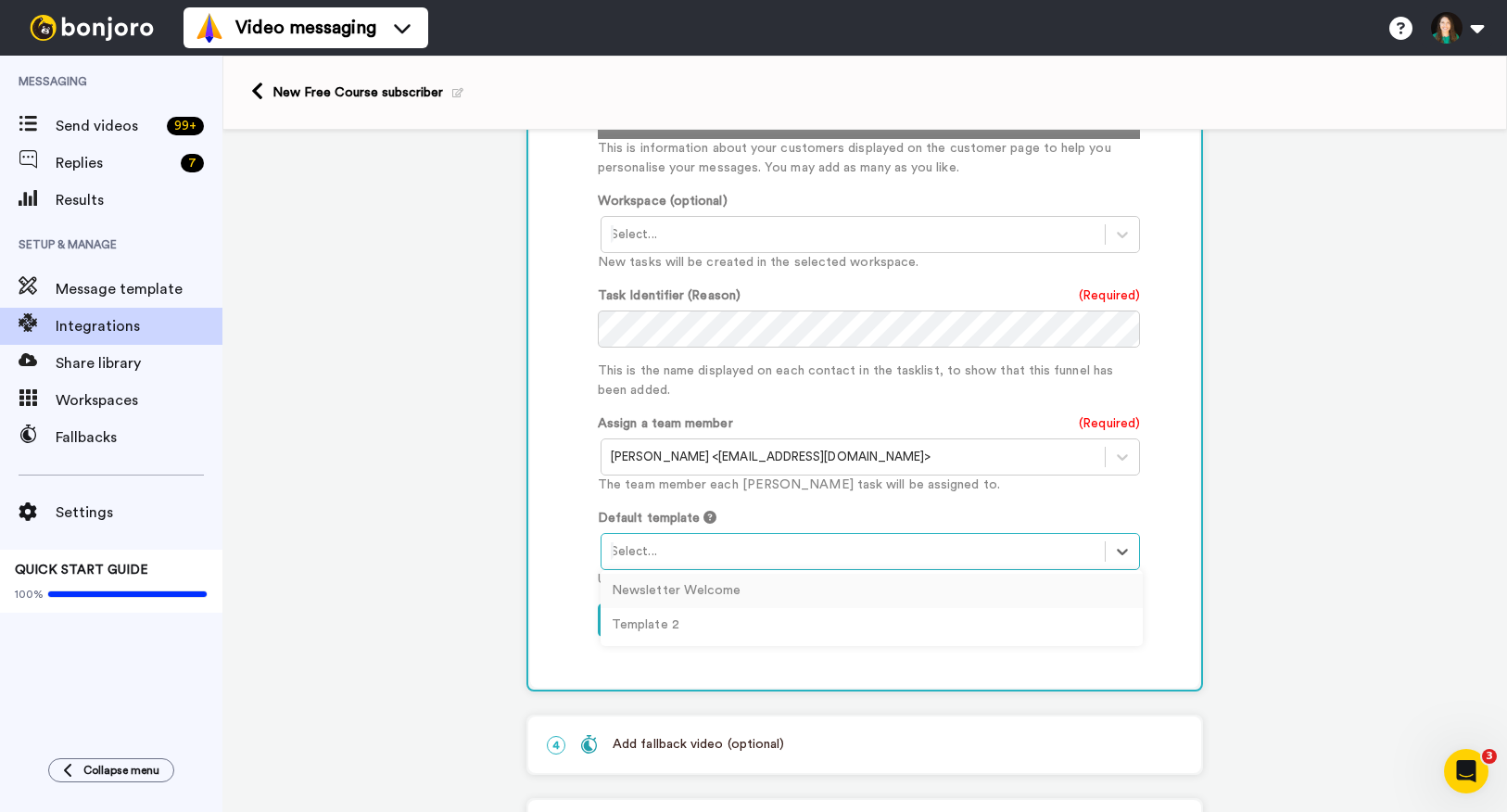
click at [774, 562] on div at bounding box center [853, 551] width 485 height 22
click at [764, 596] on div "Newsletter Welcome" at bounding box center [871, 593] width 543 height 34
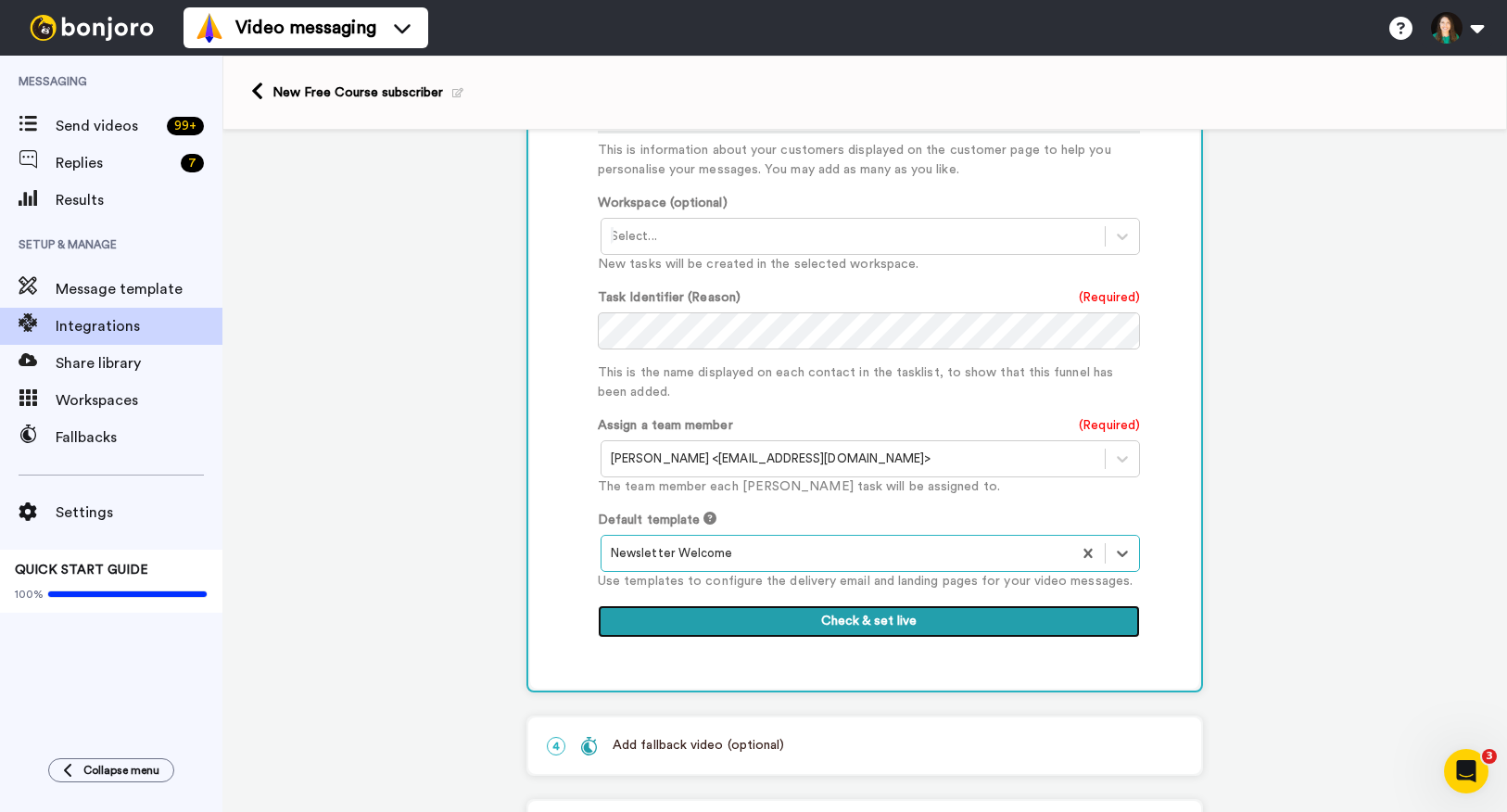
click at [831, 631] on button "Check & set live" at bounding box center [868, 621] width 543 height 33
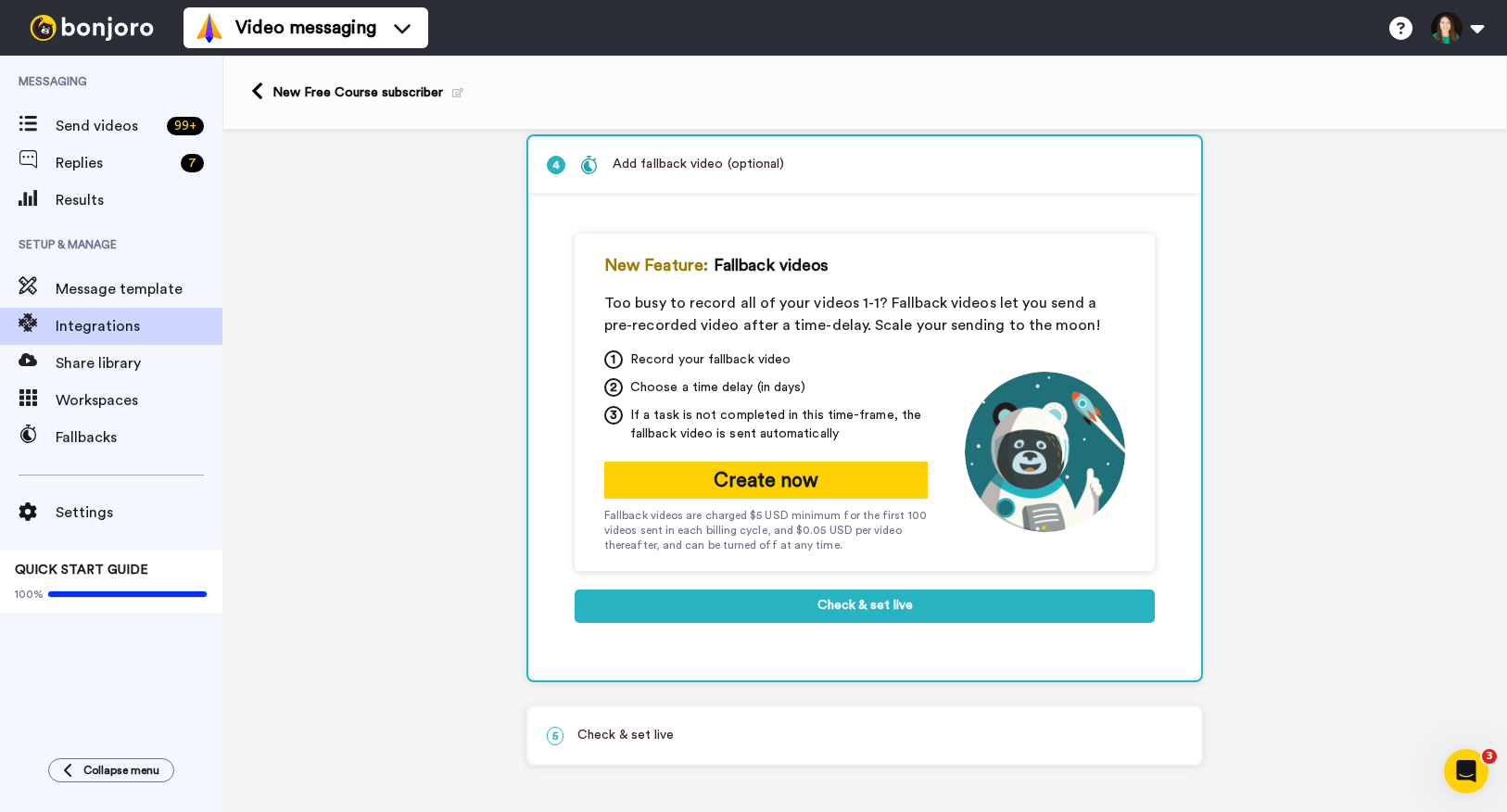
scroll to position [274, 0]
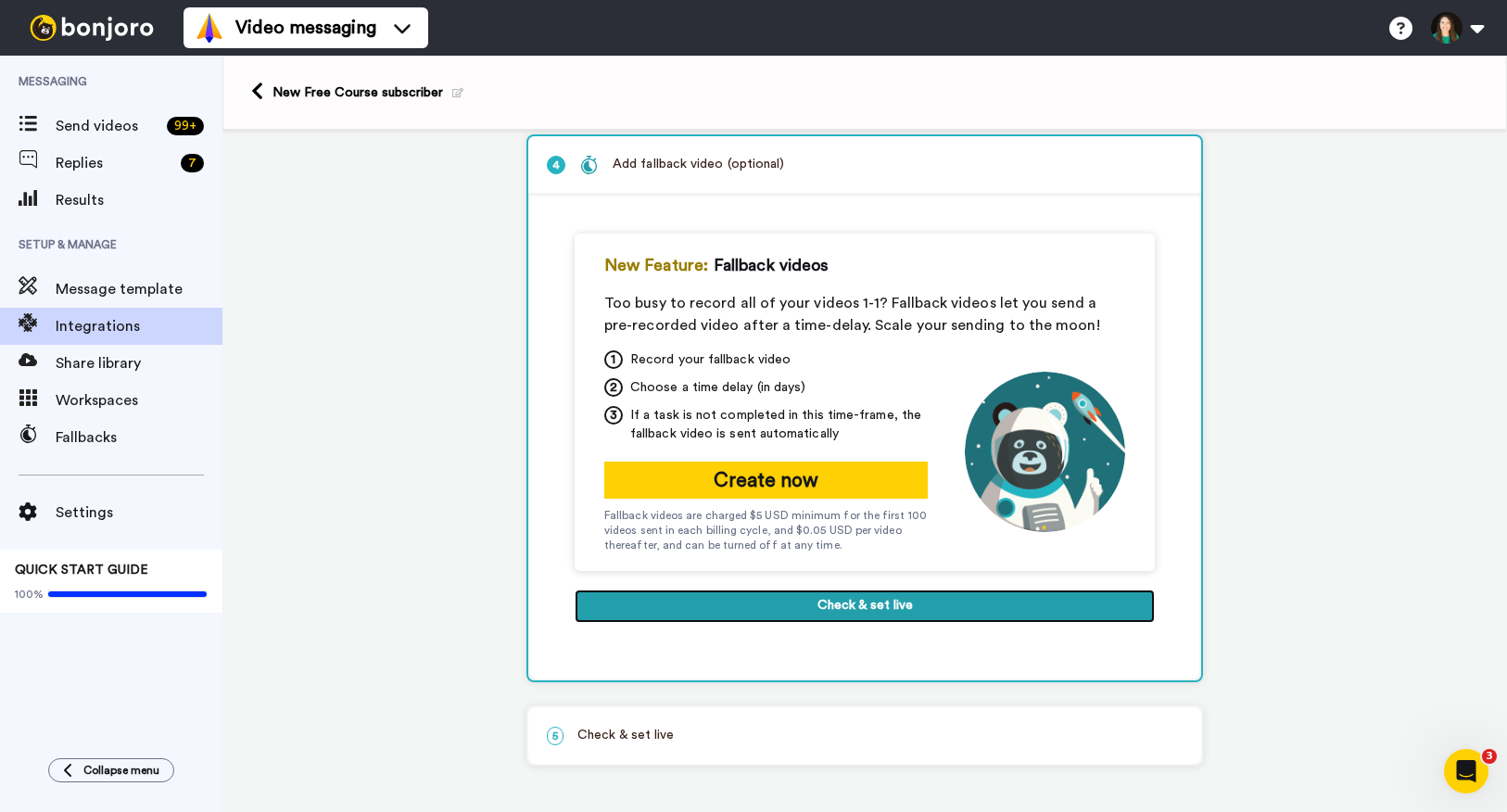
click at [855, 609] on button "Check & set live" at bounding box center [865, 606] width 581 height 33
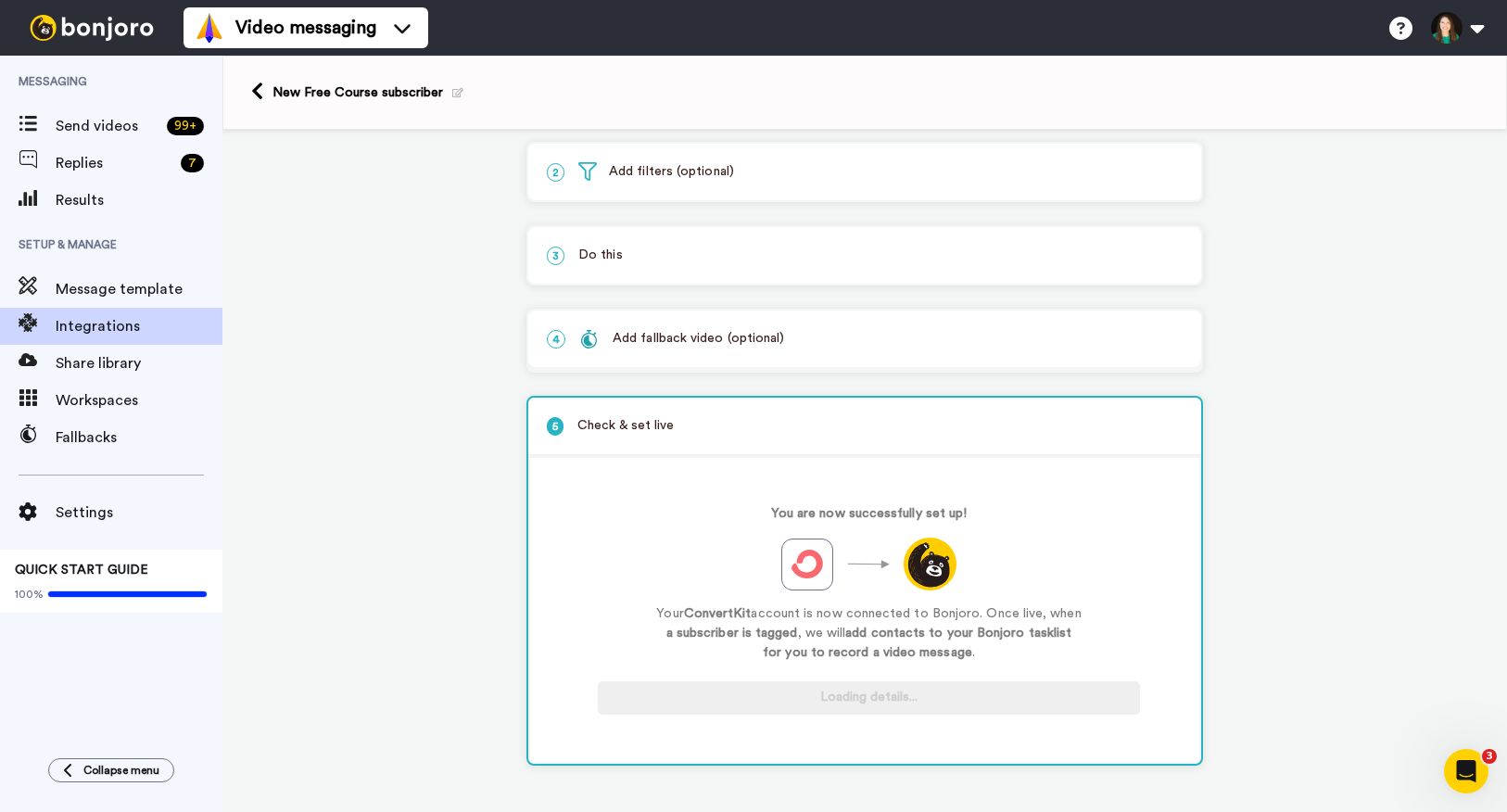
scroll to position [99, 0]
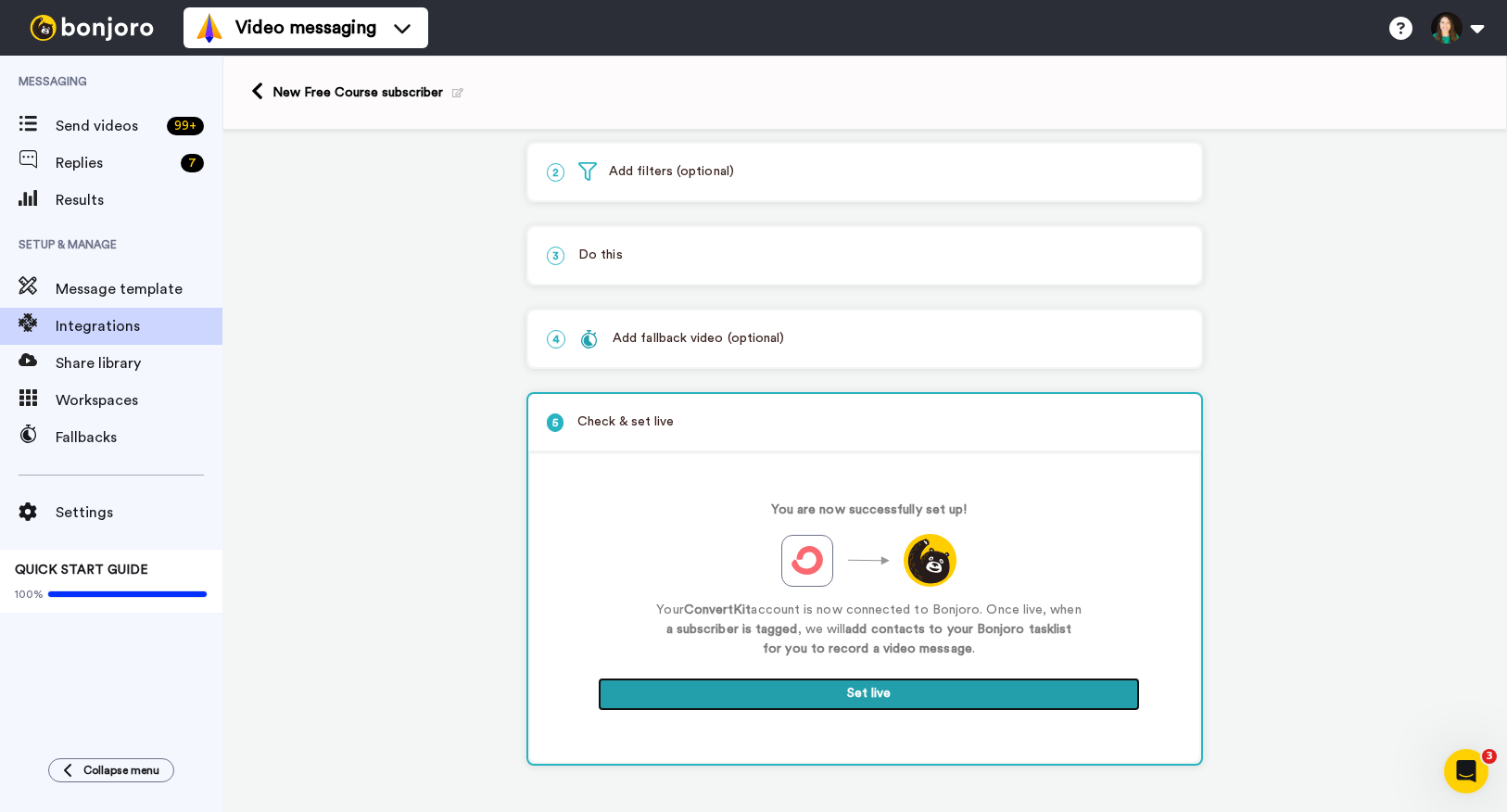
click at [863, 693] on button "Set live" at bounding box center [868, 693] width 543 height 33
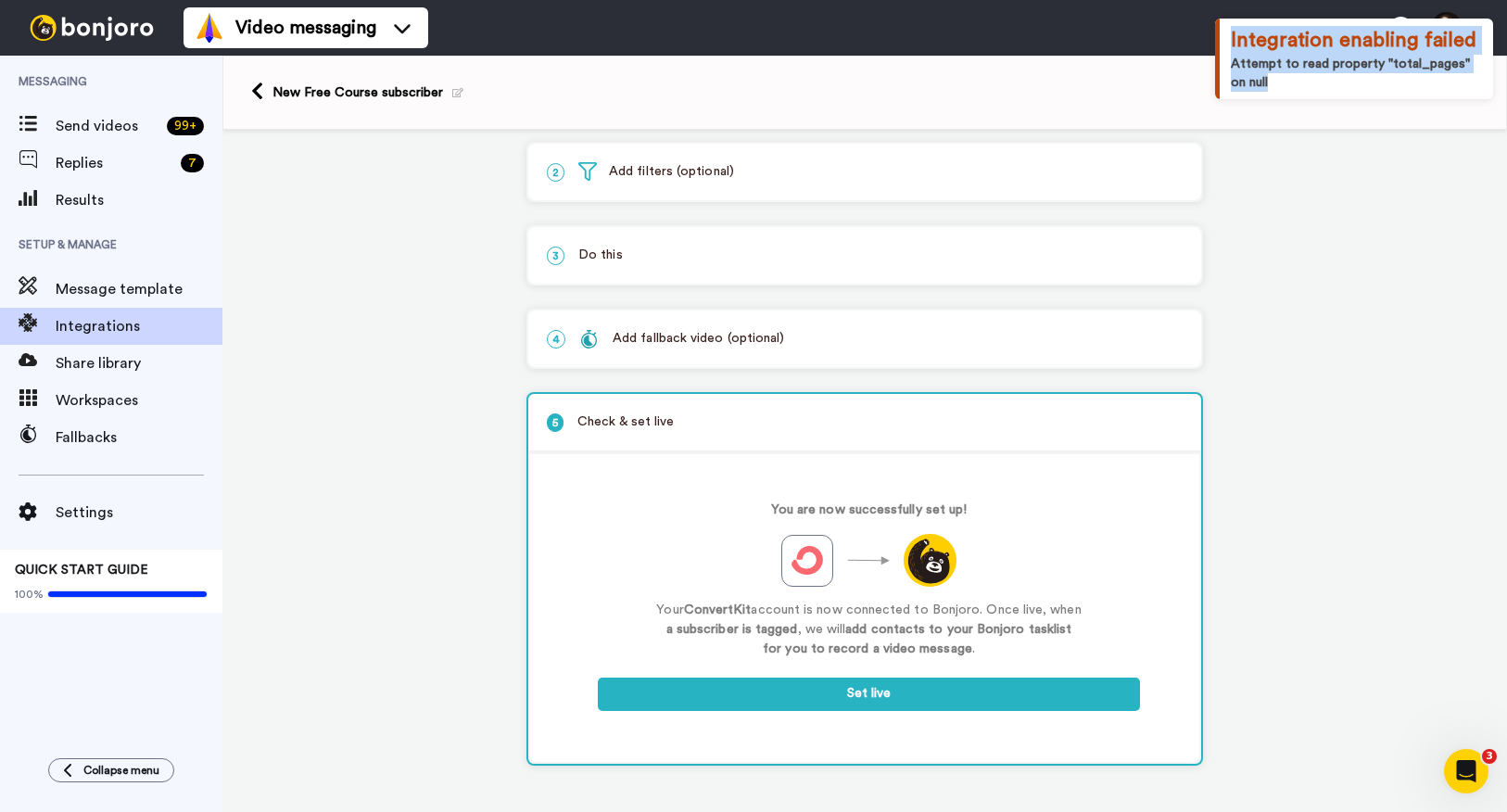
drag, startPoint x: 1264, startPoint y: 91, endPoint x: 1230, endPoint y: 39, distance: 62.1
click at [1230, 39] on div "Integration enabling failed Attempt to read property "total_pages" on null" at bounding box center [1354, 59] width 278 height 81
copy div "Integration enabling failed Attempt to read property "total_pages" on null"
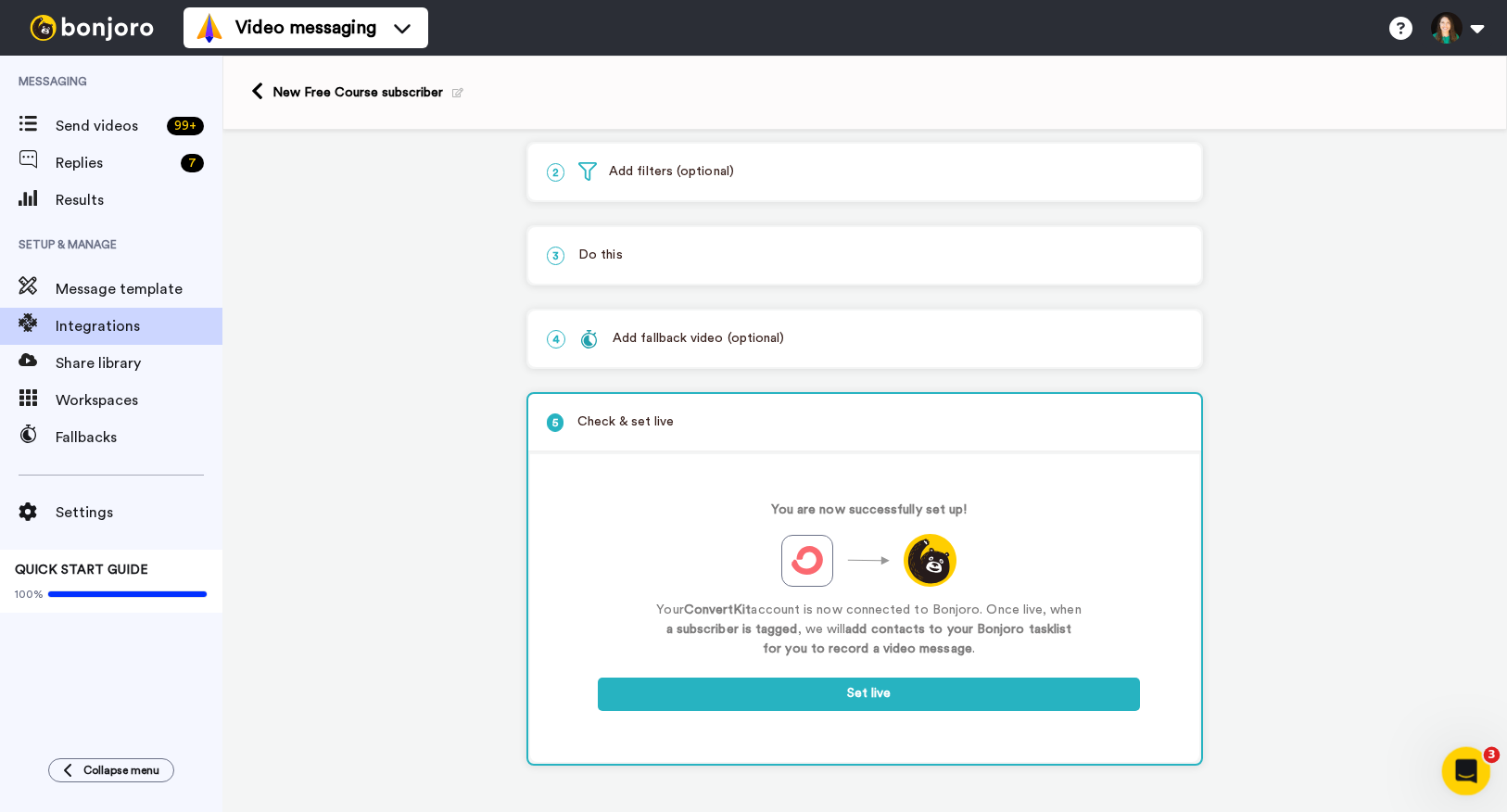
click at [1474, 769] on icon "Open Intercom Messenger" at bounding box center [1464, 768] width 30 height 30
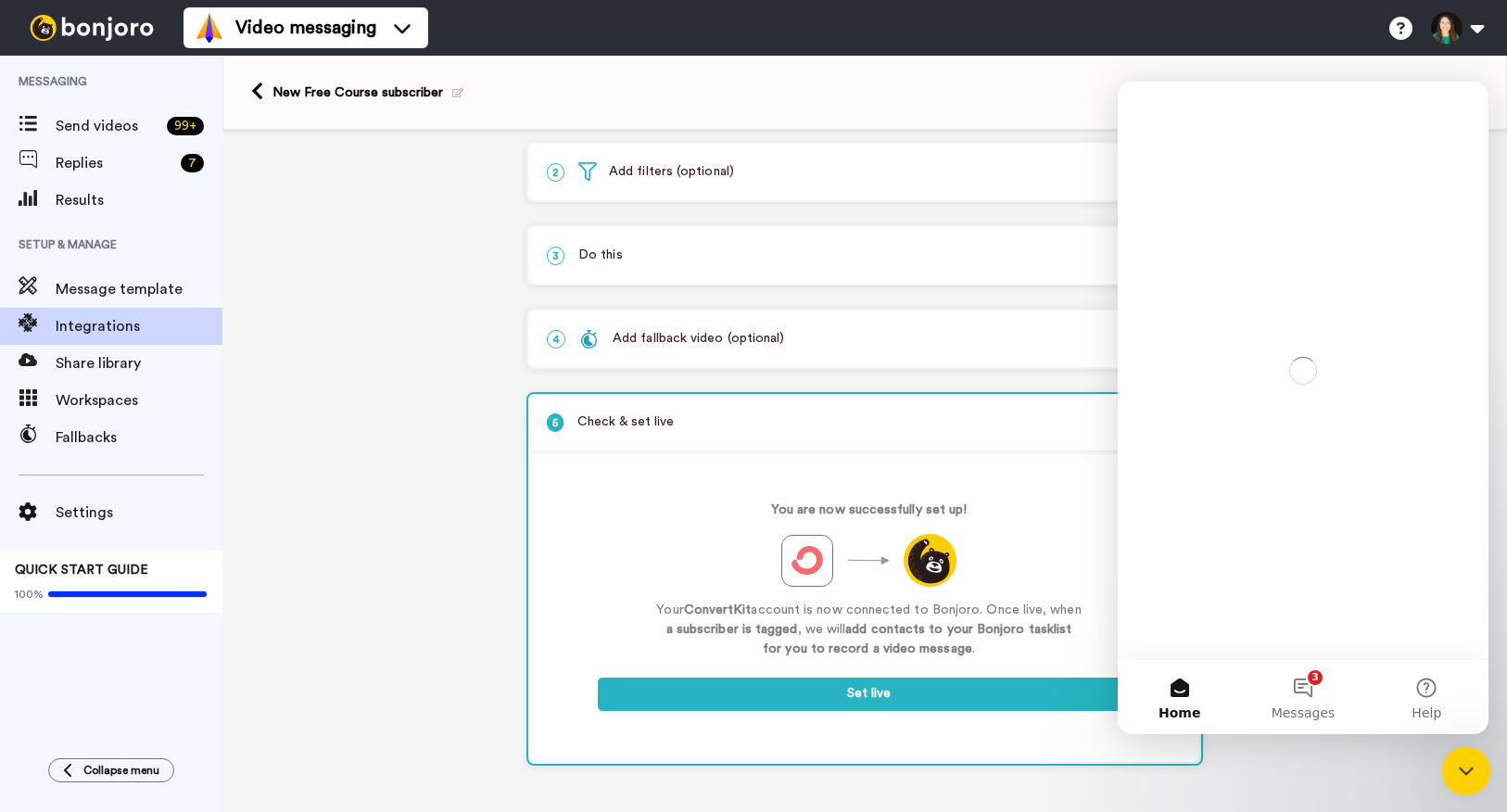
scroll to position [0, 0]
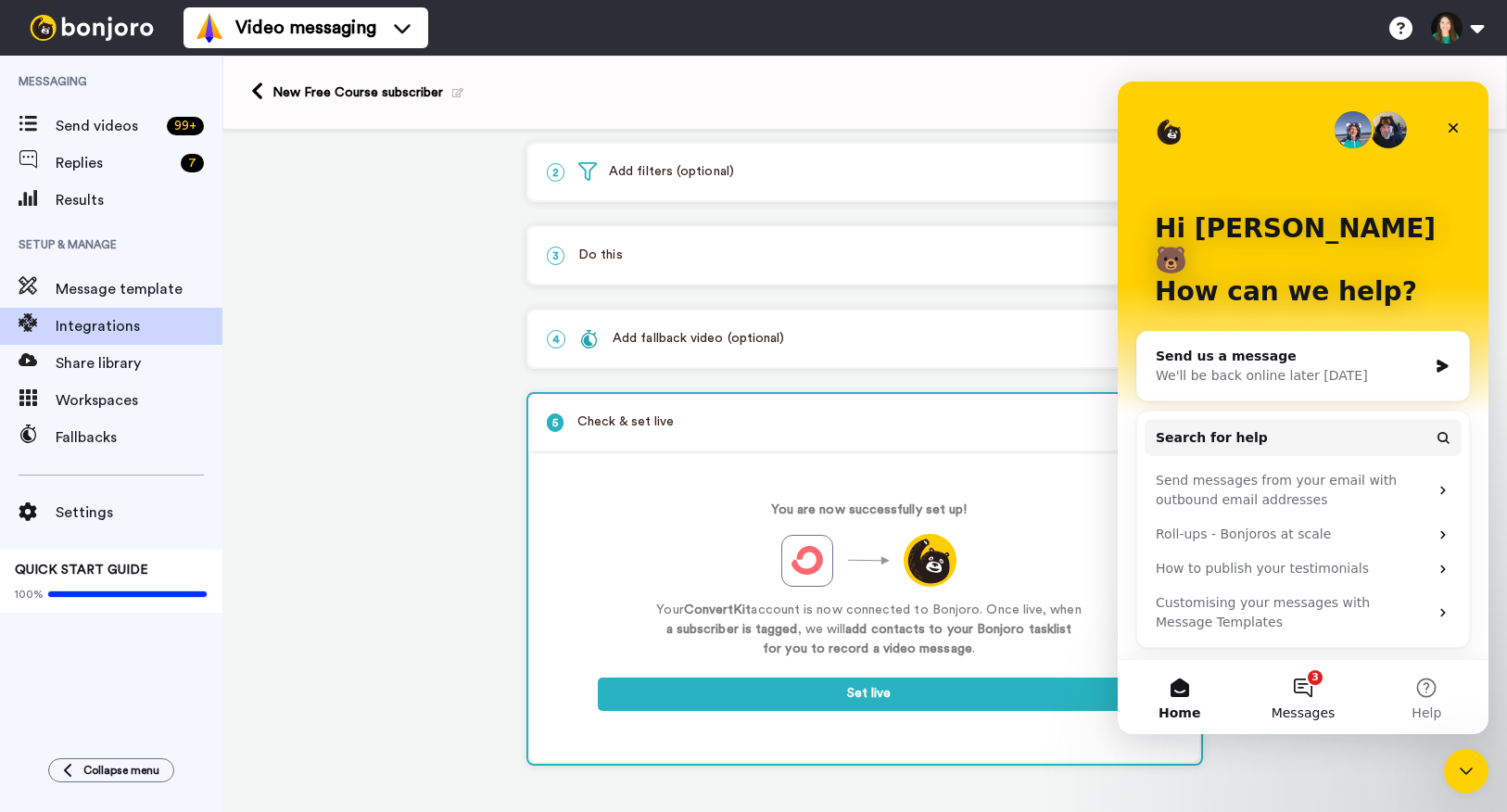
click at [1311, 681] on button "3 Messages" at bounding box center [1303, 697] width 124 height 74
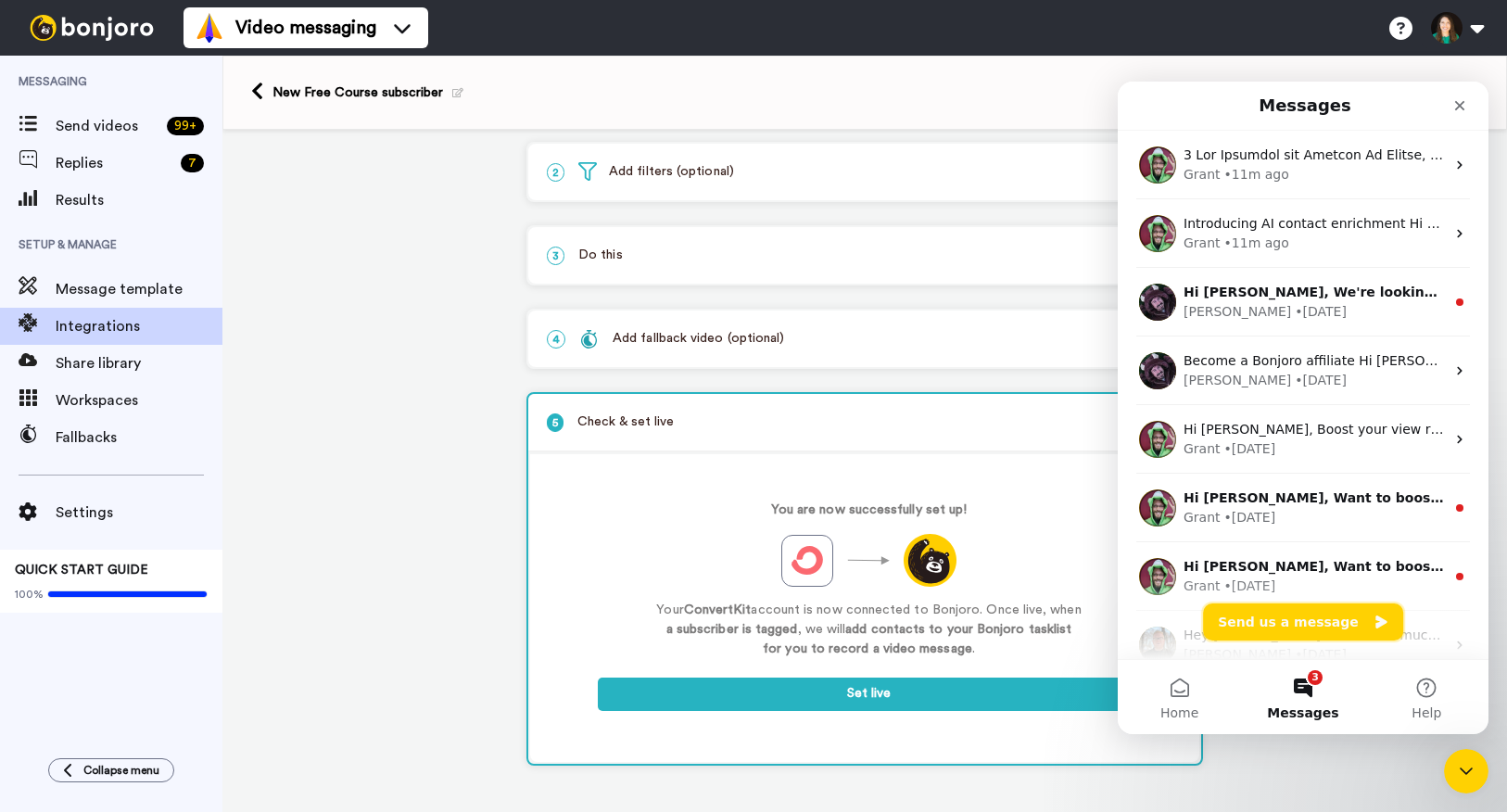
click at [1281, 627] on button "Send us a message" at bounding box center [1303, 621] width 200 height 37
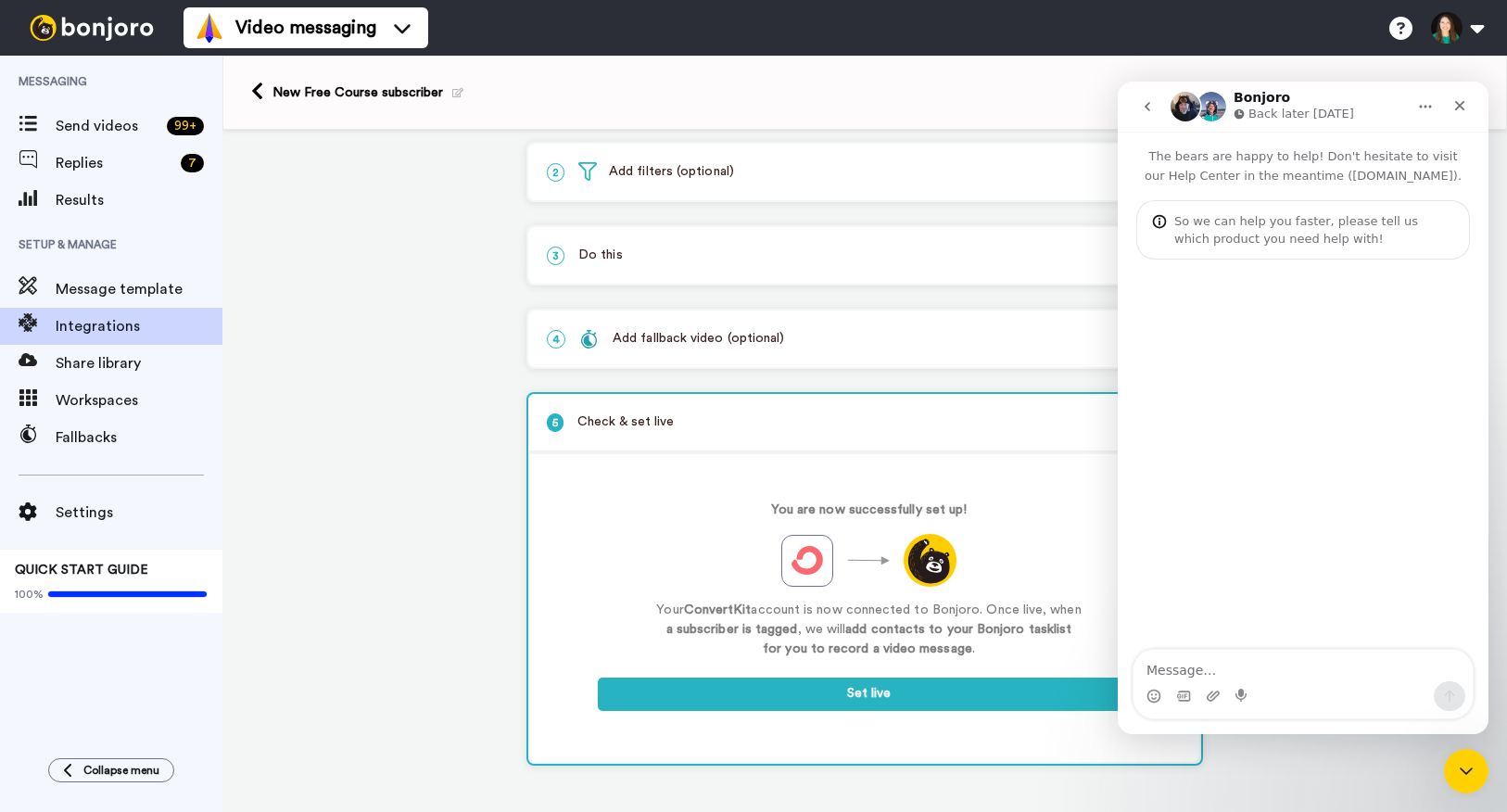
type textarea "I"
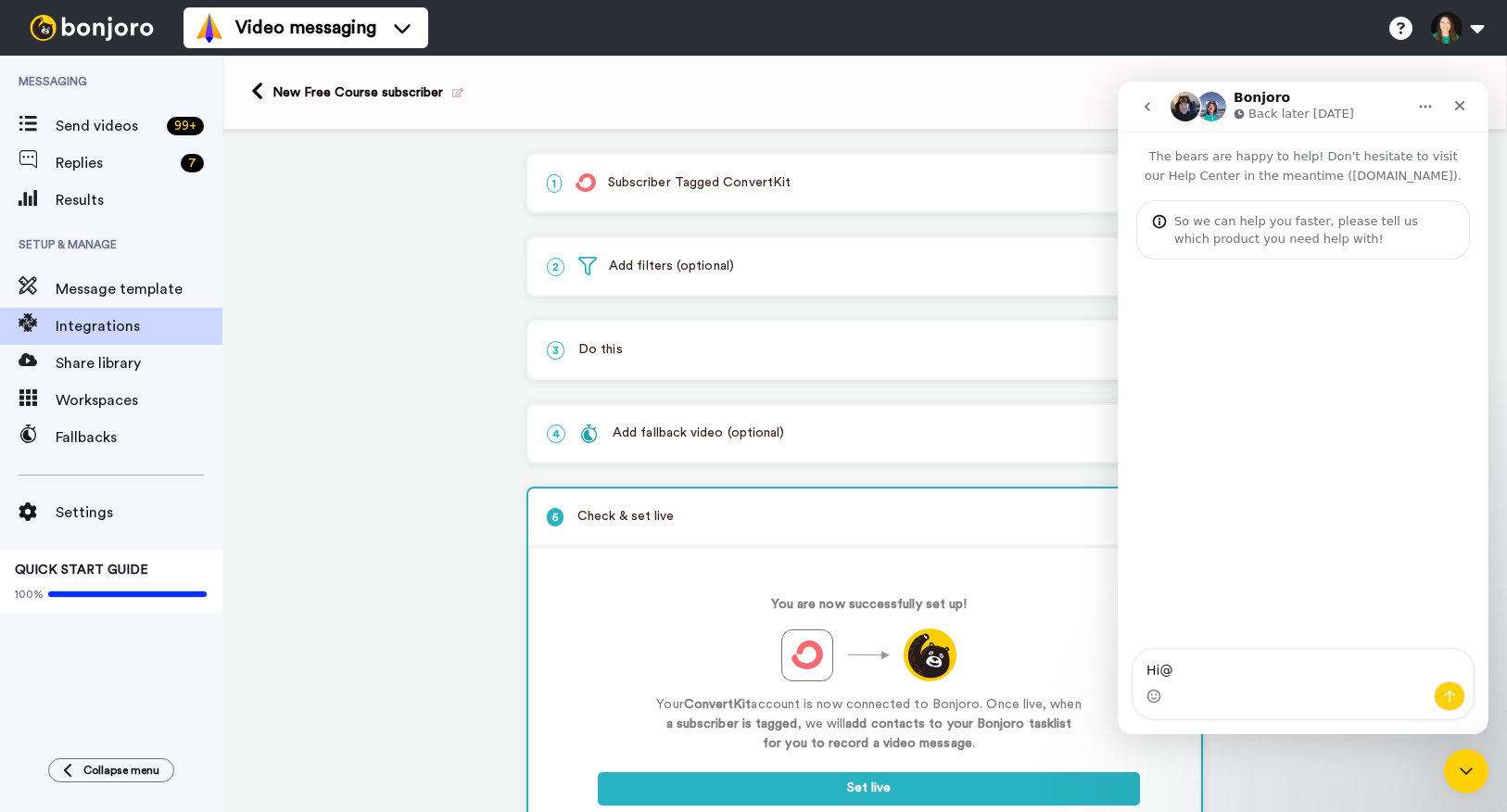
type textarea "Hi@"
click at [262, 95] on icon at bounding box center [257, 91] width 12 height 19
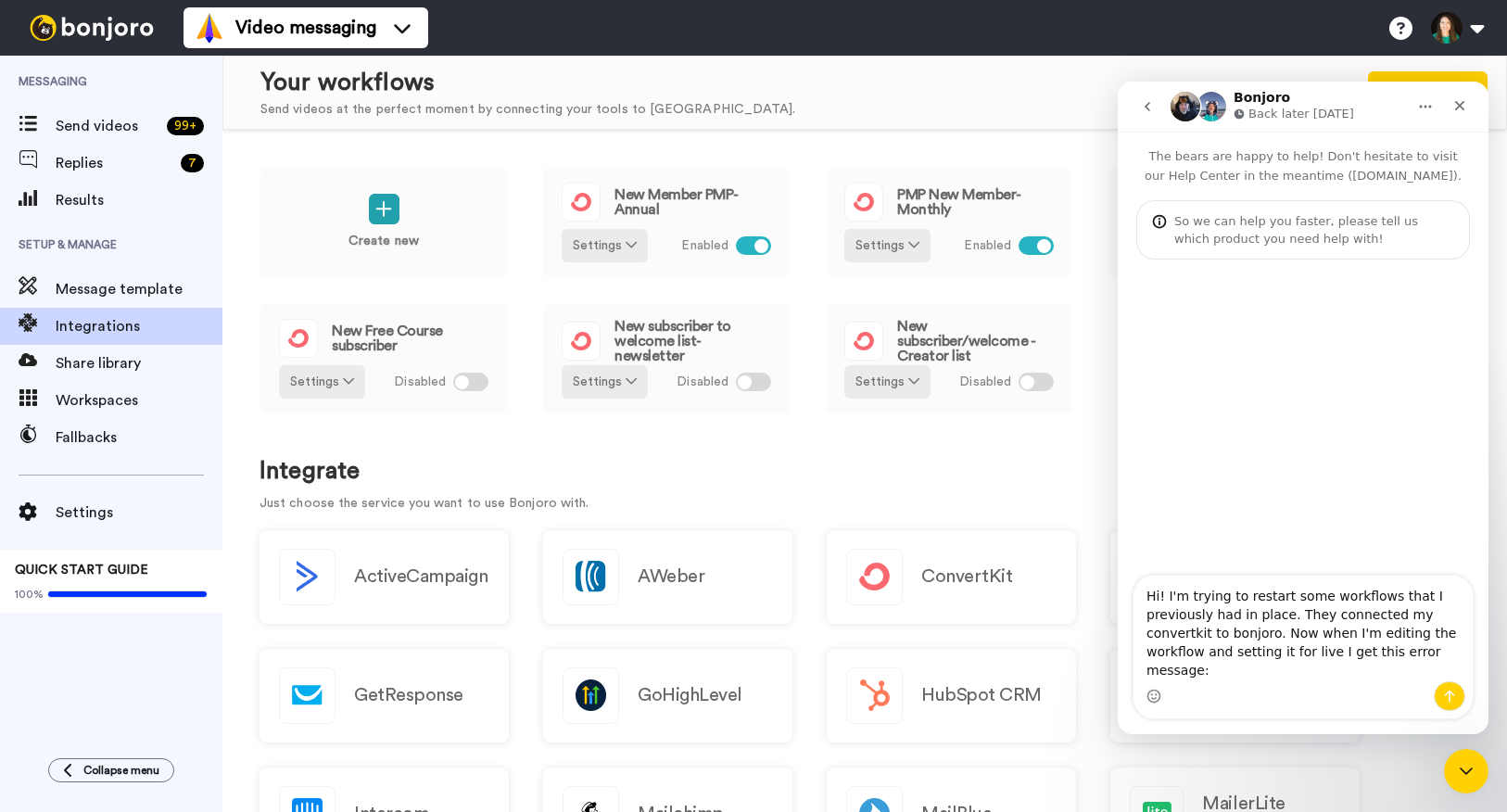
type textarea "Hi! I'm trying to restart some workflows that I previously had in place. They c…"
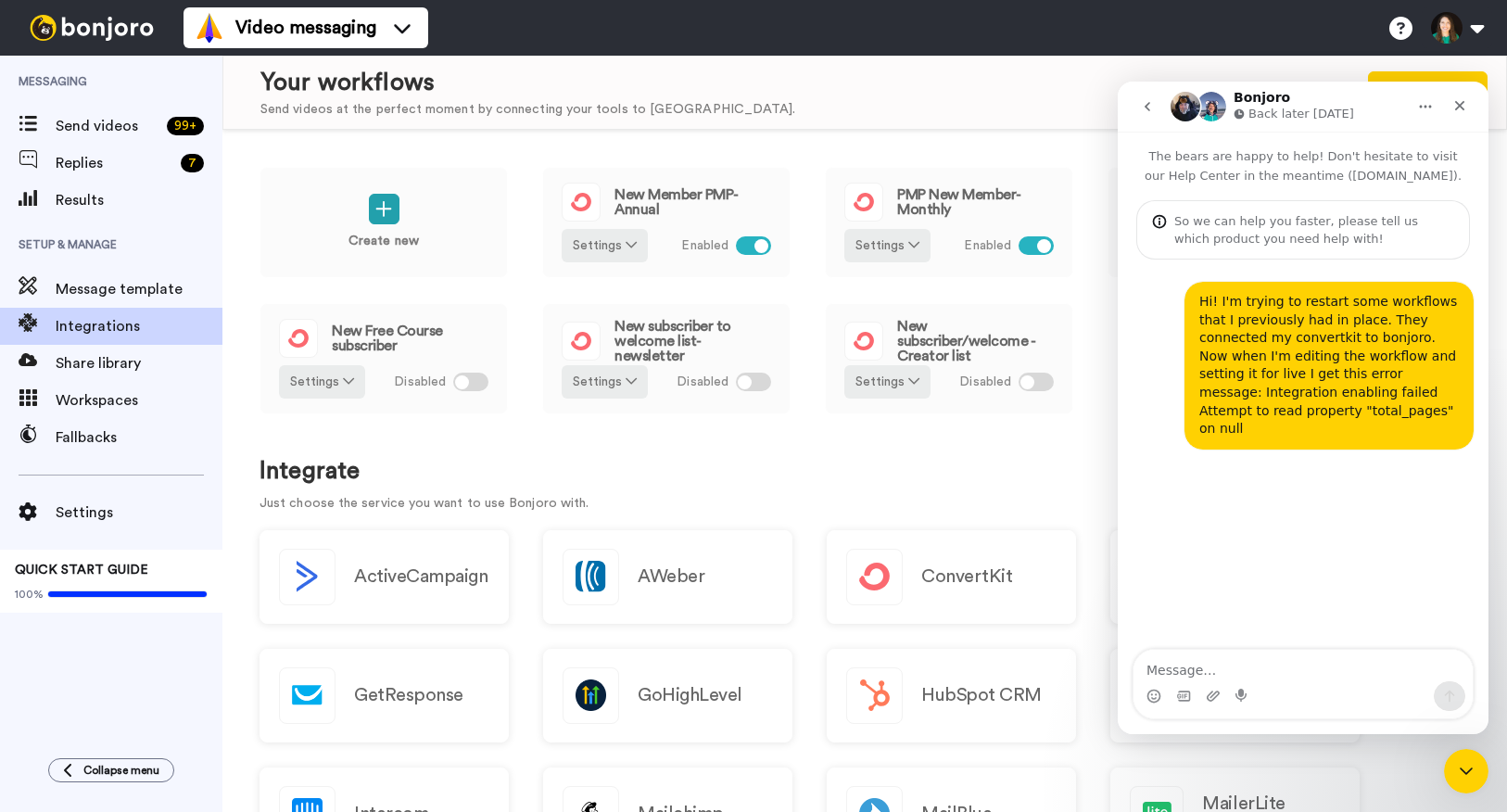
type textarea "W"
type textarea "What can I do to fix this?"
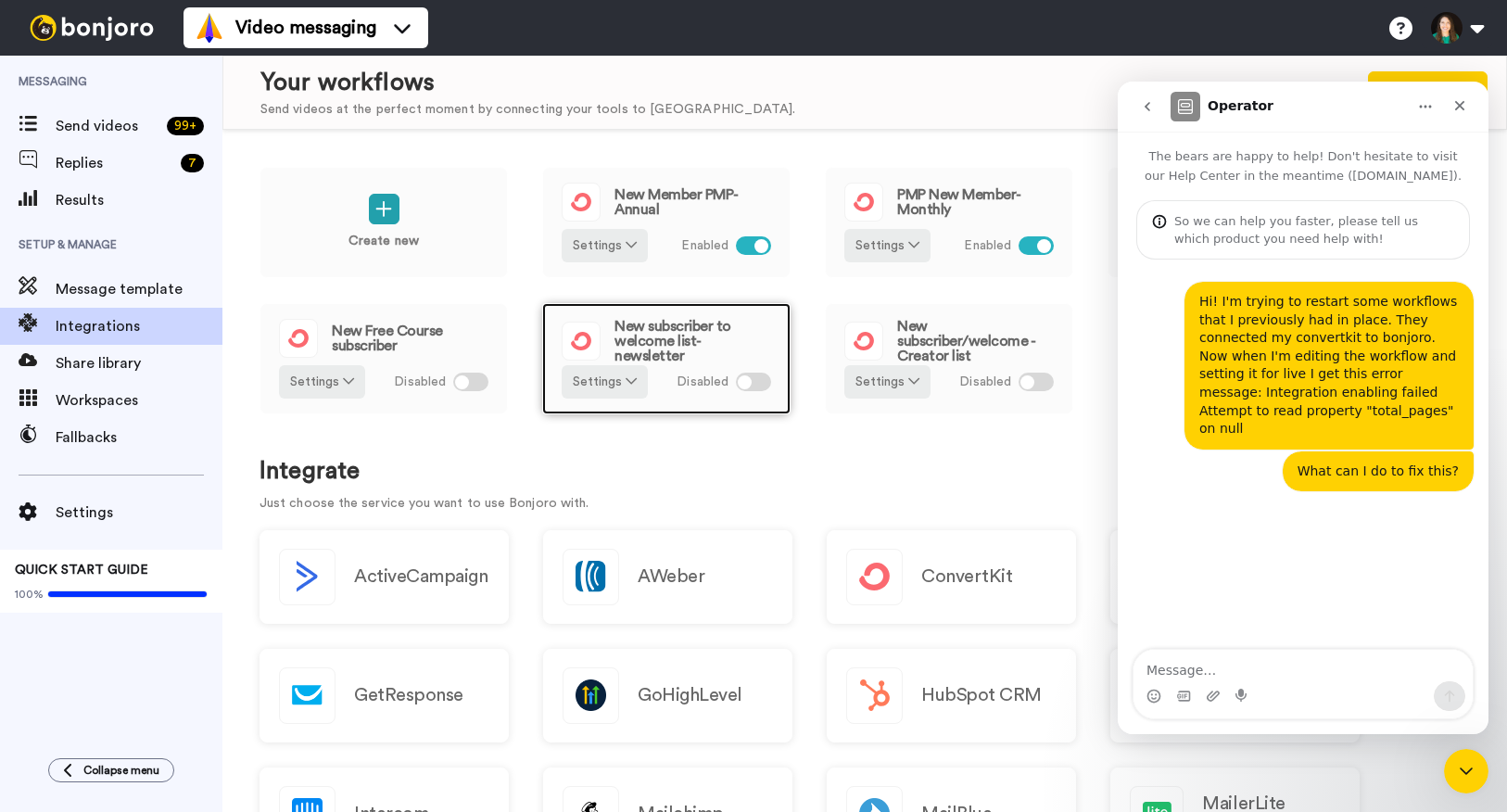
click at [734, 328] on span "New subscriber to welcome list- newsletter" at bounding box center [693, 341] width 157 height 45
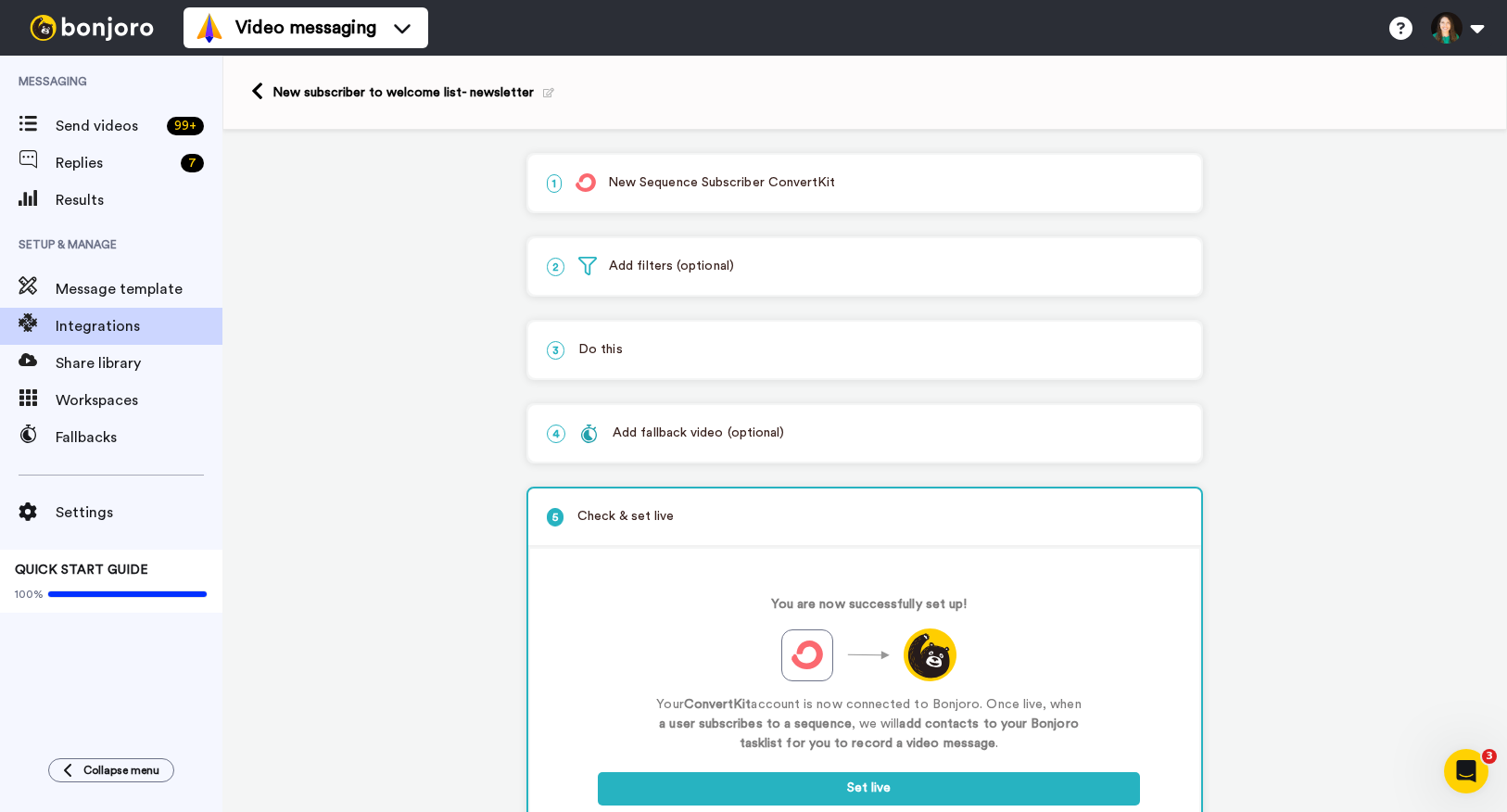
click at [663, 174] on p "1 New Sequence Subscriber ConvertKit" at bounding box center [865, 182] width 636 height 19
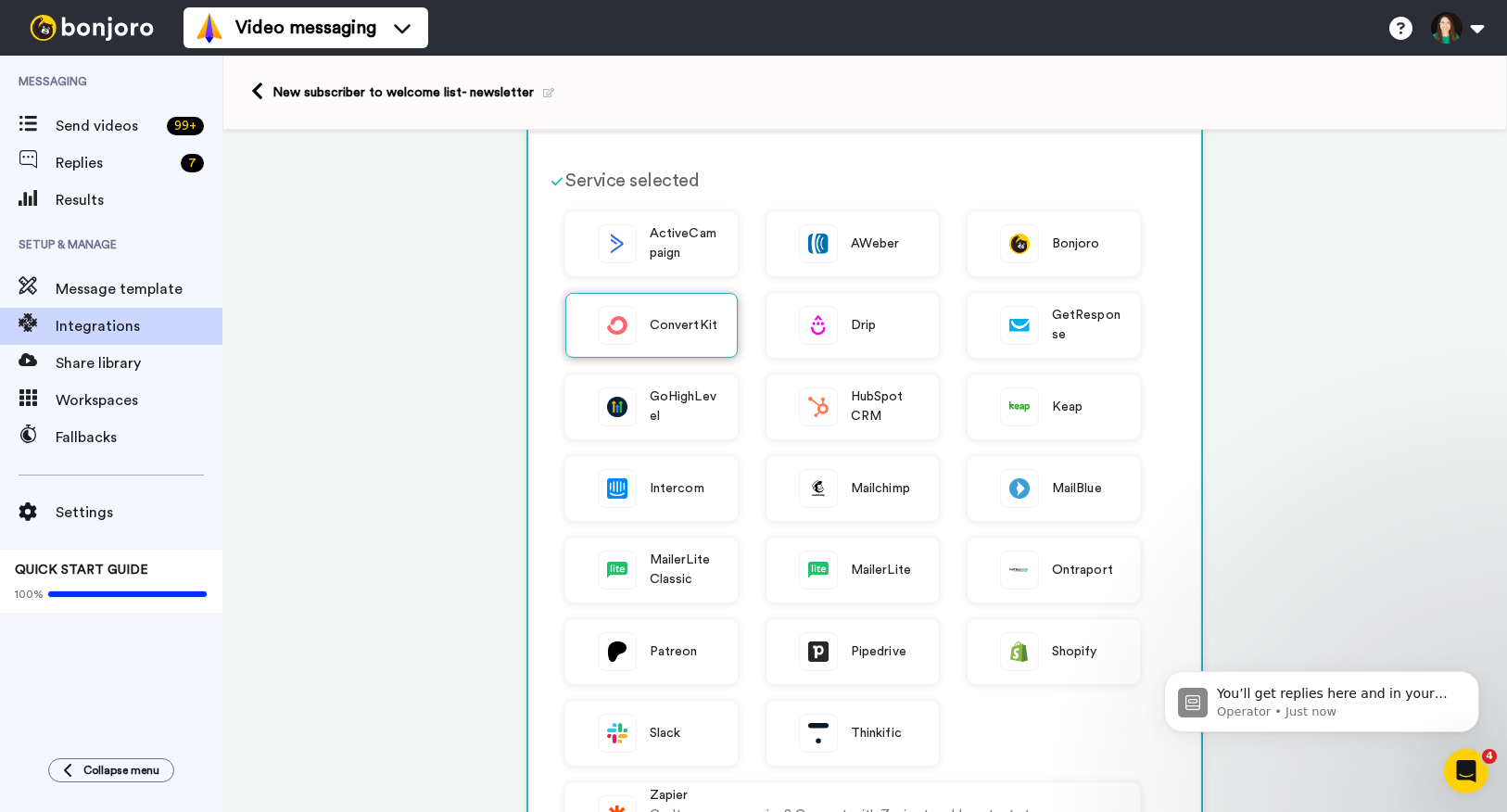
click at [660, 314] on div "ConvertKit" at bounding box center [651, 325] width 172 height 65
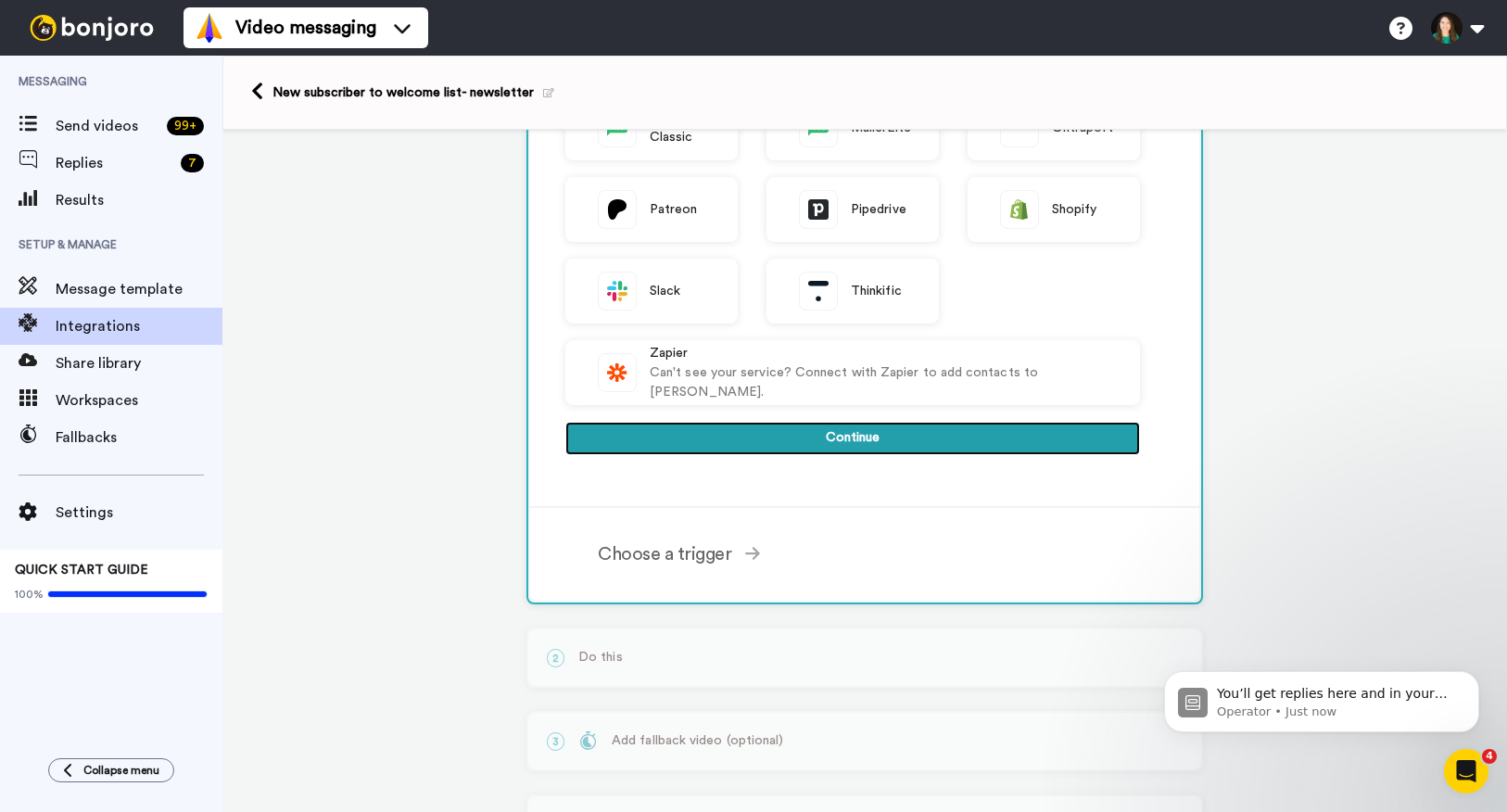
click at [741, 437] on button "Continue" at bounding box center [852, 438] width 575 height 33
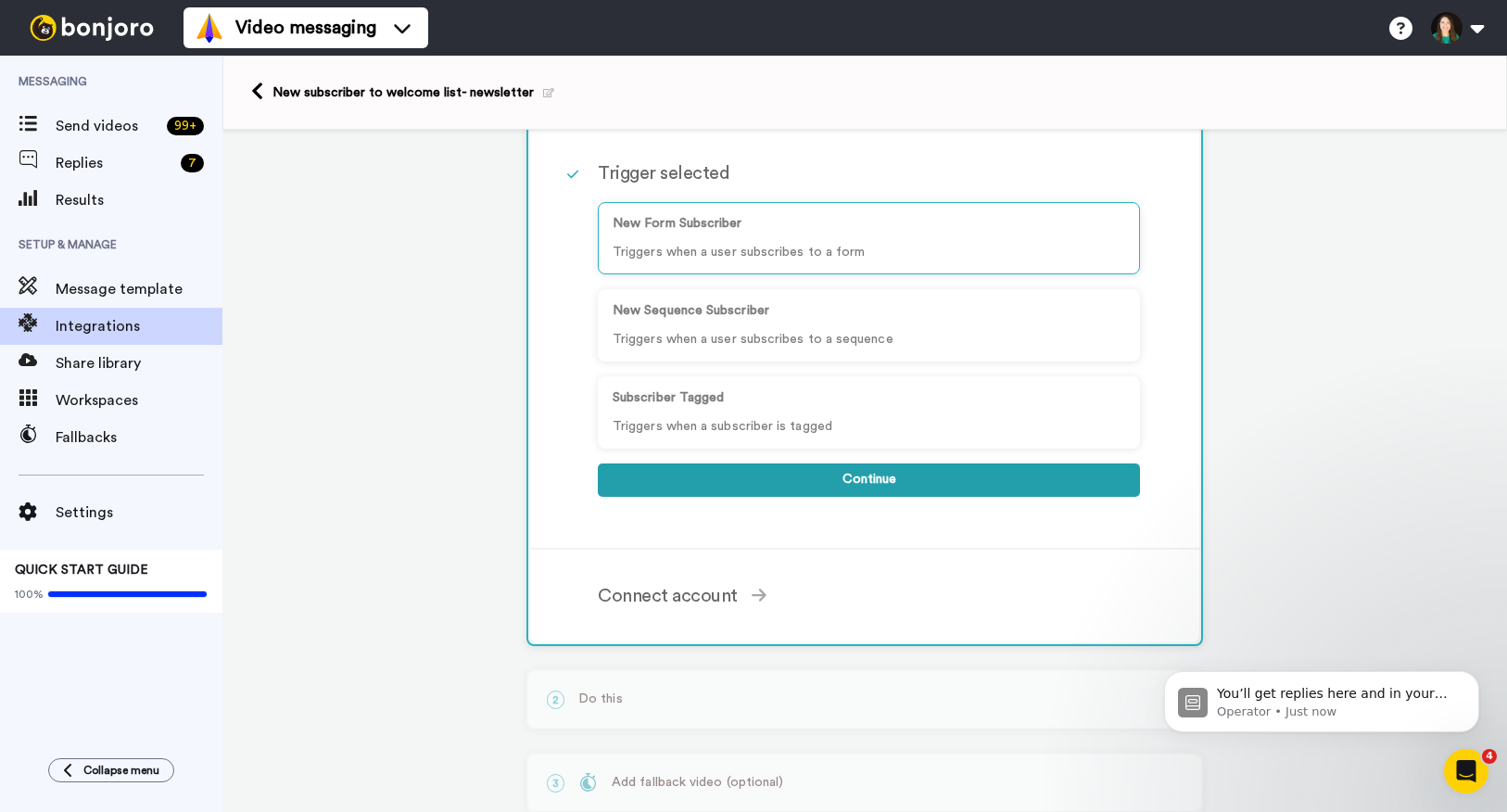
scroll to position [175, 0]
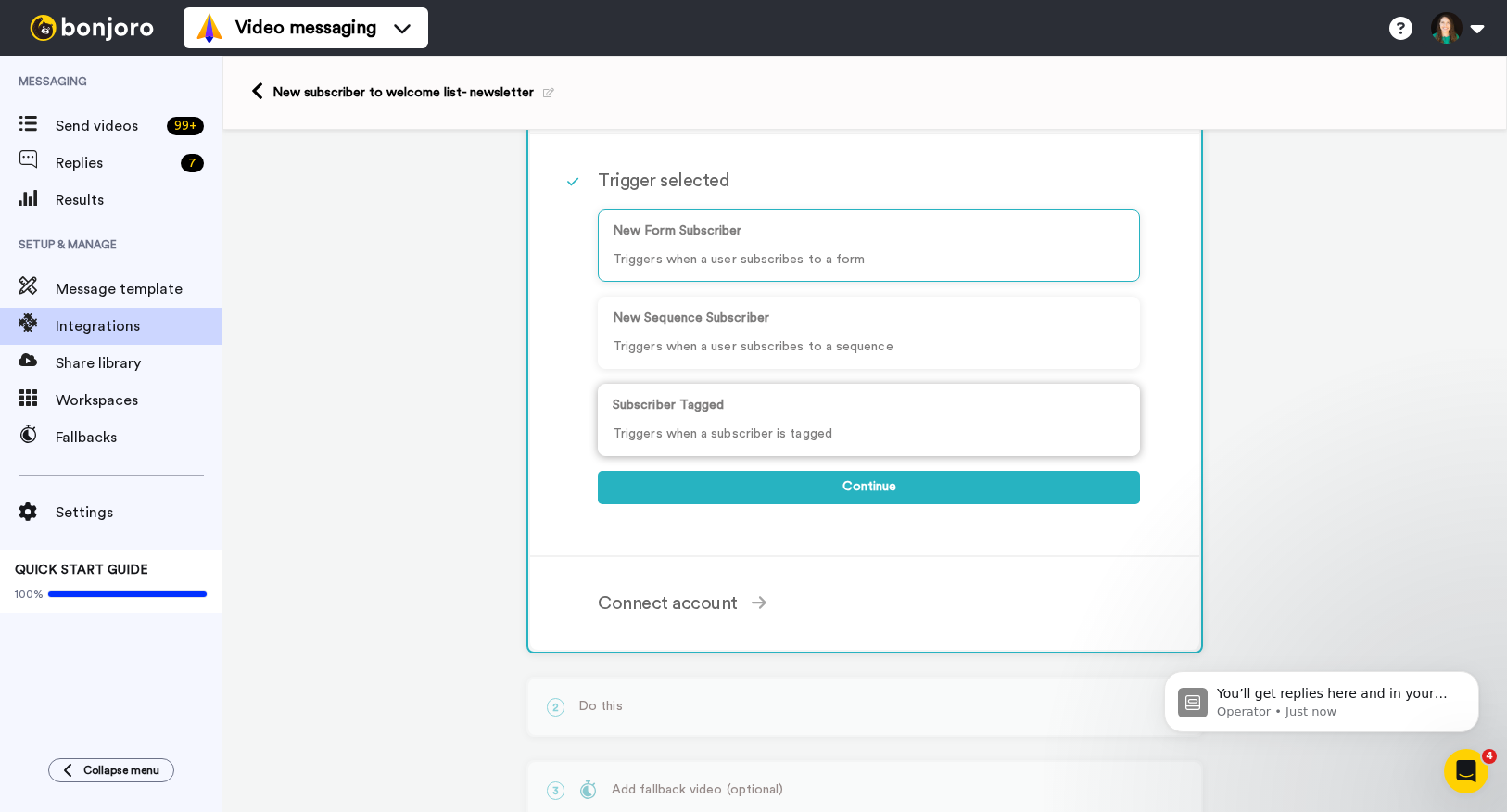
click at [777, 410] on p "Subscriber Tagged" at bounding box center [869, 406] width 513 height 19
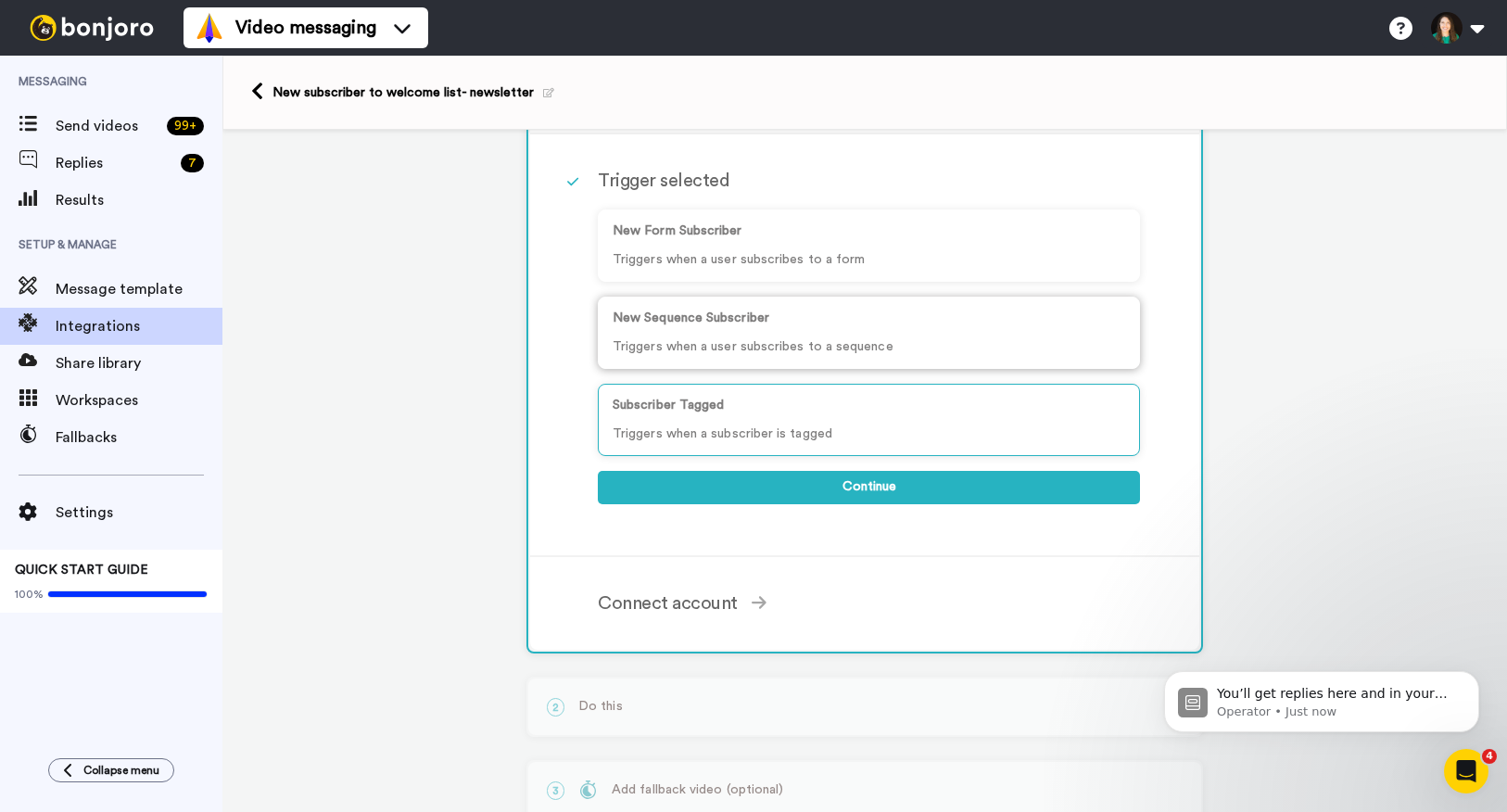
click at [775, 342] on p "Triggers when a user subscribes to a sequence" at bounding box center [869, 347] width 513 height 19
click at [752, 431] on p "Triggers when a subscriber is tagged" at bounding box center [869, 434] width 513 height 19
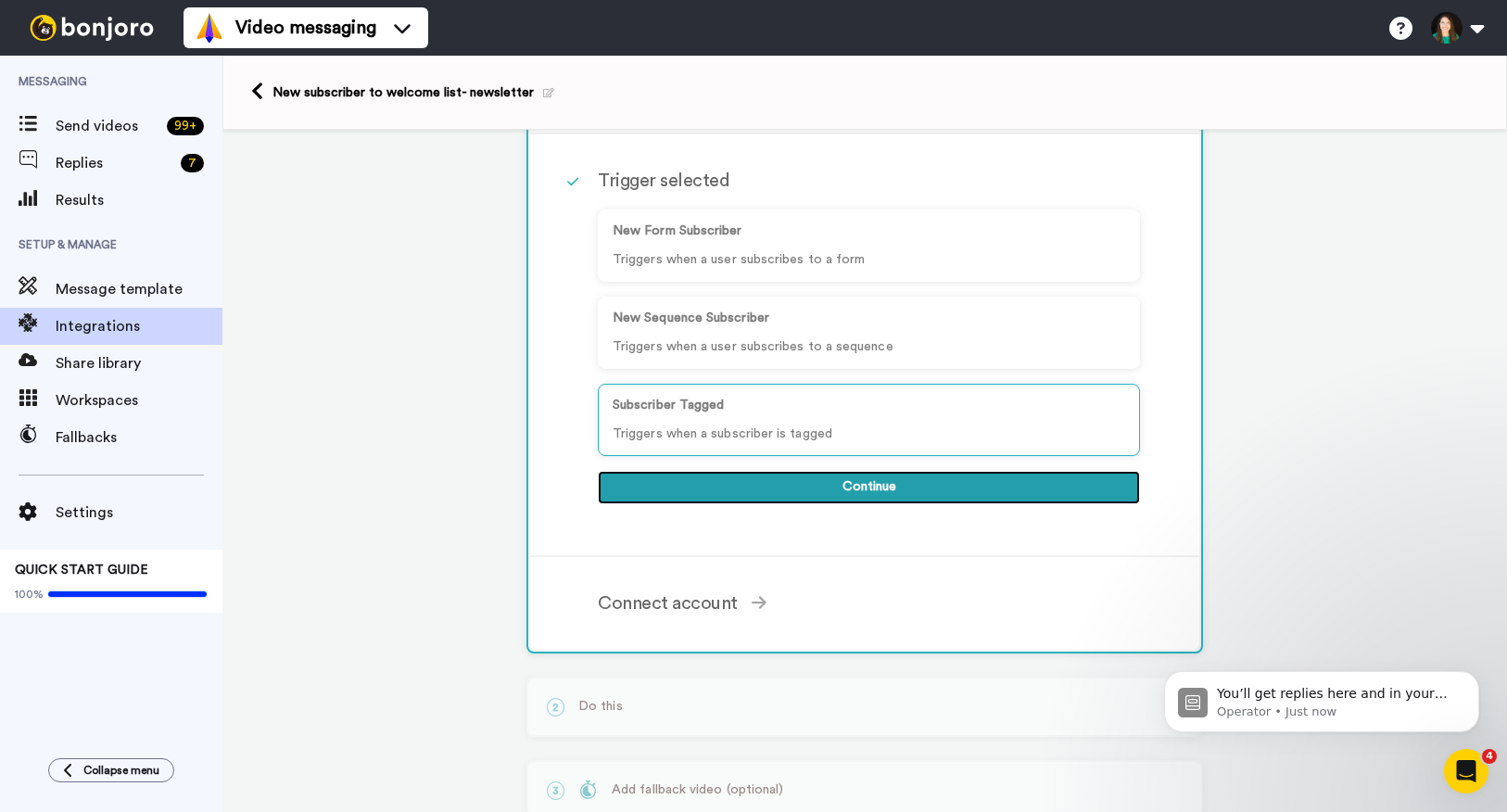
click at [791, 479] on button "Continue" at bounding box center [868, 487] width 543 height 33
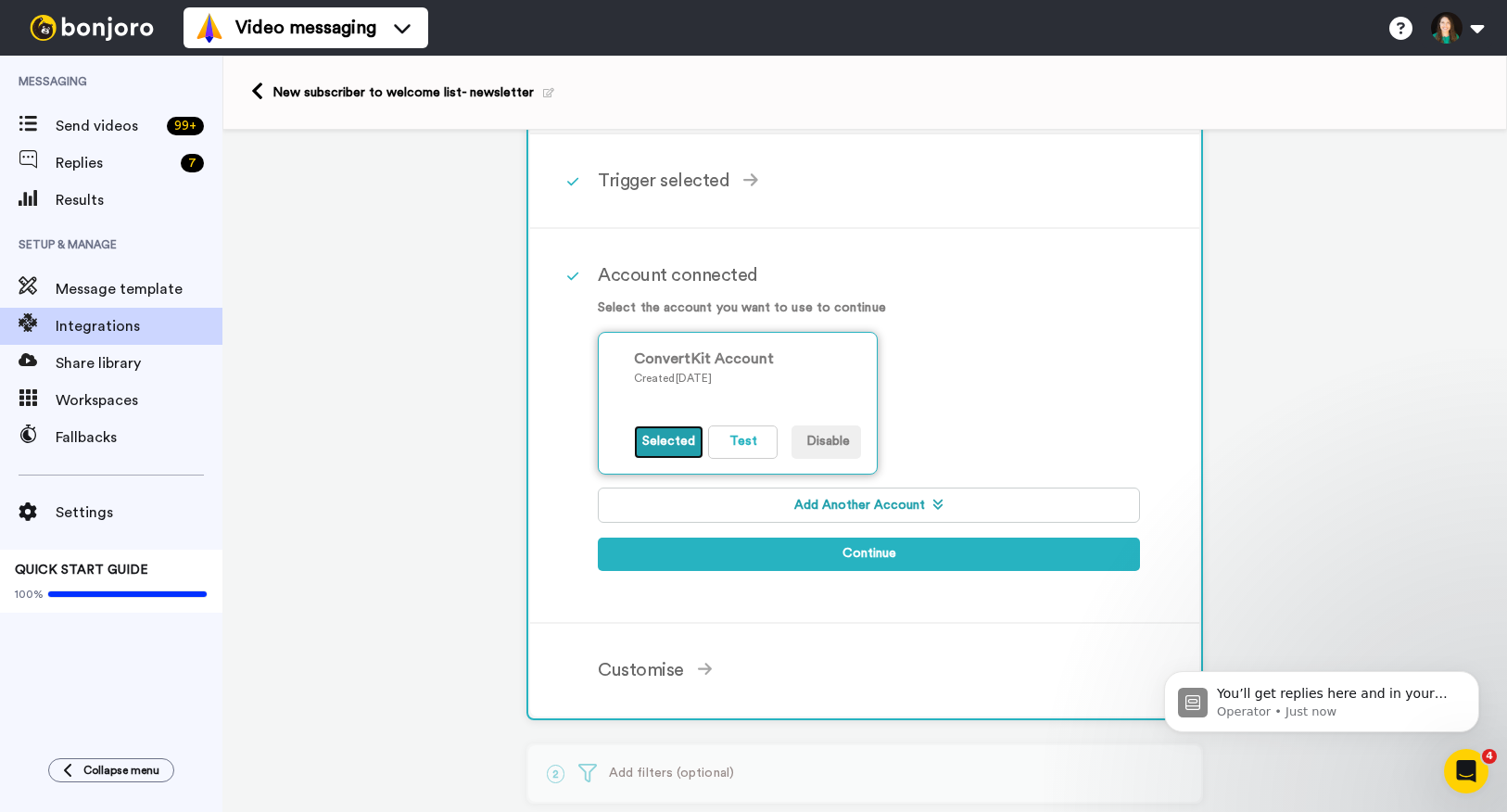
click at [670, 447] on button "Selected" at bounding box center [668, 442] width 69 height 33
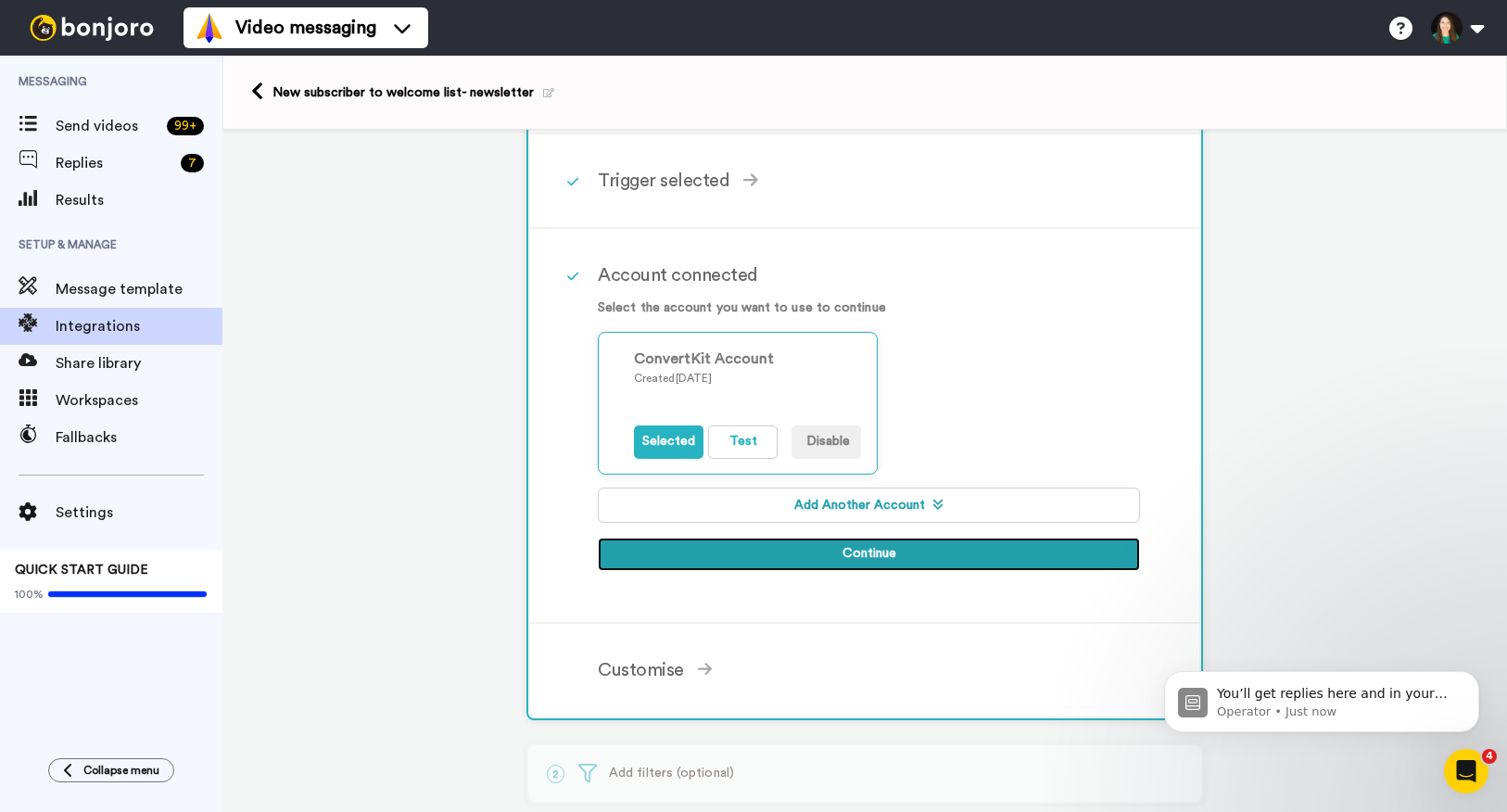
click at [696, 549] on button "Continue" at bounding box center [868, 554] width 543 height 33
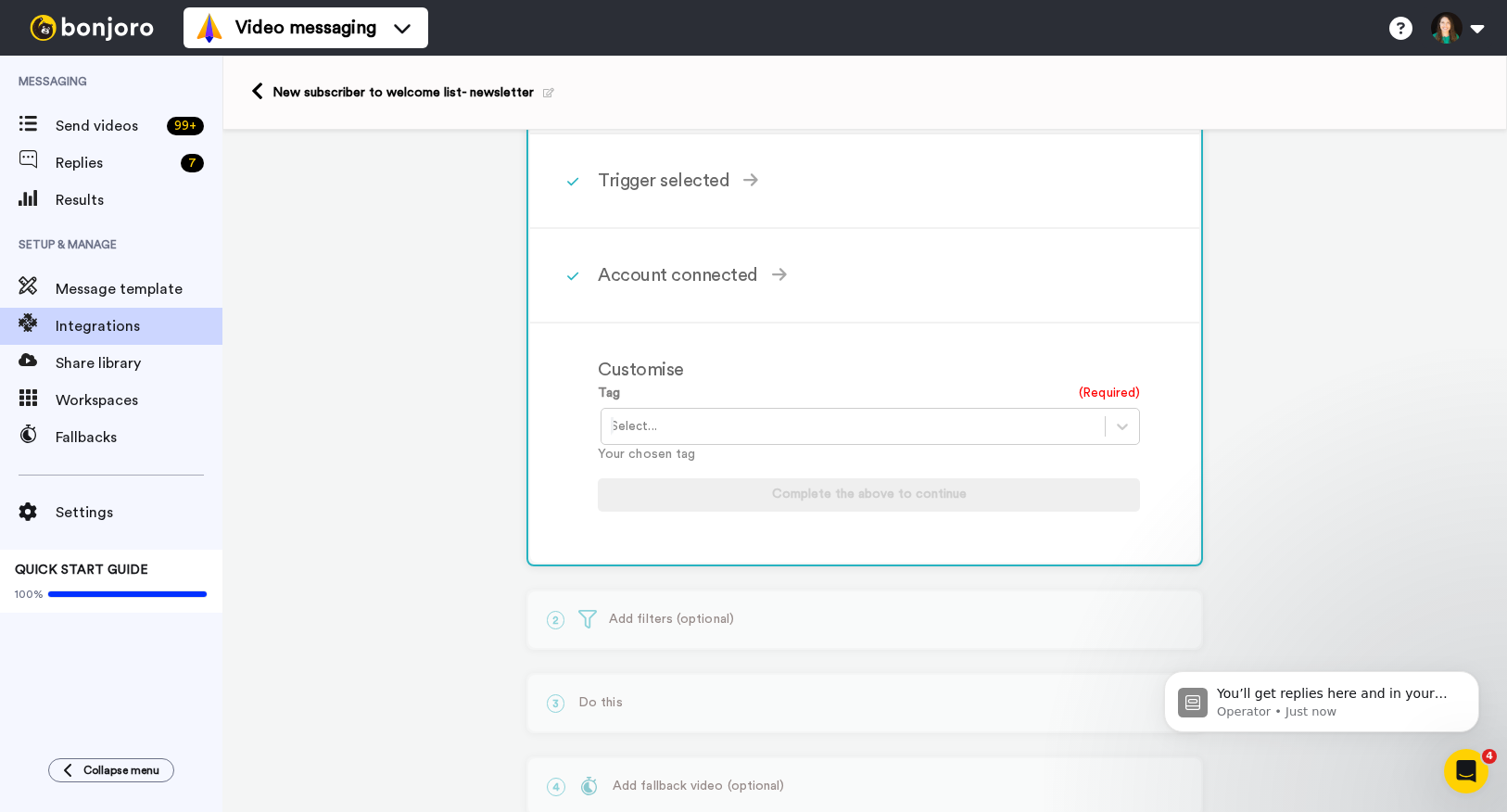
click at [697, 425] on div at bounding box center [853, 425] width 485 height 22
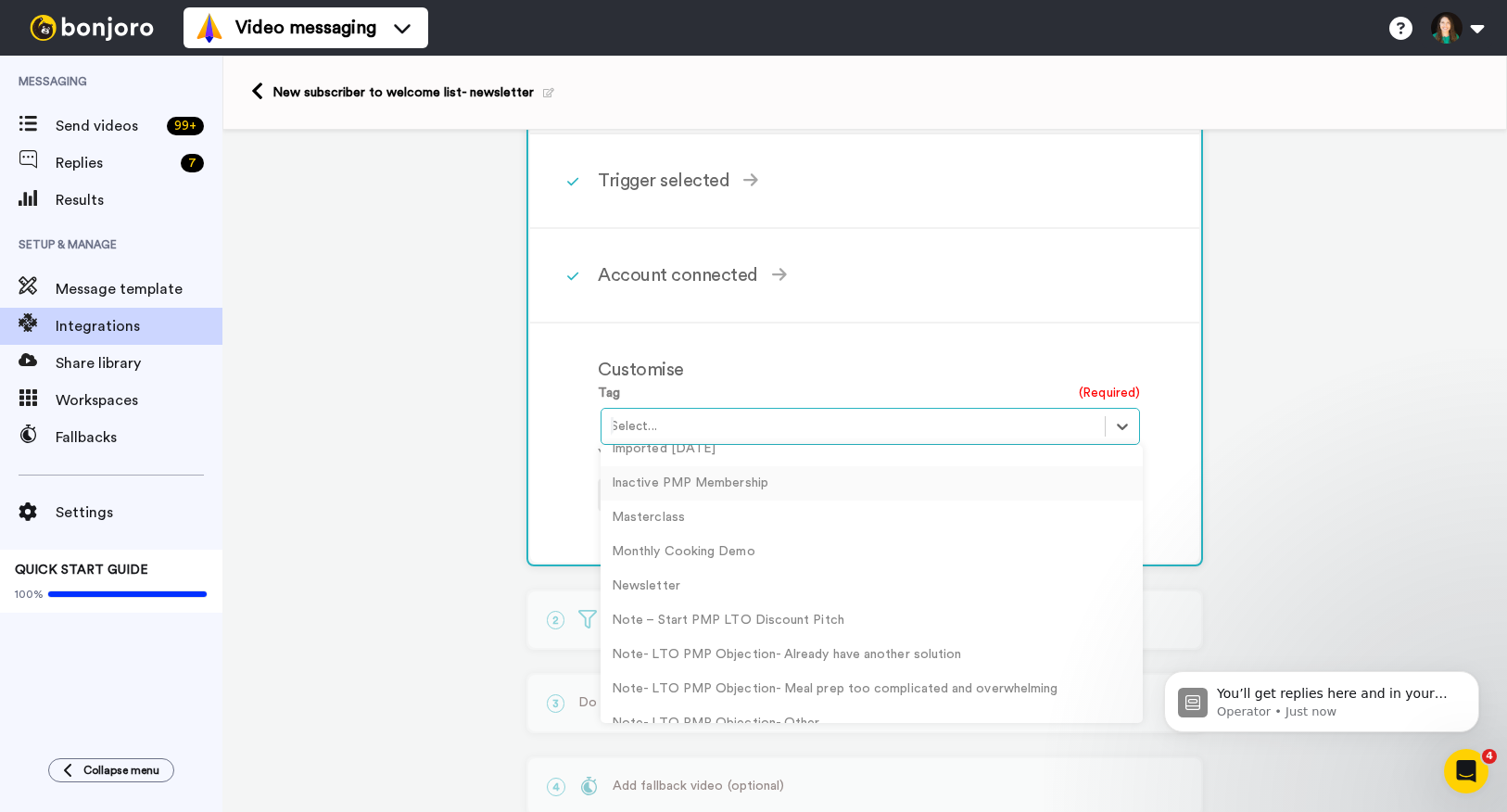
scroll to position [1734, 0]
click at [714, 589] on div "Newsletter" at bounding box center [871, 582] width 543 height 34
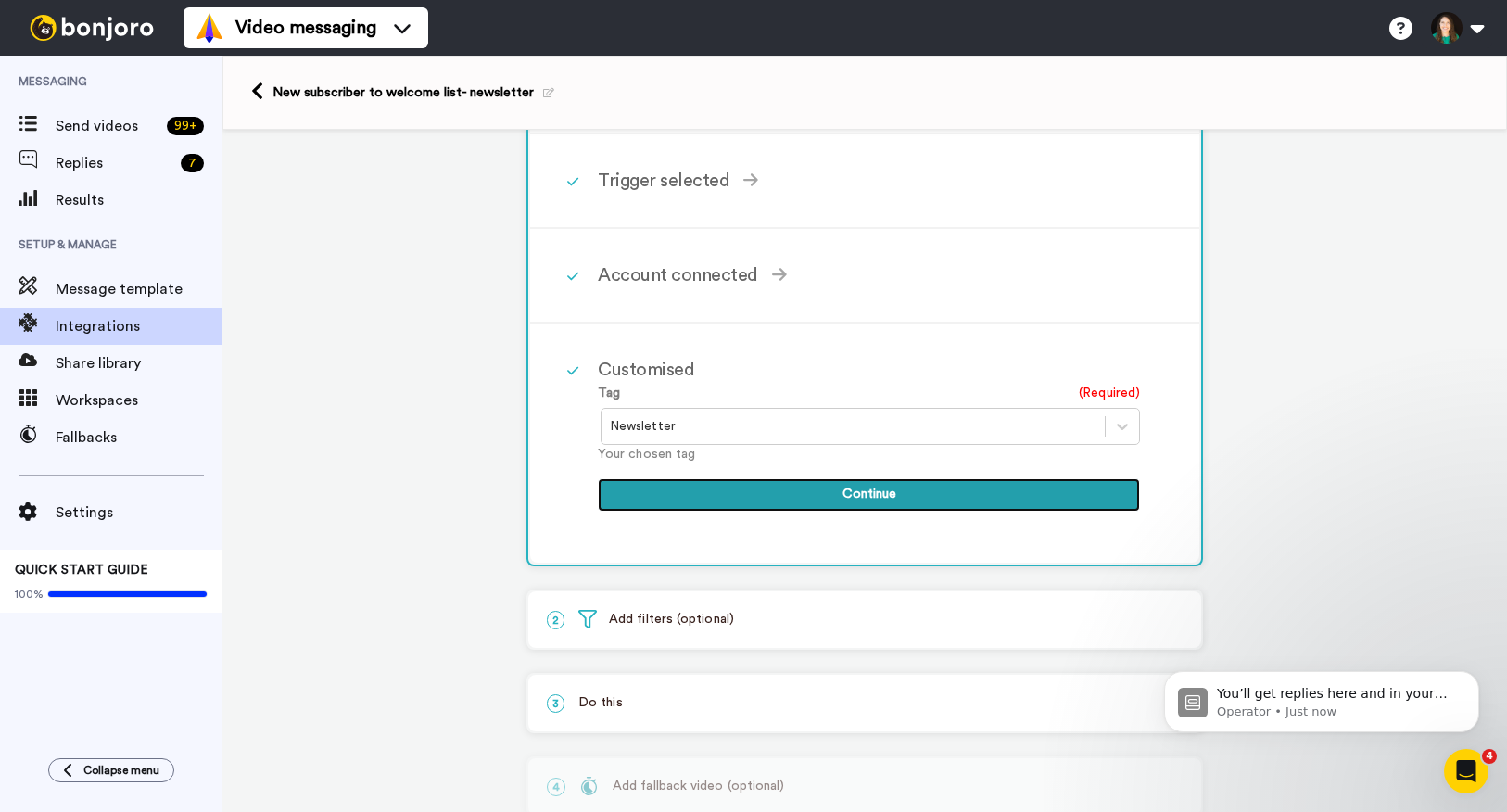
click at [775, 503] on button "Continue" at bounding box center [868, 494] width 543 height 33
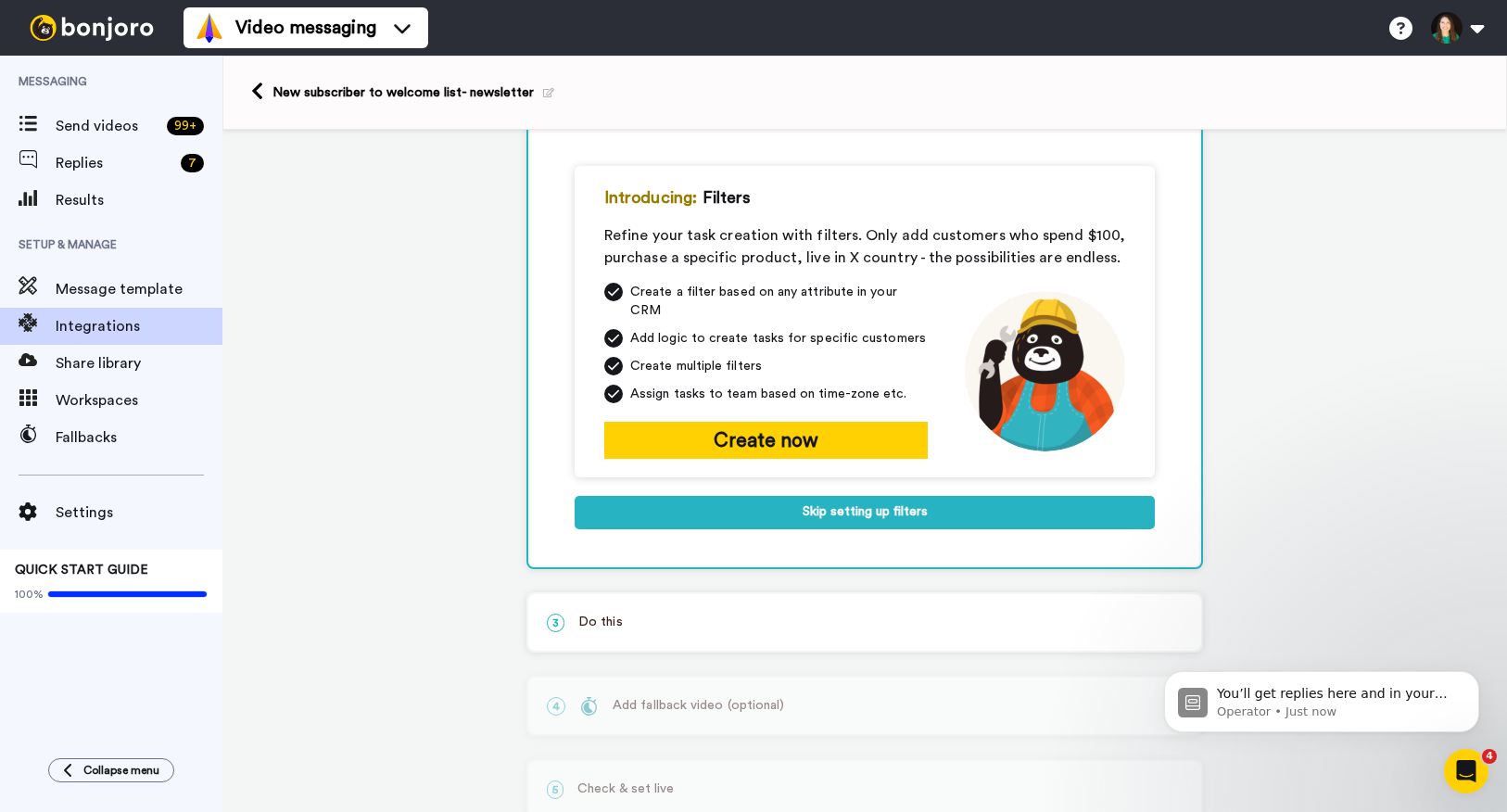
scroll to position [167, 0]
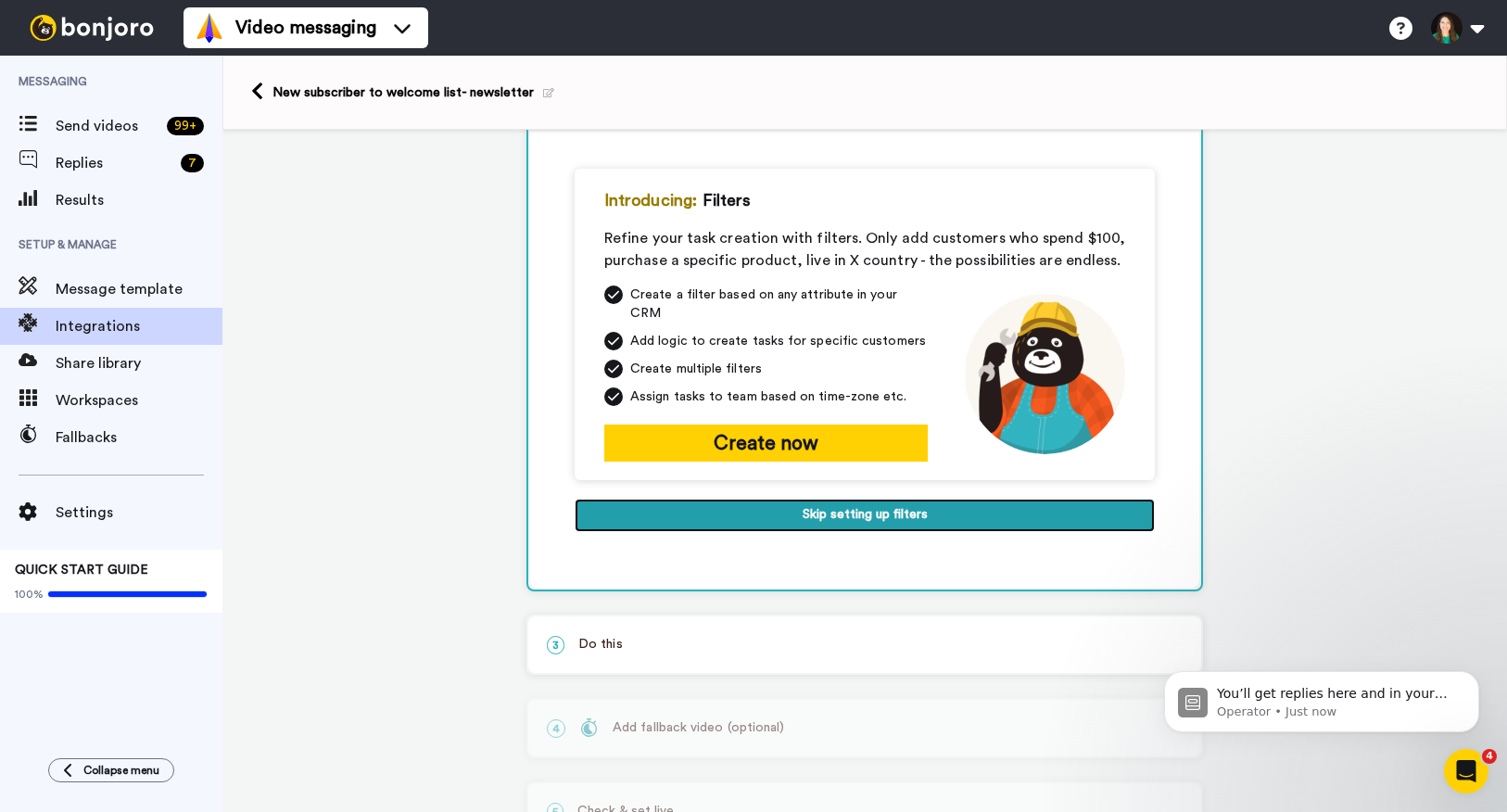
click at [780, 502] on button "Skip setting up filters" at bounding box center [865, 515] width 581 height 33
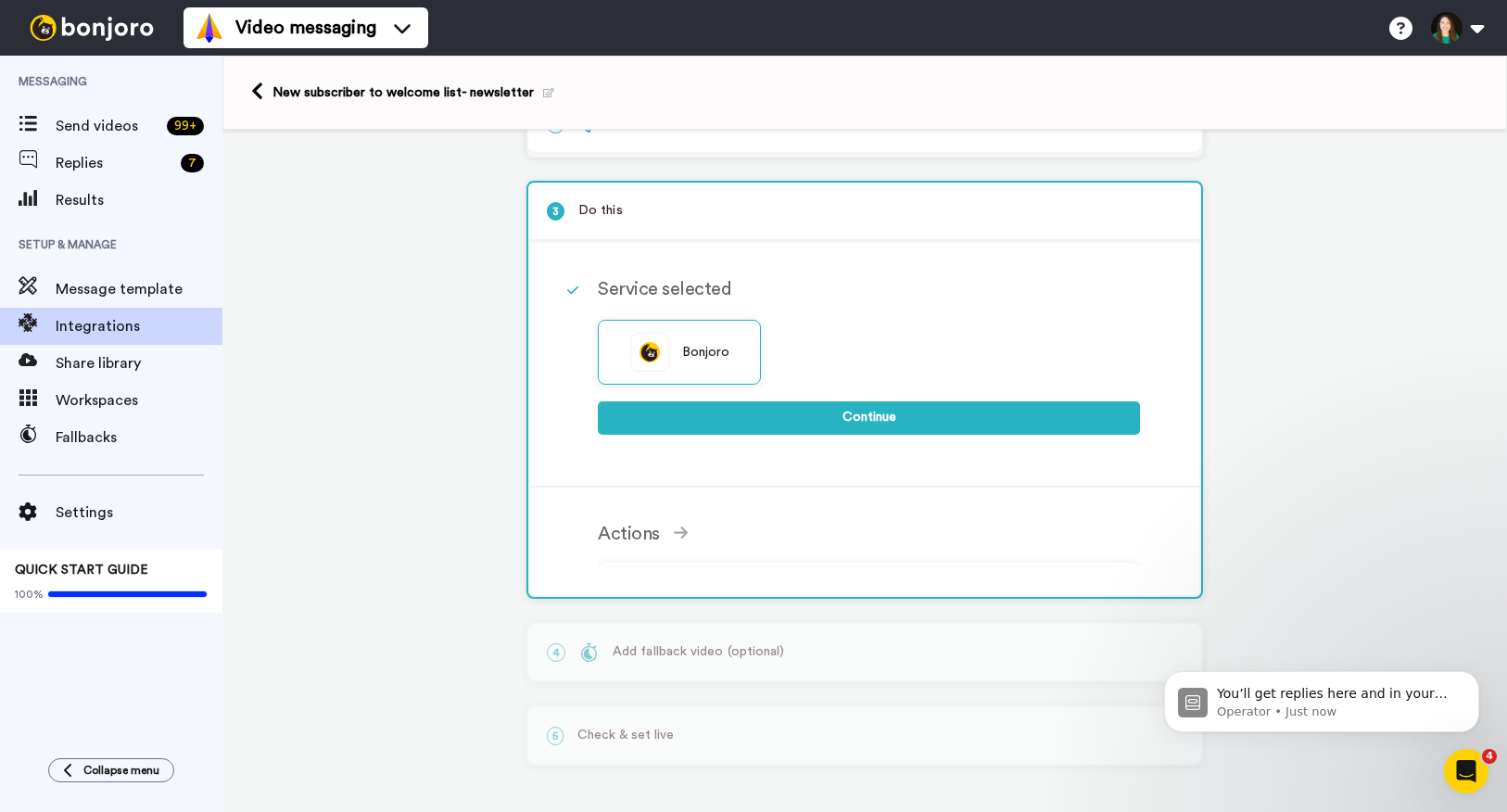
scroll to position [129, 0]
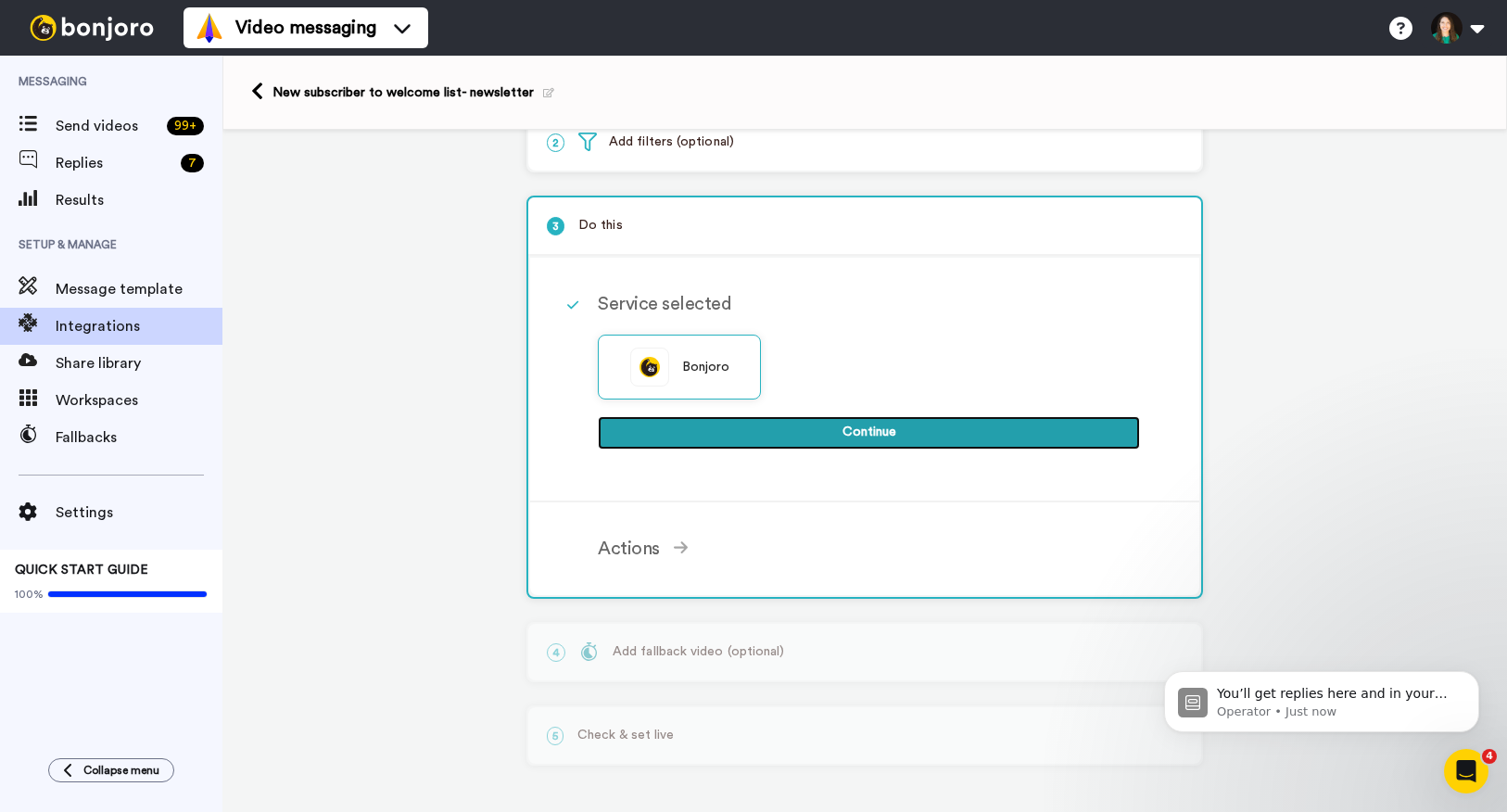
click at [772, 431] on button "Continue" at bounding box center [868, 432] width 543 height 33
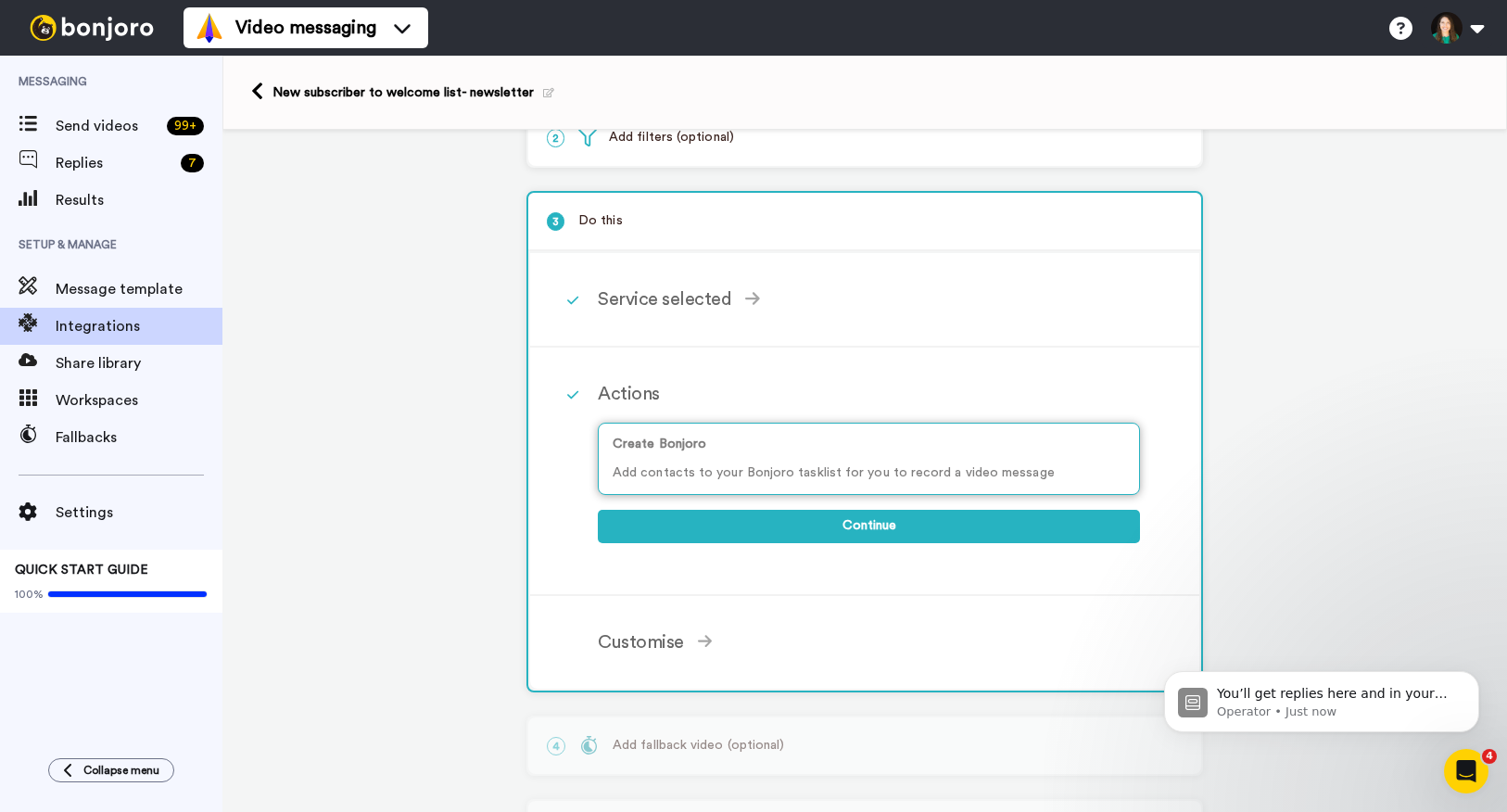
click at [770, 454] on p "Create Bonjoro" at bounding box center [869, 444] width 513 height 19
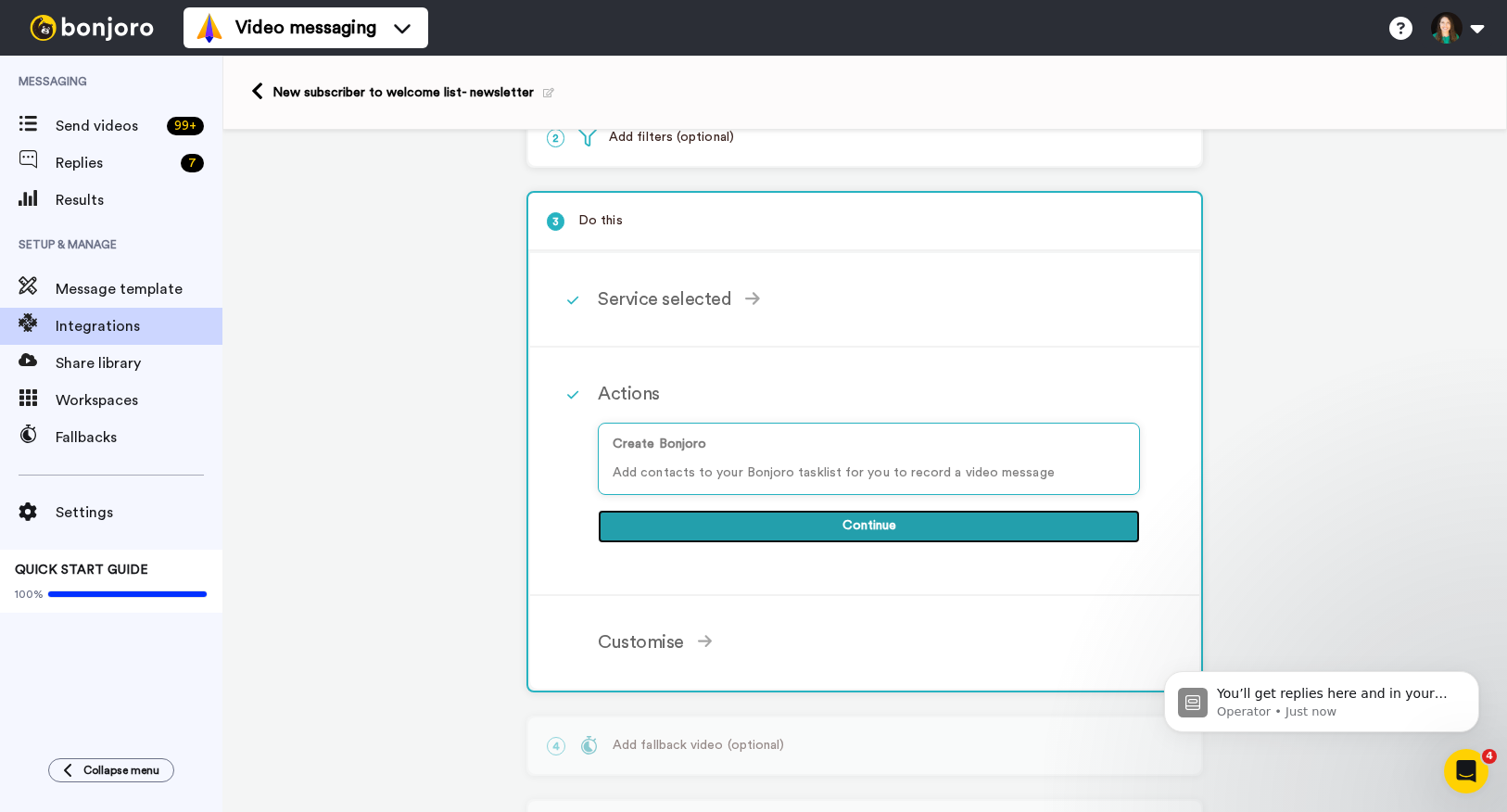
click at [785, 538] on button "Continue" at bounding box center [868, 526] width 543 height 33
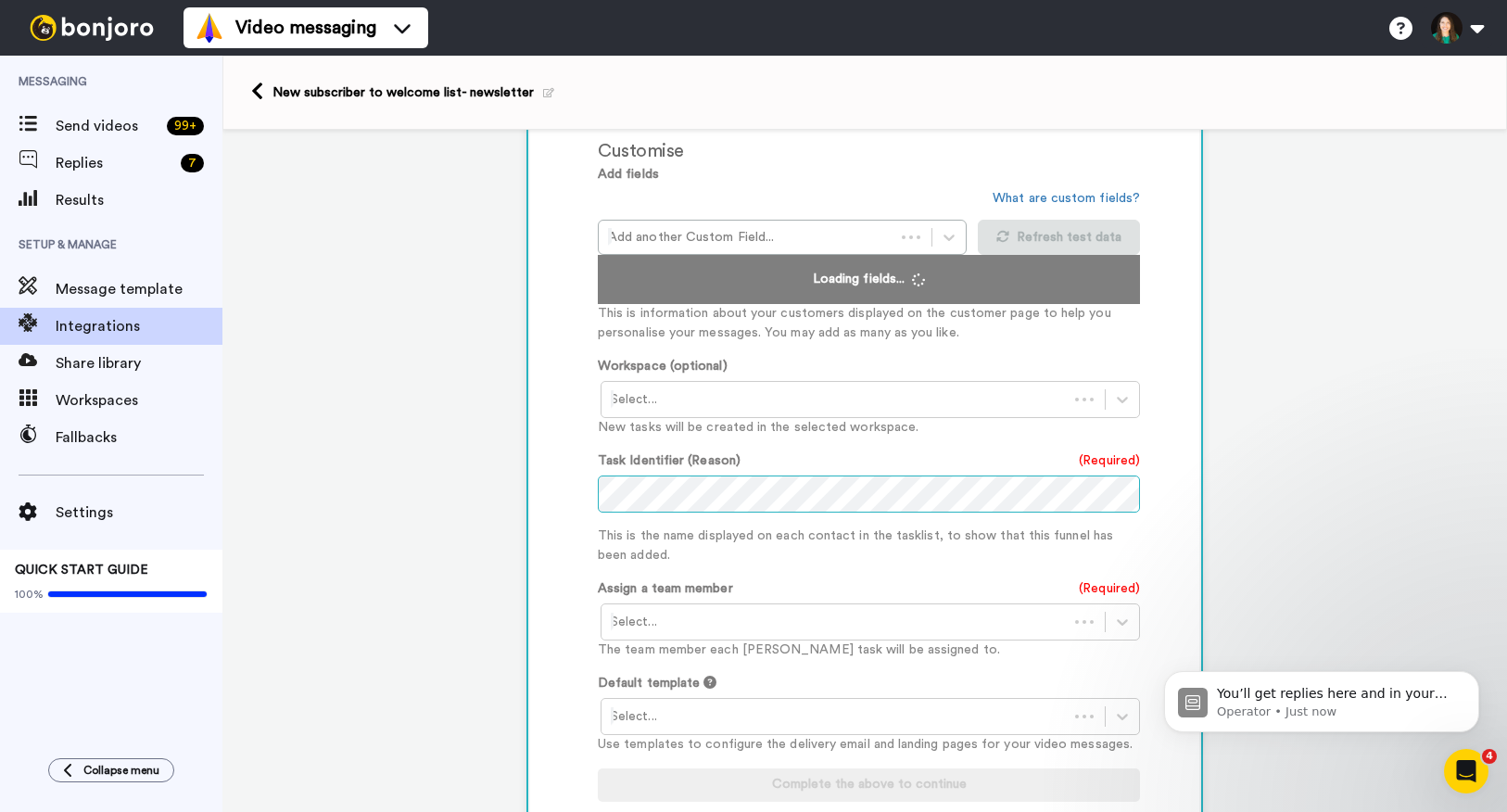
scroll to position [469, 0]
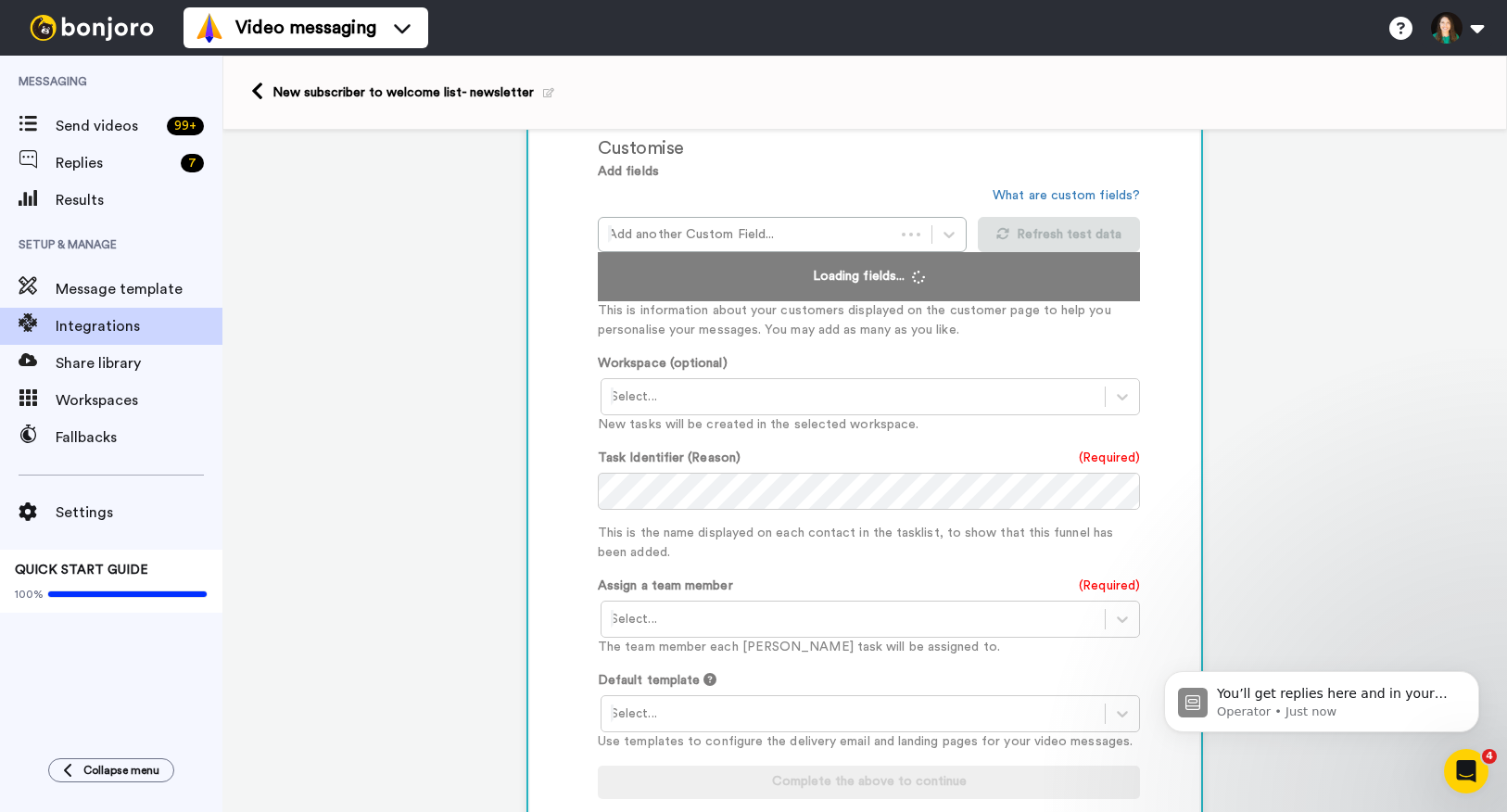
click at [747, 621] on div at bounding box center [853, 618] width 485 height 22
click at [742, 654] on div "[PERSON_NAME] <[EMAIL_ADDRESS][DOMAIN_NAME]>" at bounding box center [871, 658] width 543 height 34
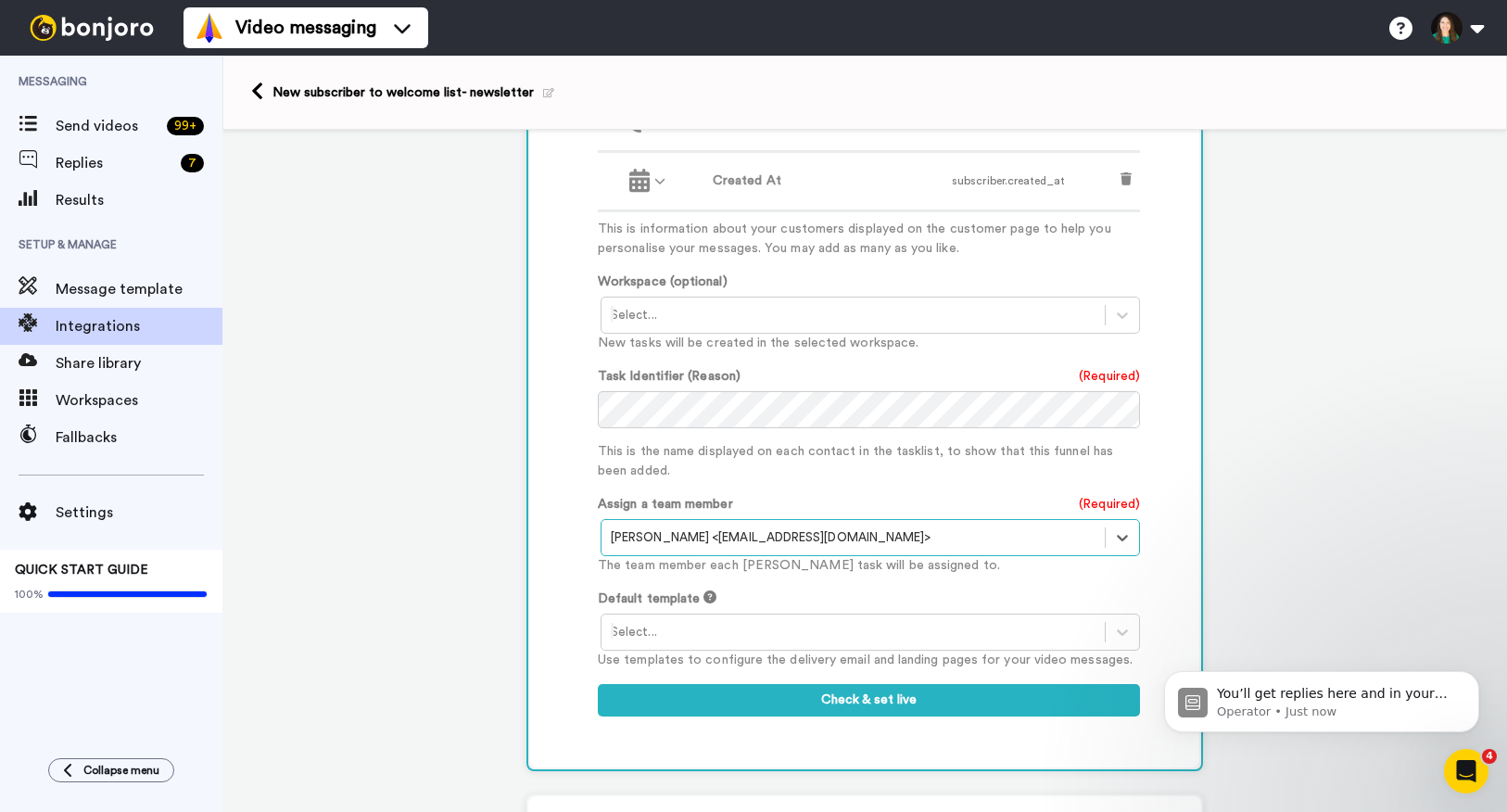
scroll to position [827, 0]
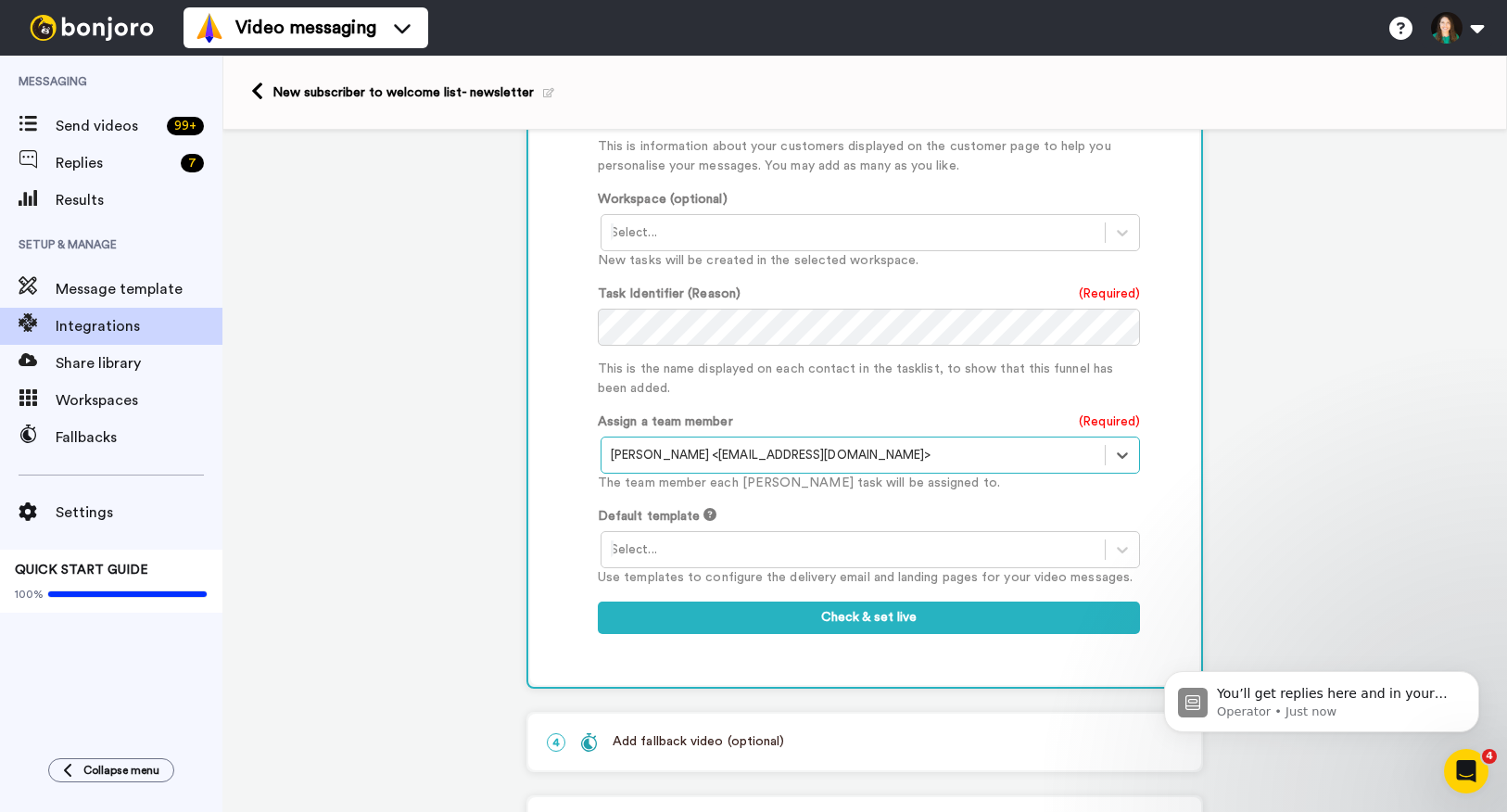
click at [765, 236] on div at bounding box center [853, 232] width 485 height 22
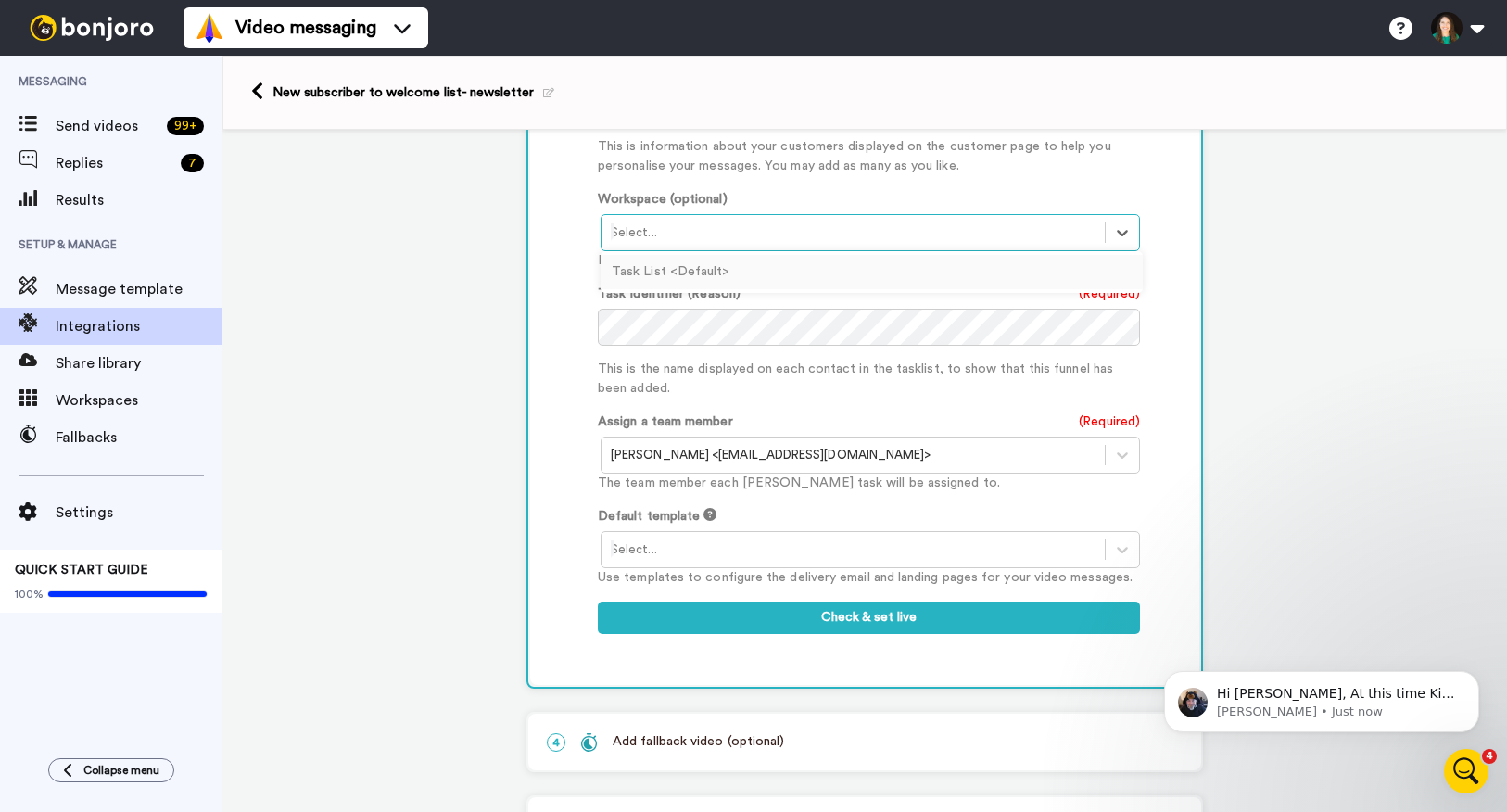
click at [840, 177] on div "Add fields Add another Custom Field... What are custom fields? Refresh test dat…" at bounding box center [868, 228] width 543 height 849
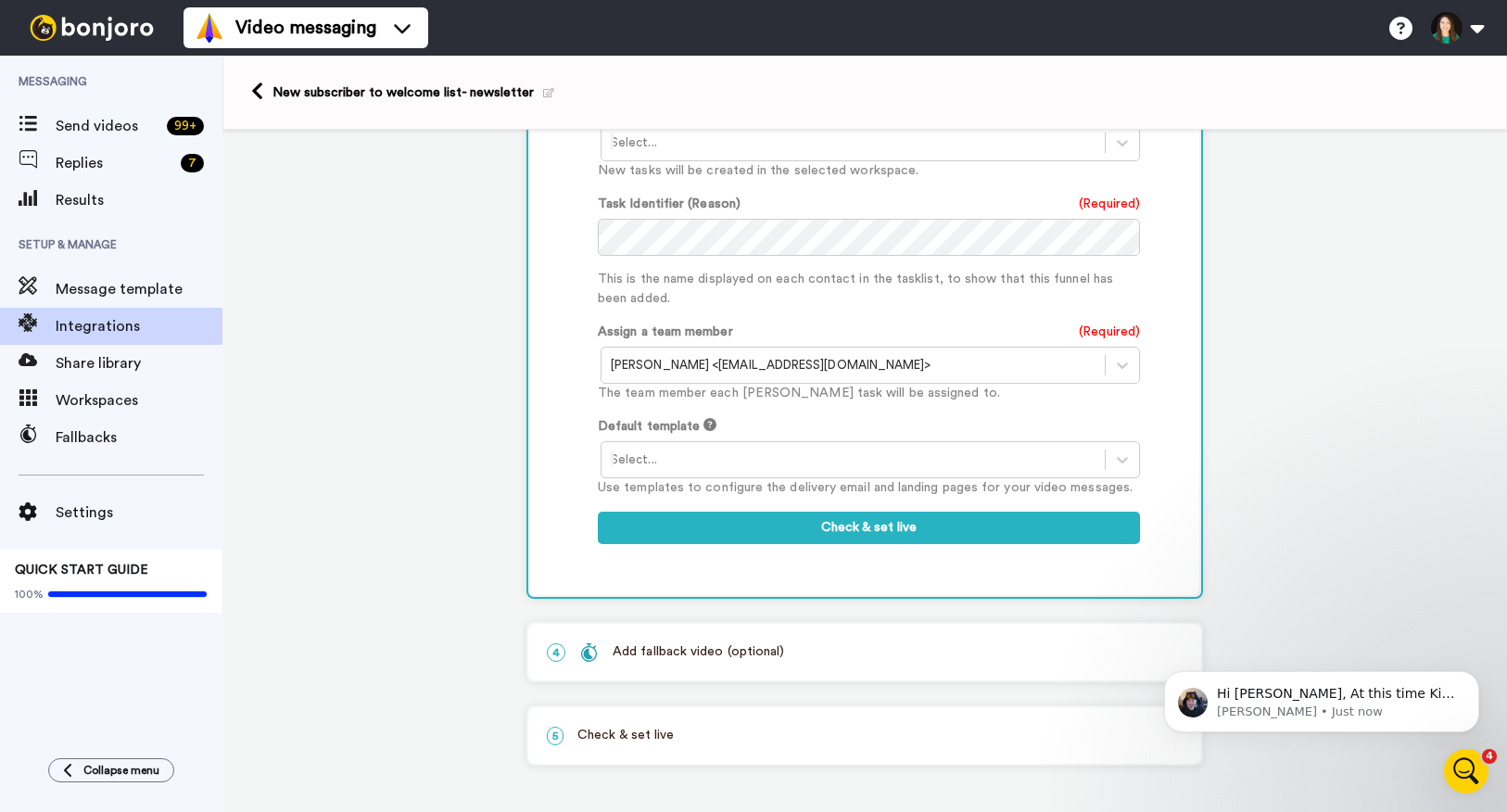
click at [757, 460] on div at bounding box center [853, 459] width 485 height 22
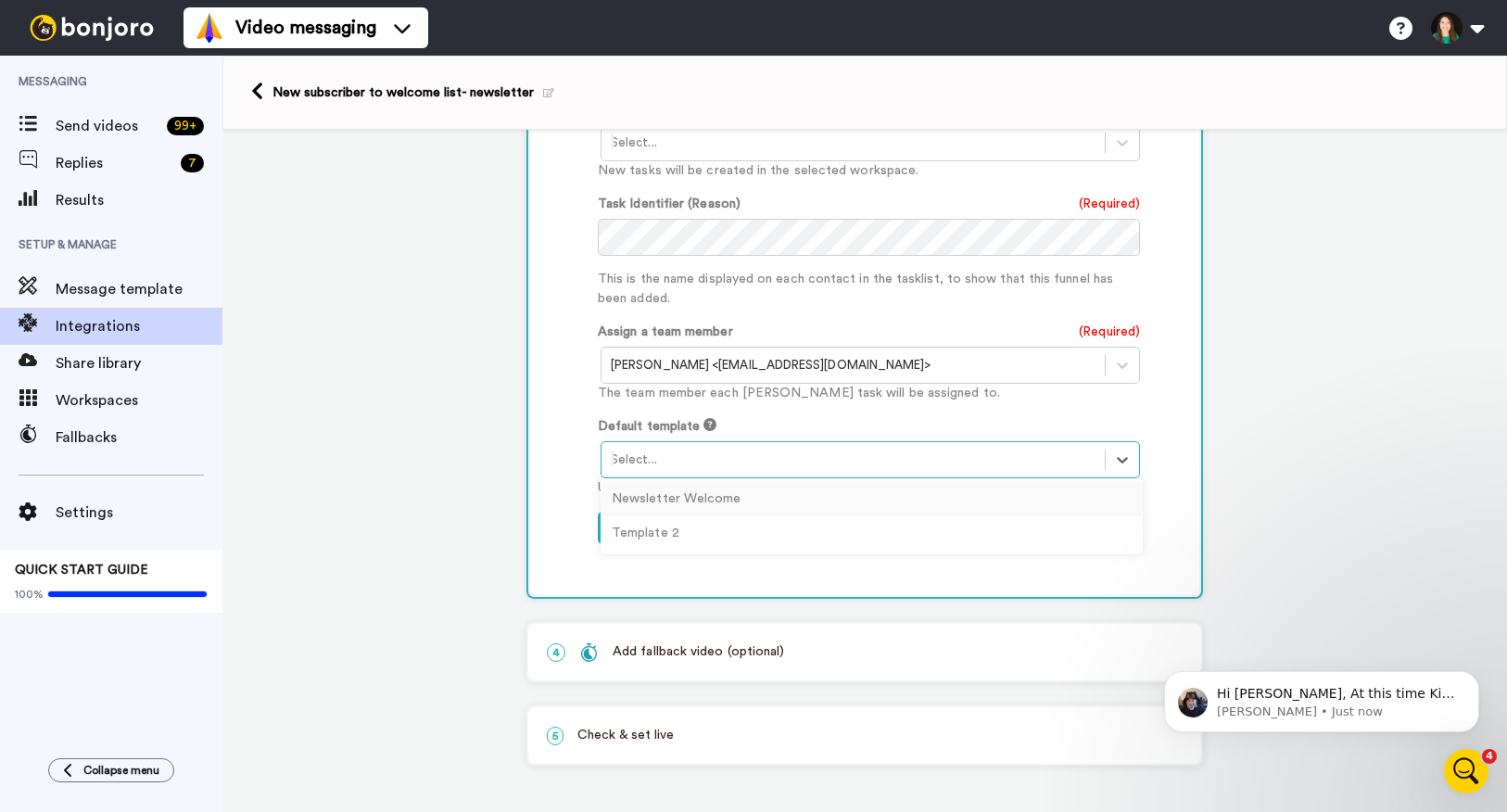
click at [747, 495] on div "Newsletter Welcome" at bounding box center [871, 499] width 543 height 34
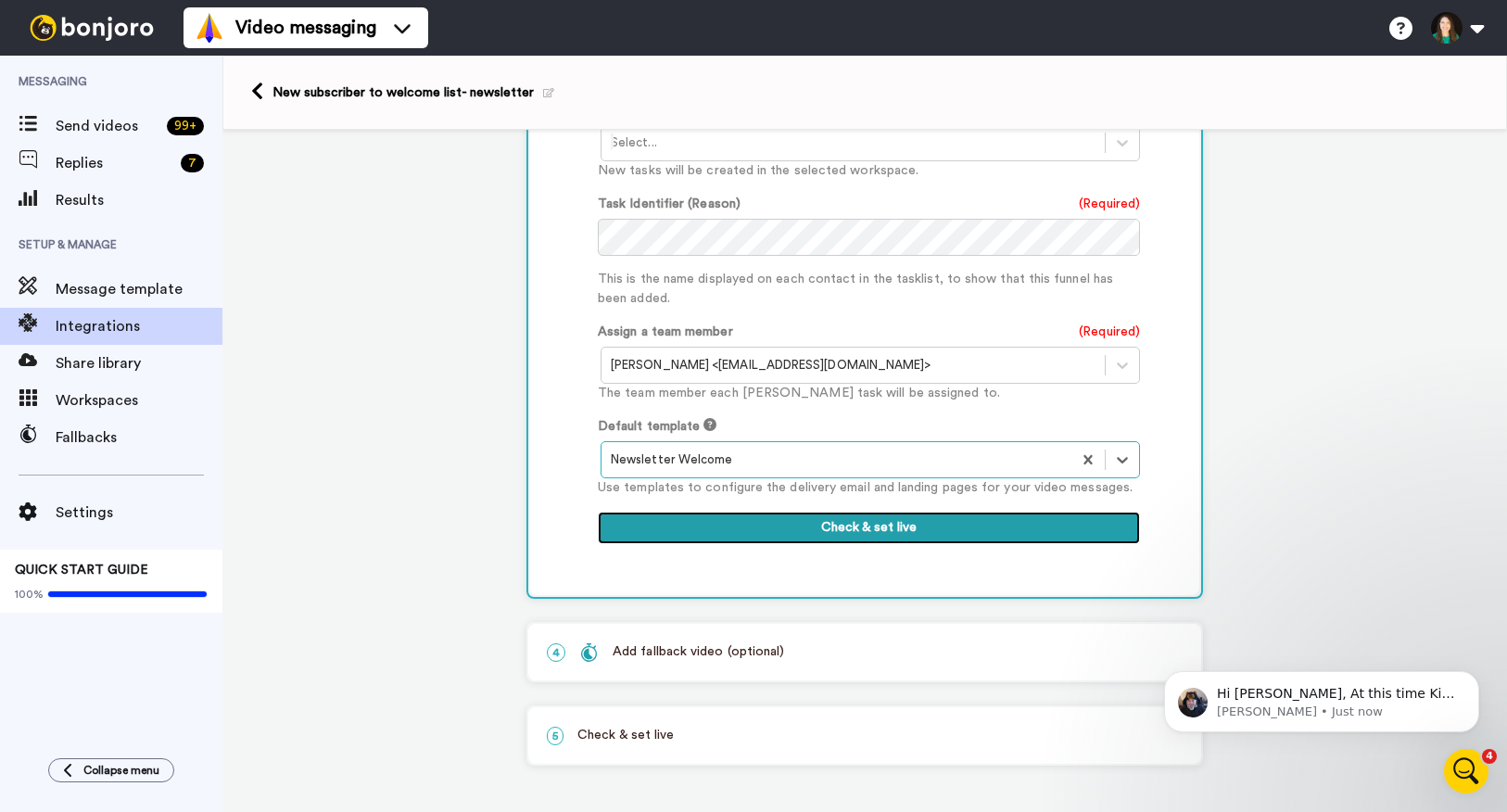
click at [795, 528] on button "Check & set live" at bounding box center [868, 528] width 543 height 33
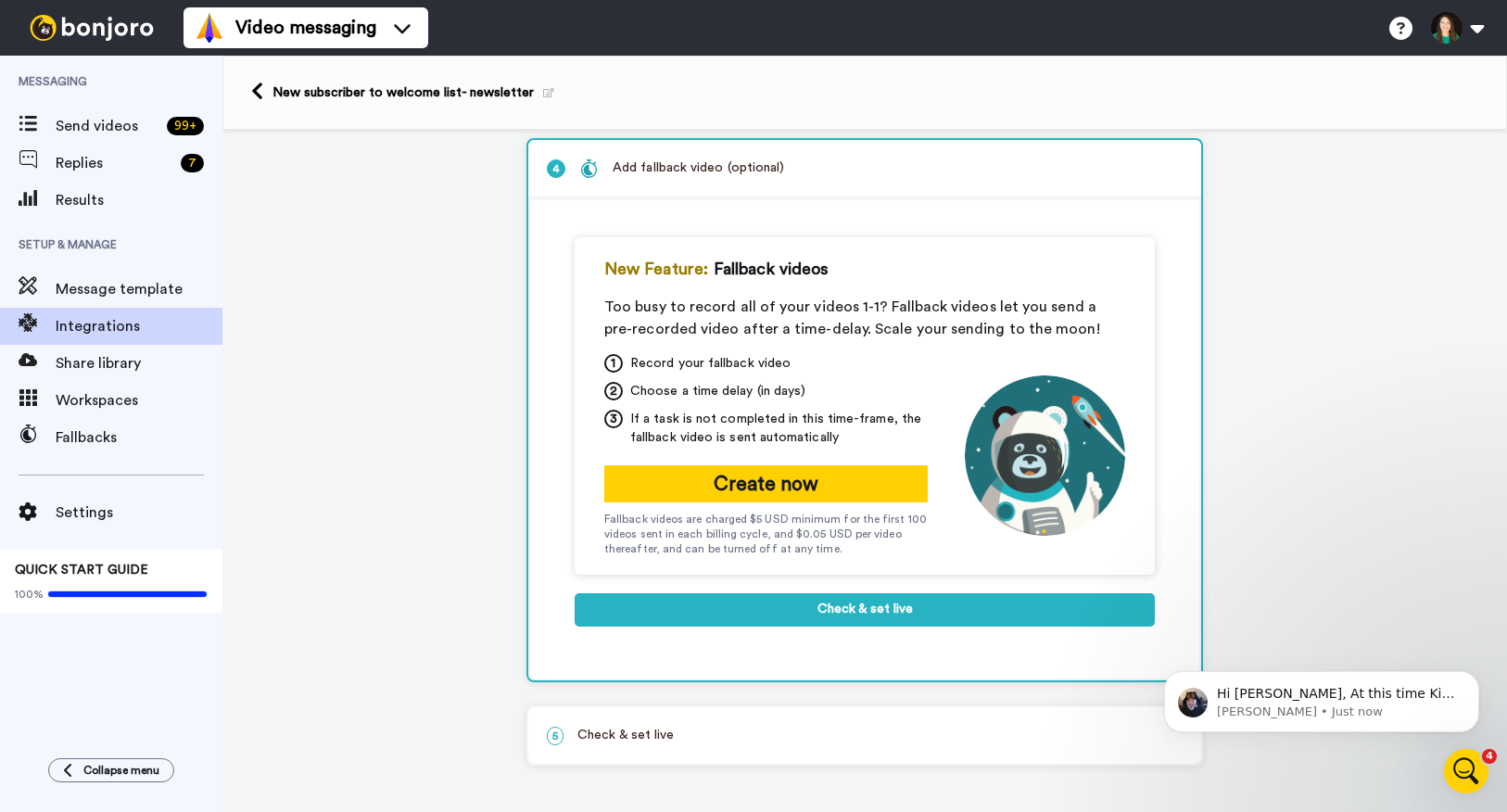
scroll to position [266, 0]
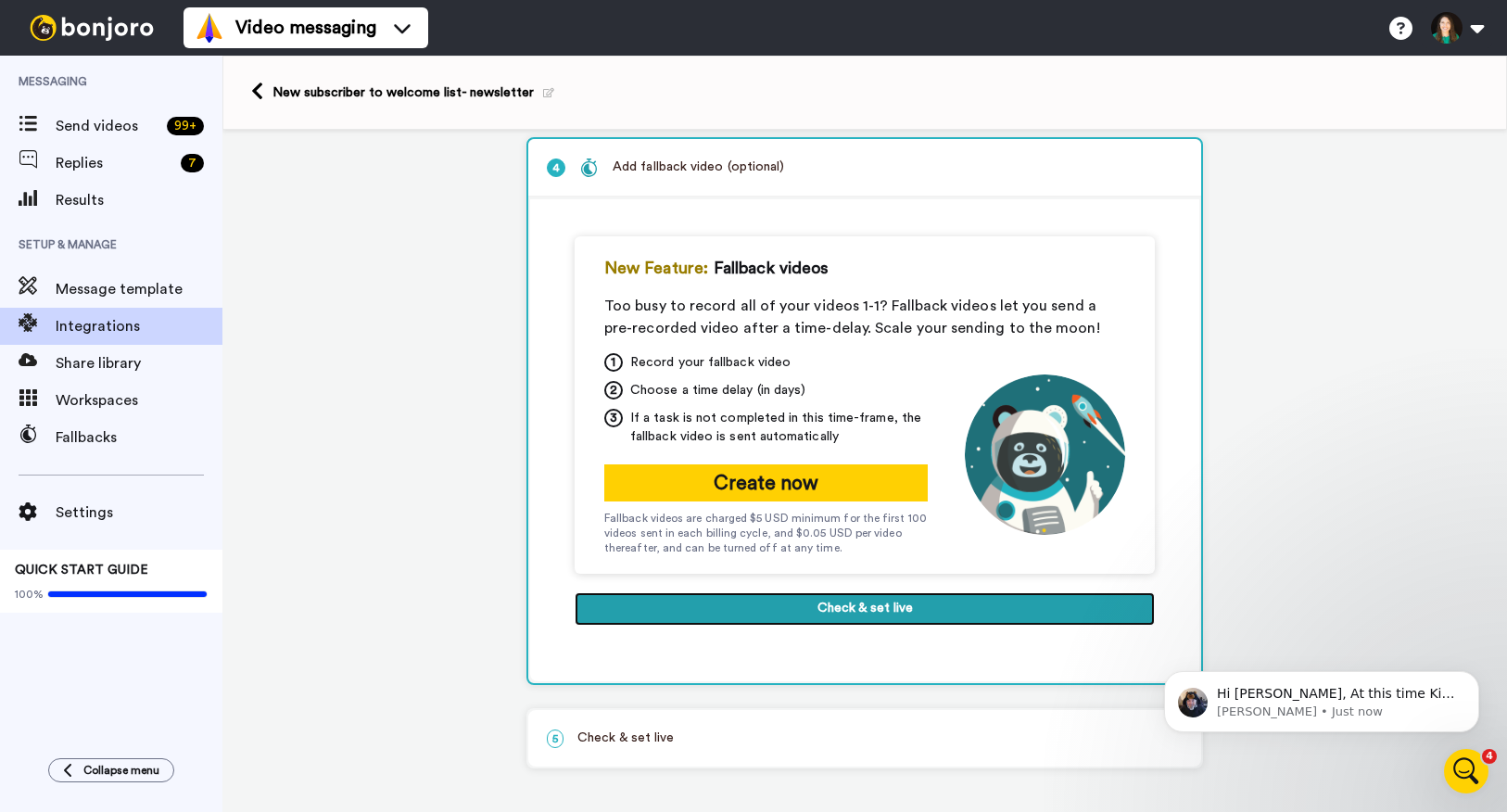
click at [816, 613] on button "Check & set live" at bounding box center [865, 608] width 581 height 33
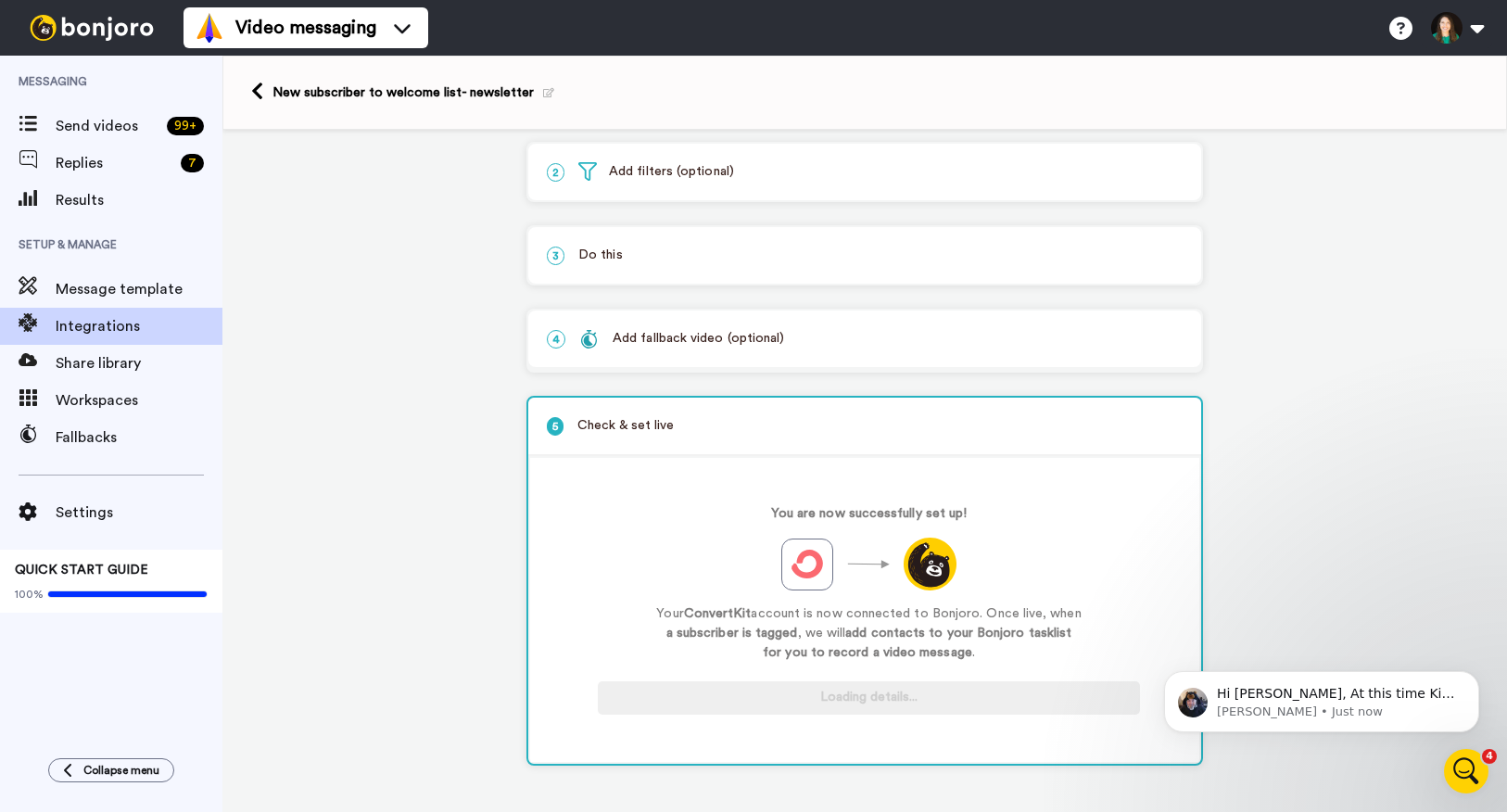
scroll to position [99, 0]
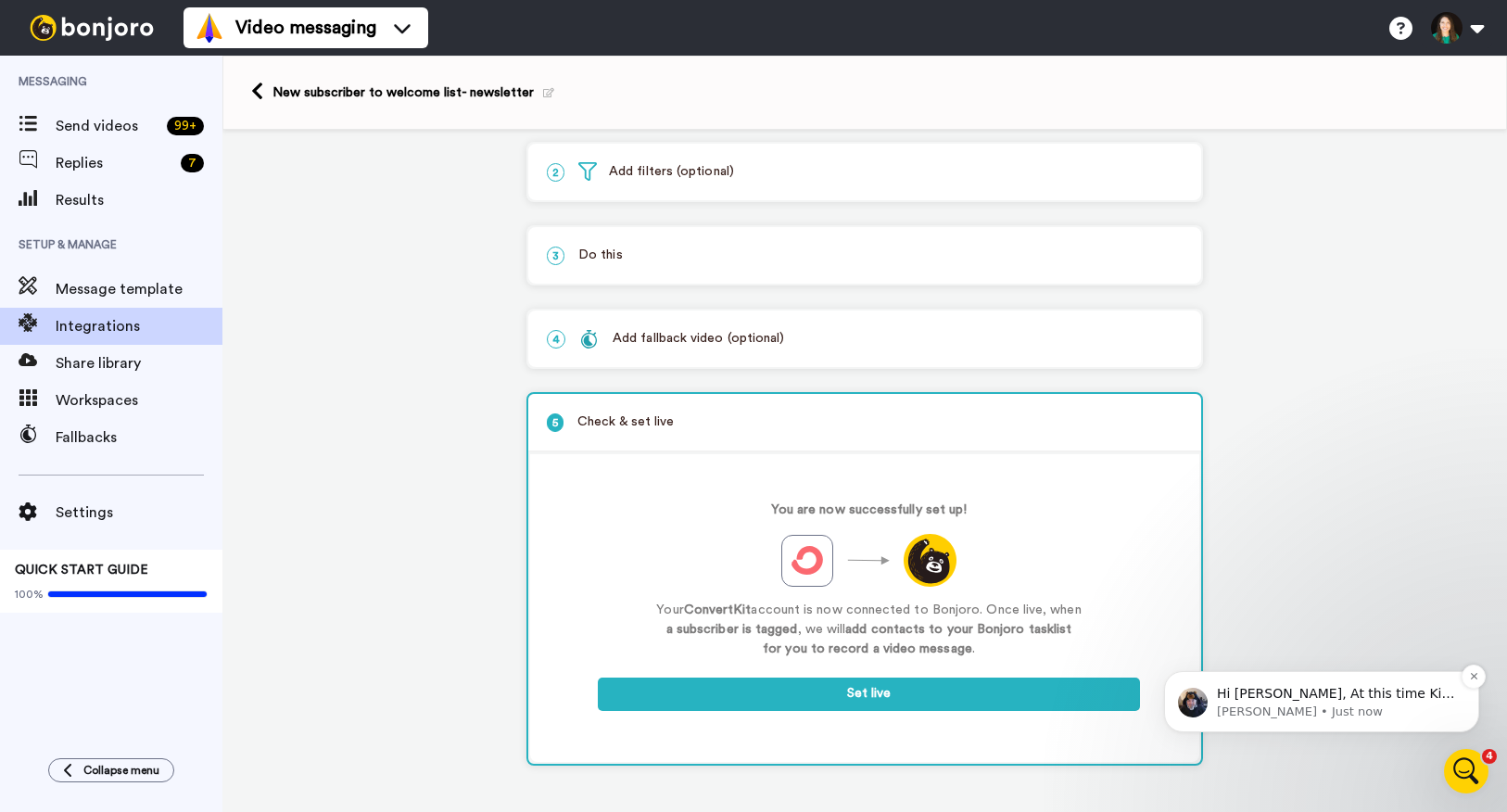
click at [1281, 704] on p "[PERSON_NAME] • Just now" at bounding box center [1337, 712] width 239 height 17
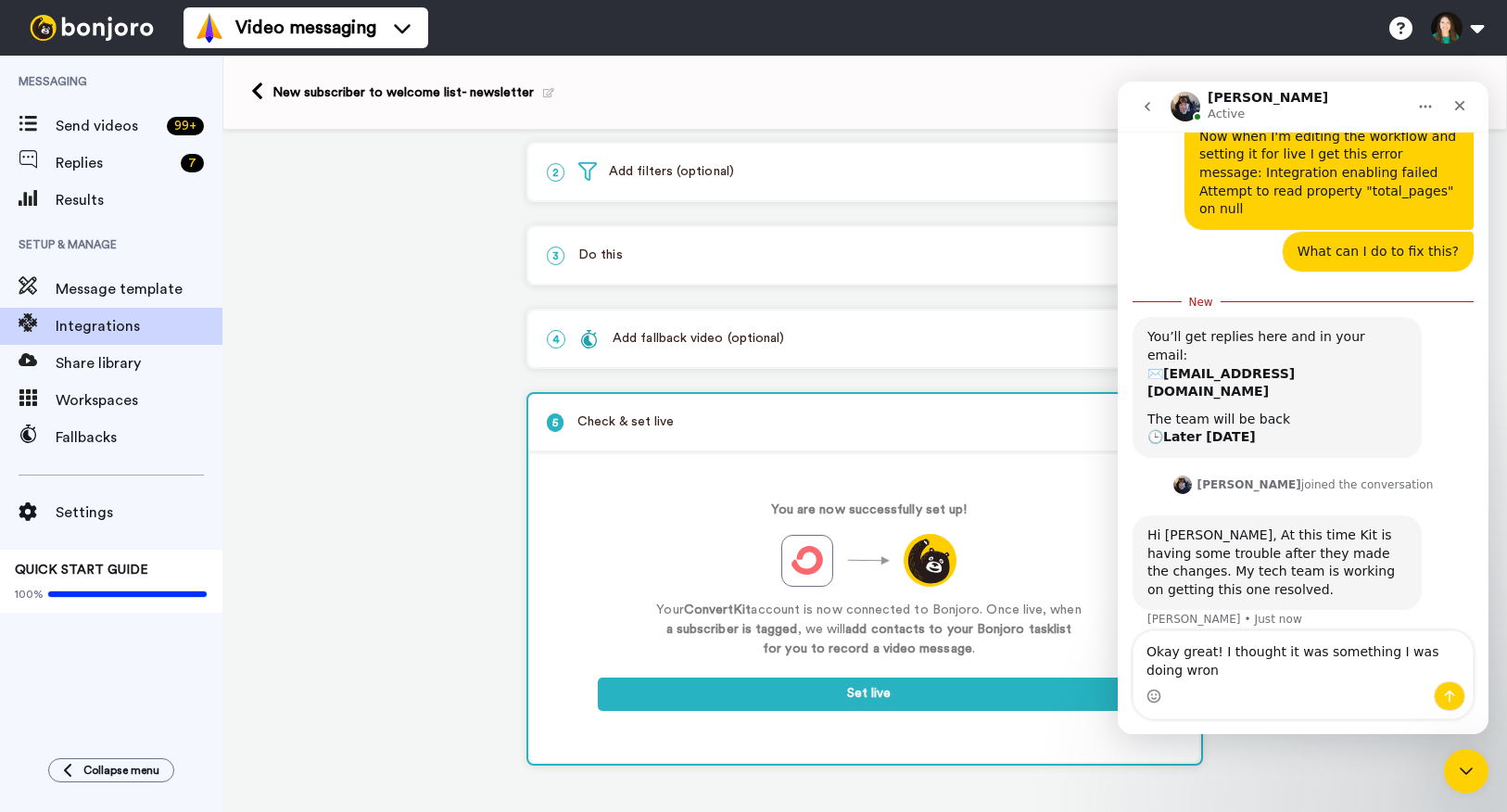
scroll to position [218, 0]
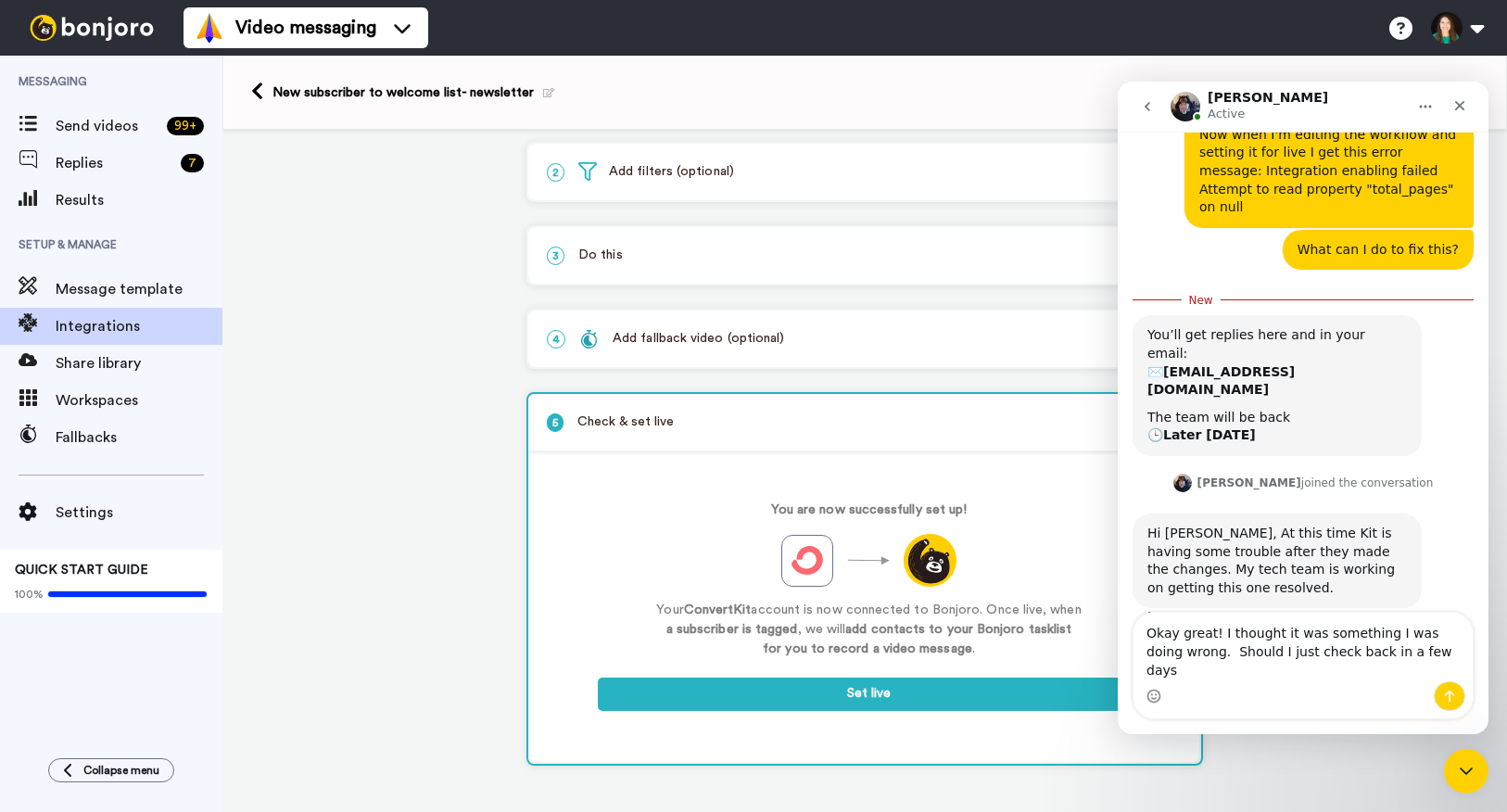
type textarea "Okay great! I thought it was something I was doing wrong. Should I just check b…"
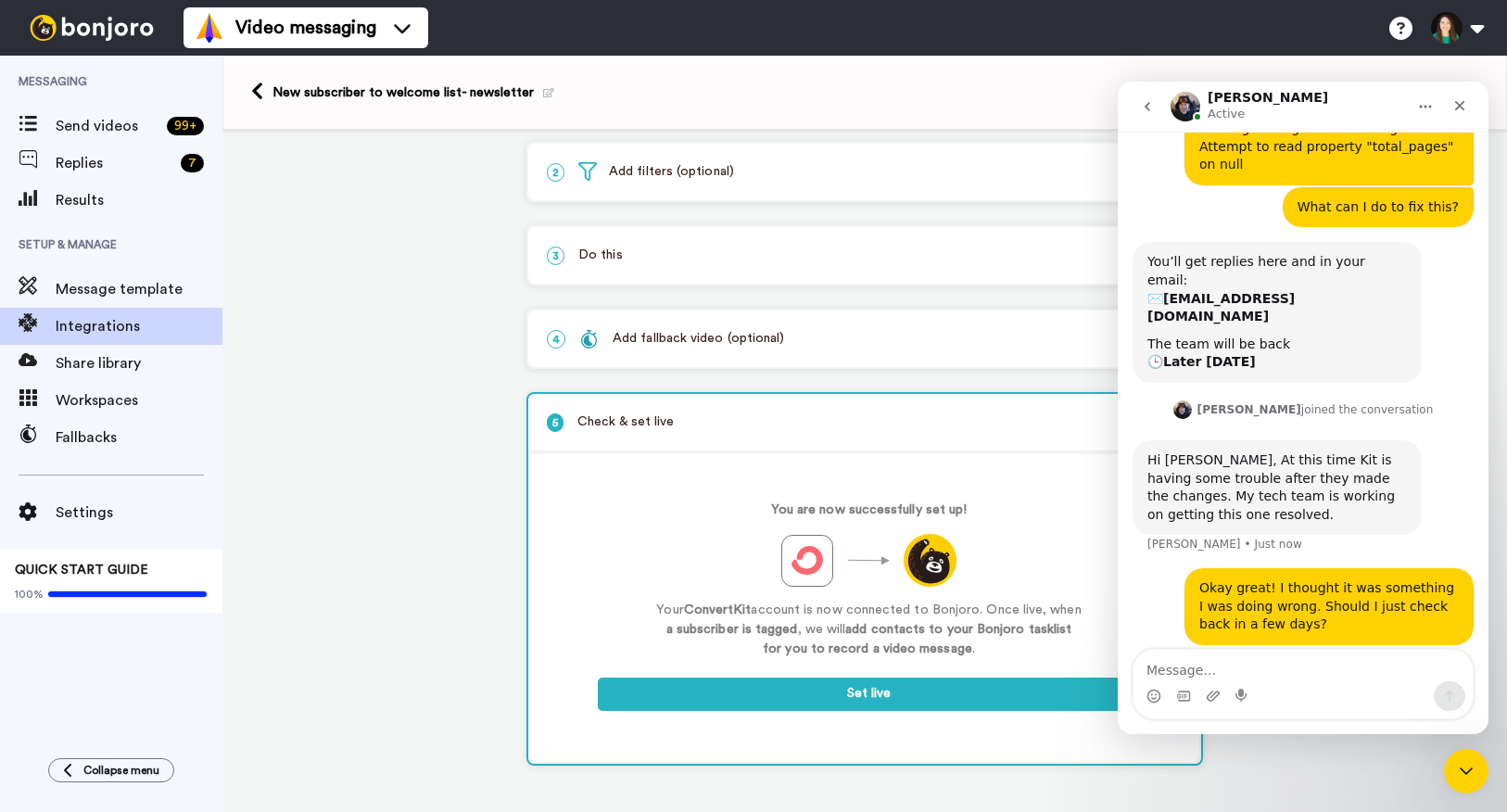
scroll to position [228, 0]
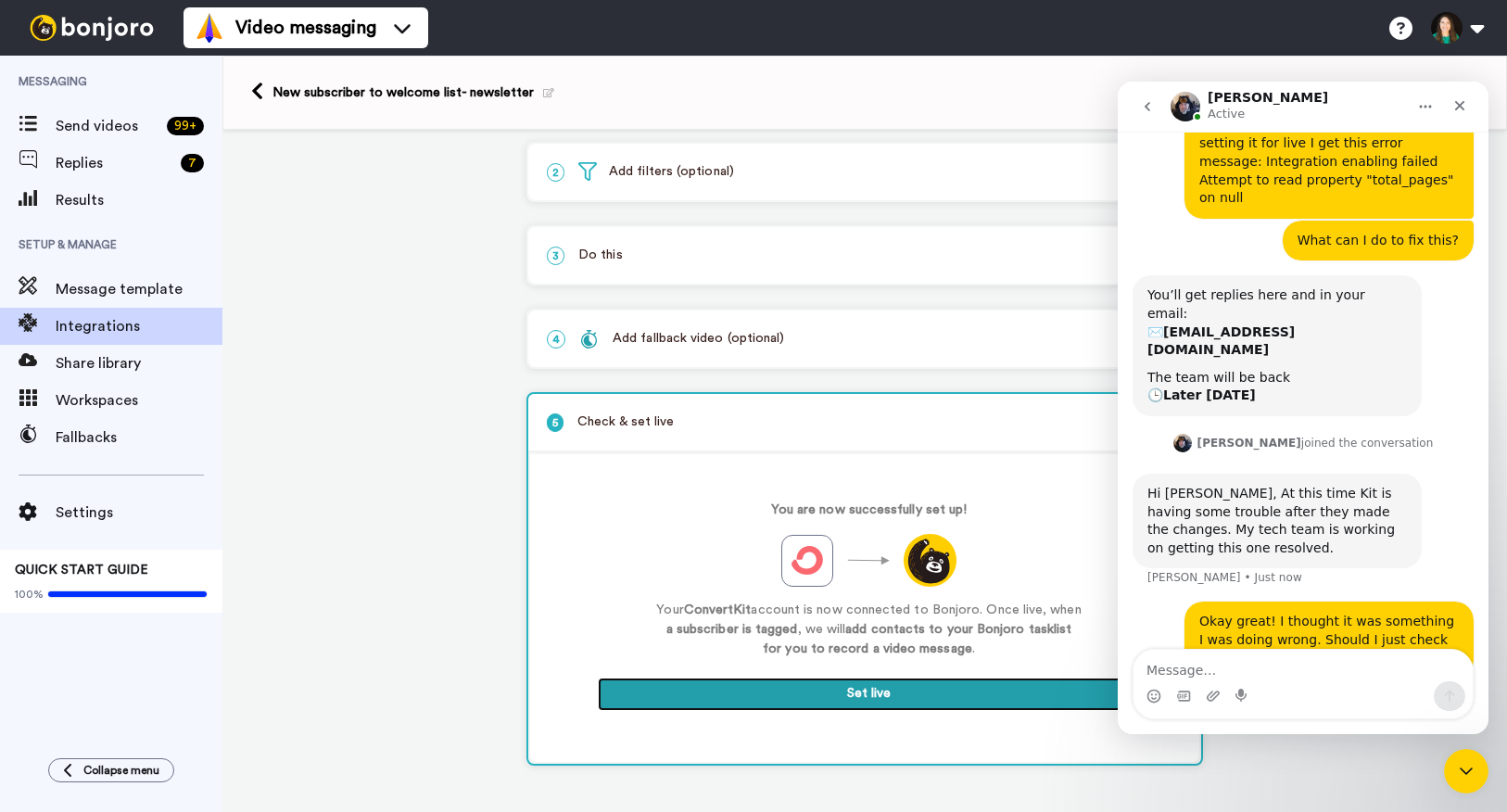
click at [901, 701] on button "Set live" at bounding box center [868, 693] width 543 height 33
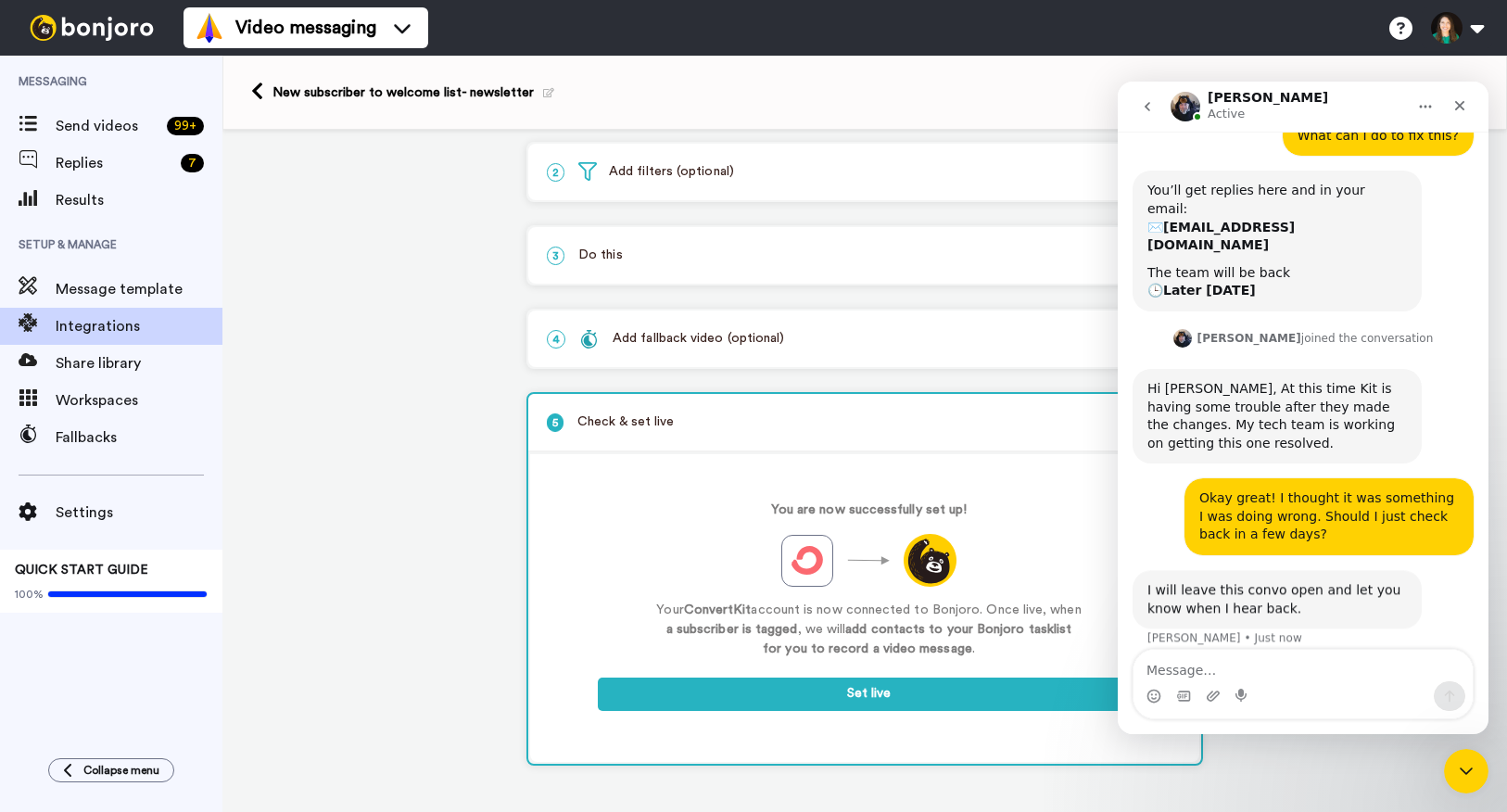
scroll to position [334, 0]
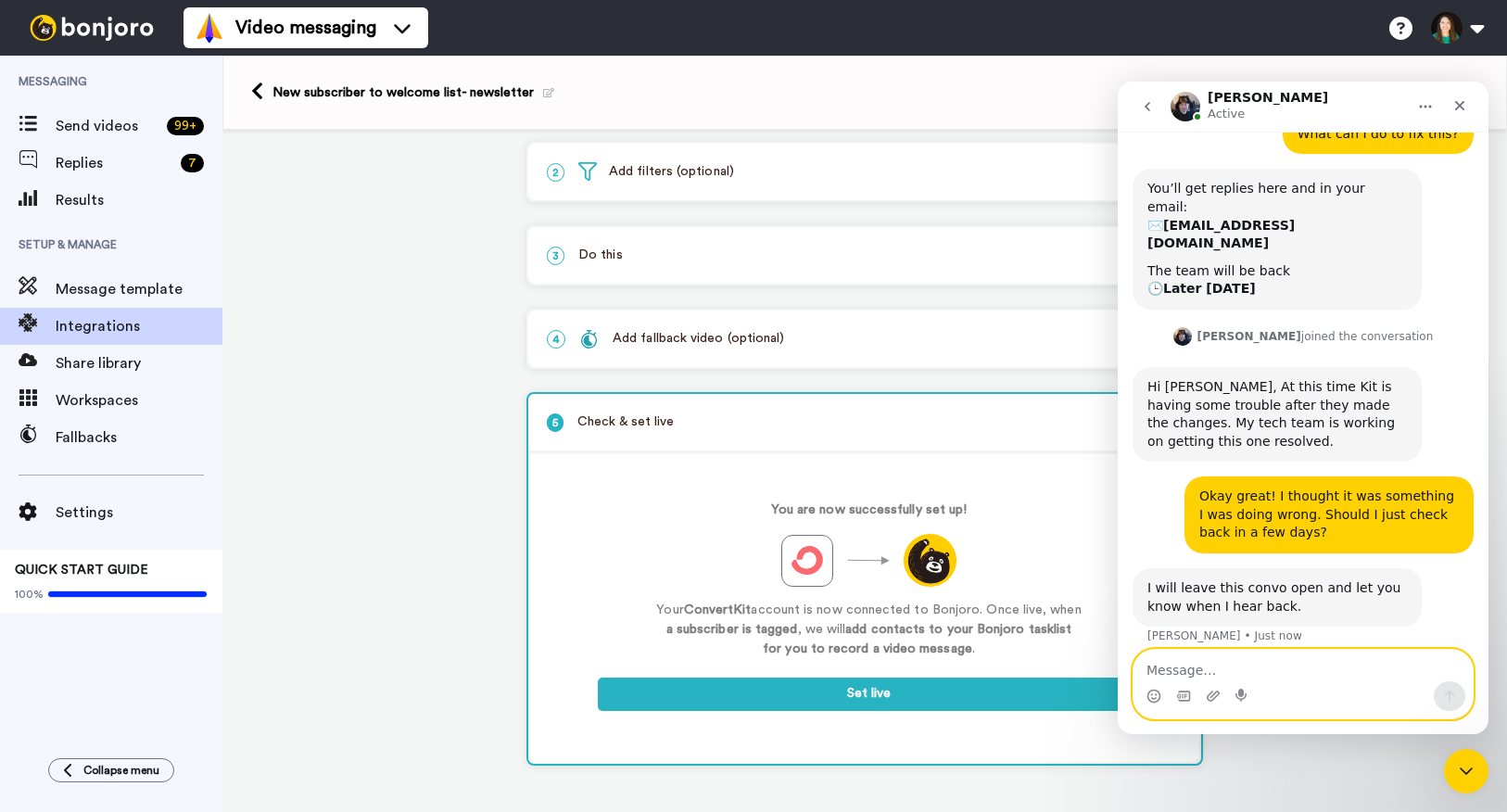
click at [1189, 662] on textarea "Message…" at bounding box center [1303, 665] width 339 height 31
type textarea "Awesome! Thank you!"
click at [1445, 690] on icon "Send a message…" at bounding box center [1450, 696] width 15 height 15
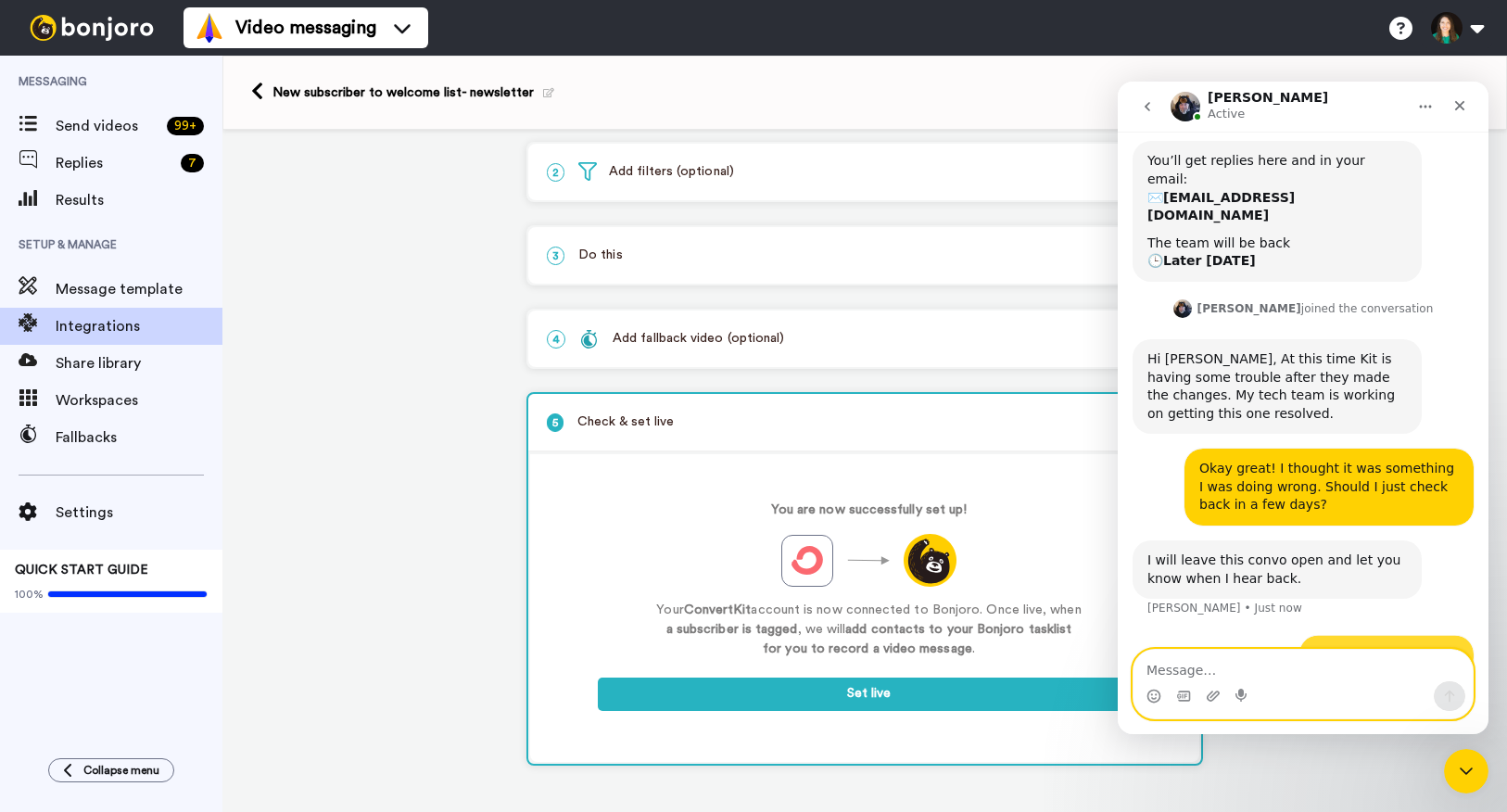
scroll to position [390, 0]
